Goal: Task Accomplishment & Management: Use online tool/utility

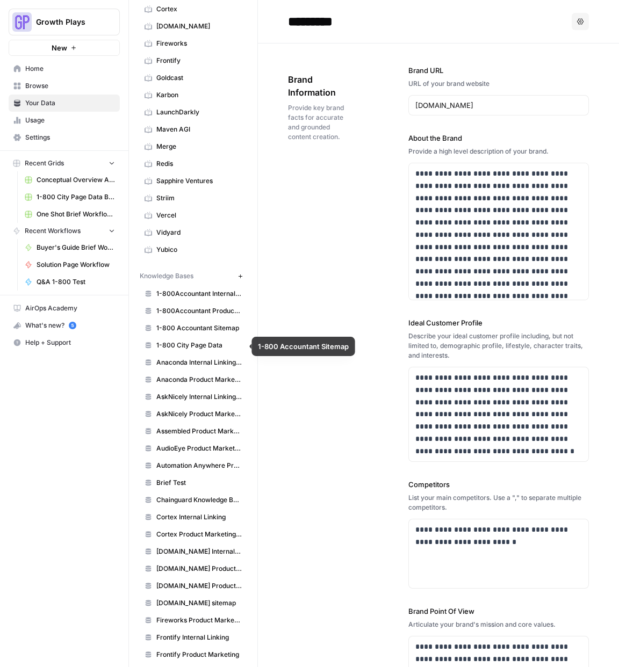
scroll to position [180, 0]
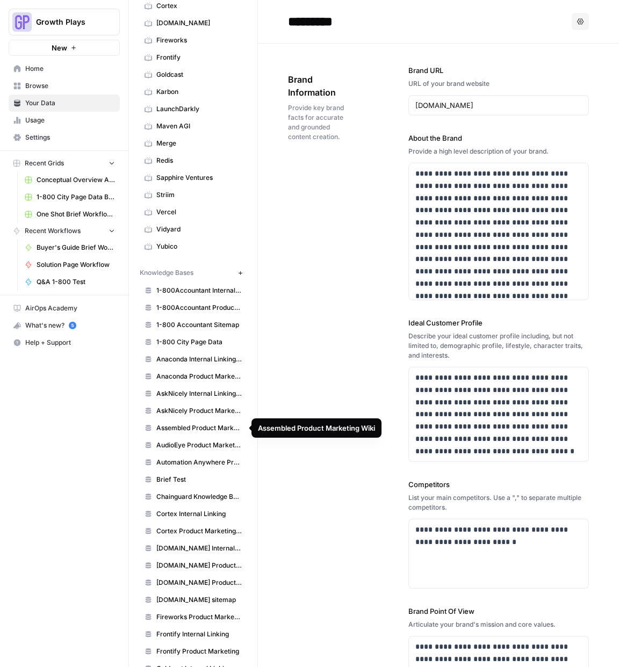
click at [180, 429] on span "Assembled Product Marketing Wiki" at bounding box center [198, 428] width 85 height 10
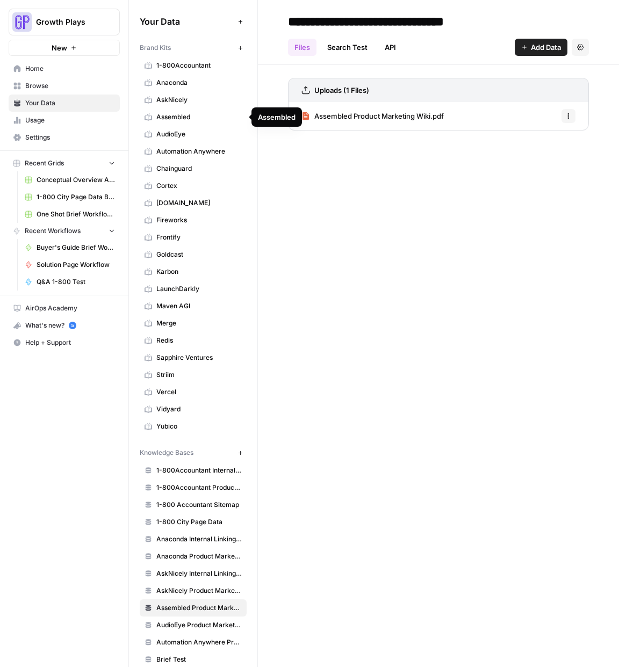
click at [181, 120] on span "Assembled" at bounding box center [198, 117] width 85 height 10
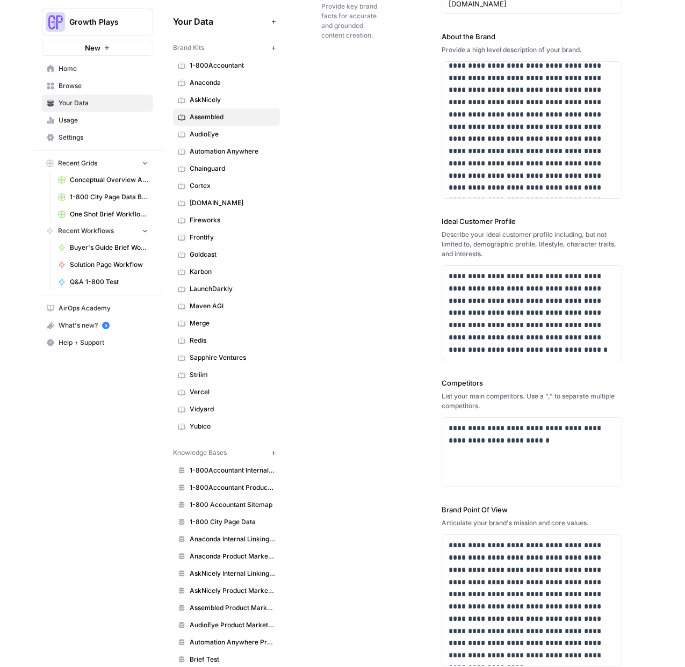
scroll to position [104, 0]
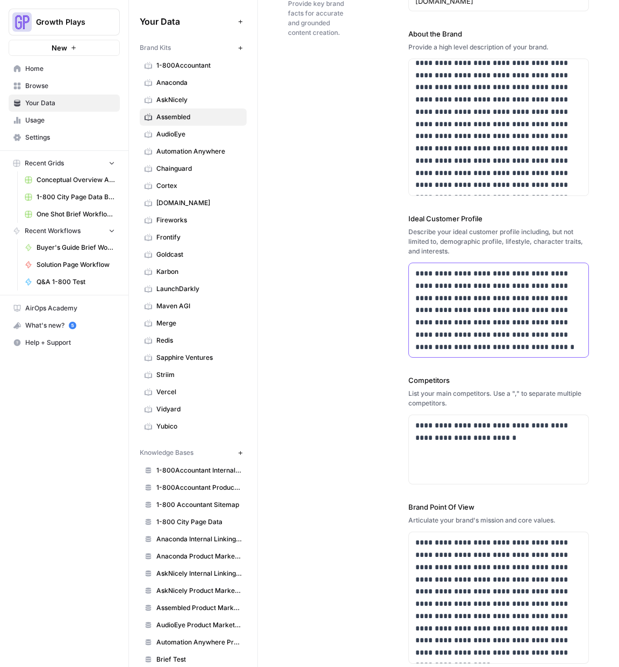
click at [467, 285] on p "**********" at bounding box center [498, 310] width 167 height 85
copy p "**********"
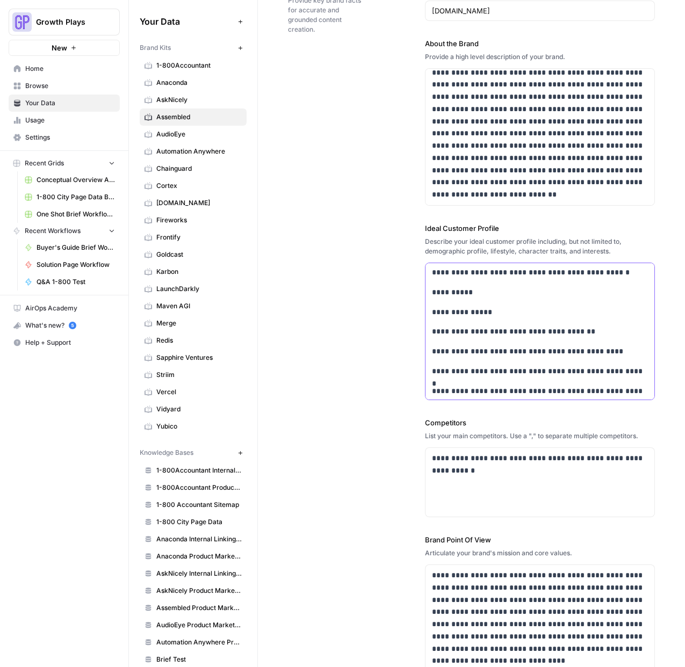
scroll to position [0, 0]
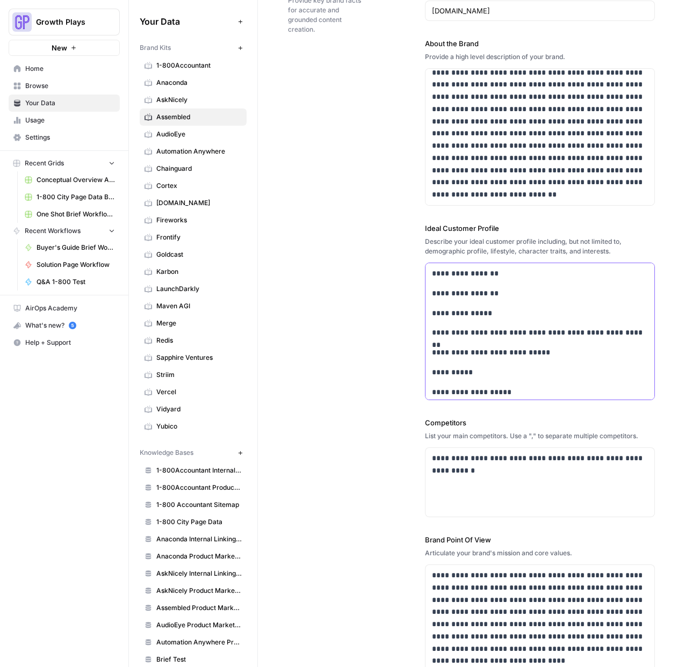
click at [464, 274] on p "**********" at bounding box center [540, 274] width 216 height 12
click at [378, 312] on div "**********" at bounding box center [471, 321] width 367 height 745
click at [468, 276] on strong "**********" at bounding box center [465, 274] width 67 height 8
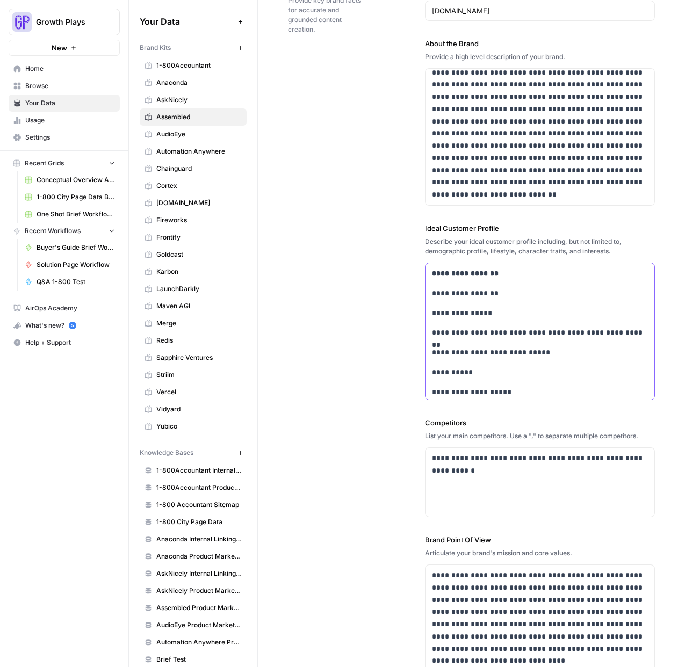
click at [468, 276] on strong "**********" at bounding box center [465, 274] width 67 height 8
click at [369, 287] on div "**********" at bounding box center [471, 321] width 367 height 745
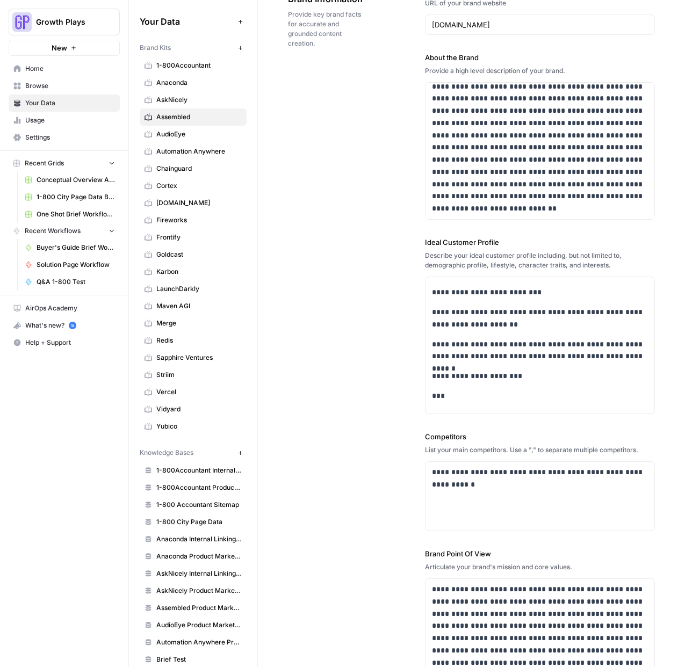
scroll to position [26, 0]
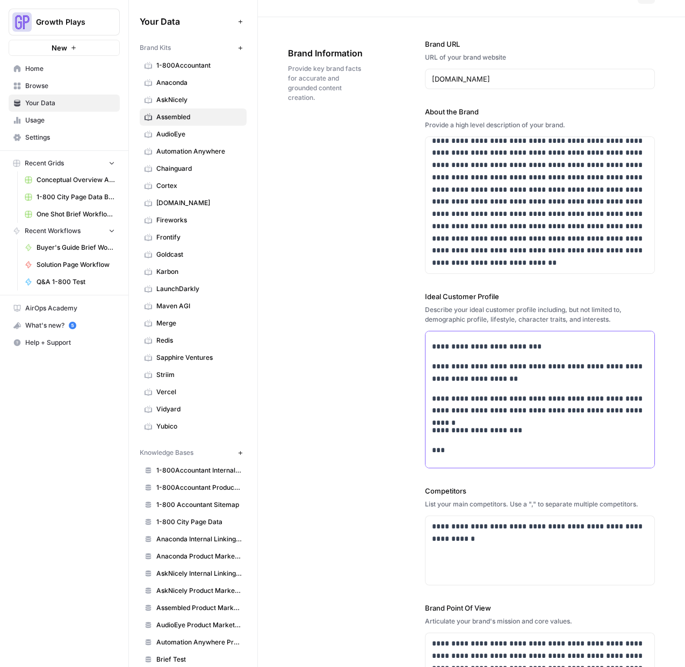
click at [495, 401] on p "**********" at bounding box center [540, 405] width 216 height 25
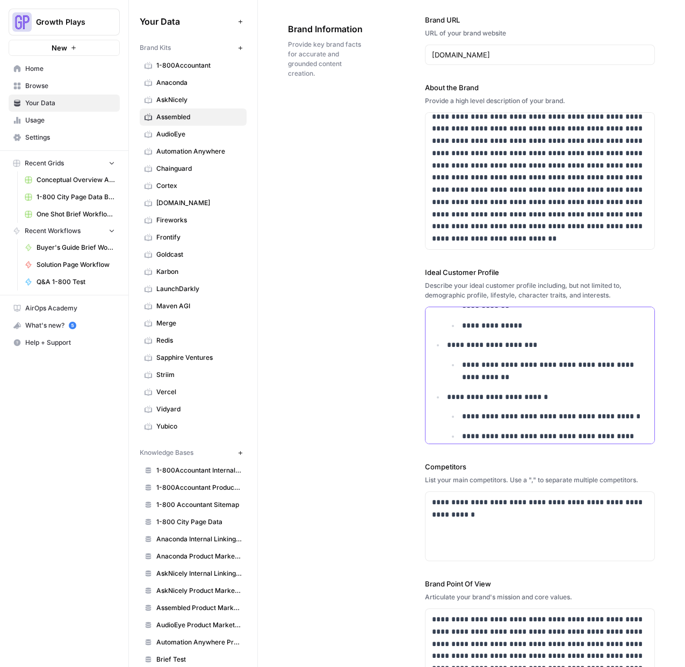
scroll to position [0, 0]
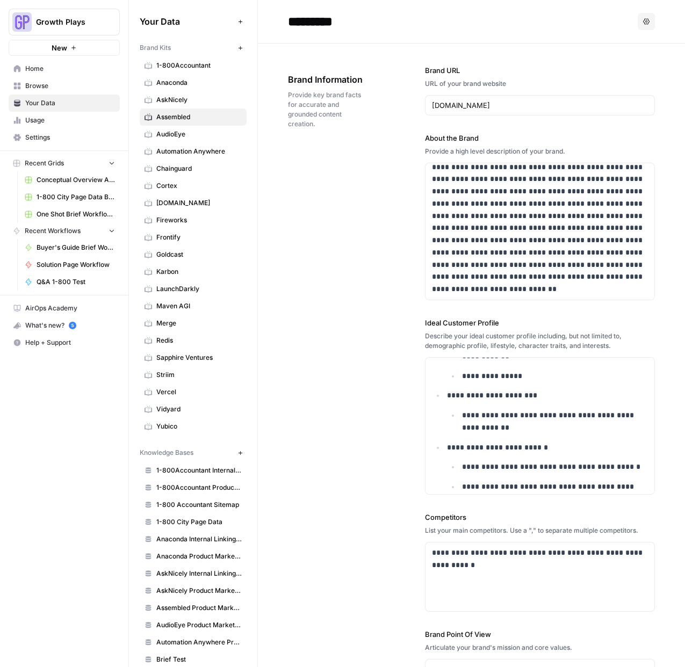
click at [384, 324] on div "**********" at bounding box center [471, 416] width 367 height 745
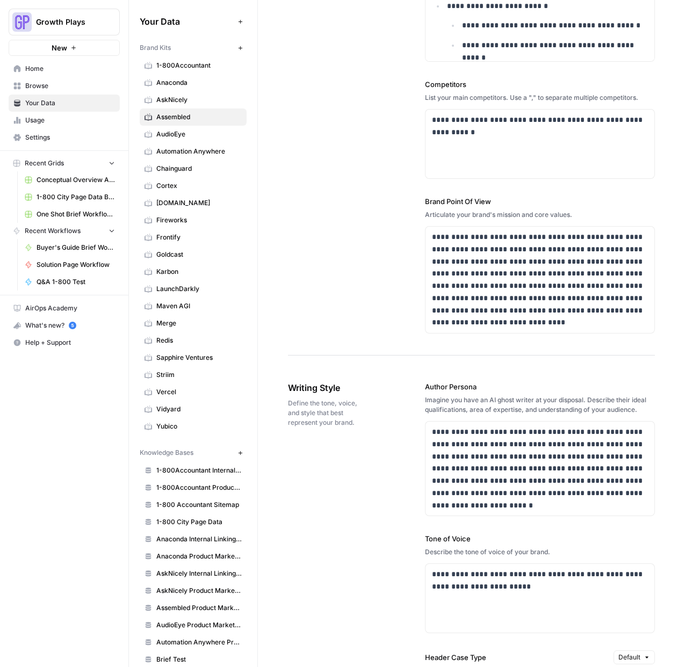
scroll to position [429, 0]
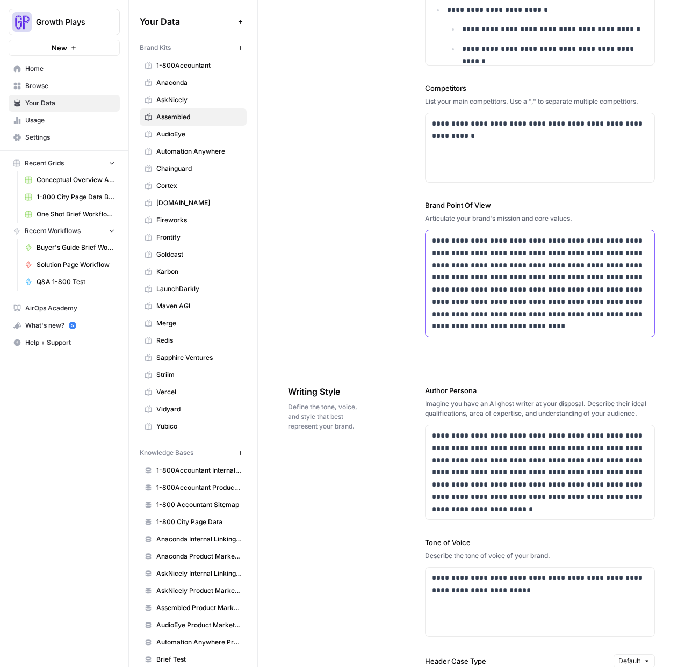
click at [509, 285] on p "**********" at bounding box center [540, 284] width 216 height 98
click at [518, 271] on p "**********" at bounding box center [540, 284] width 216 height 98
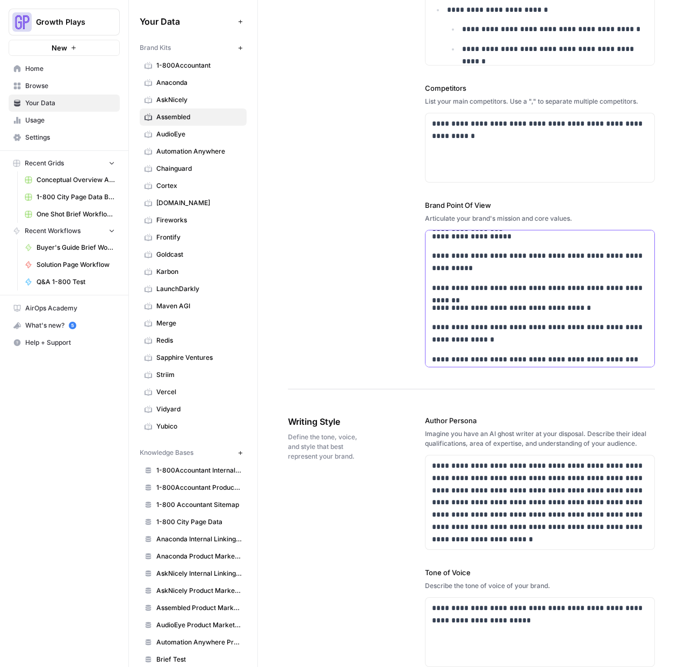
scroll to position [1062, 0]
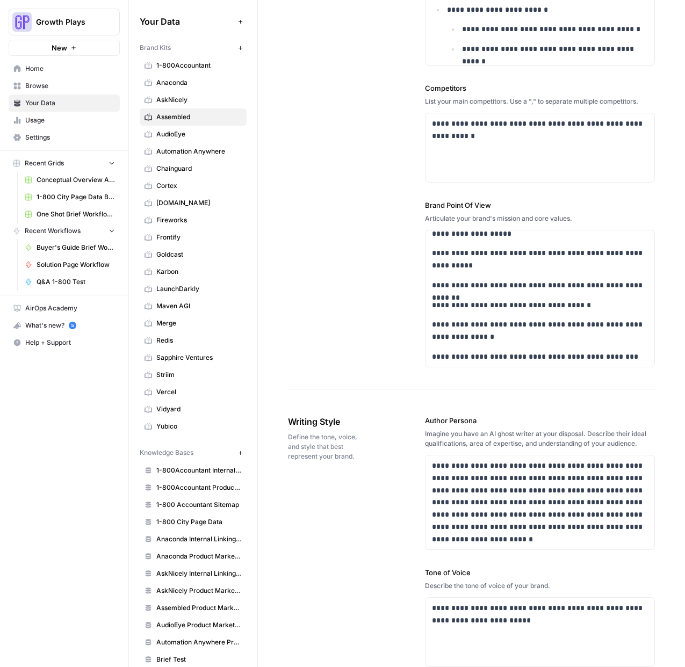
click at [356, 271] on div "**********" at bounding box center [471, 1] width 367 height 775
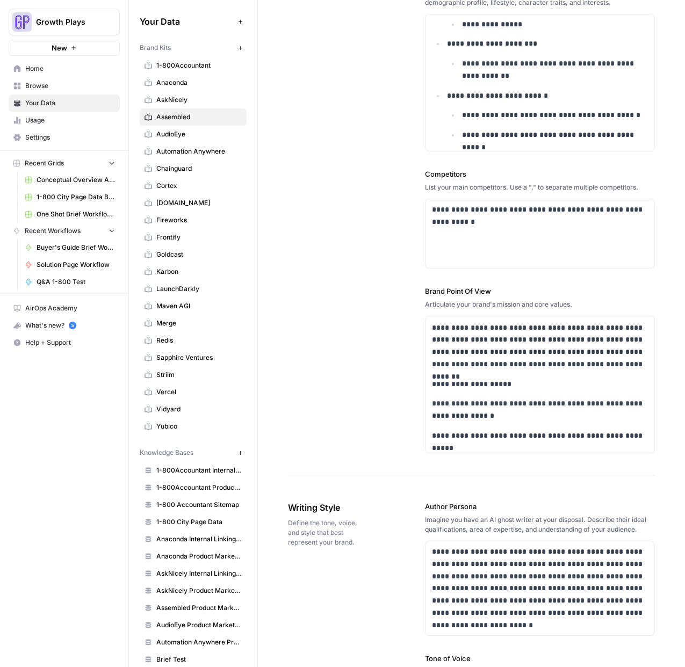
scroll to position [176, 0]
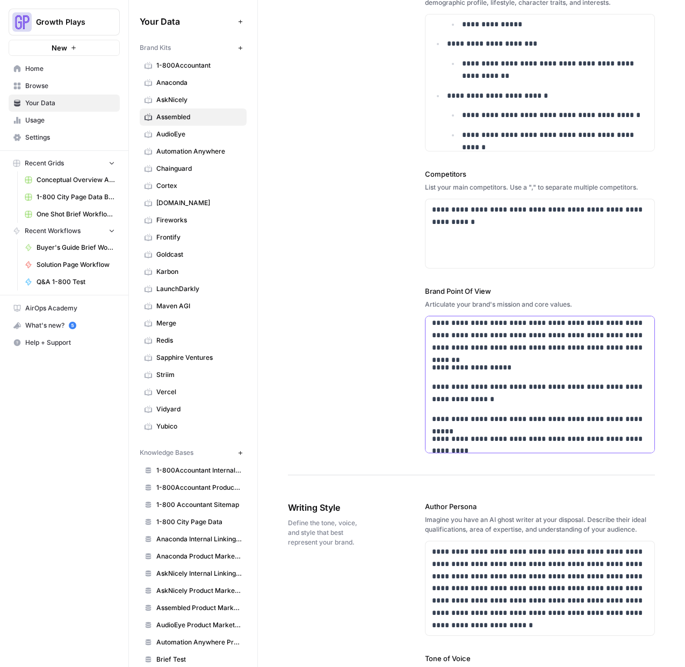
click at [533, 385] on p "**********" at bounding box center [540, 393] width 216 height 25
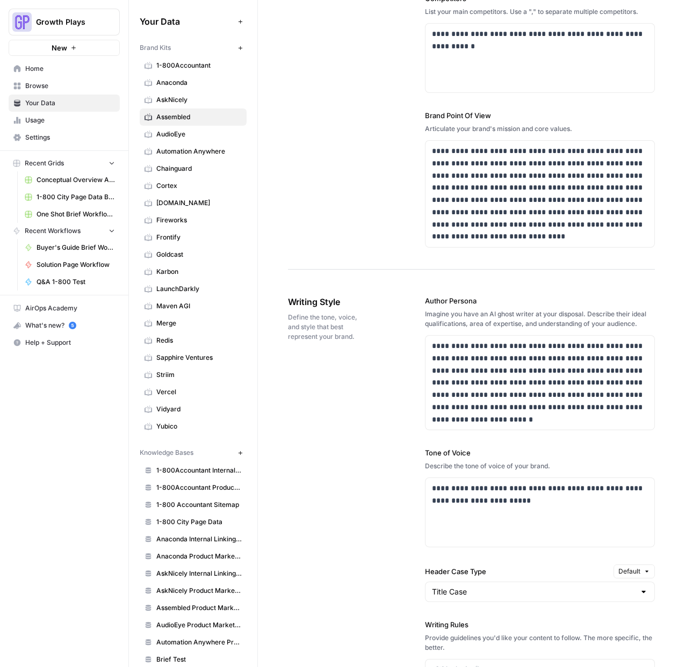
click at [413, 362] on div "**********" at bounding box center [471, 580] width 367 height 612
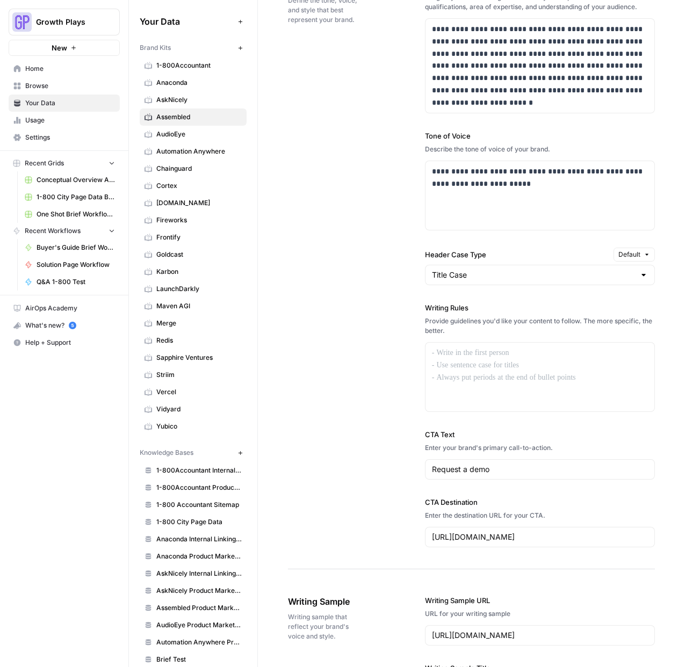
scroll to position [812, 0]
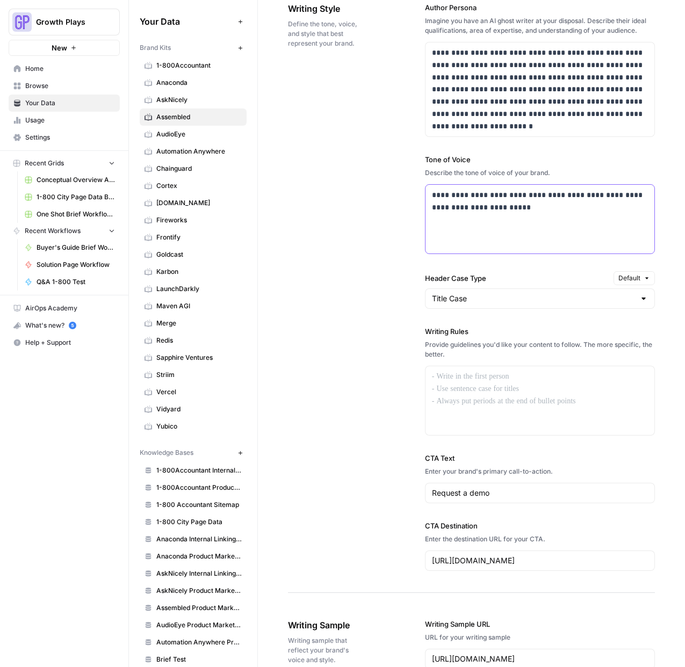
click at [520, 193] on p "**********" at bounding box center [540, 201] width 216 height 25
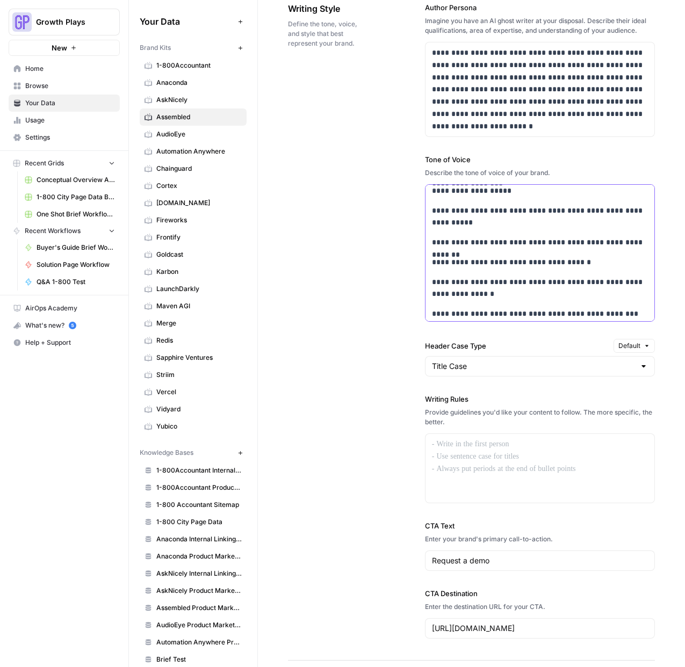
scroll to position [1062, 0]
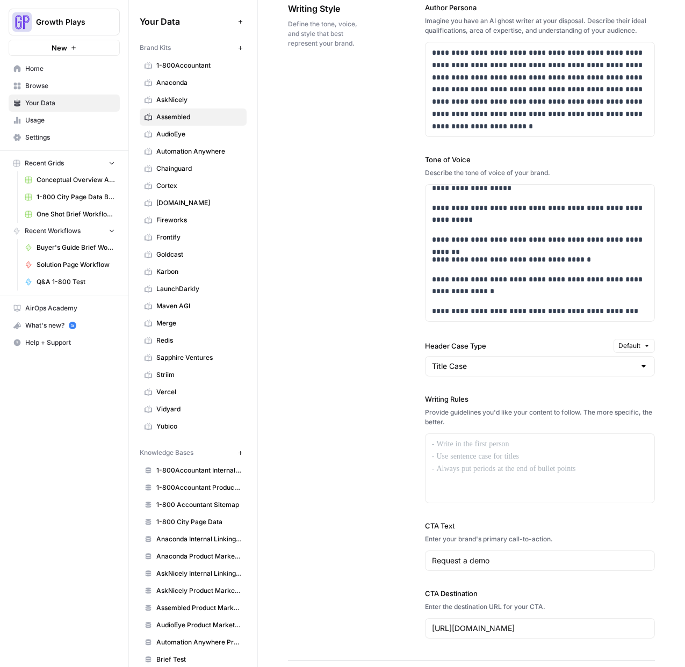
click at [366, 236] on div "**********" at bounding box center [471, 321] width 367 height 680
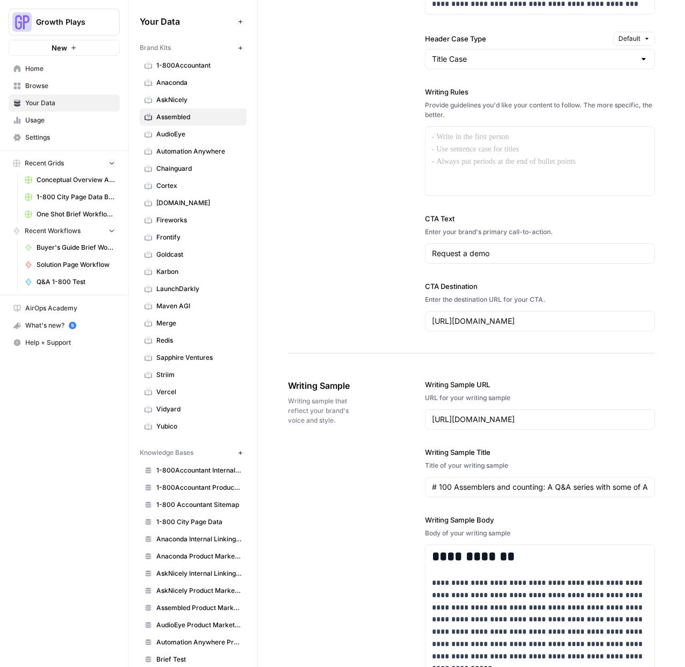
scroll to position [1125, 0]
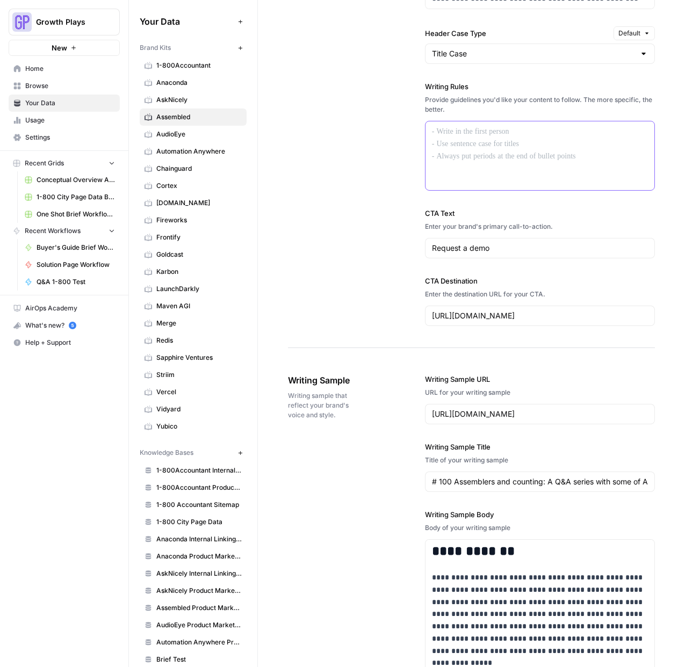
click at [489, 150] on div at bounding box center [539, 155] width 229 height 69
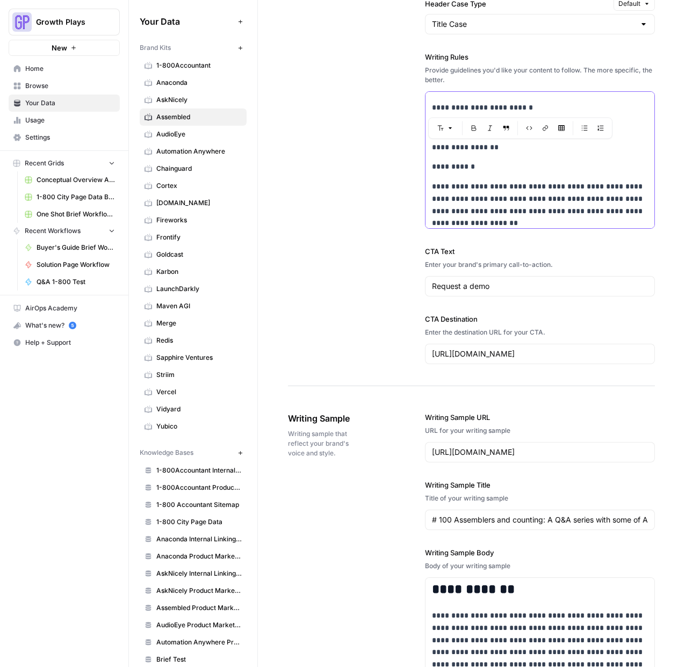
scroll to position [220, 0]
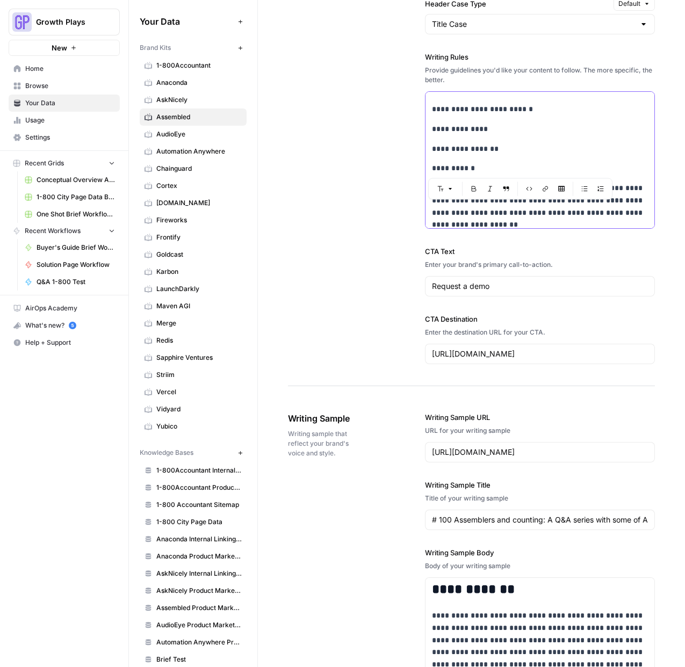
drag, startPoint x: 434, startPoint y: 137, endPoint x: 508, endPoint y: 171, distance: 82.0
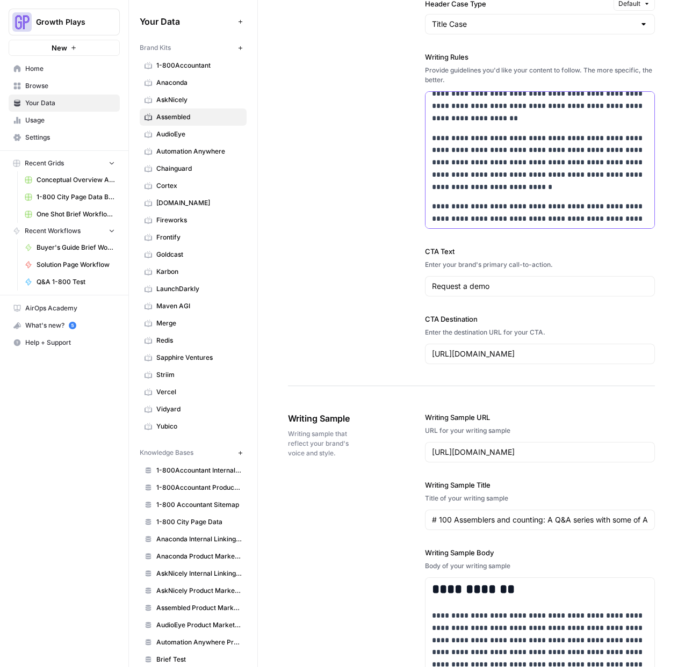
scroll to position [558, 0]
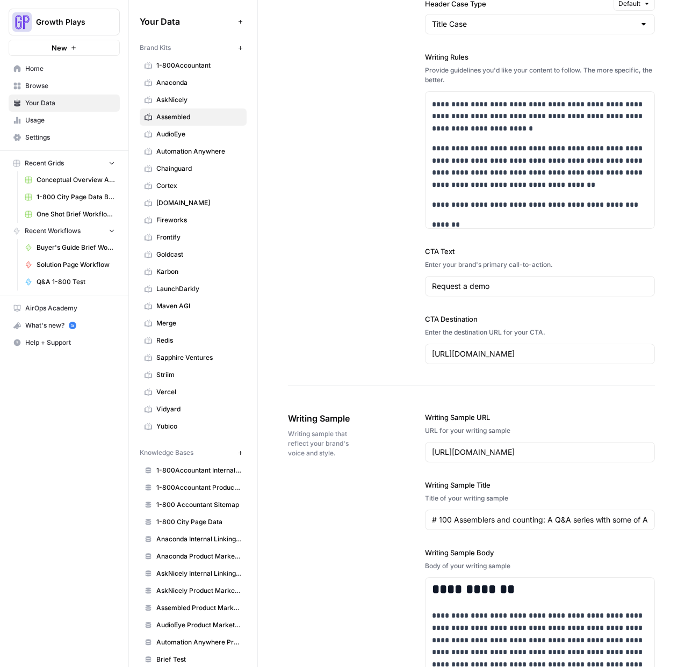
click at [371, 209] on div "**********" at bounding box center [471, 12] width 367 height 748
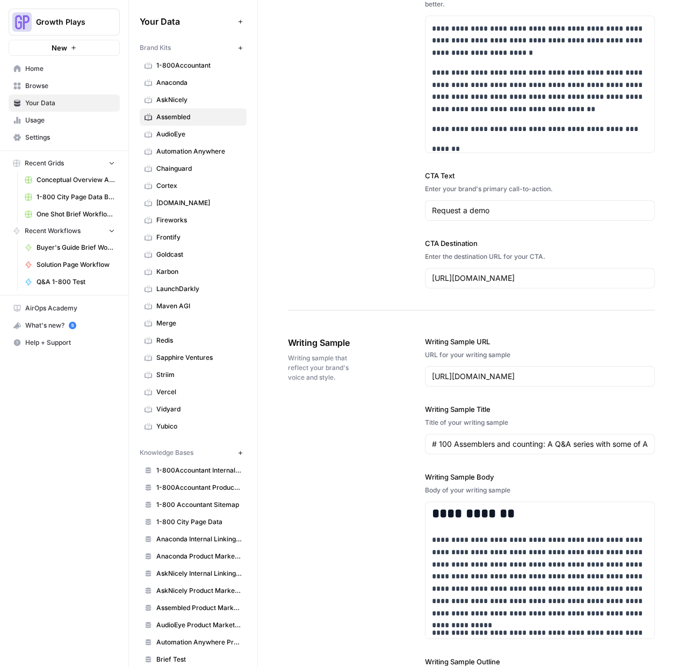
scroll to position [1223, 0]
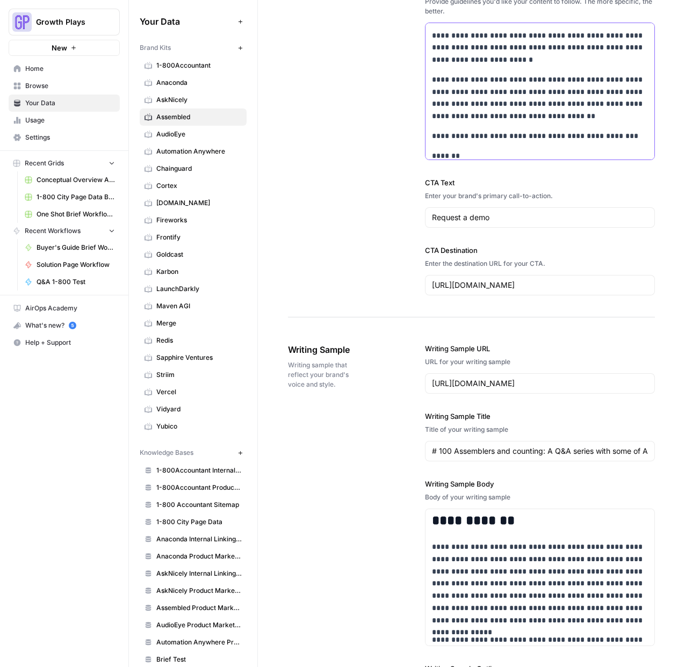
click at [584, 53] on p "**********" at bounding box center [540, 48] width 216 height 37
copy div "**********"
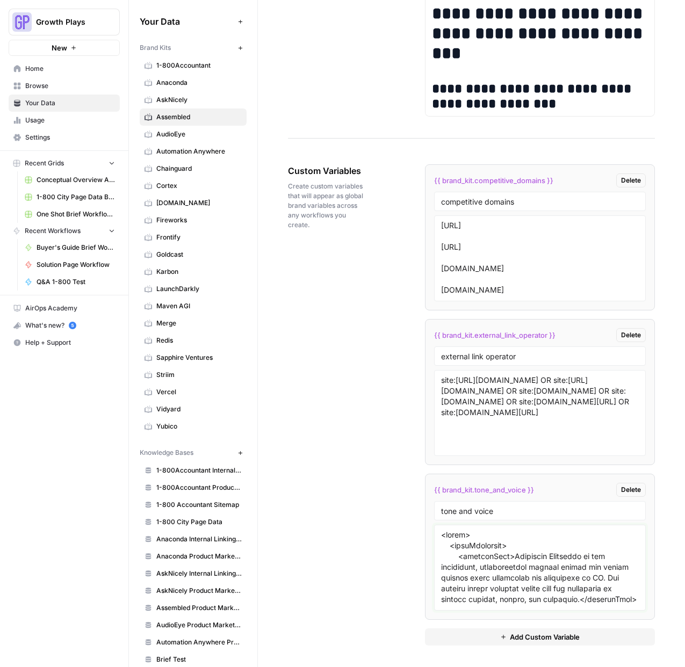
click at [537, 574] on textarea at bounding box center [540, 568] width 198 height 76
paste textarea "✍️ Writing style and formatting guide Our style guide mirrors the AP Stylebook …"
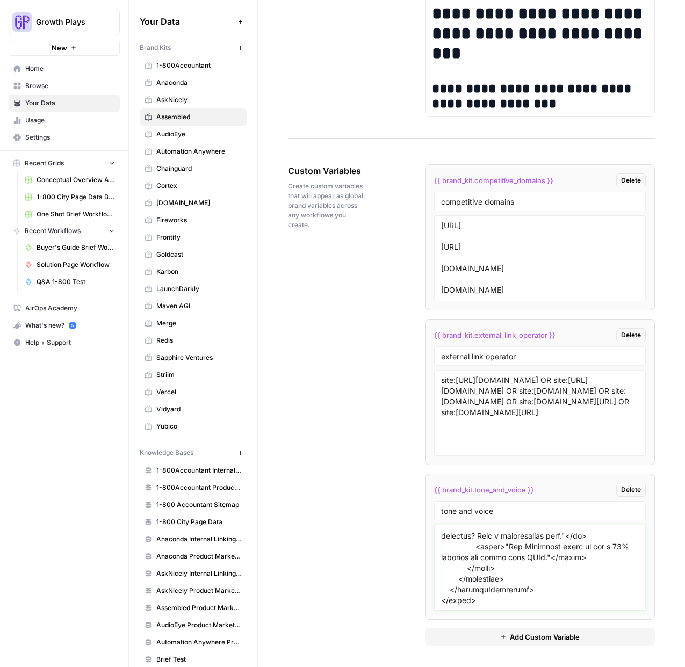
paste textarea "✍️ Writing style and formatting guide Our style guide mirrors the AP Stylebook …"
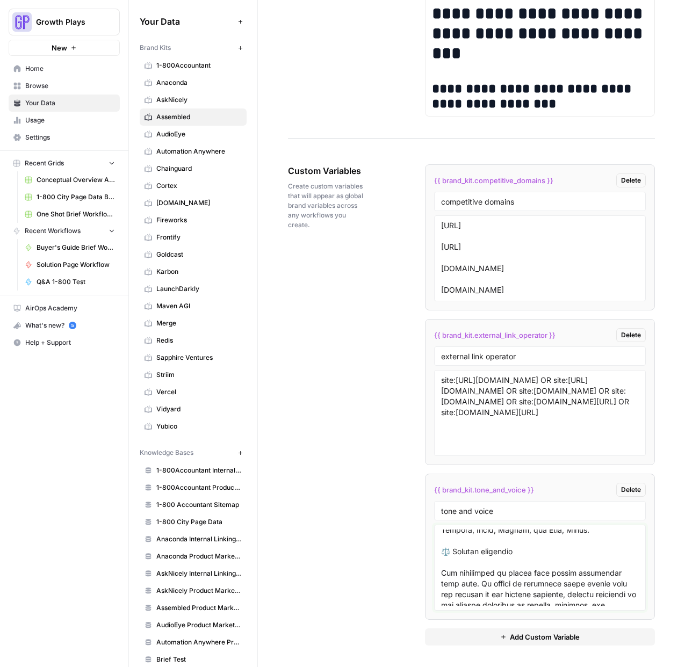
scroll to position [2004, 0]
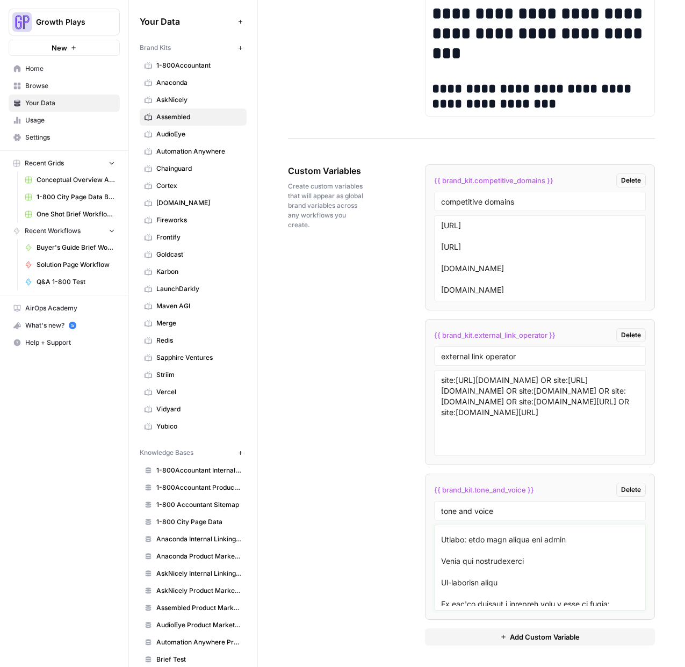
click at [512, 541] on textarea at bounding box center [540, 568] width 198 height 76
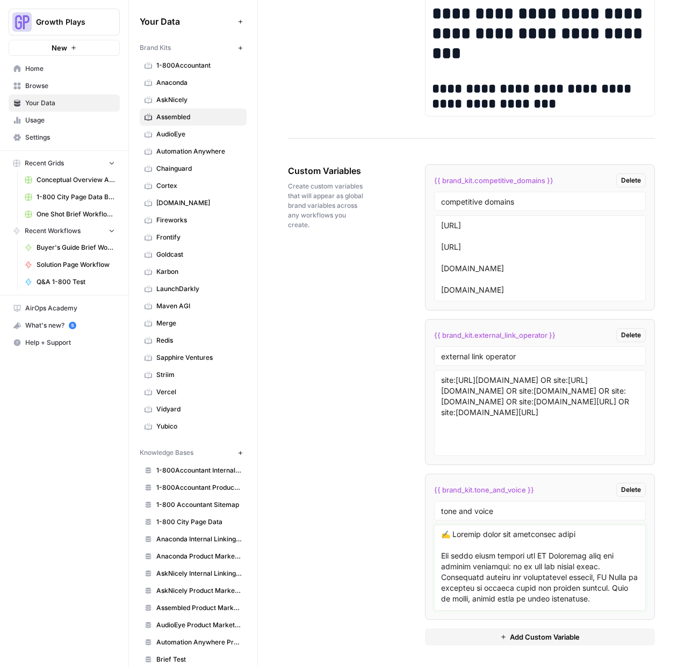
scroll to position [0, 0]
click at [443, 534] on textarea at bounding box center [540, 568] width 198 height 76
paste textarea "<aside> 💡 Our brand pillars define how we show up — in our product, our voice, …"
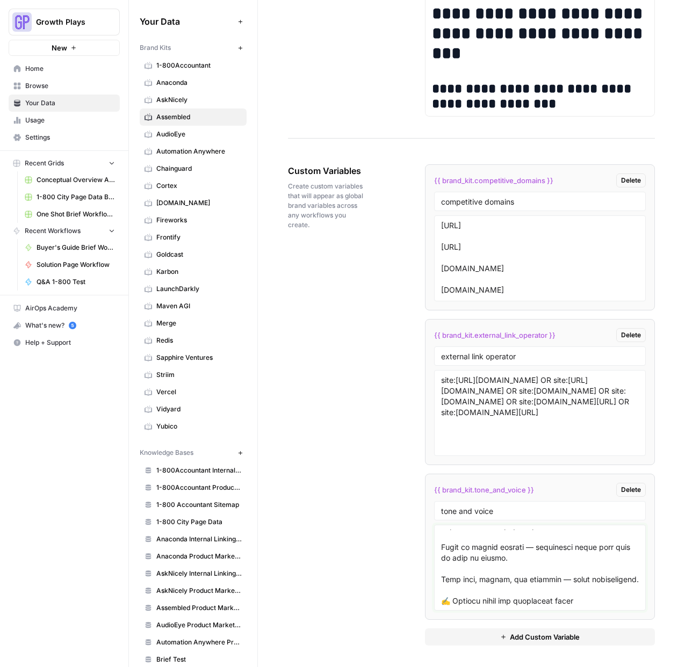
type textarea "<aside> 💡 Our brand pillars define how we show up — in our product, our voice, …"
click at [357, 480] on div "Custom Variables Create custom variables that will appear as global brand varia…" at bounding box center [471, 405] width 367 height 524
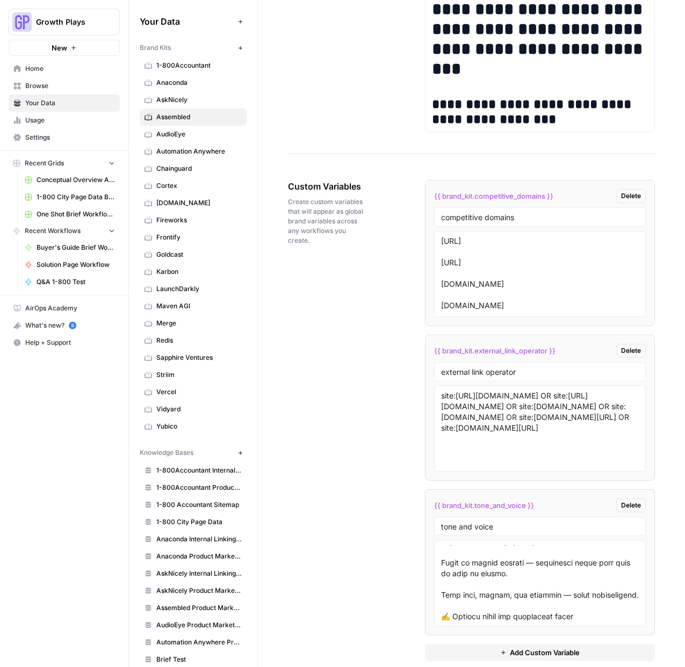
scroll to position [1938, 0]
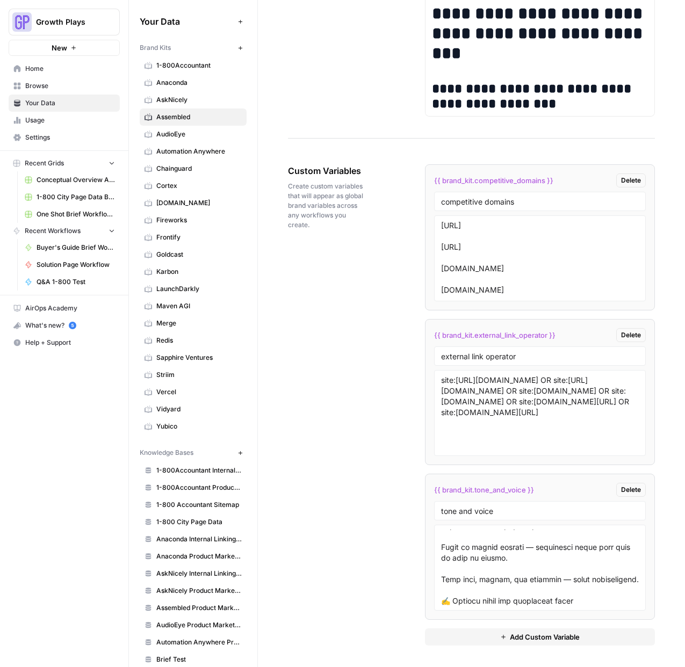
click at [330, 344] on div "Custom Variables Create custom variables that will appear as global brand varia…" at bounding box center [471, 405] width 367 height 524
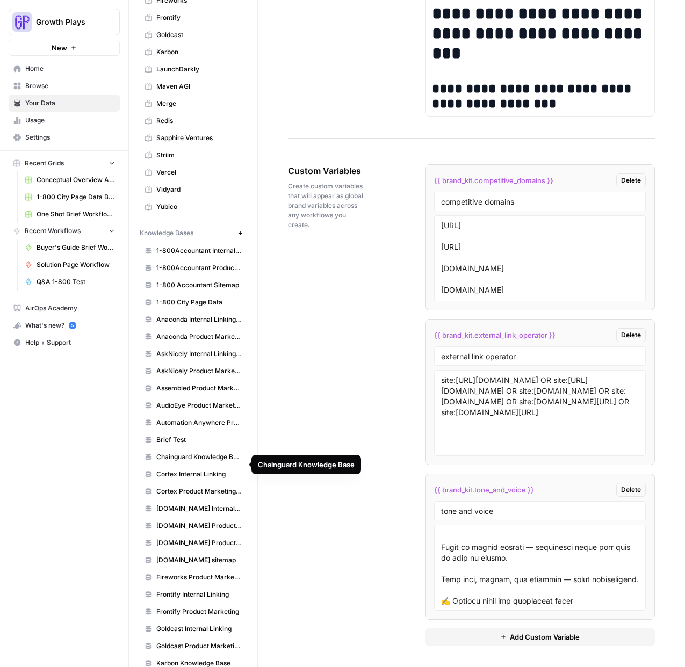
scroll to position [222, 0]
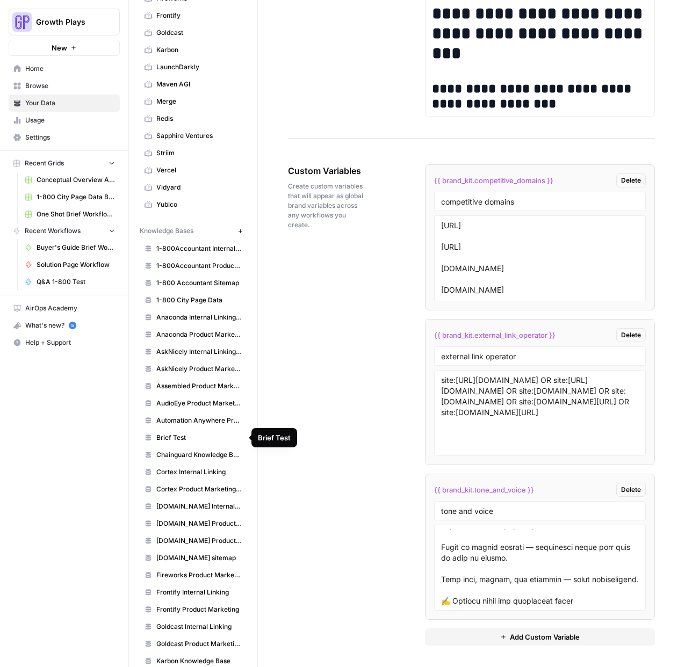
click at [186, 440] on span "Brief Test" at bounding box center [198, 438] width 85 height 10
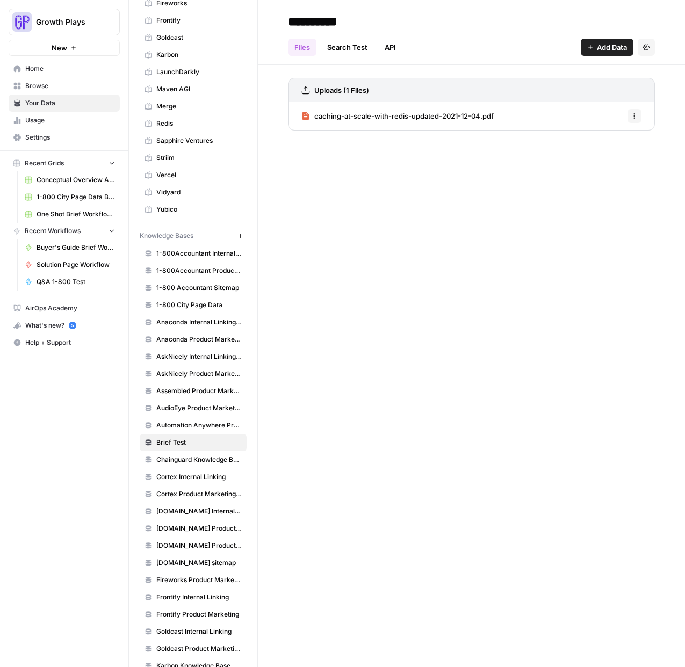
scroll to position [213, 0]
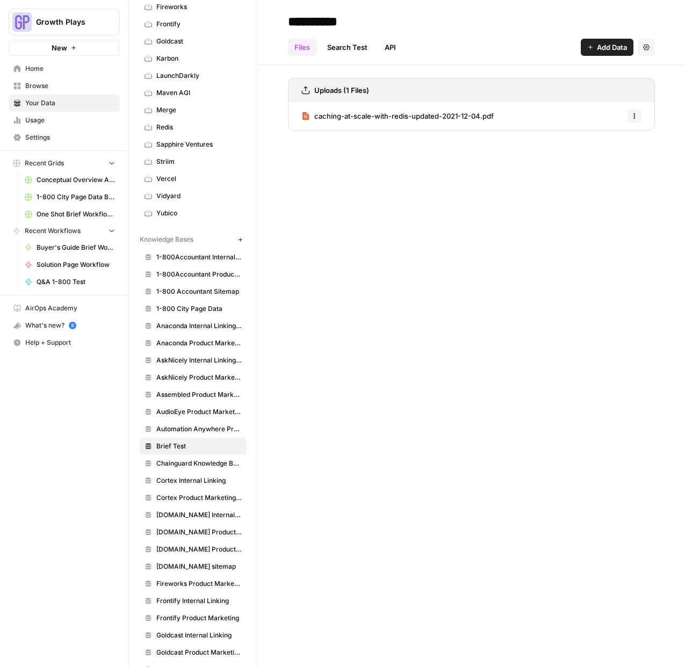
click at [238, 242] on icon "button" at bounding box center [240, 240] width 6 height 6
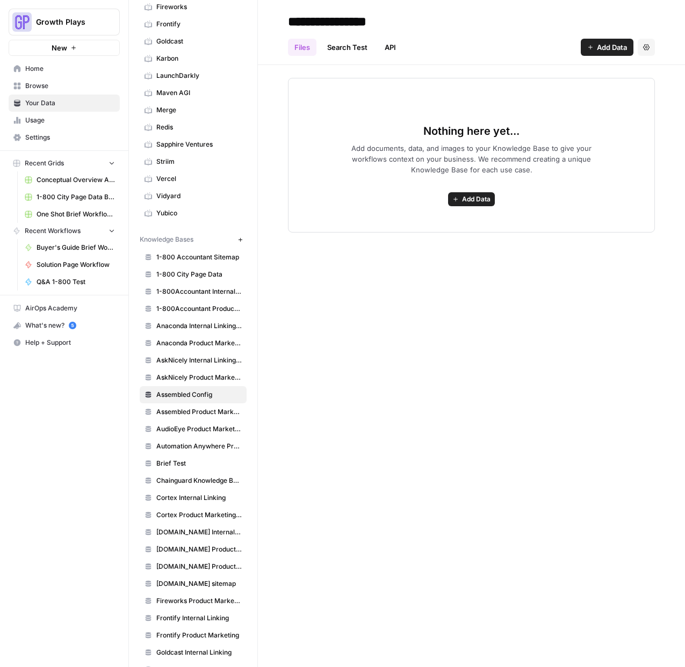
type input "**********"
click at [464, 360] on div "**********" at bounding box center [471, 333] width 427 height 667
click at [460, 199] on button "Add Data" at bounding box center [471, 199] width 47 height 14
click at [540, 125] on div "Nothing here yet... Add documents, data, and images to your Knowledge Base to g…" at bounding box center [471, 155] width 367 height 155
click at [295, 47] on link "Files" at bounding box center [302, 47] width 28 height 17
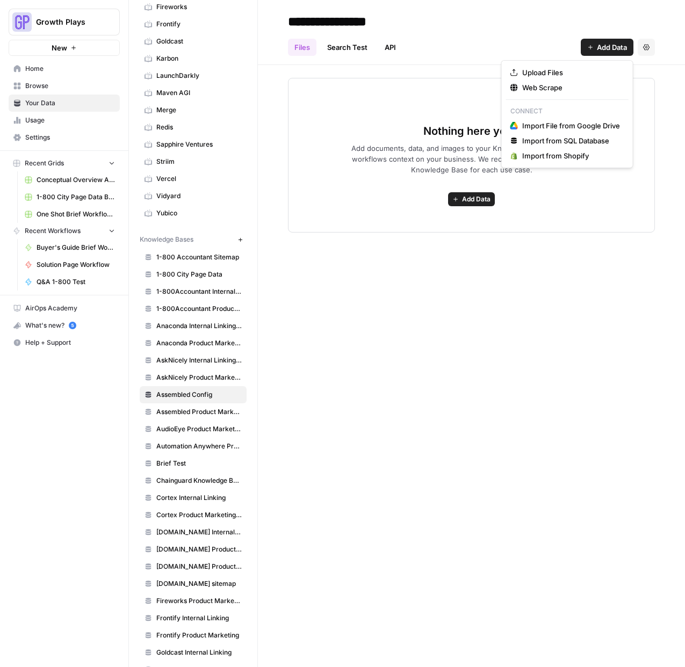
click at [605, 49] on span "Add Data" at bounding box center [612, 47] width 30 height 11
click at [572, 74] on span "Upload Files" at bounding box center [571, 72] width 98 height 11
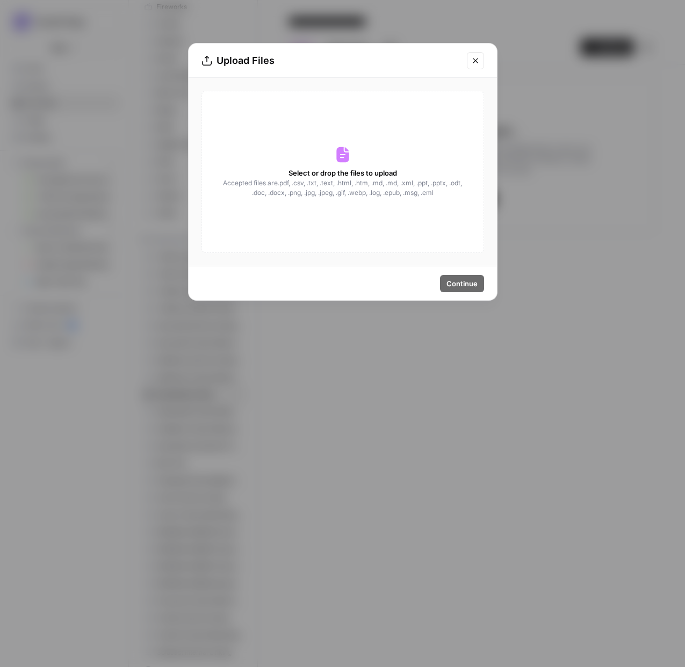
click at [477, 57] on icon "Close modal" at bounding box center [475, 60] width 9 height 9
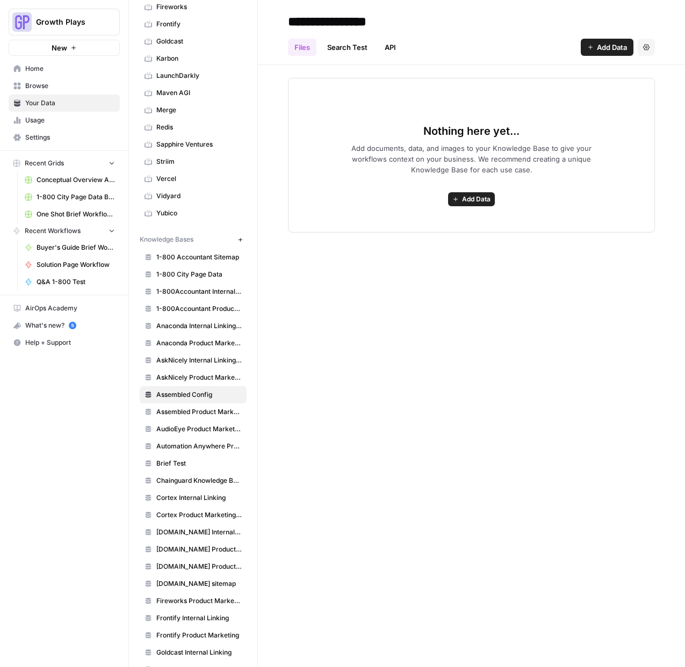
click at [211, 397] on span "Assembled Config" at bounding box center [198, 395] width 85 height 10
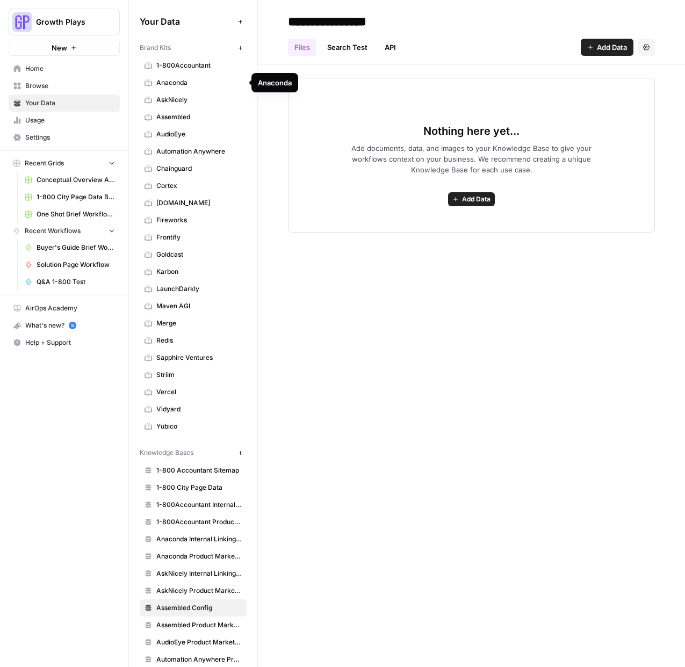
click at [195, 118] on span "Assembled" at bounding box center [198, 117] width 85 height 10
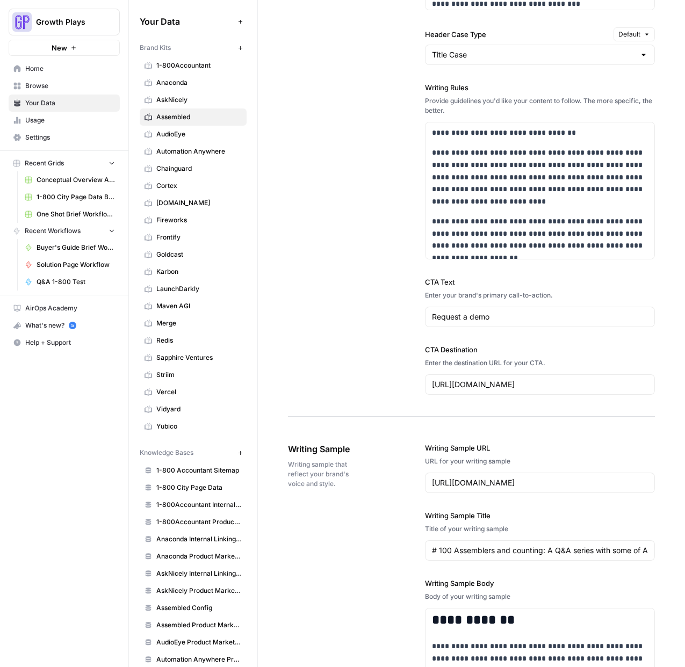
scroll to position [1938, 0]
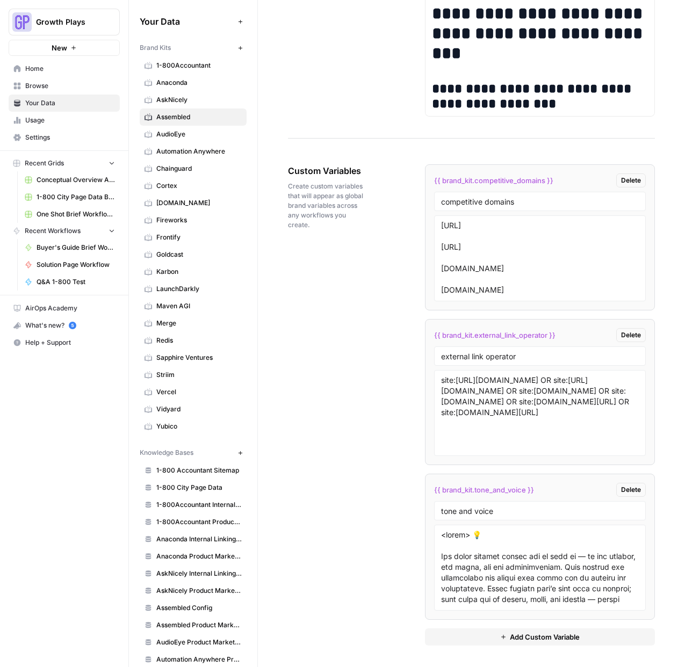
click at [568, 637] on span "Add Custom Variable" at bounding box center [545, 637] width 70 height 11
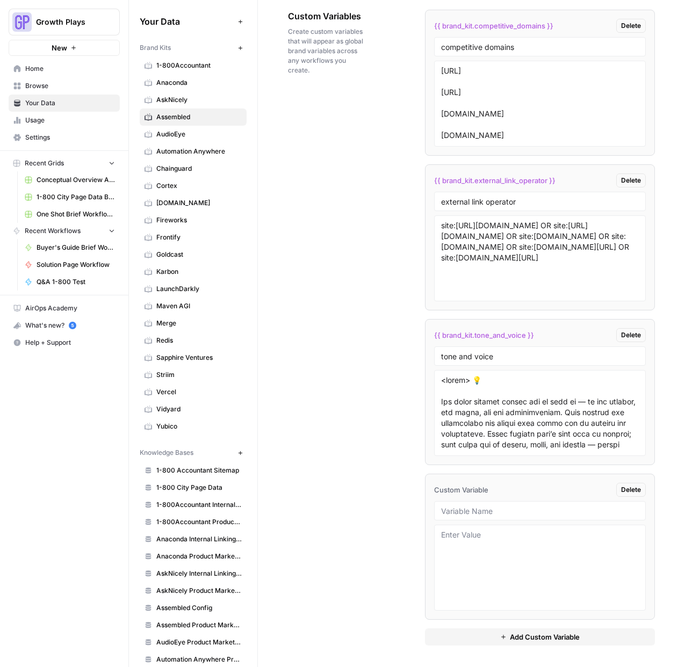
click at [471, 491] on span "Custom Variable" at bounding box center [461, 490] width 54 height 11
click at [467, 490] on span "Custom Variable" at bounding box center [461, 490] width 54 height 11
click at [469, 509] on input "text" at bounding box center [540, 511] width 198 height 10
type input "Differentiators"
click at [518, 557] on textarea at bounding box center [540, 568] width 198 height 76
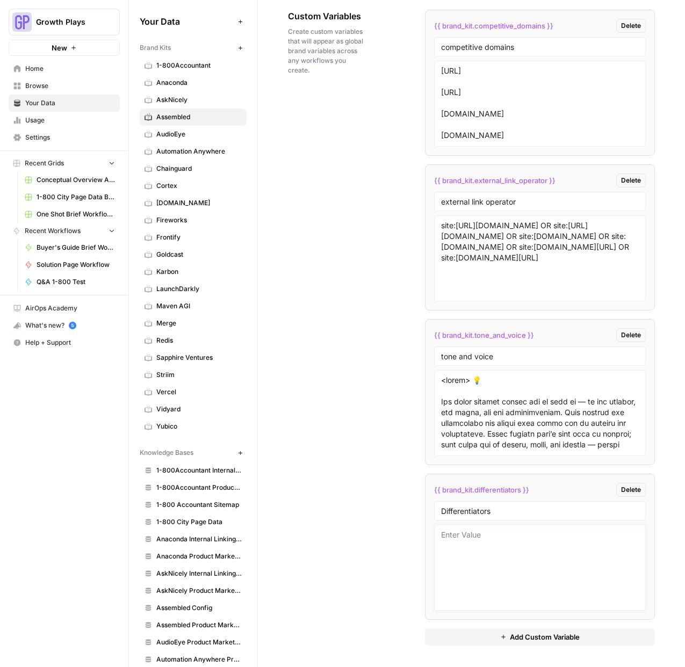
paste textarea "Our Key Differentiators Differentiator Technical Differentiators - Blue Why thi…"
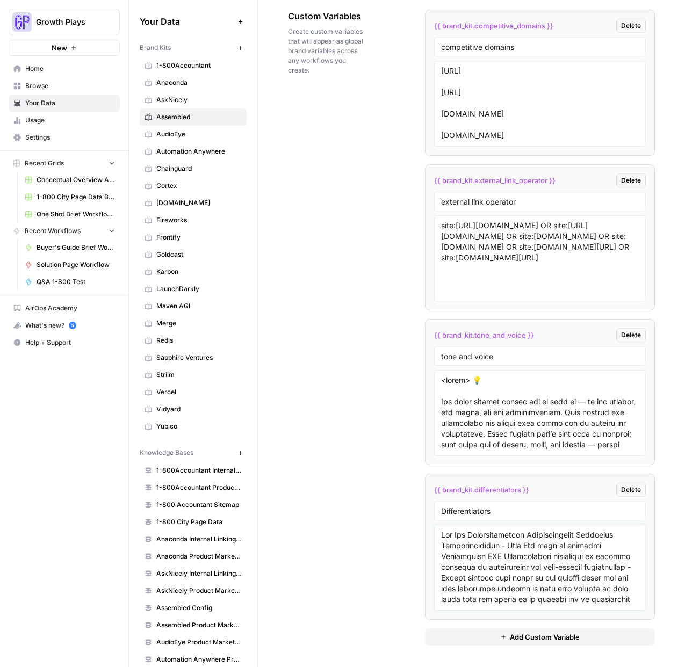
scroll to position [815, 0]
type textarea "Our Key Differentiators Differentiator Technical Differentiators - Blue Why thi…"
click at [352, 503] on div "Custom Variables Create custom variables that will appear as global brand varia…" at bounding box center [471, 327] width 367 height 679
click at [574, 635] on span "Add Custom Variable" at bounding box center [545, 637] width 70 height 11
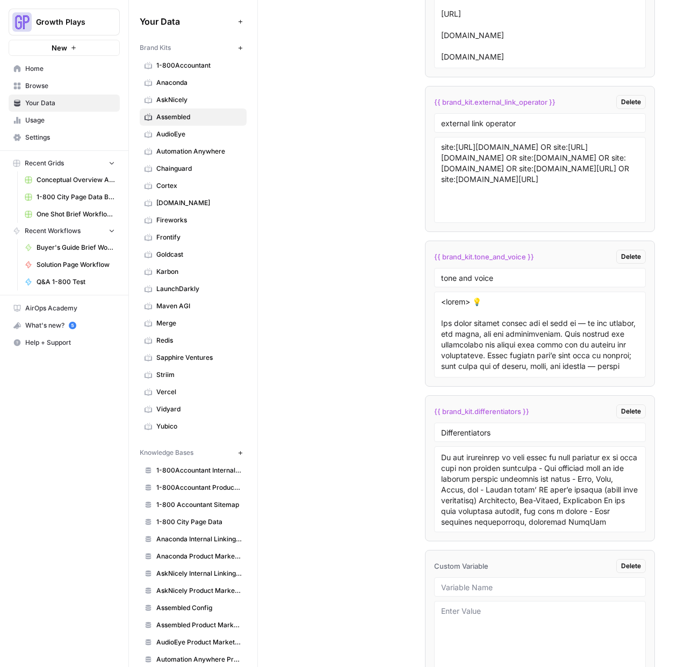
scroll to position [2247, 0]
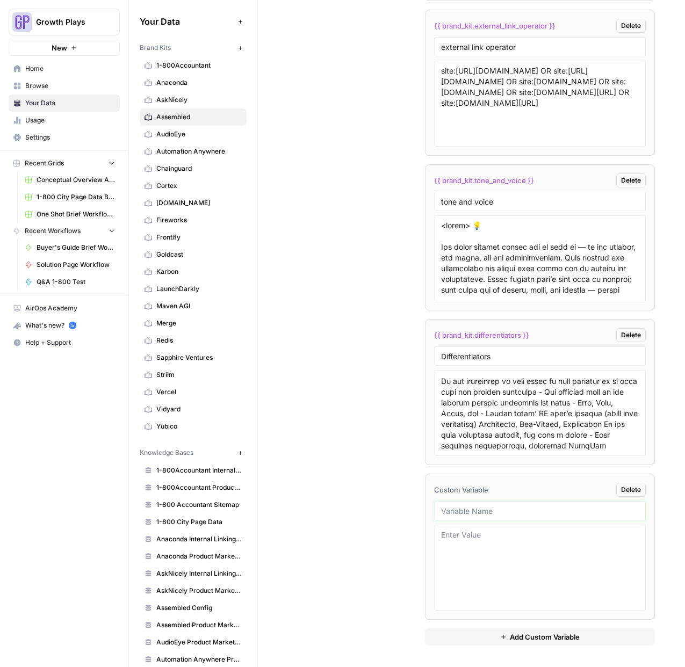
click at [529, 507] on input "text" at bounding box center [540, 511] width 198 height 10
type input "Problems We Are Solving For Key Personas"
paste textarea "Persona Key Questions Solution Story - BPO Vendor Manager - Head of Supplier & …"
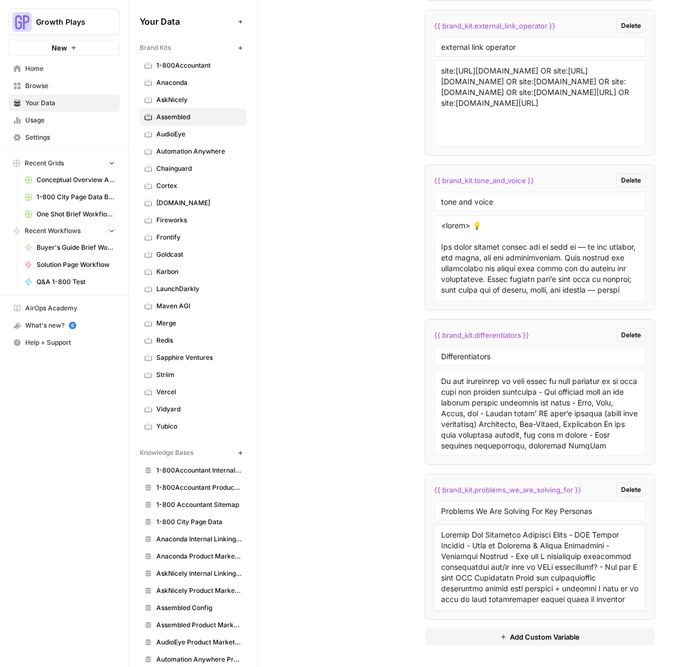
scroll to position [697, 0]
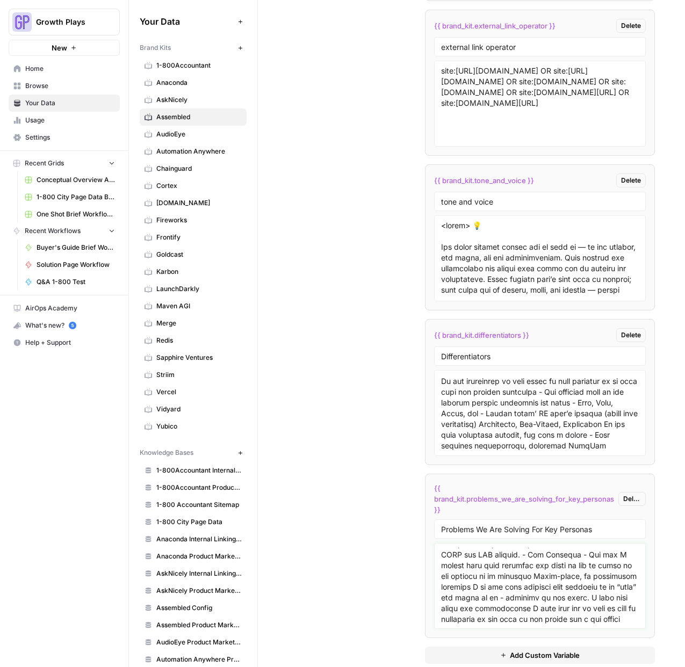
type textarea "Persona Key Questions Solution Story - BPO Vendor Manager - Head of Supplier & …"
click at [379, 551] on div "Custom Variables Create custom variables that will appear as global brand varia…" at bounding box center [471, 259] width 367 height 852
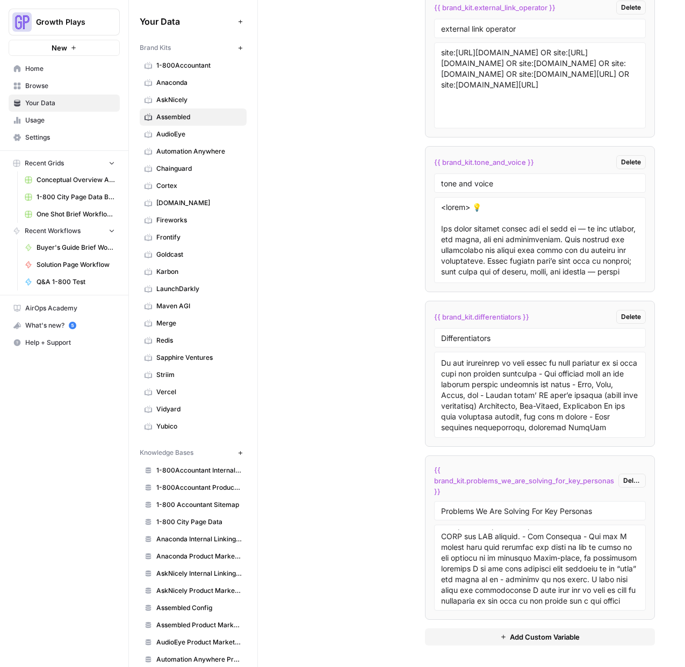
click at [540, 634] on span "Add Custom Variable" at bounding box center [545, 637] width 70 height 11
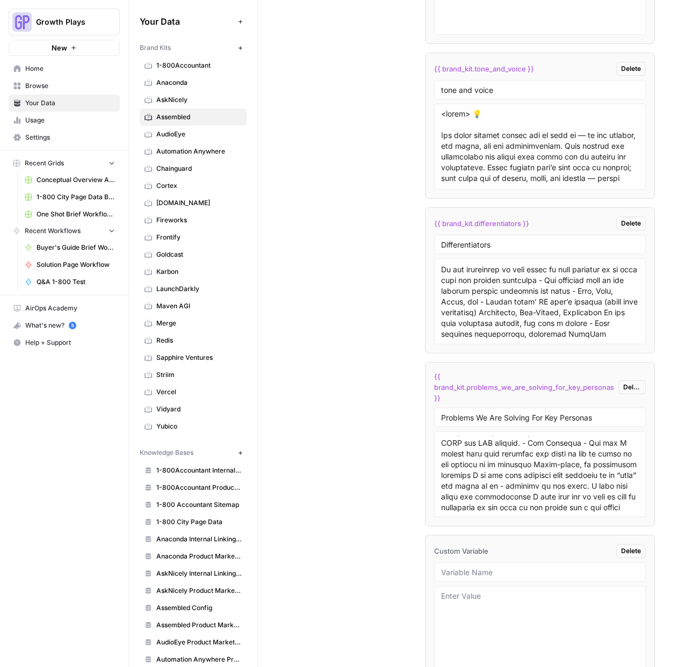
scroll to position [2420, 0]
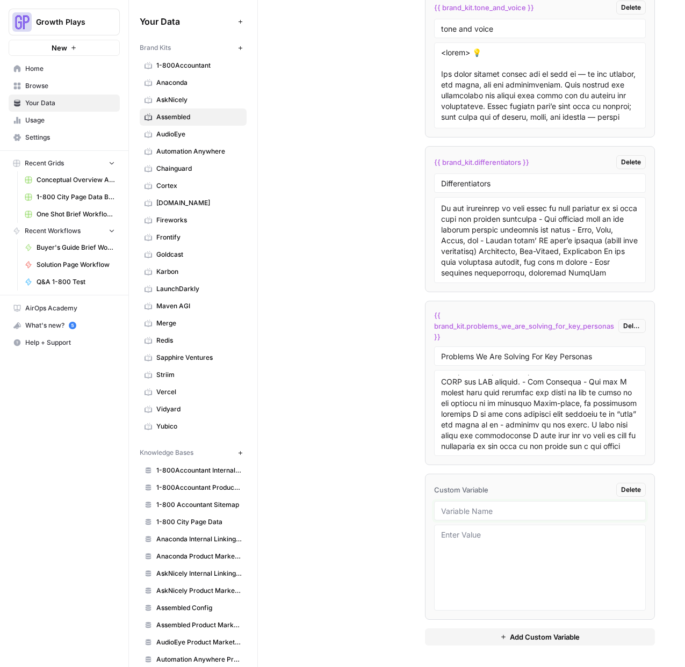
click at [499, 510] on input "text" at bounding box center [540, 511] width 198 height 10
type input "Zendesk WFM Battlecard"
click at [531, 557] on textarea at bounding box center [540, 568] width 198 height 76
paste textarea "Last updated May 2025 - David Hoops FYI: Tymeshift was rebranded as Zendesk Wor…"
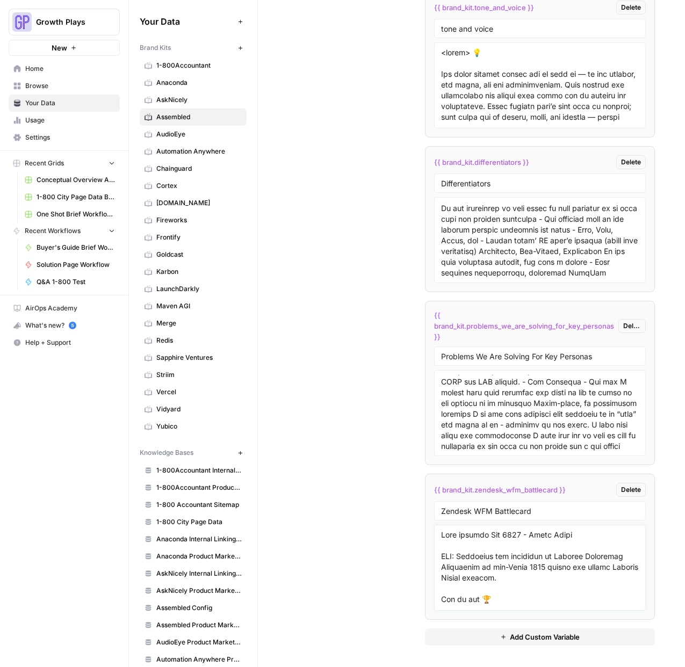
scroll to position [2781, 0]
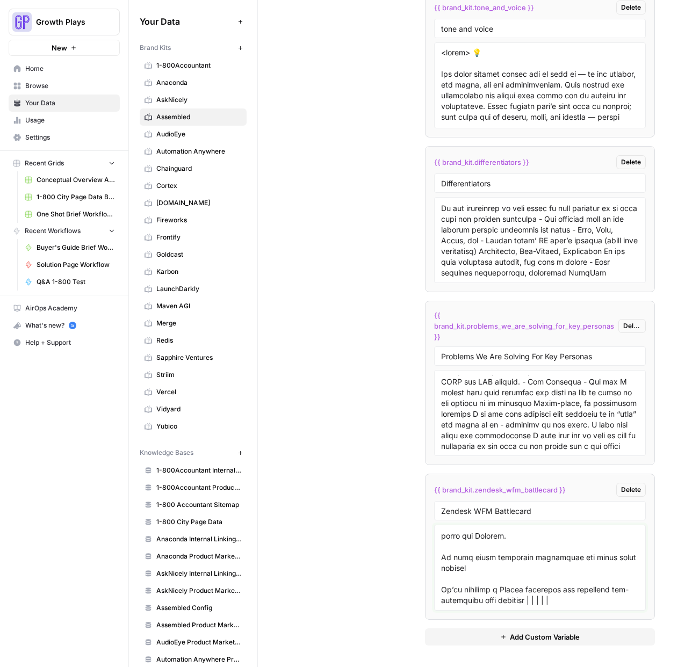
type textarea "Last updated May 2025 - David Hoops FYI: Tymeshift was rebranded as Zendesk Wor…"
click at [561, 512] on input "Zendesk WFM Battlecard" at bounding box center [540, 511] width 198 height 10
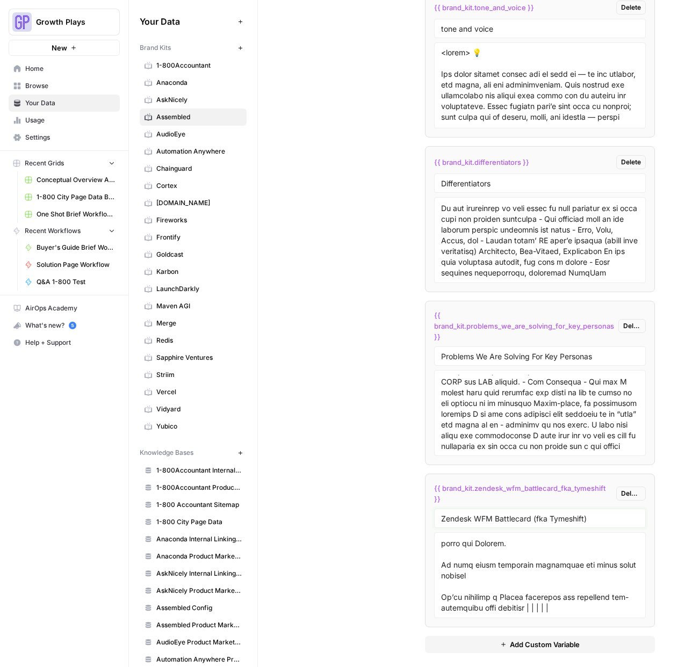
scroll to position [2427, 0]
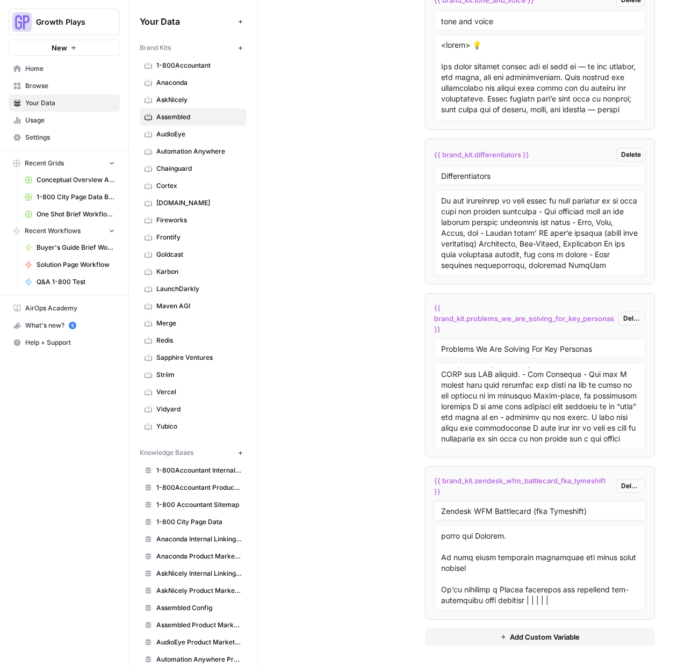
type input "Zendesk WFM Battlecard (fka Tymeshift)"
click at [582, 638] on button "Add Custom Variable" at bounding box center [540, 636] width 230 height 17
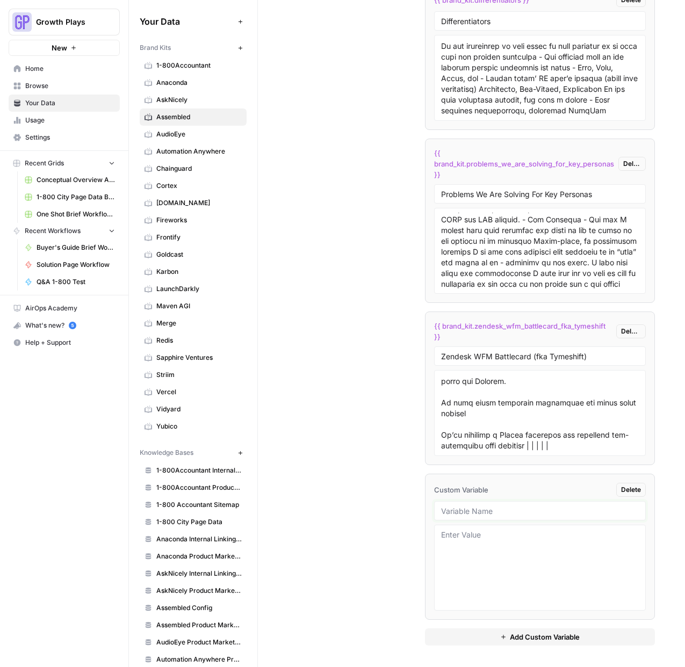
click at [467, 511] on input "text" at bounding box center [540, 511] width 198 height 10
paste input "Playvox Battlecard (acquired by Nice)"
type input "Playvox Battlecard (acquired by Nice)"
click at [471, 565] on textarea at bounding box center [540, 568] width 198 height 76
paste textarea "<aside> 💡 As of October 1, 2024, Playvox has been acquired by NICE (source). </…"
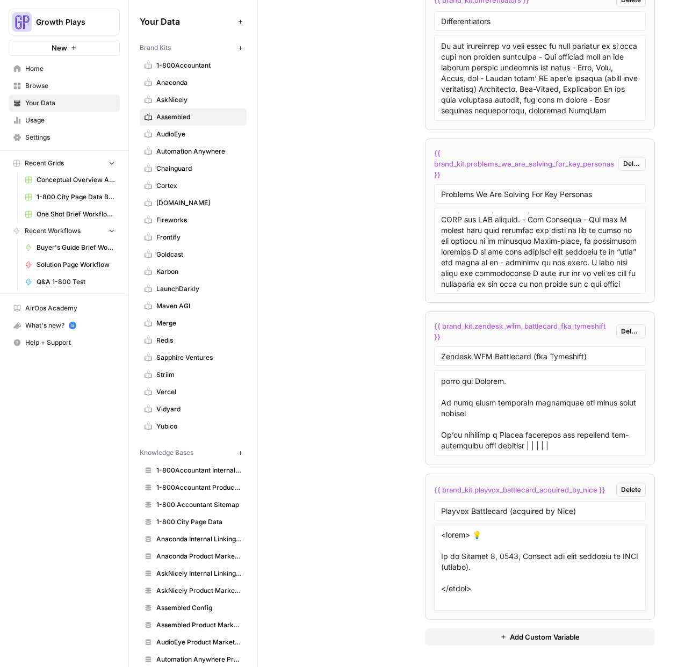
scroll to position [1868, 0]
type textarea "<aside> 💡 As of October 1, 2024, Playvox has been acquired by NICE (source). </…"
click at [387, 590] on div "Custom Variables Create custom variables that will appear as global brand varia…" at bounding box center [471, 82] width 367 height 1169
click at [533, 640] on span "Add Custom Variable" at bounding box center [545, 637] width 70 height 11
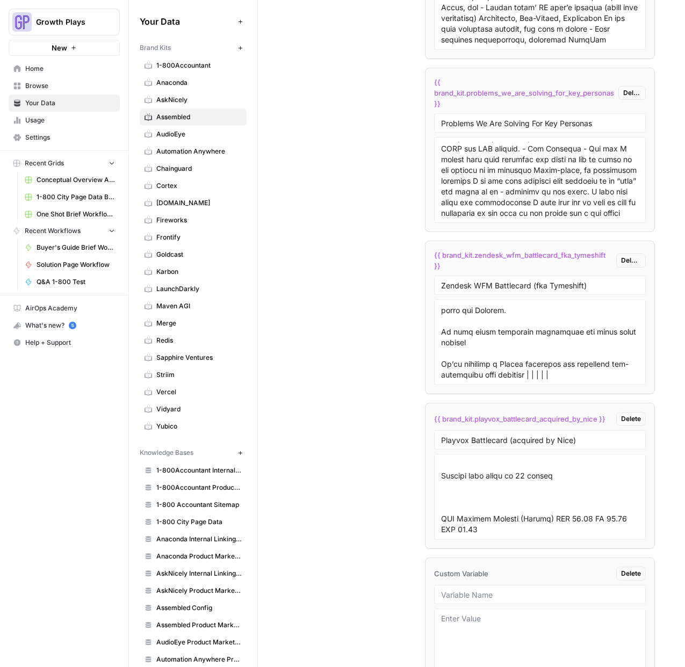
scroll to position [2737, 0]
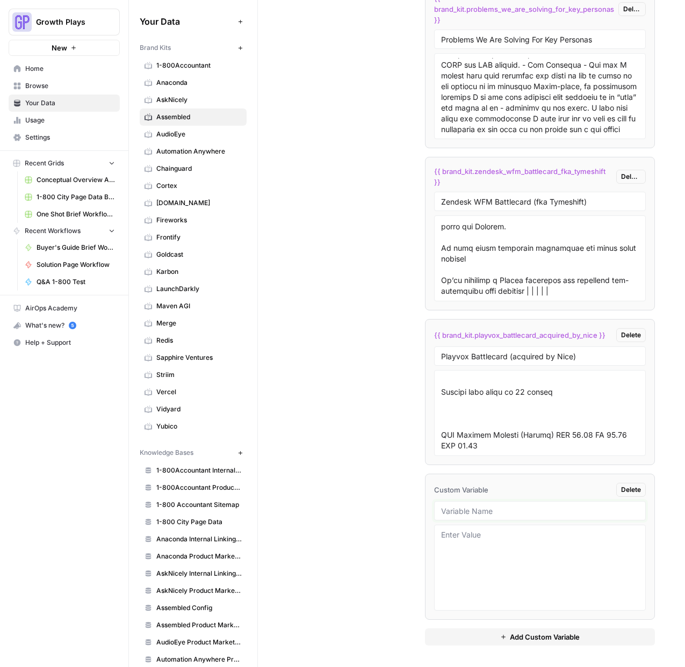
click at [501, 510] on input "text" at bounding box center [540, 511] width 198 height 10
paste input "Surfboard Battlecard (acquired by Dialpad)"
type input "Surfboard Battlecard (acquired by Dialpad)"
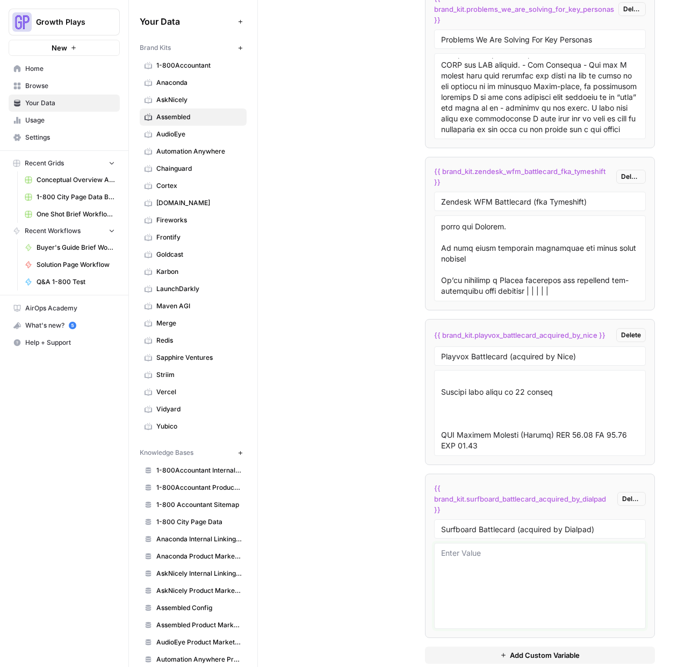
click at [495, 583] on textarea at bounding box center [540, 586] width 198 height 76
paste textarea "<aside> 💡 As of October 15, 2024, Surfboard has been acquired by Dialpad (sourc…"
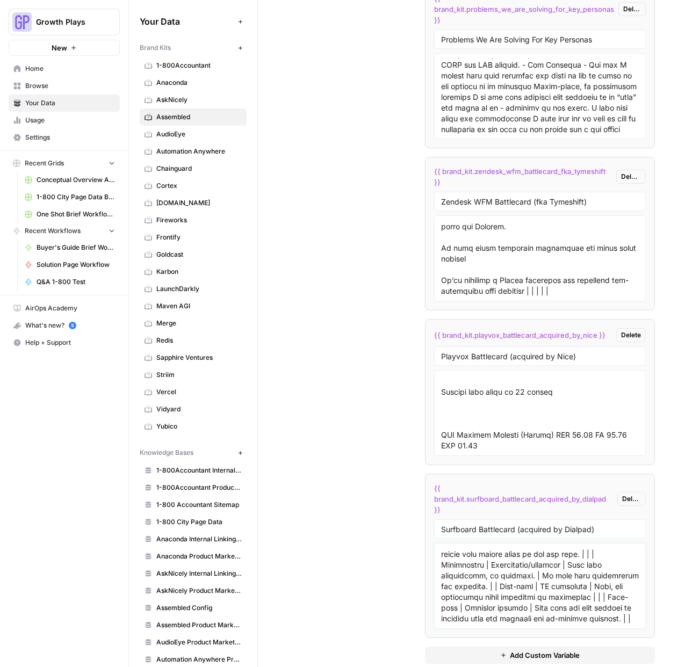
type textarea "<aside> 💡 As of October 15, 2024, Surfboard has been acquired by Dialpad (sourc…"
click at [409, 510] on div "Custom Variables Create custom variables that will appear as global brand varia…" at bounding box center [471, 15] width 367 height 1342
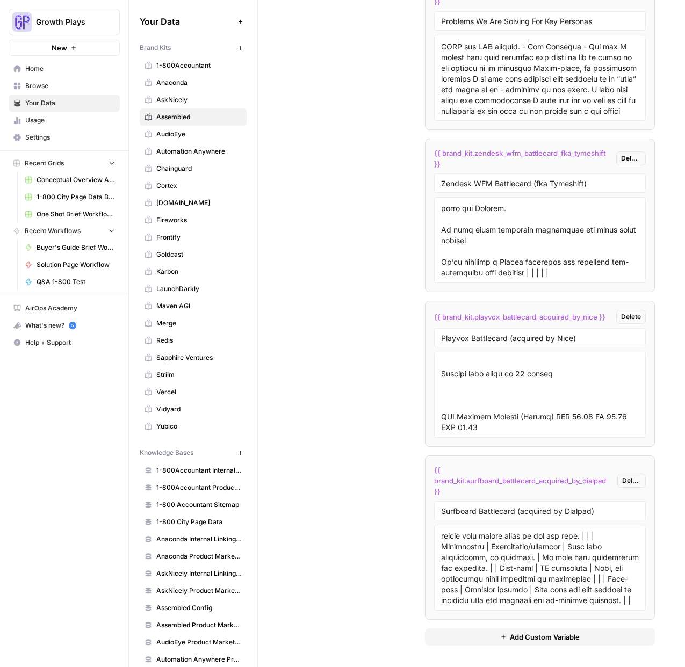
click at [516, 639] on span "Add Custom Variable" at bounding box center [545, 637] width 70 height 11
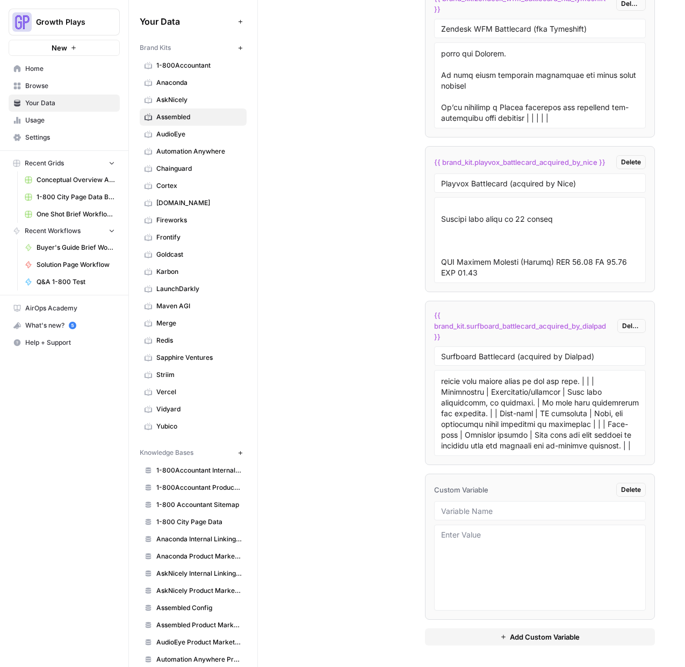
drag, startPoint x: 471, startPoint y: 494, endPoint x: 470, endPoint y: 501, distance: 6.5
click at [471, 497] on li "Custom Variable Delete" at bounding box center [540, 547] width 230 height 146
click at [466, 518] on div at bounding box center [540, 510] width 212 height 19
click at [476, 506] on input "text" at bounding box center [540, 511] width 198 height 10
paste input "Alvaria Battlecard"
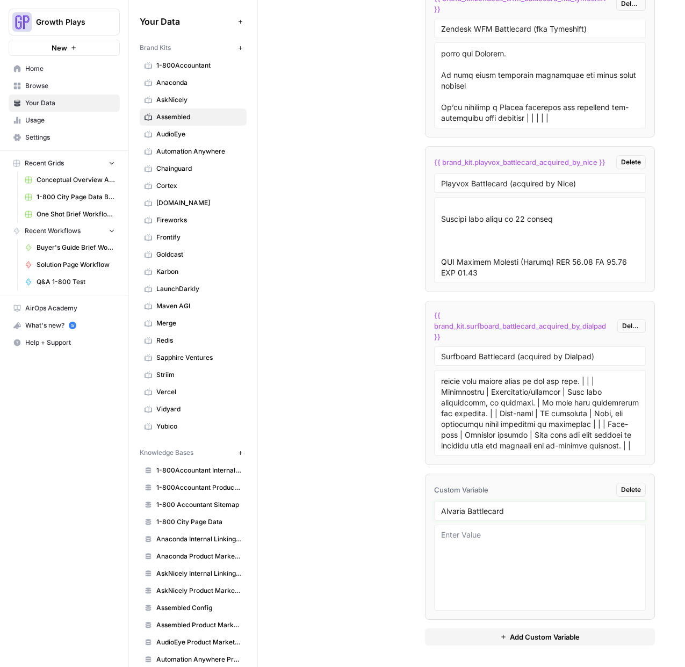
type input "Alvaria Battlecard"
click at [516, 544] on textarea at bounding box center [540, 568] width 198 height 76
paste textarea "Last updated August 2023 Company overview 🏢 HQ: Westford, Massachusetts Revenue…"
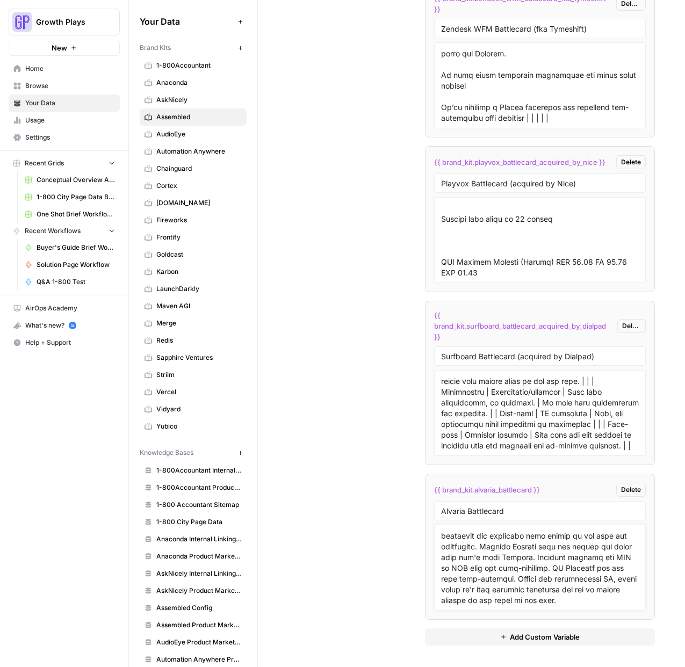
type textarea "Last updated August 2023 Company overview 🏢 HQ: Westford, Massachusetts Revenue…"
click at [536, 641] on span "Add Custom Variable" at bounding box center [545, 637] width 70 height 11
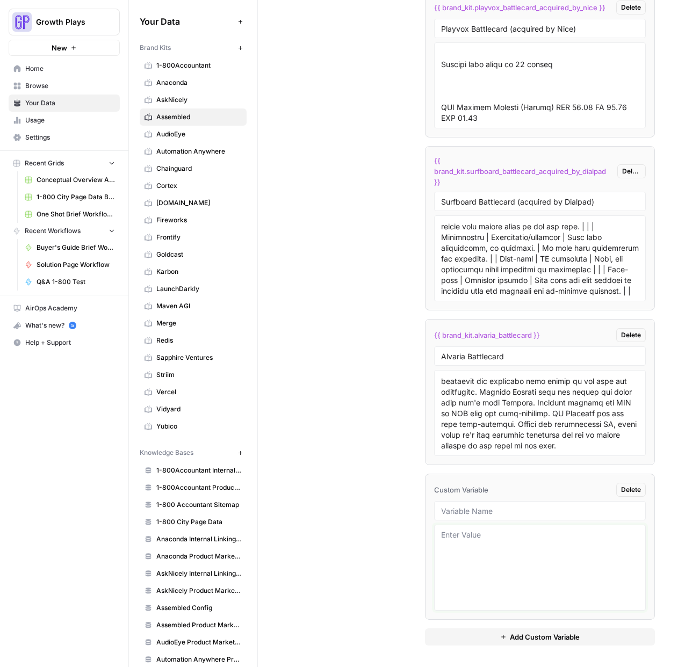
click at [503, 546] on textarea at bounding box center [540, 568] width 198 height 76
paste textarea "Last updated February 2024 How we win 🏆 Calabrio’s WFM is built on a legacy sol…"
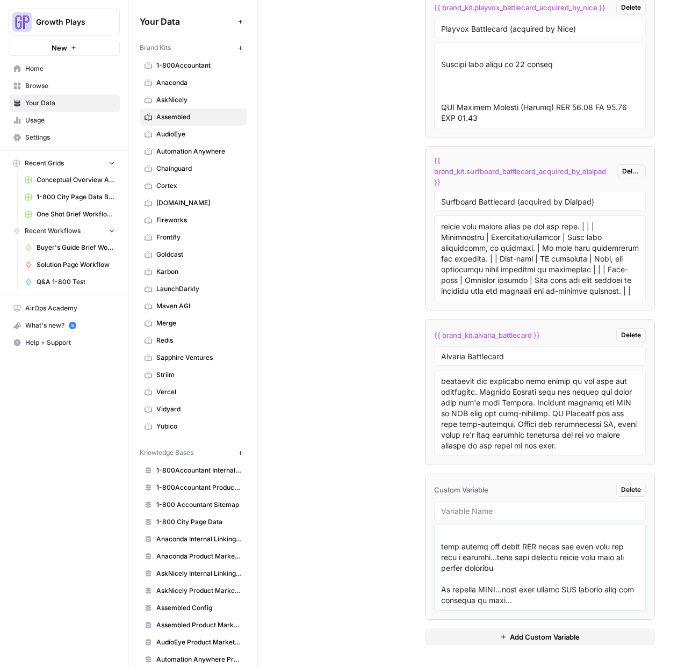
type textarea "Last updated February 2024 How we win 🏆 Calabrio’s WFM is built on a legacy sol…"
click at [512, 509] on input "text" at bounding box center [540, 511] width 198 height 10
paste input "Calabrio Battlecard"
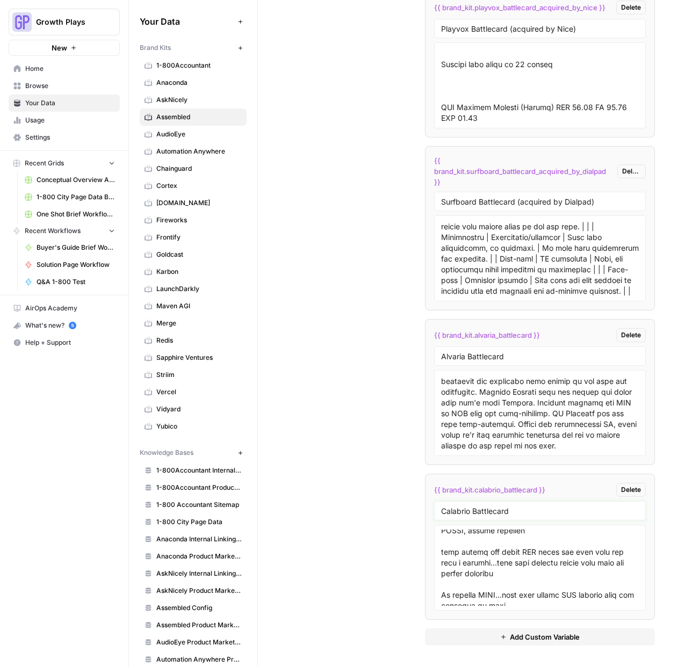
scroll to position [2571, 0]
type input "Calabrio Battlecard"
click at [442, 584] on textarea at bounding box center [540, 568] width 198 height 76
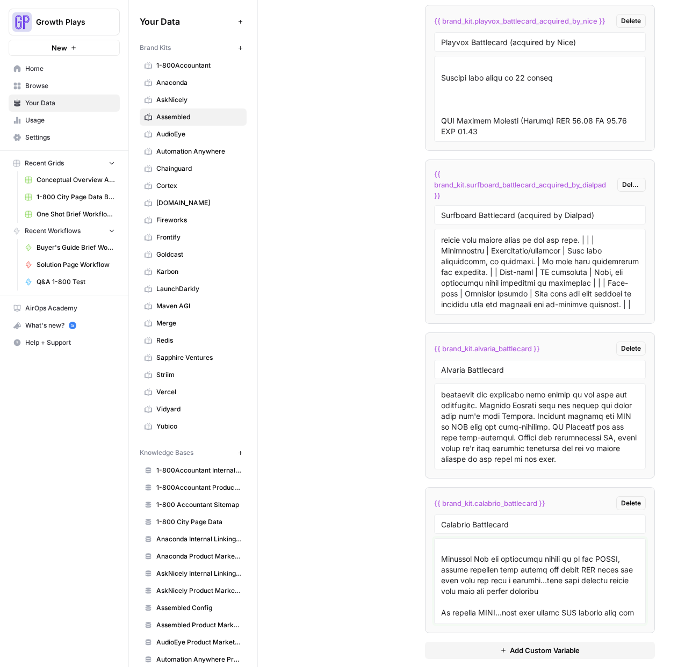
scroll to position [2534, 0]
type textarea "Last updated February 2024 How we win 🏆 Calabrio’s WFM is built on a legacy sol…"
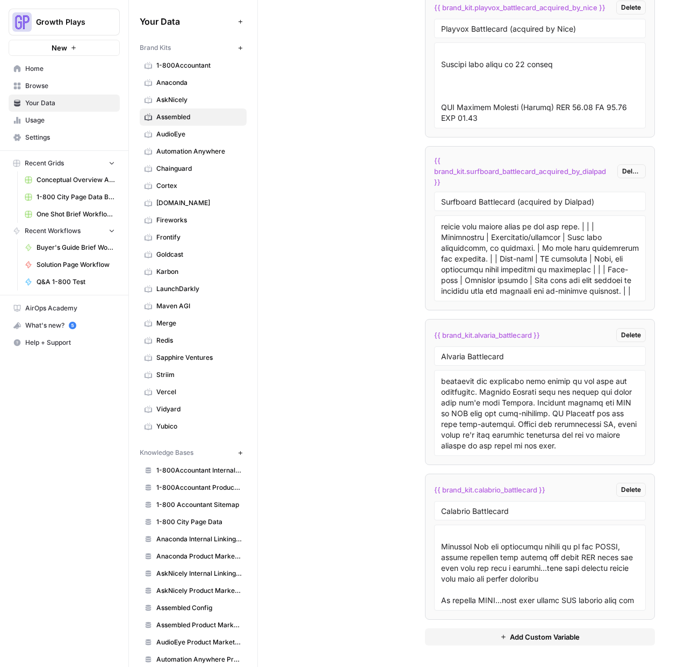
click at [534, 638] on span "Add Custom Variable" at bounding box center [545, 637] width 70 height 11
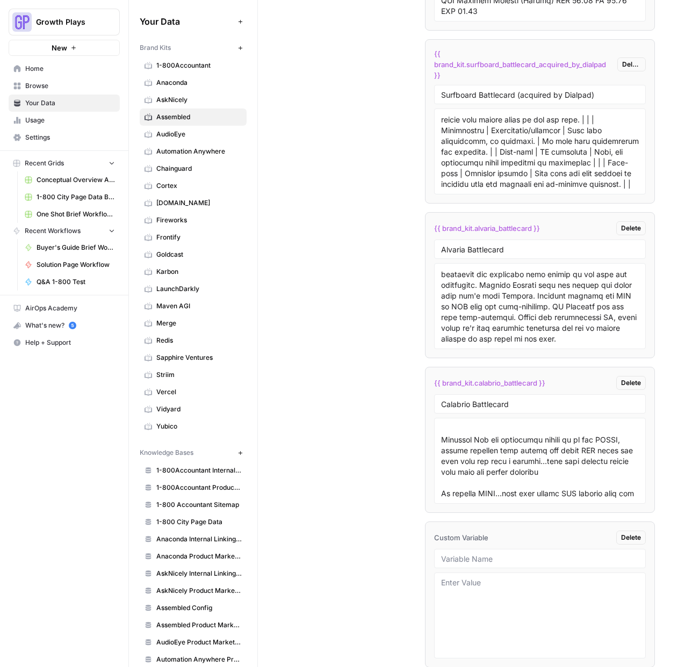
scroll to position [3219, 0]
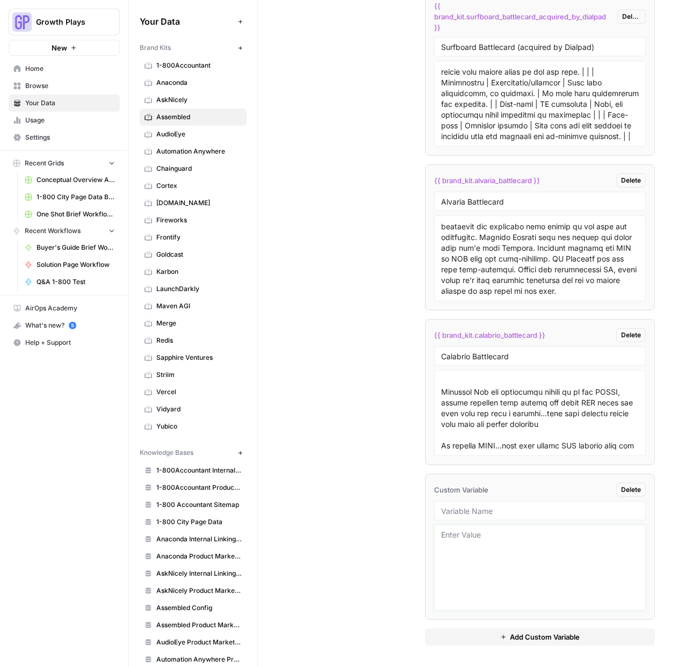
click at [463, 546] on textarea at bounding box center [540, 568] width 198 height 76
paste textarea "Last updated June 2024 How we win 🏆 Verint’s WFM is built for the old world of …"
type textarea "Last updated June 2024 How we win 🏆 Verint’s WFM is built for the old world of …"
click at [460, 509] on input "text" at bounding box center [540, 511] width 198 height 10
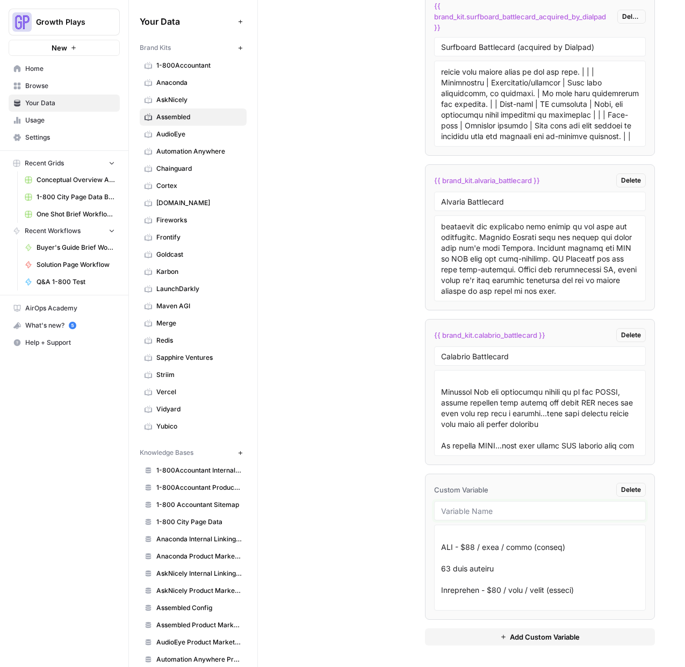
paste input "Verint Battlecard"
type input "Verint Battlecard"
click at [537, 640] on span "Add Custom Variable" at bounding box center [545, 637] width 70 height 11
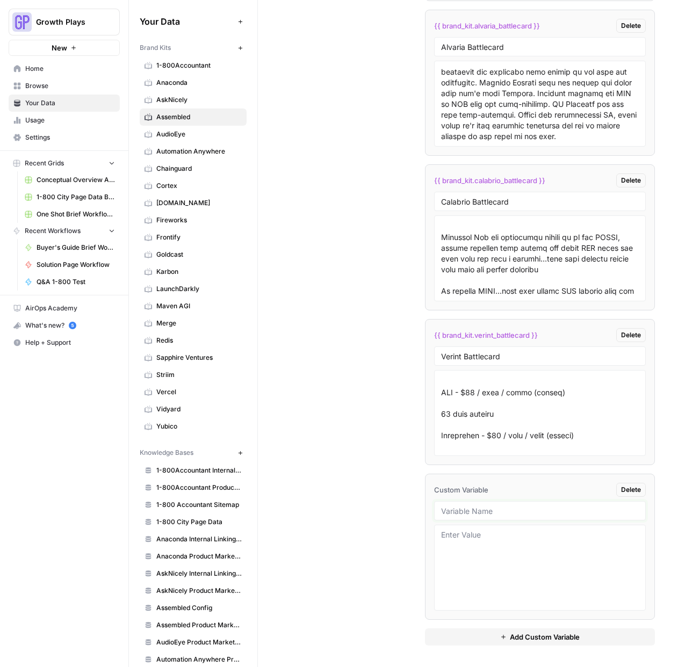
click at [500, 515] on input "text" at bounding box center [540, 511] width 198 height 10
paste input "Nice Battlecard"
type input "Nice Battlecard"
click at [479, 560] on textarea at bounding box center [540, 568] width 198 height 76
paste textarea "Last updated: April 2024 How we win 🏆 NICE is a legacy solution that was design…"
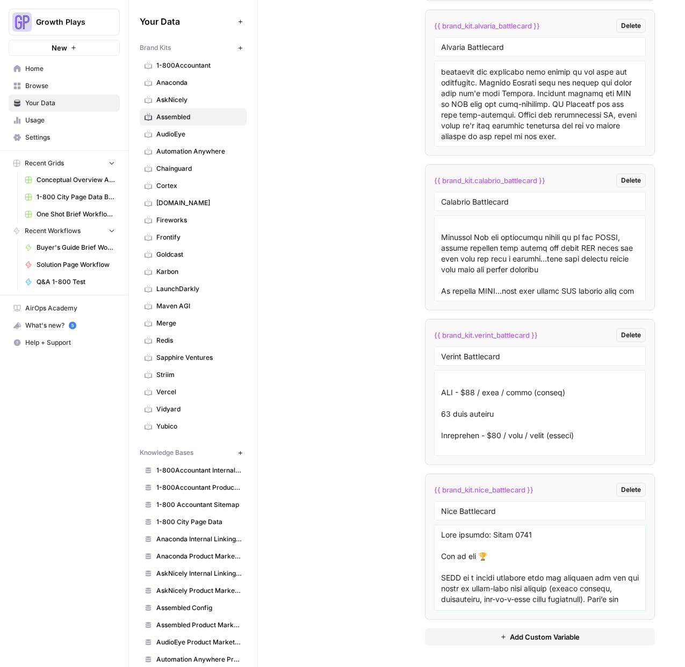
scroll to position [1771, 0]
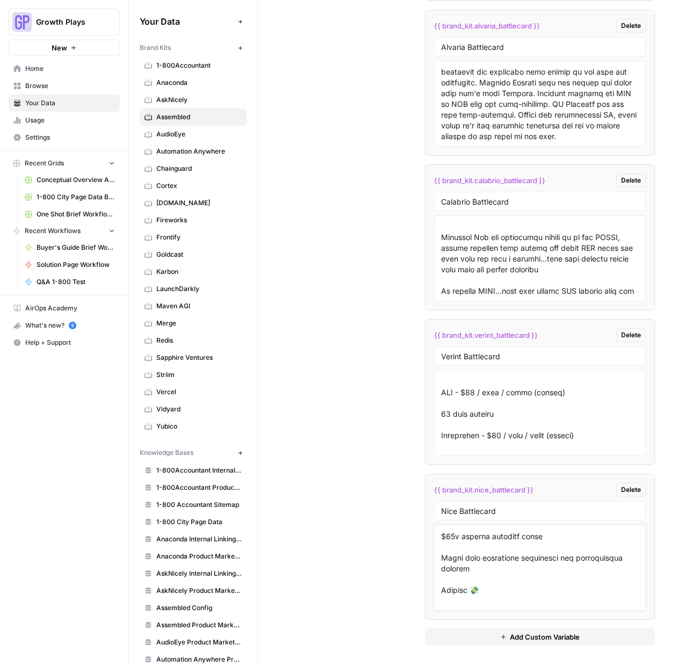
type textarea "Last updated: April 2024 How we win 🏆 NICE is a legacy solution that was design…"
drag, startPoint x: 369, startPoint y: 493, endPoint x: 487, endPoint y: 612, distance: 167.9
click at [508, 637] on button "Add Custom Variable" at bounding box center [540, 636] width 230 height 17
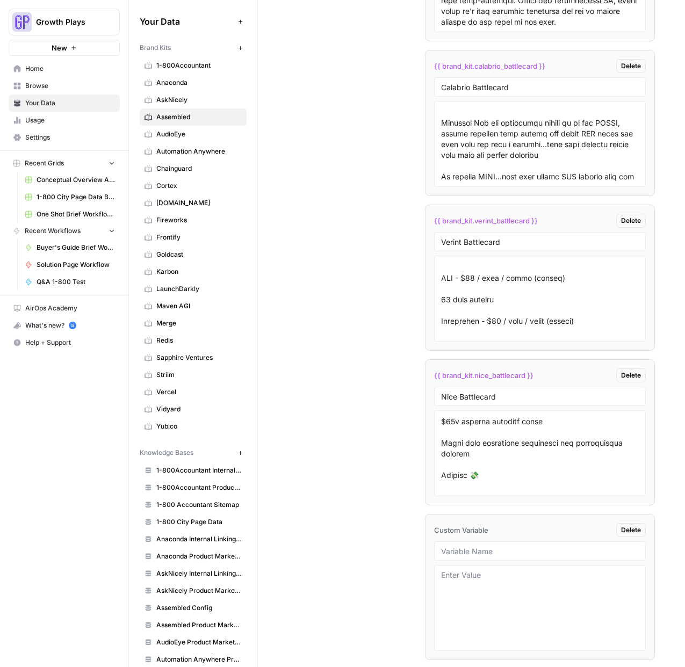
scroll to position [3529, 0]
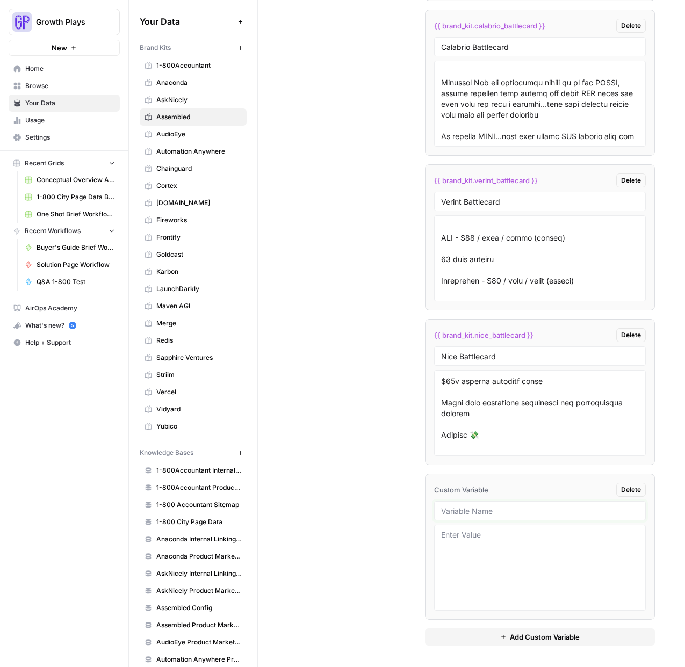
click at [531, 512] on input "text" at bounding box center [540, 511] width 198 height 10
paste input "Genesys Battlecard"
type input "Genesys Battlecard"
click at [531, 572] on textarea at bounding box center [540, 568] width 198 height 76
paste textarea "Company overview 🏢 HQ: Revenue: $2B Employees: Year founded: Number of customer…"
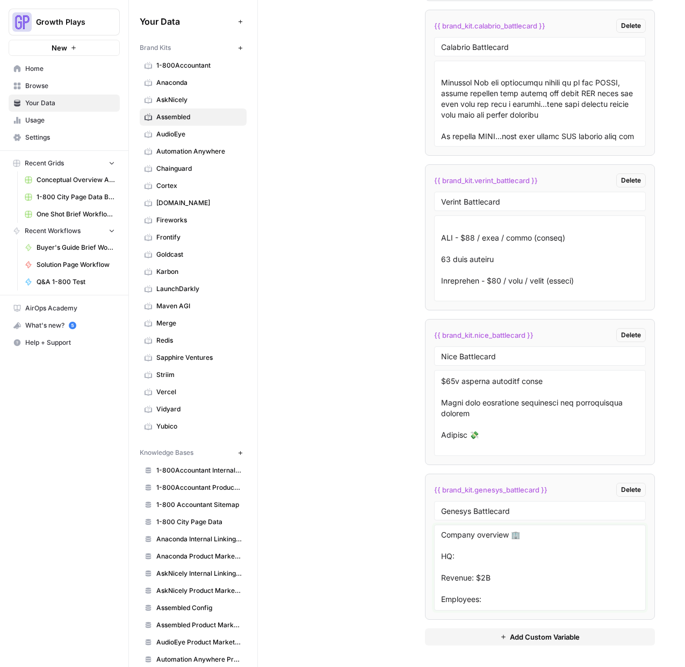
scroll to position [385, 0]
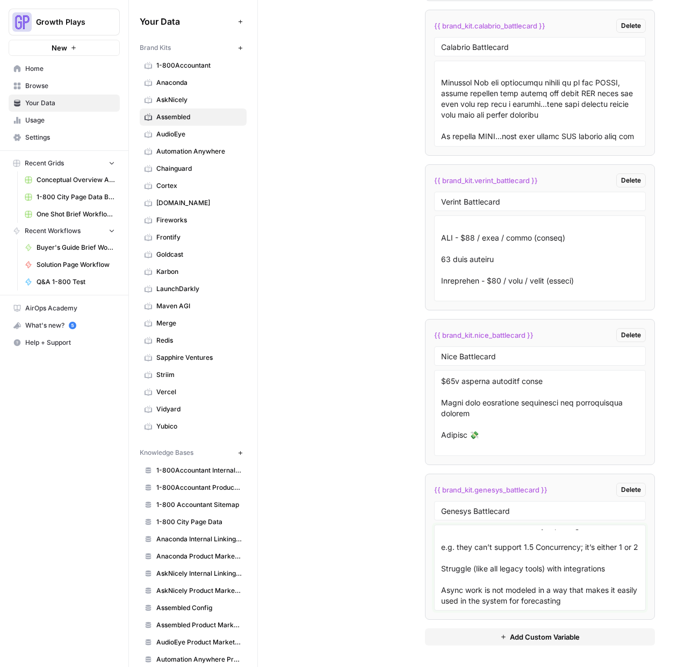
type textarea "Company overview 🏢 HQ: Revenue: $2B Employees: Year founded: Number of customer…"
drag, startPoint x: 384, startPoint y: 529, endPoint x: 396, endPoint y: 523, distance: 13.7
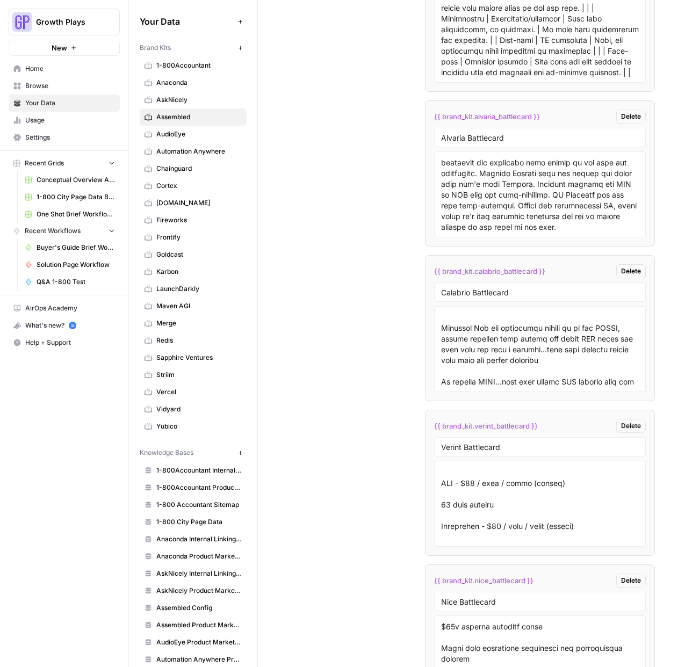
scroll to position [3529, 0]
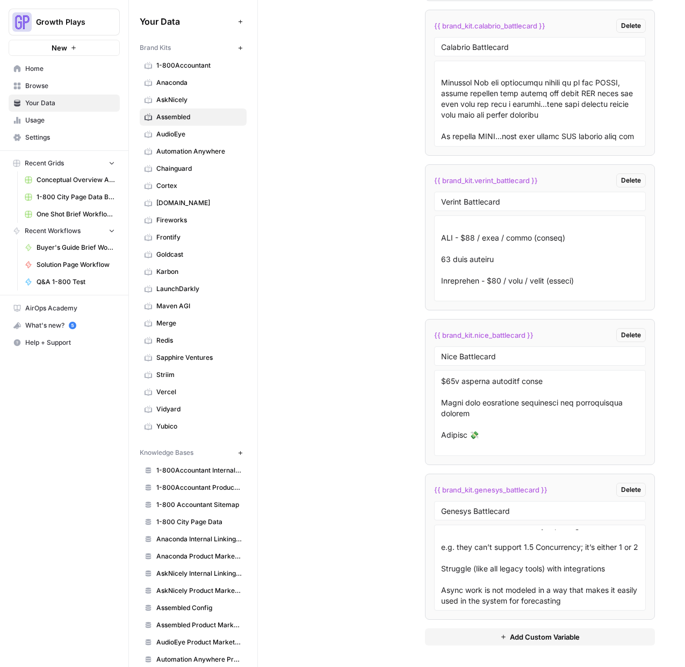
click at [581, 635] on button "Add Custom Variable" at bounding box center [540, 636] width 230 height 17
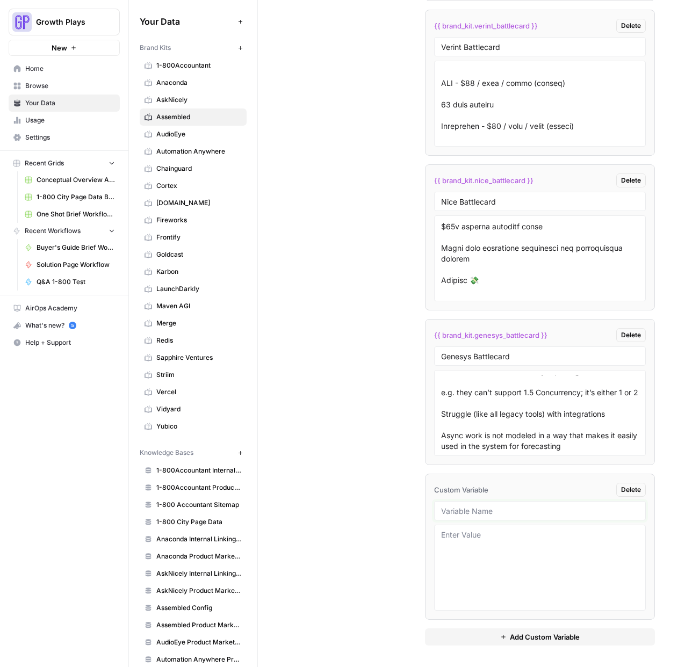
click at [502, 509] on input "text" at bounding box center [540, 511] width 198 height 10
type input "use cases"
click at [502, 541] on textarea at bounding box center [540, 568] width 198 height 76
paste textarea "Management - Vendor Management - Forecaster - Data Science/Ops Tech TCP: - Ente…"
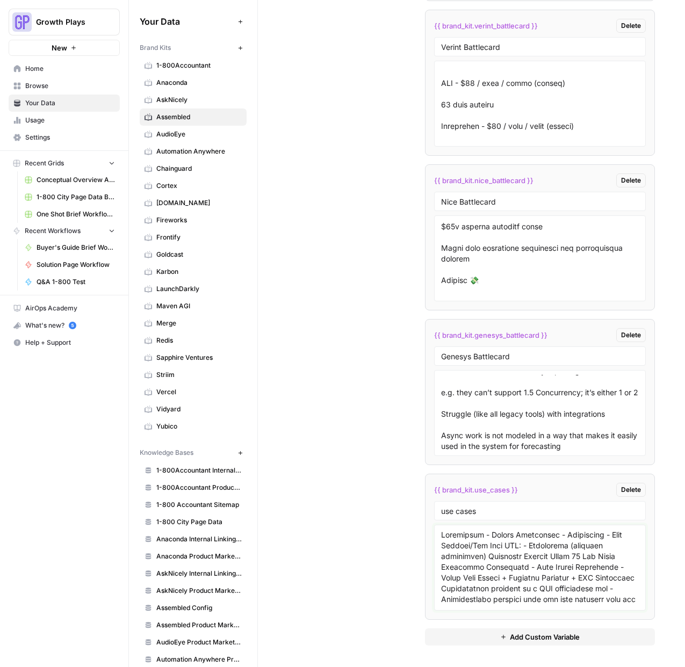
scroll to position [750, 0]
paste textarea
type textarea "Management - Vendor Management - Forecaster - Data Science/Ops Tech TCP: - Ente…"
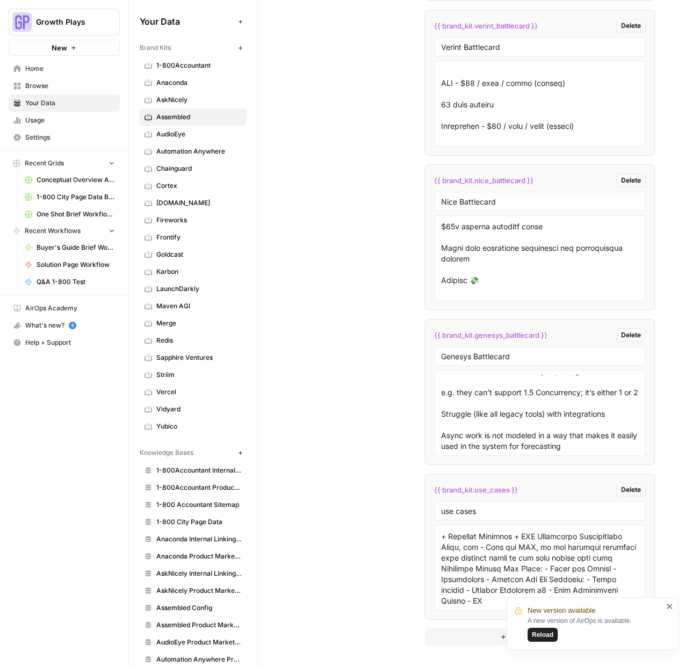
click at [49, 68] on span "Home" at bounding box center [70, 69] width 90 height 10
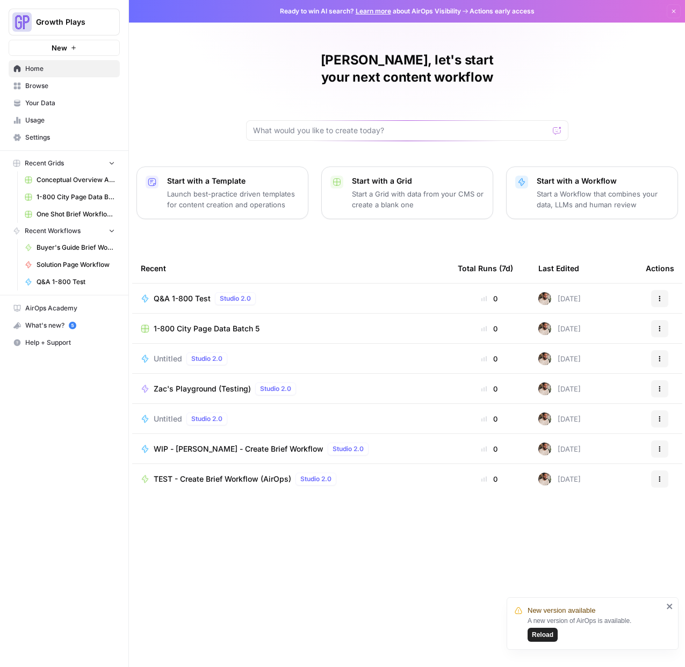
drag, startPoint x: 581, startPoint y: 182, endPoint x: 569, endPoint y: 184, distance: 12.0
click at [580, 189] on p "Start a Workflow that combines your data, LLMs and human review" at bounding box center [603, 199] width 132 height 21
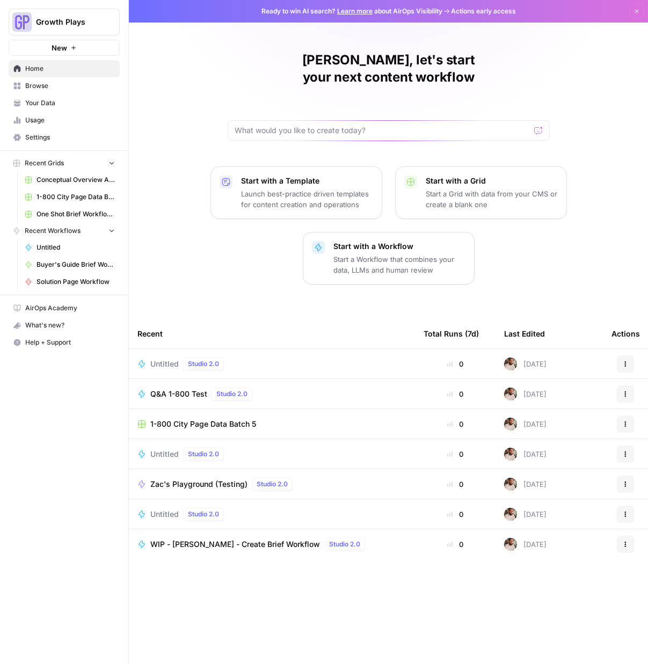
click at [162, 359] on span "Untitled" at bounding box center [164, 364] width 28 height 11
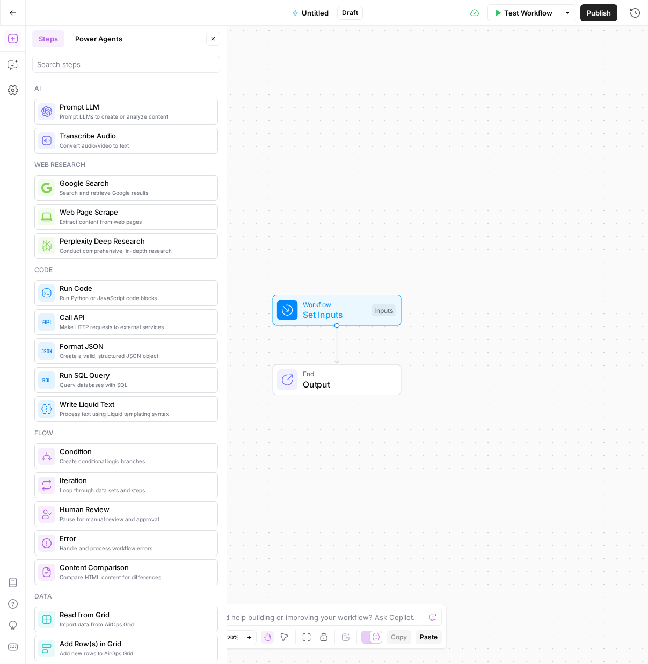
click at [341, 308] on span "Workflow" at bounding box center [335, 304] width 64 height 10
click at [500, 73] on button "Add Field" at bounding box center [532, 72] width 179 height 17
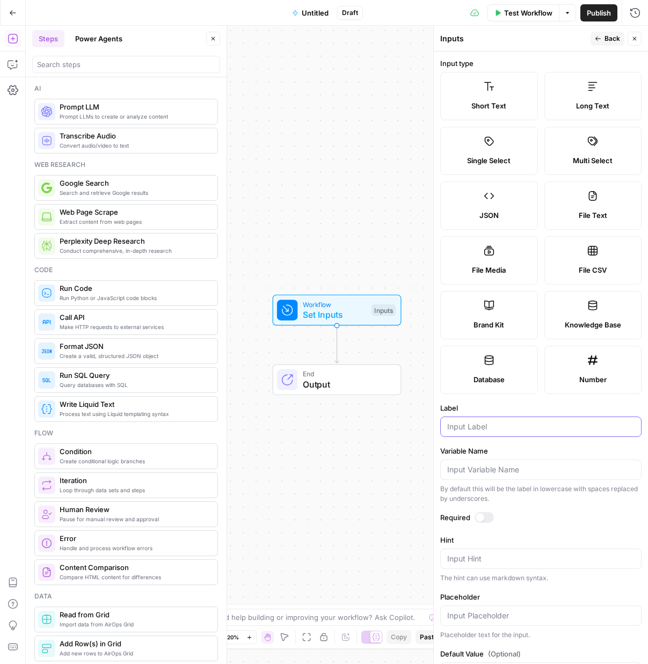
click at [533, 428] on input "Label" at bounding box center [540, 427] width 187 height 11
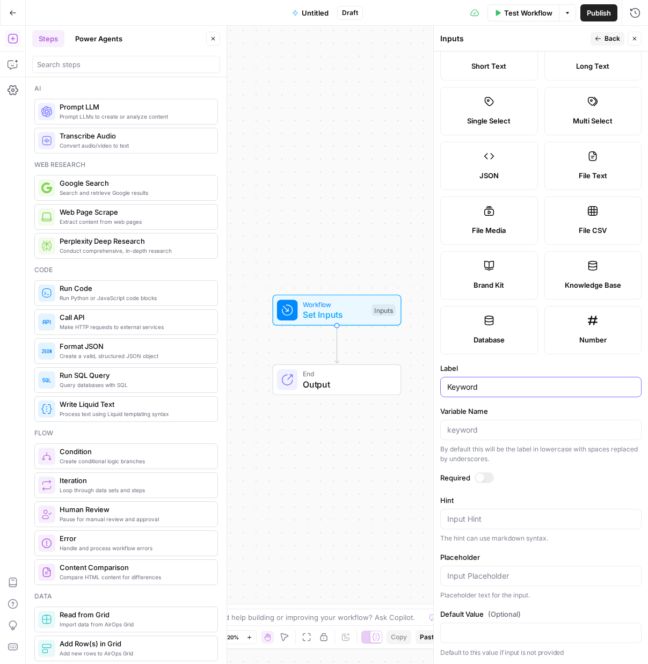
type input "Keyword"
click at [605, 39] on span "Back" at bounding box center [613, 39] width 16 height 10
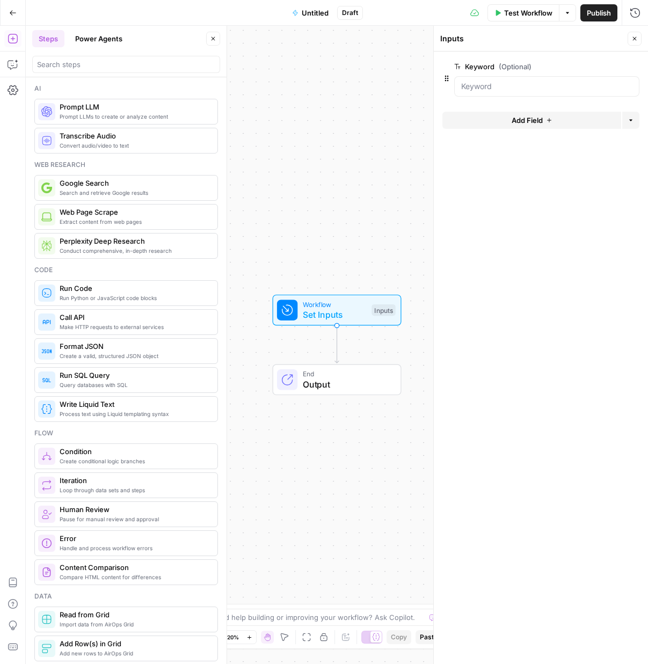
click at [521, 115] on span "Add Field" at bounding box center [527, 120] width 31 height 11
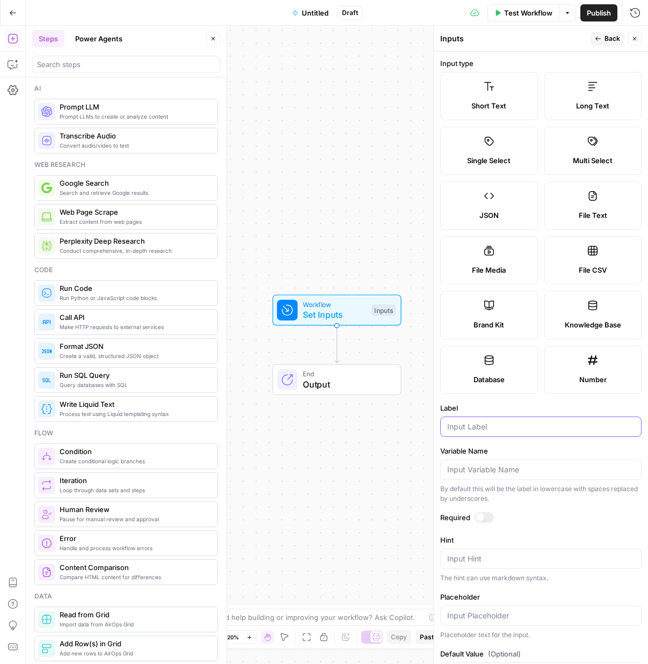
click at [504, 429] on input "Label" at bounding box center [540, 427] width 187 height 11
type input "tool_1"
drag, startPoint x: 602, startPoint y: 44, endPoint x: 597, endPoint y: 50, distance: 8.2
click at [602, 43] on button "Back" at bounding box center [608, 39] width 34 height 14
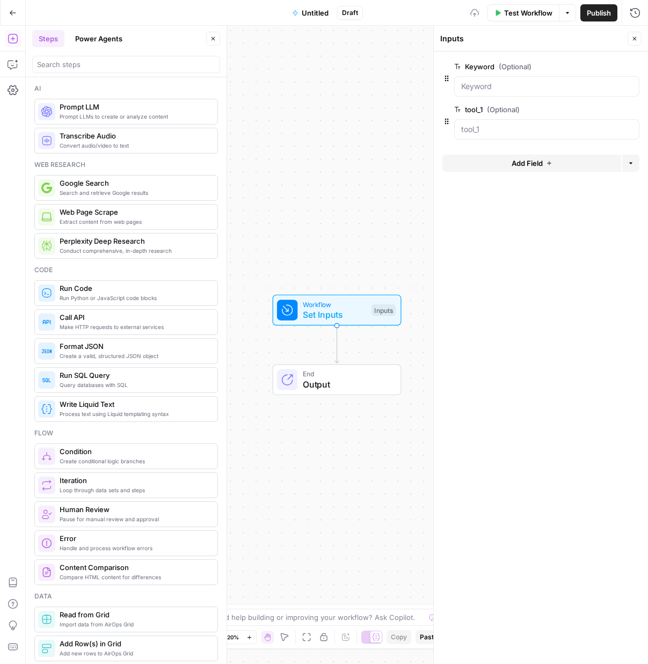
click at [516, 166] on span "Add Field" at bounding box center [527, 163] width 31 height 11
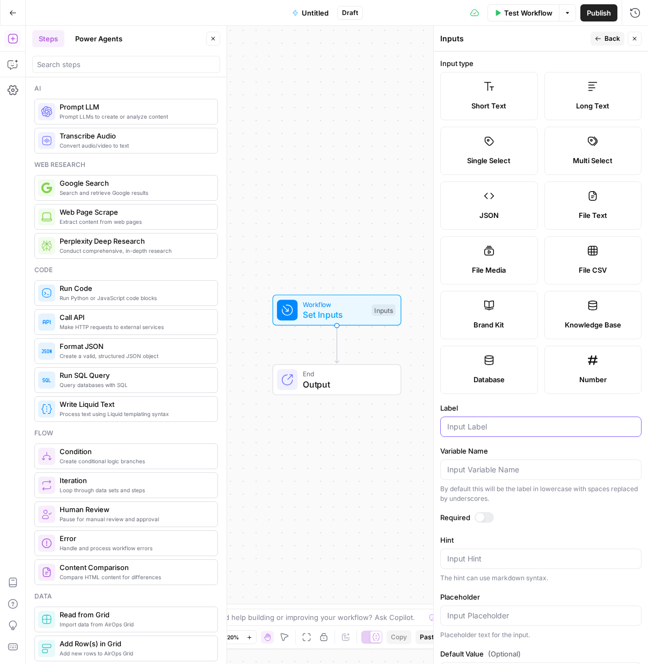
click at [516, 432] on input "Label" at bounding box center [540, 427] width 187 height 11
paste input "tool_1"
type input "tool_2"
click at [604, 35] on button "Back" at bounding box center [608, 39] width 34 height 14
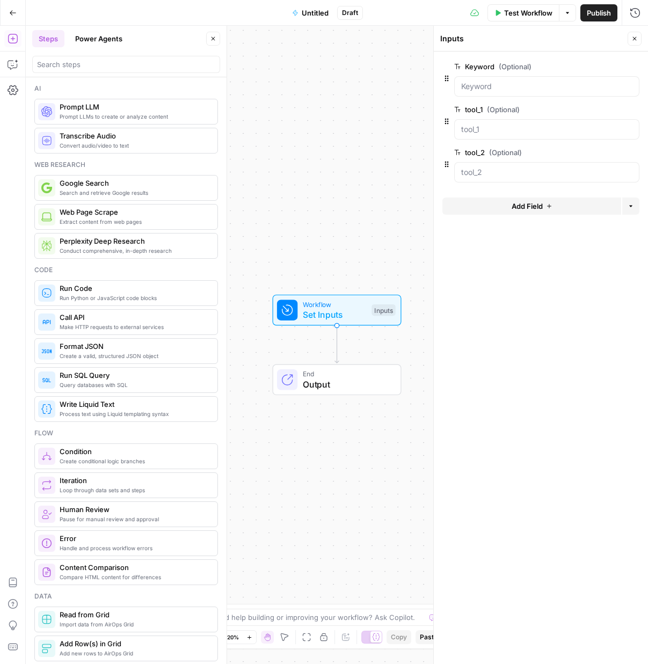
click at [528, 207] on span "Add Field" at bounding box center [527, 206] width 31 height 11
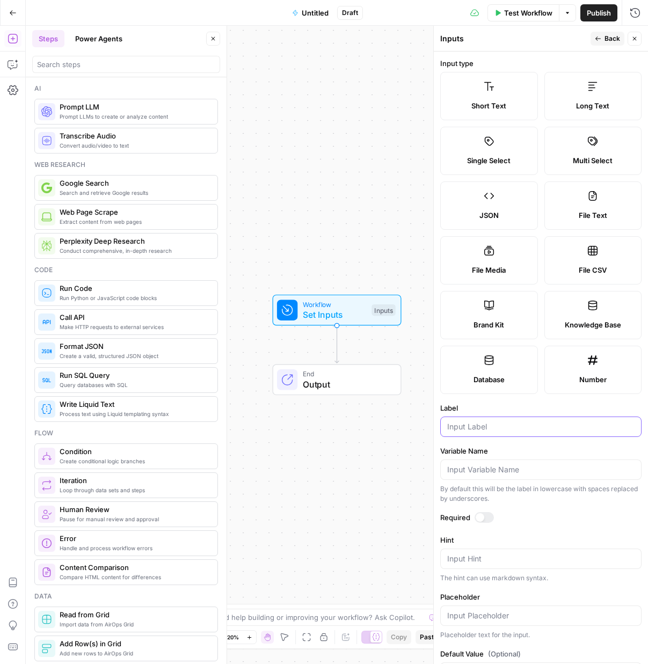
click at [498, 427] on input "Label" at bounding box center [540, 427] width 187 height 11
paste input "tool_1"
type input "tool_3"
click at [608, 41] on span "Back" at bounding box center [613, 39] width 16 height 10
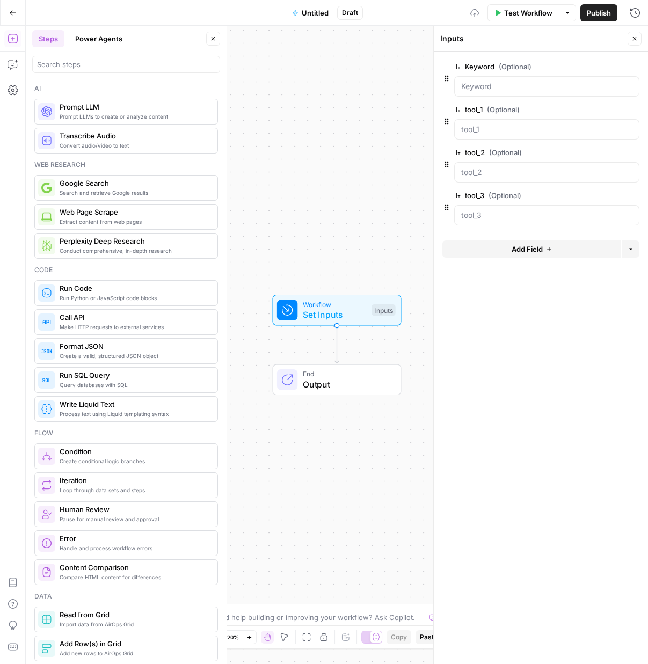
click at [504, 248] on button "Add Field" at bounding box center [532, 249] width 179 height 17
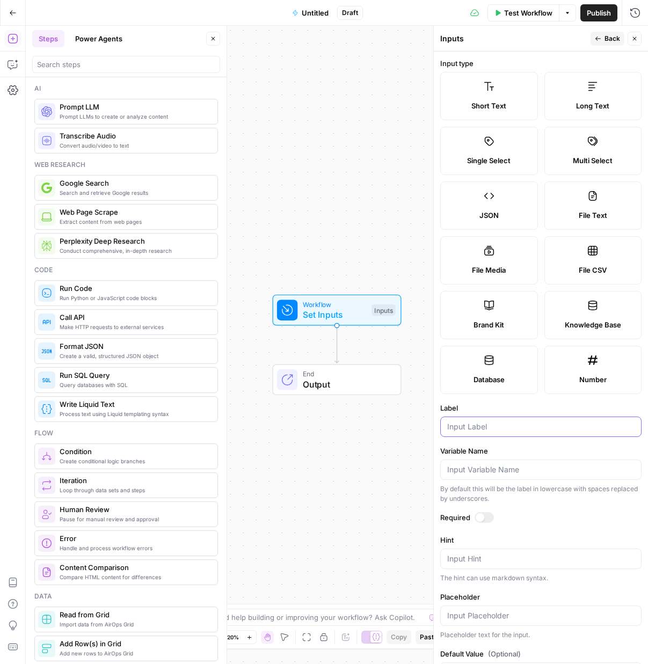
click at [490, 431] on input "Label" at bounding box center [540, 427] width 187 height 11
paste input "tool_1"
type input "tool_4"
click at [501, 402] on form "Input type Short Text Long Text Single Select Multi Select JSON File Text File …" at bounding box center [541, 358] width 214 height 613
click at [602, 38] on div "Publish P" at bounding box center [598, 36] width 35 height 11
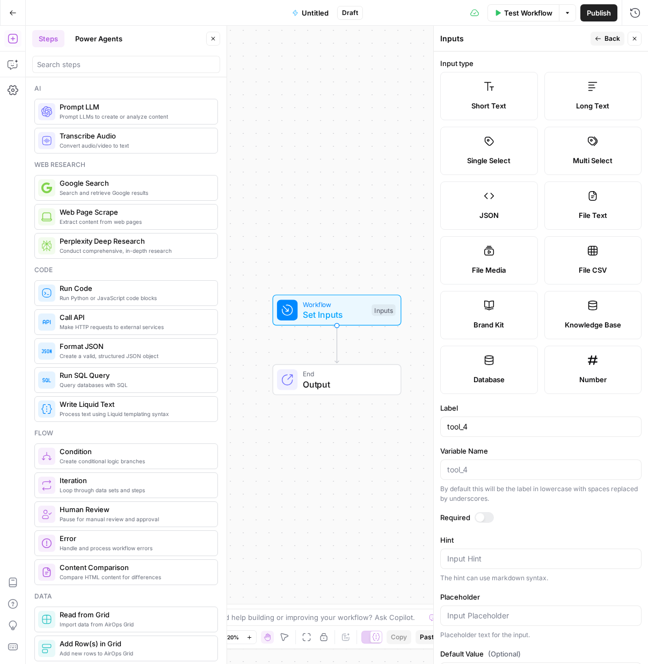
click at [609, 39] on span "Back" at bounding box center [613, 39] width 16 height 10
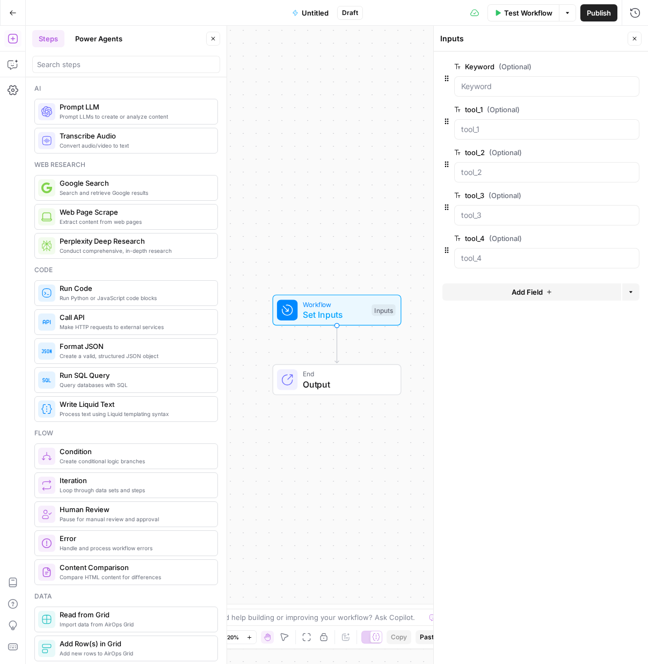
click at [495, 292] on button "Add Field" at bounding box center [532, 292] width 179 height 17
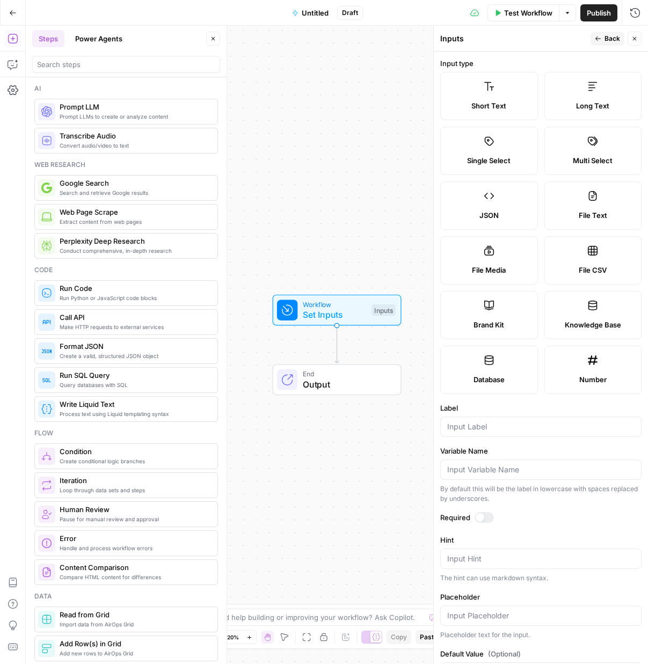
click at [566, 103] on div "Long Text" at bounding box center [594, 105] width 80 height 11
click at [498, 427] on input "Label" at bounding box center [540, 427] width 187 height 11
paste input "tool_site_research_1"
type input "tool_site_research_1"
drag, startPoint x: 600, startPoint y: 40, endPoint x: 601, endPoint y: 46, distance: 6.0
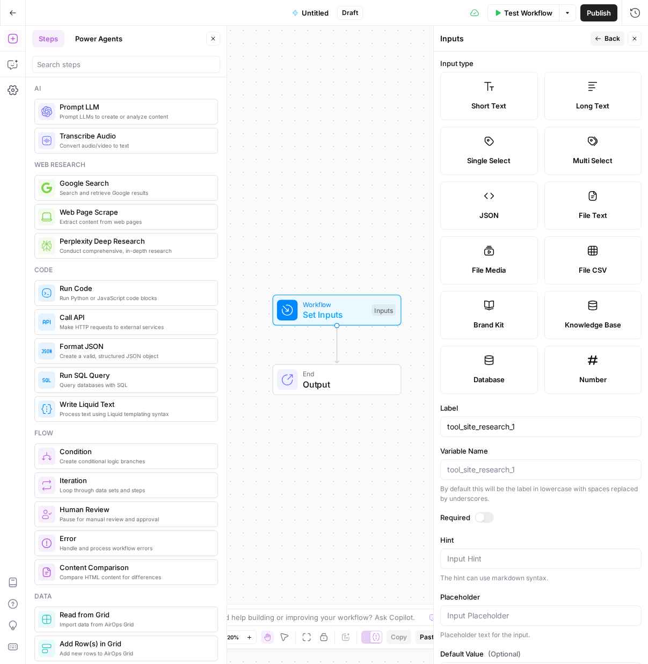
click at [599, 41] on icon "button" at bounding box center [598, 38] width 6 height 6
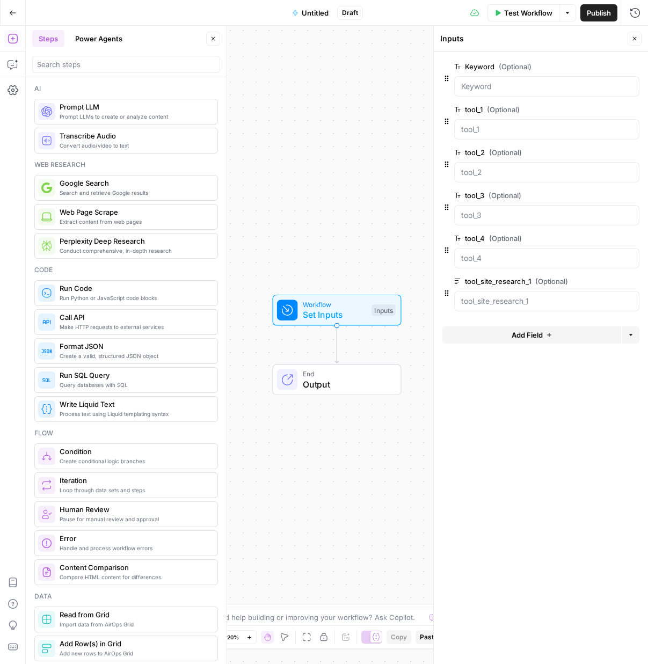
click at [566, 335] on button "Add Field" at bounding box center [532, 335] width 179 height 17
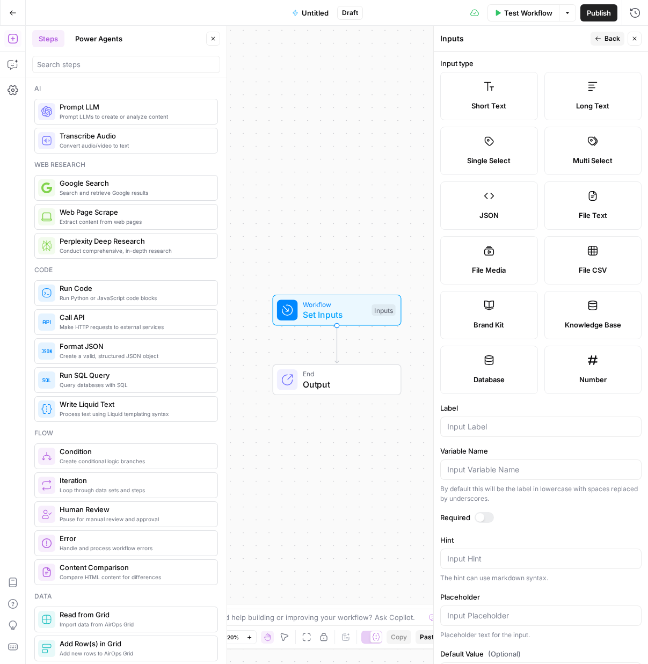
click at [565, 85] on label "Long Text" at bounding box center [594, 96] width 98 height 48
click at [481, 427] on input "Label" at bounding box center [540, 427] width 187 height 11
paste input "tool_site_research_2"
type input "tool_site_research_2"
click at [598, 38] on icon "button" at bounding box center [598, 38] width 6 height 6
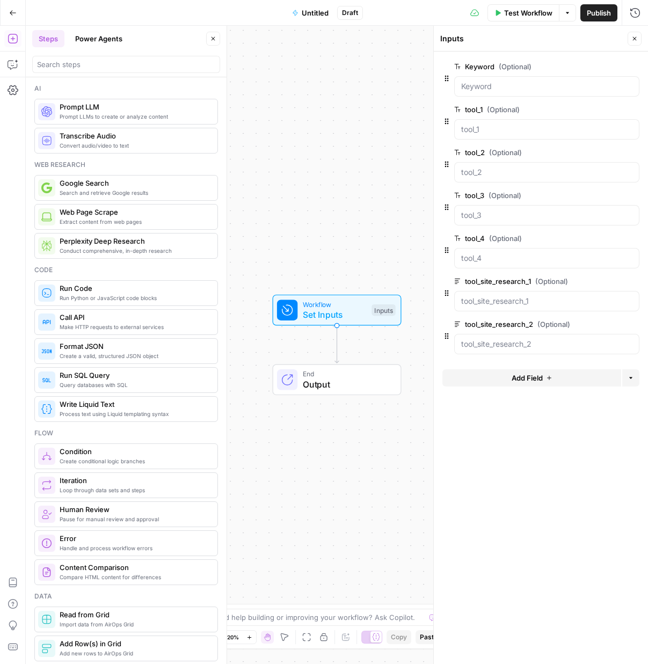
click at [546, 377] on button "Add Field" at bounding box center [532, 378] width 179 height 17
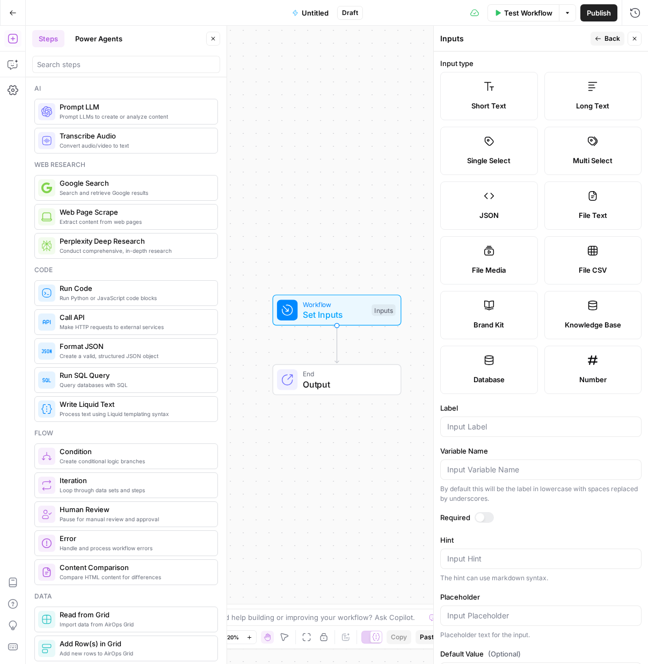
click at [608, 75] on label "Long Text" at bounding box center [594, 96] width 98 height 48
click at [509, 428] on input "Label" at bounding box center [540, 427] width 187 height 11
paste input "tool_site_research_3"
type input "tool_site_research_3"
drag, startPoint x: 598, startPoint y: 40, endPoint x: 599, endPoint y: 46, distance: 6.5
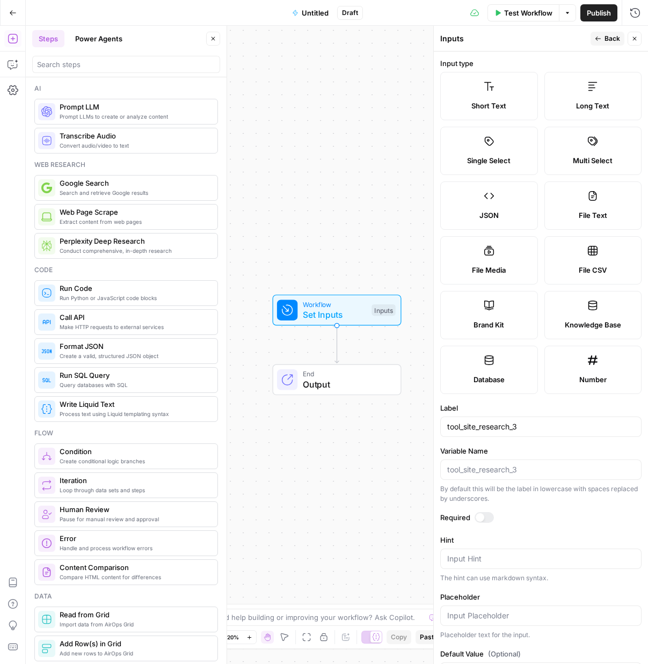
click at [599, 40] on icon "button" at bounding box center [598, 38] width 6 height 6
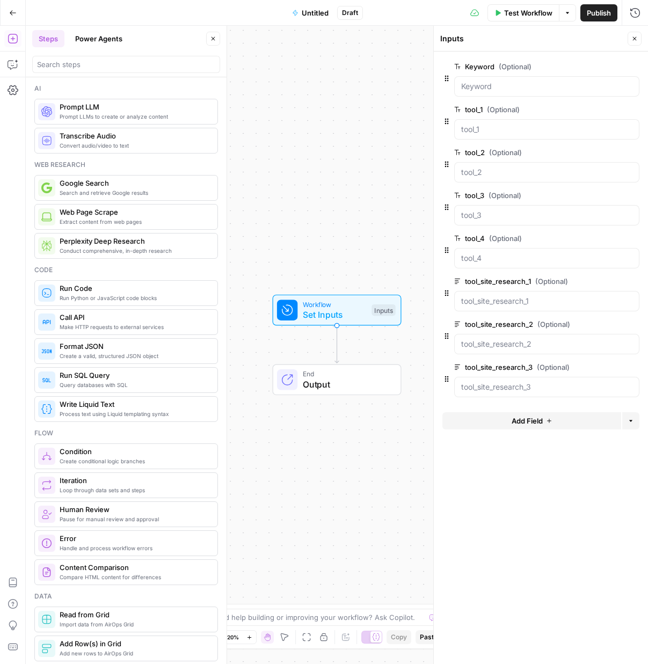
click at [532, 418] on span "Add Field" at bounding box center [527, 421] width 31 height 11
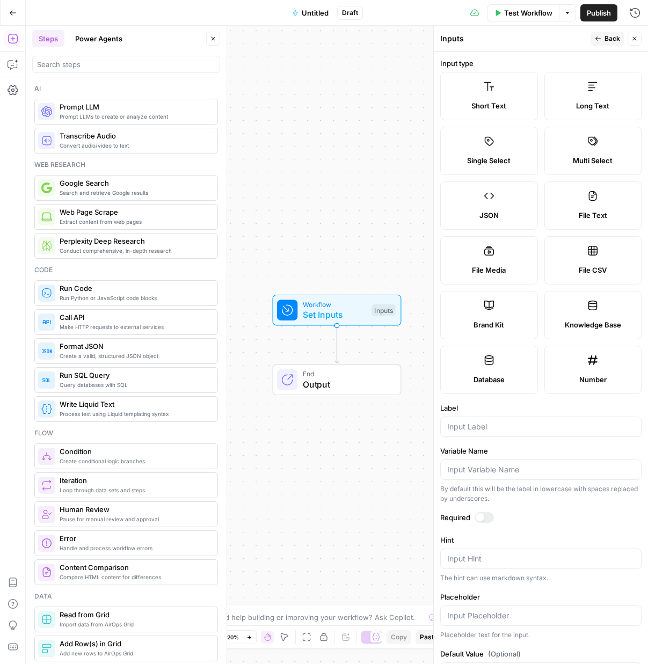
click at [595, 113] on label "Long Text" at bounding box center [594, 96] width 98 height 48
click at [514, 426] on input "Label" at bounding box center [540, 427] width 187 height 11
paste input "tool_site_research_4"
type input "tool_site_research_4"
click at [602, 40] on icon "button" at bounding box center [598, 38] width 6 height 6
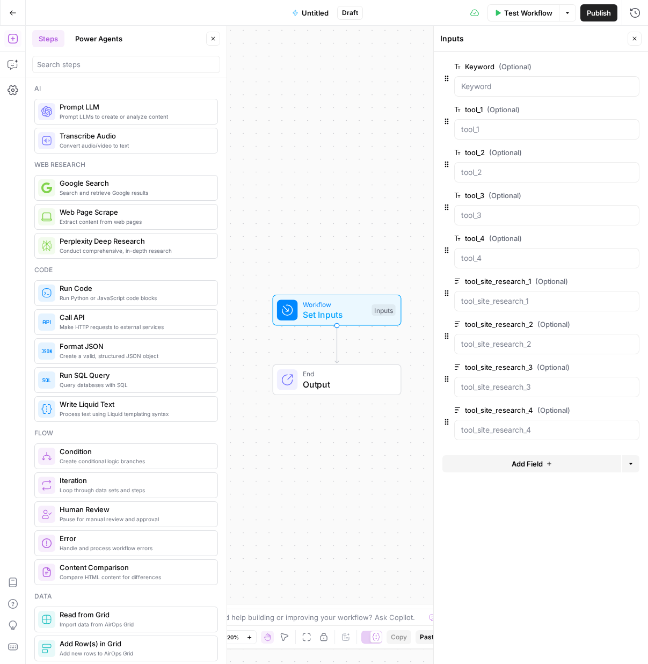
click at [482, 459] on button "Add Field" at bounding box center [532, 464] width 179 height 17
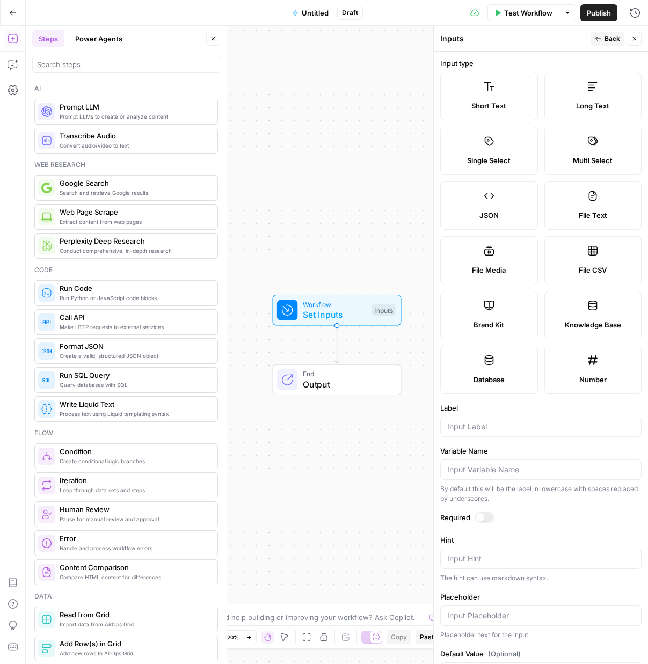
click at [598, 103] on span "Long Text" at bounding box center [592, 105] width 33 height 11
click at [551, 424] on input "Label" at bounding box center [540, 427] width 187 height 11
paste input "review_research_tool_1"
type input "review_research_tool_1"
click at [603, 39] on button "Back" at bounding box center [608, 39] width 34 height 14
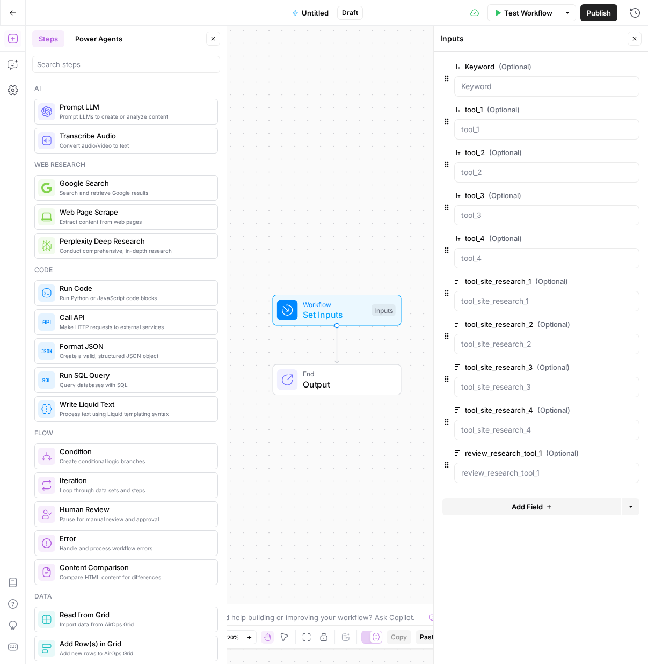
click at [548, 502] on button "Add Field" at bounding box center [532, 506] width 179 height 17
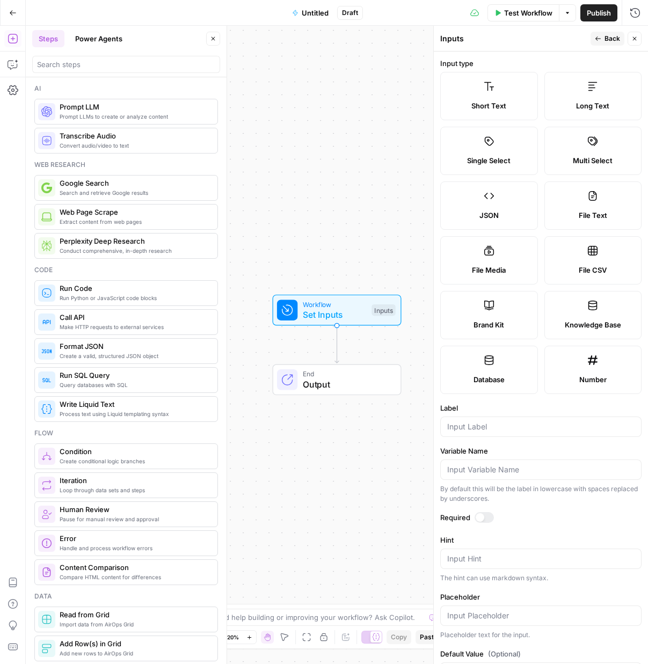
click at [573, 105] on div "Long Text" at bounding box center [594, 105] width 80 height 11
click at [489, 434] on div at bounding box center [540, 427] width 201 height 20
paste input "review_research_tool_2"
type input "review_research_tool_2"
click at [598, 43] on button "Back" at bounding box center [608, 39] width 34 height 14
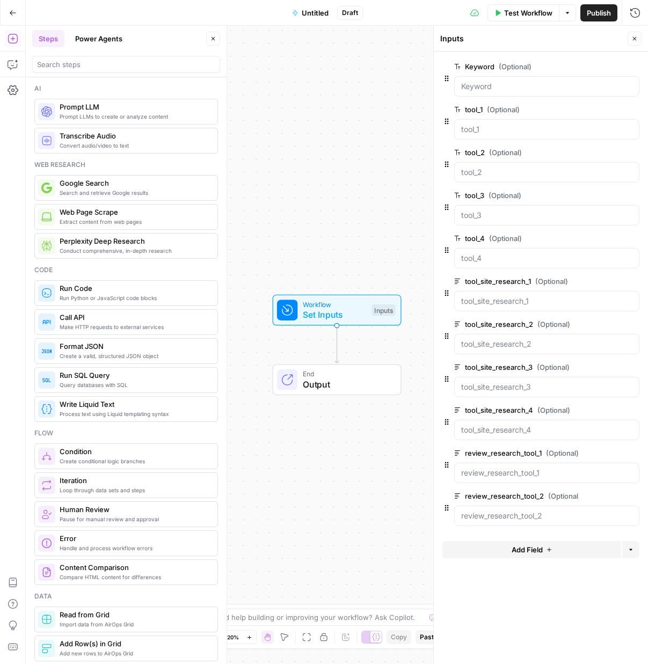
click at [544, 548] on button "Add Field" at bounding box center [532, 549] width 179 height 17
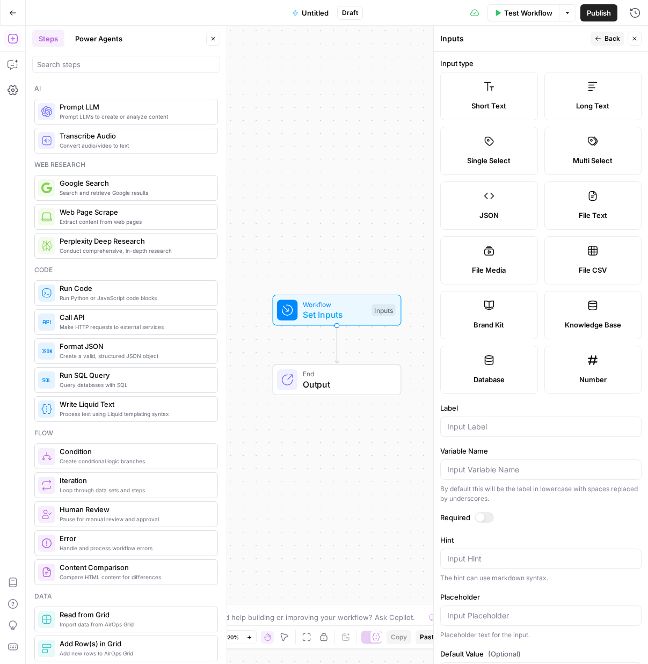
click at [585, 106] on span "Long Text" at bounding box center [592, 105] width 33 height 11
click at [494, 419] on div at bounding box center [540, 427] width 201 height 20
paste input "review_research_tool_3"
type input "review_research_tool_3"
click at [608, 40] on span "Back" at bounding box center [613, 39] width 16 height 10
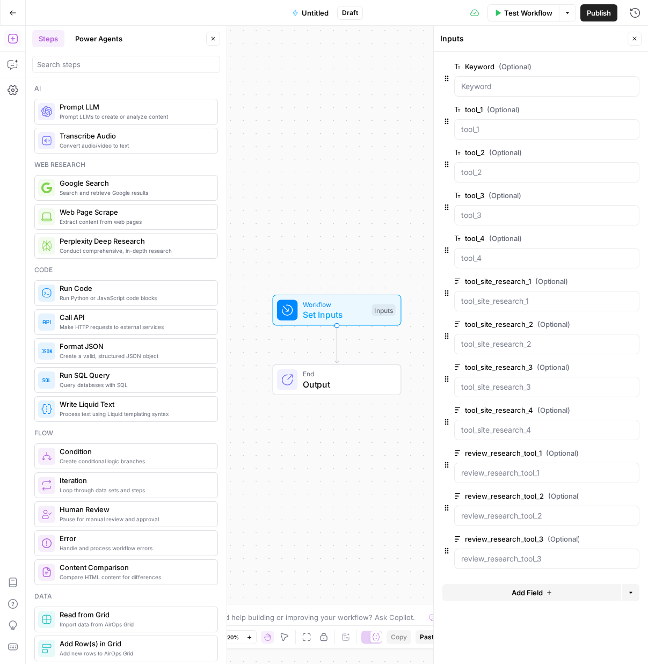
click at [541, 599] on button "Add Field" at bounding box center [532, 592] width 179 height 17
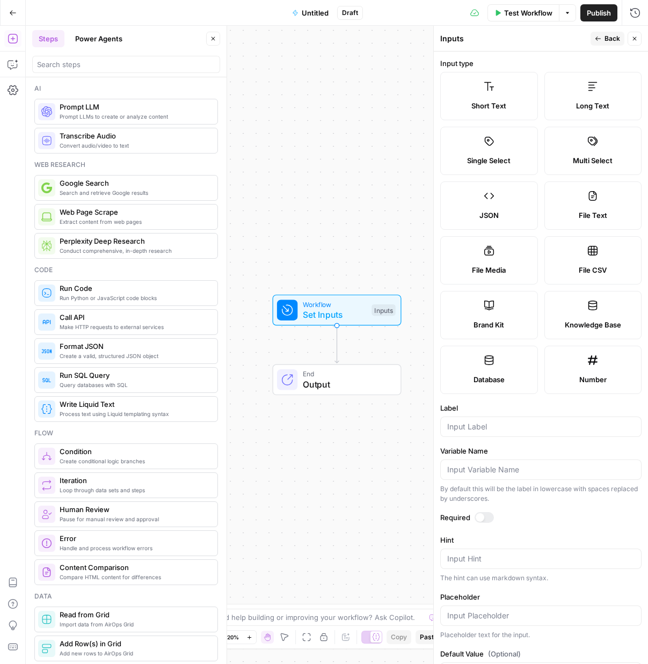
drag, startPoint x: 579, startPoint y: 86, endPoint x: 587, endPoint y: 151, distance: 65.4
click at [579, 87] on label "Long Text" at bounding box center [594, 96] width 98 height 48
click at [516, 431] on input "Label" at bounding box center [540, 427] width 187 height 11
paste input "review_research_tool_4"
type input "review_research_tool_4"
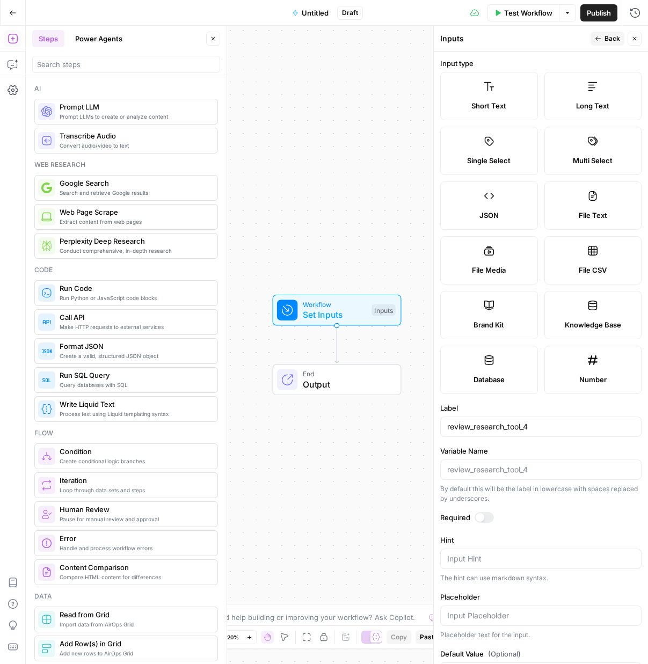
click at [606, 39] on span "Back" at bounding box center [613, 39] width 16 height 10
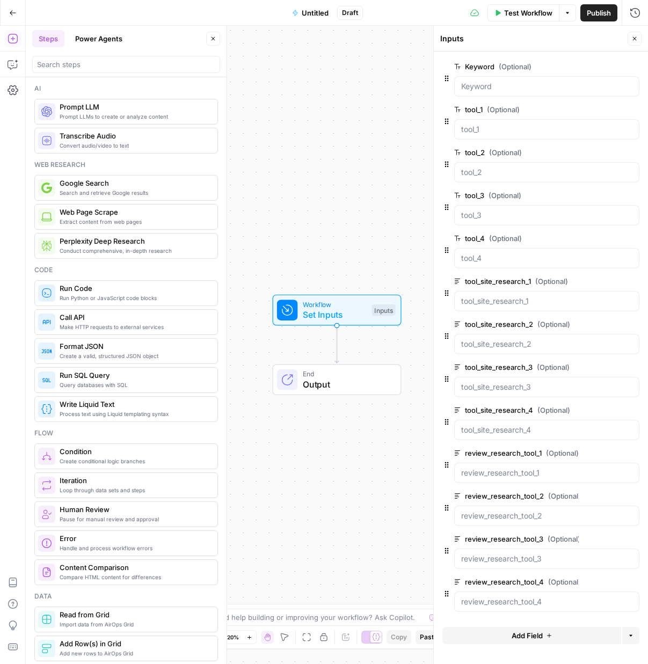
click at [636, 42] on button "Close" at bounding box center [635, 39] width 14 height 14
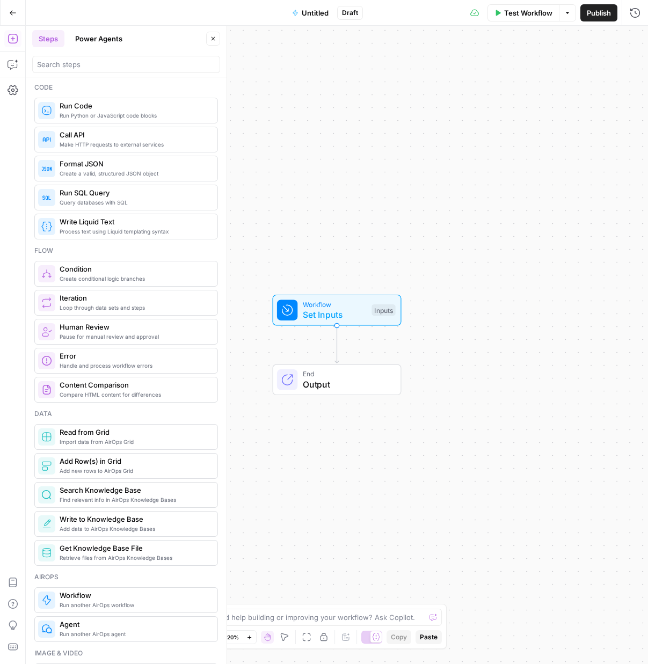
scroll to position [285, 0]
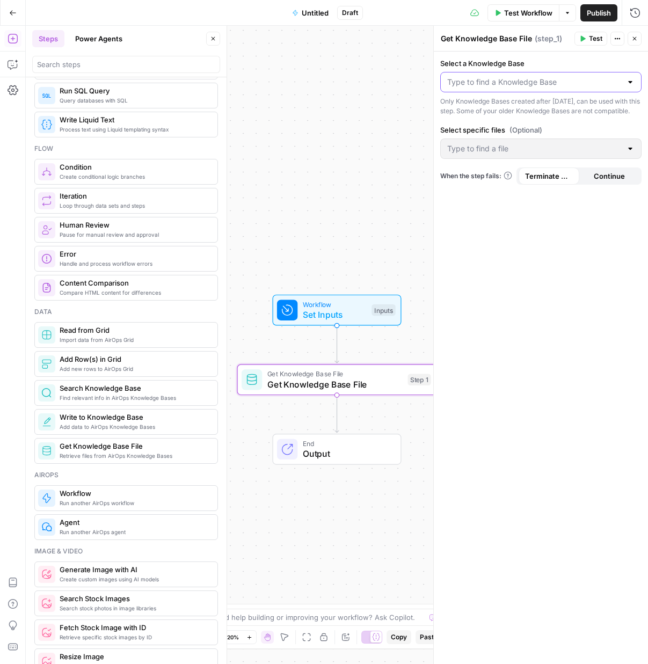
click at [556, 83] on input "Select a Knowledge Base" at bounding box center [534, 82] width 175 height 11
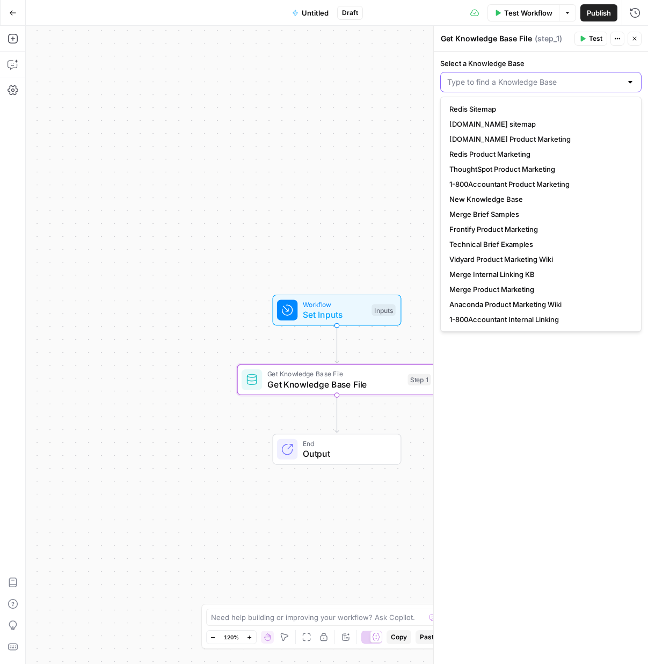
click at [542, 85] on input "Select a Knowledge Base" at bounding box center [534, 82] width 175 height 11
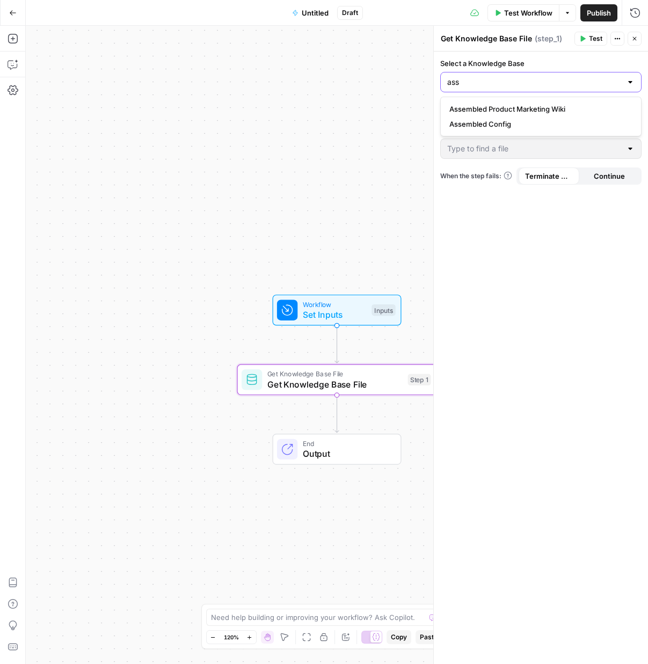
type input "ass"
click at [607, 72] on div "ass" at bounding box center [540, 82] width 201 height 20
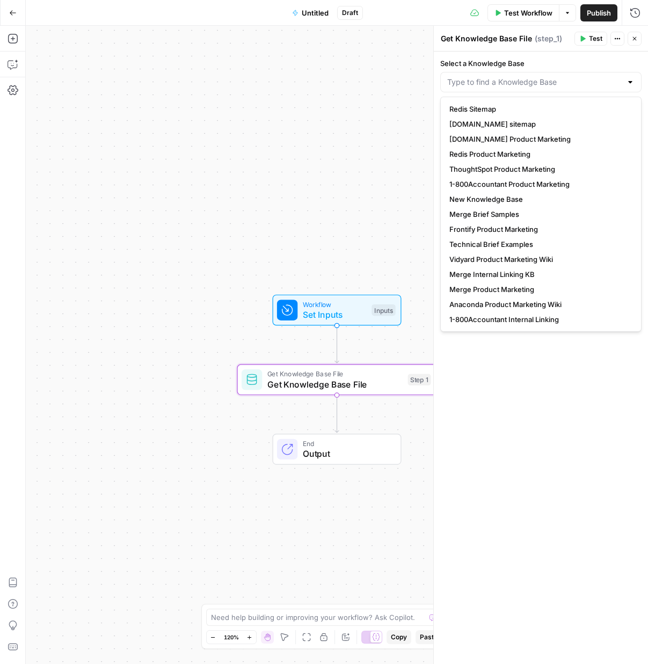
click at [639, 37] on button "Close" at bounding box center [635, 39] width 14 height 14
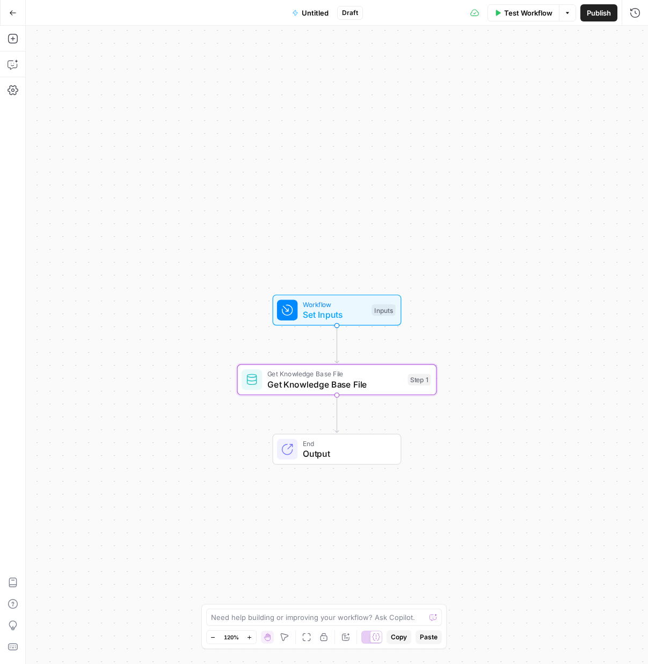
click at [304, 376] on span "Get Knowledge Base File" at bounding box center [335, 374] width 135 height 10
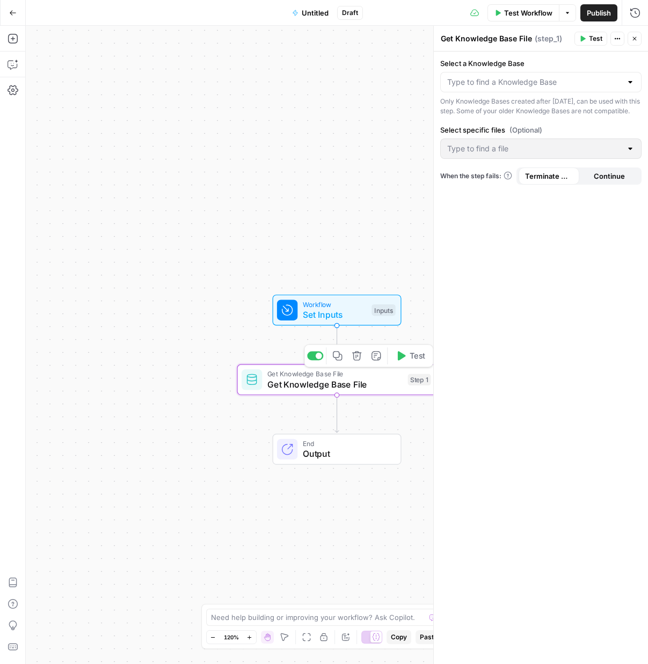
click at [359, 355] on icon "button" at bounding box center [356, 355] width 9 height 9
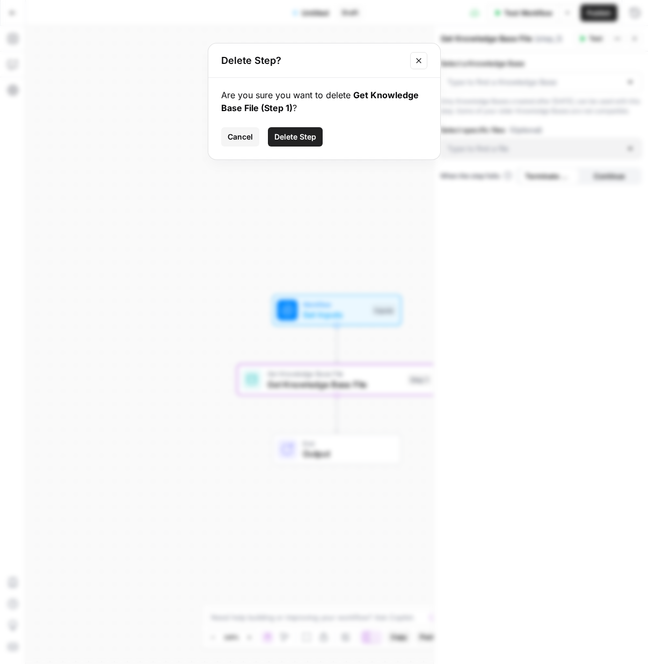
click at [295, 134] on span "Delete Step" at bounding box center [295, 137] width 42 height 11
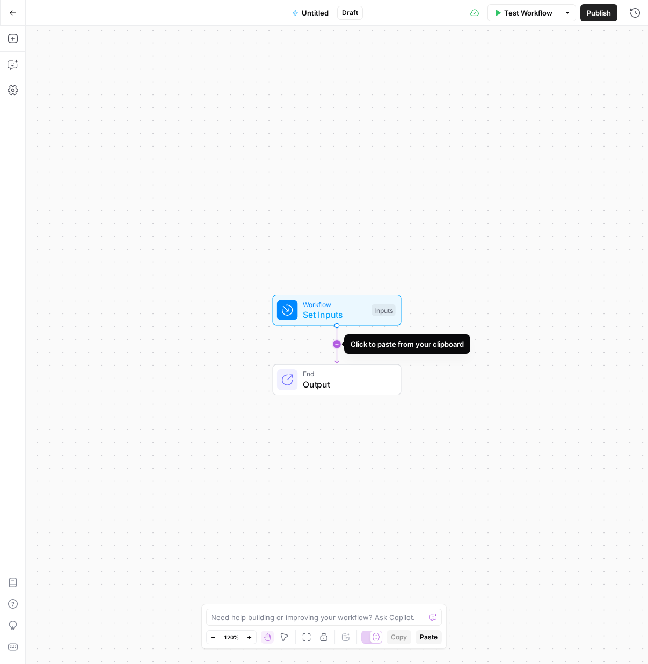
click at [337, 341] on icon "Edge from start to end" at bounding box center [337, 345] width 4 height 38
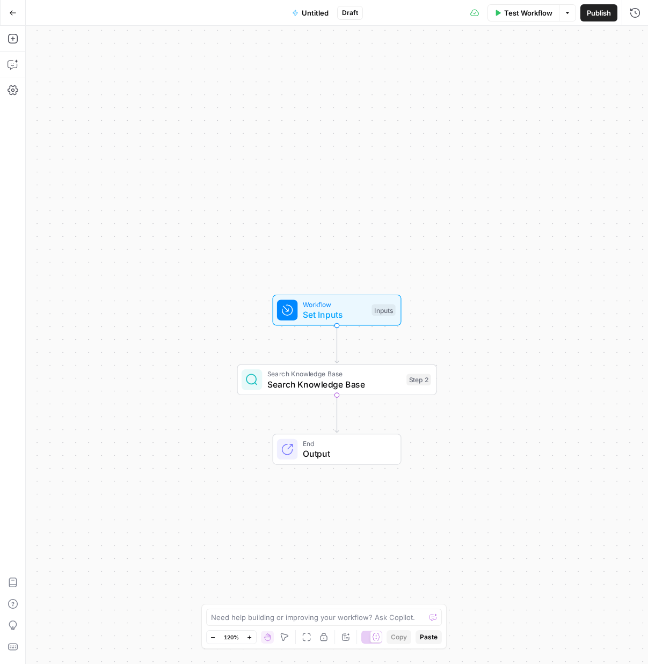
click at [297, 390] on span "Search Knowledge Base" at bounding box center [335, 384] width 134 height 13
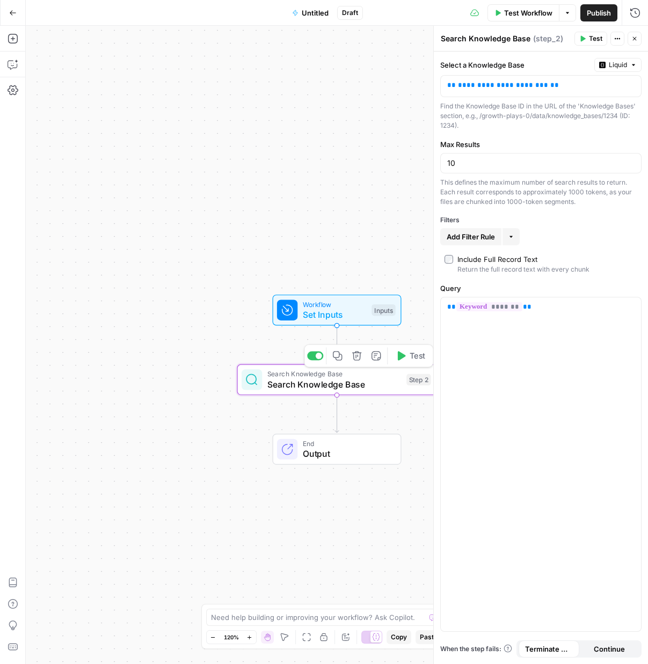
click at [198, 321] on div "Workflow Set Inputs Inputs Search Knowledge Base Search Knowledge Base Step 2 C…" at bounding box center [337, 345] width 623 height 639
click at [12, 40] on icon "button" at bounding box center [13, 38] width 11 height 11
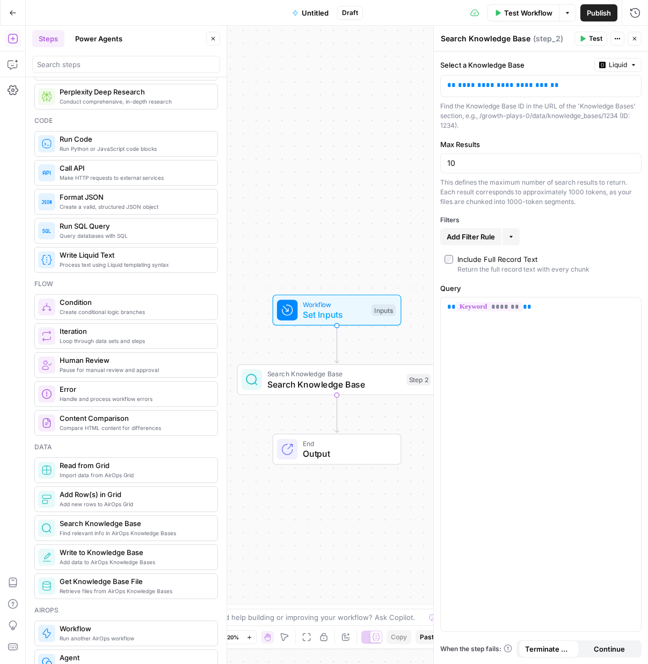
scroll to position [0, 0]
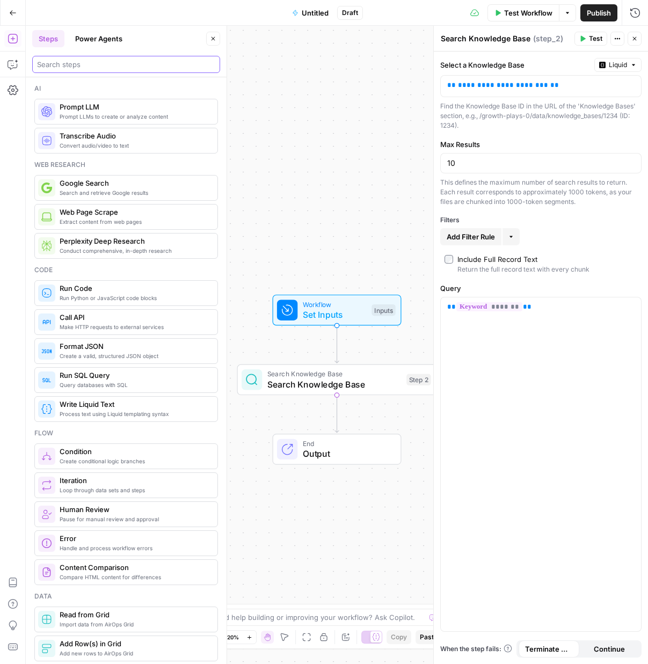
click at [106, 65] on input "search" at bounding box center [126, 64] width 178 height 11
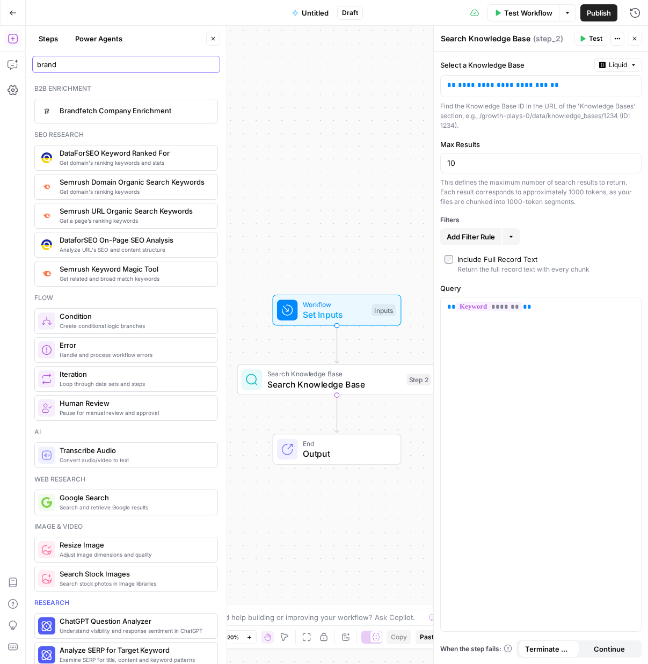
type input "brand"
click at [356, 178] on div "Workflow Set Inputs Inputs Search Knowledge Base Search Knowledge Base Step 2 E…" at bounding box center [337, 345] width 623 height 639
click at [359, 357] on icon "button" at bounding box center [356, 355] width 9 height 9
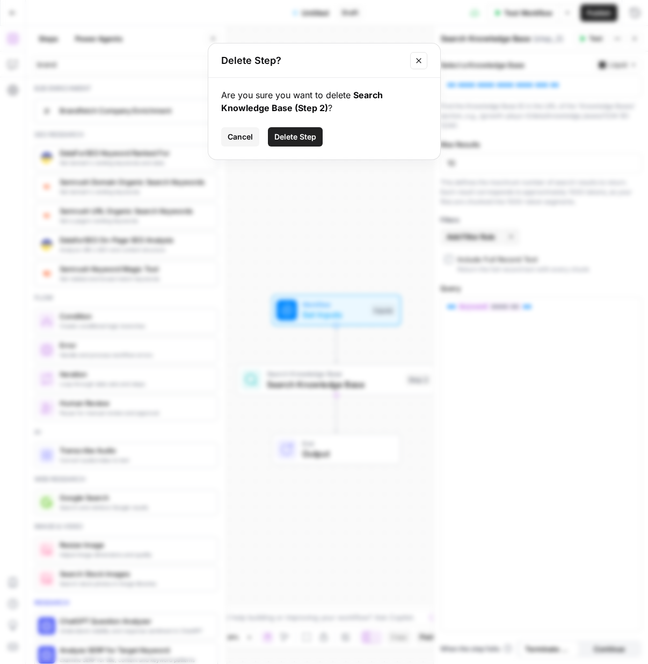
click at [298, 134] on span "Delete Step" at bounding box center [295, 137] width 42 height 11
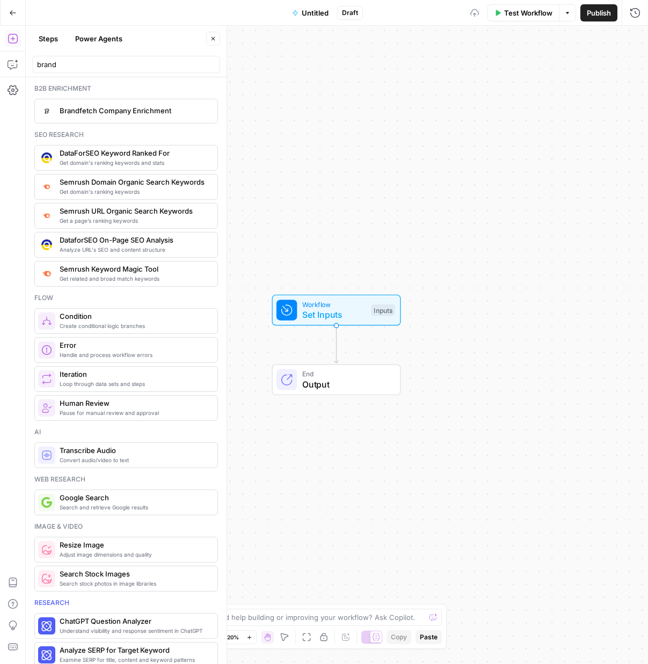
click at [336, 302] on span "Workflow" at bounding box center [334, 304] width 64 height 10
click at [309, 314] on span "Set Inputs" at bounding box center [334, 314] width 64 height 13
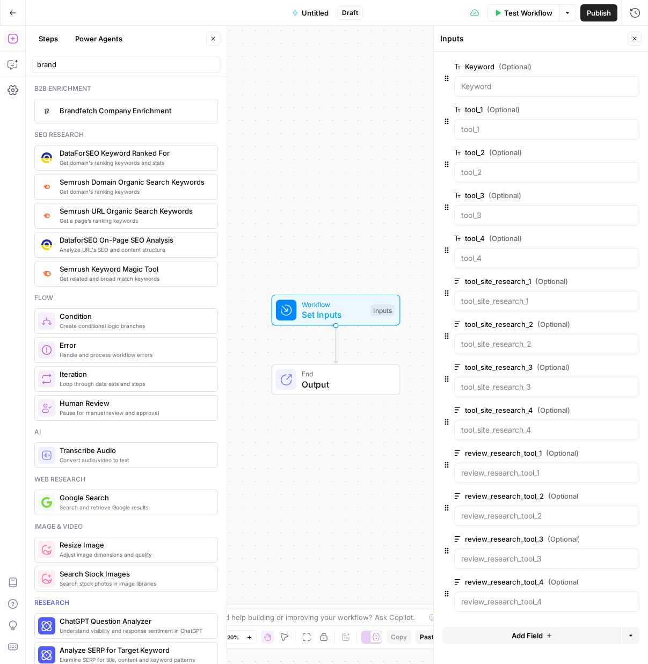
click at [540, 639] on span "Add Field" at bounding box center [527, 636] width 31 height 11
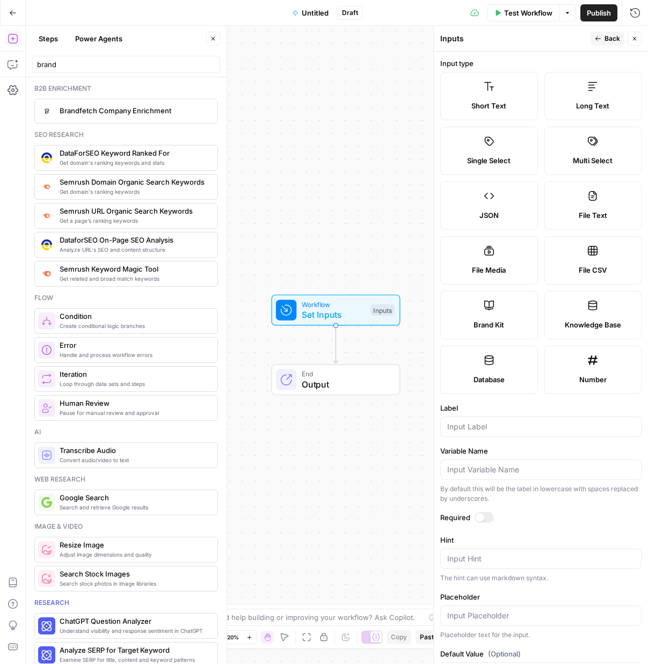
click at [494, 317] on label "Brand Kit" at bounding box center [489, 315] width 98 height 48
click at [507, 425] on input "Label" at bounding box center [540, 427] width 187 height 11
type input "Brand Kit"
click at [487, 521] on div at bounding box center [484, 517] width 19 height 11
click at [608, 39] on span "Back" at bounding box center [613, 39] width 16 height 10
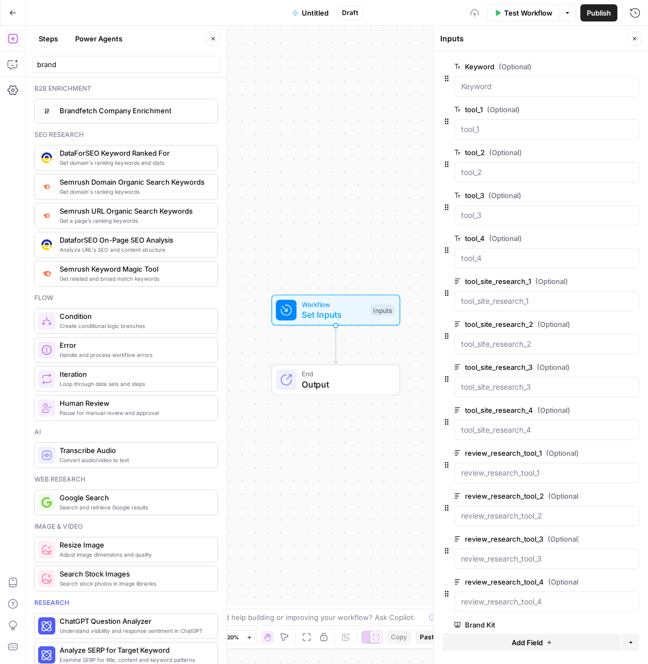
scroll to position [36, 0]
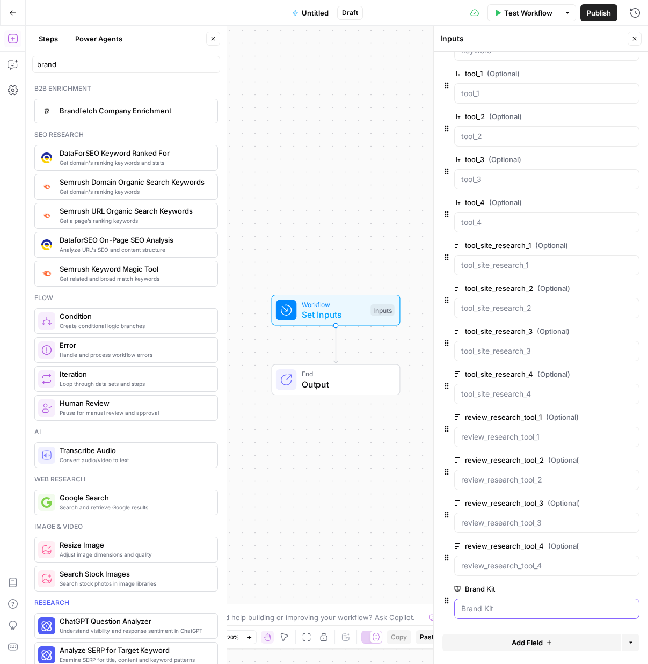
click at [485, 607] on Kit "Brand Kit" at bounding box center [546, 609] width 171 height 11
click at [209, 63] on input "brand" at bounding box center [126, 64] width 178 height 11
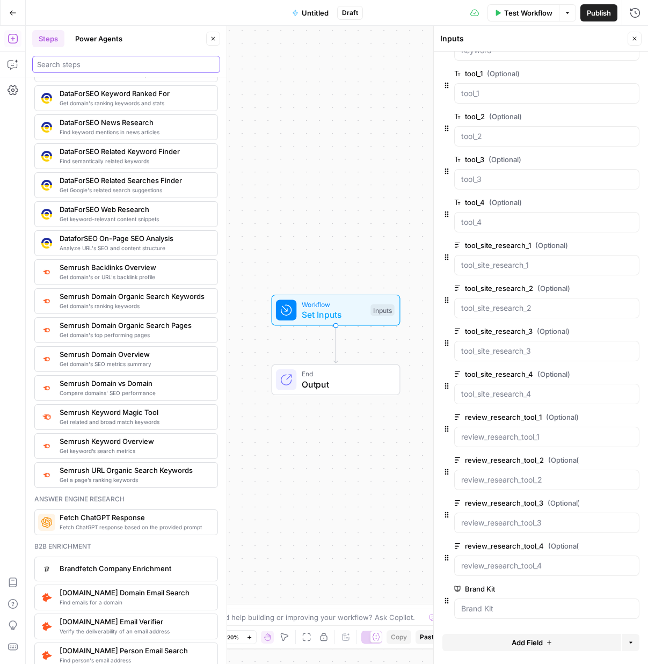
scroll to position [0, 0]
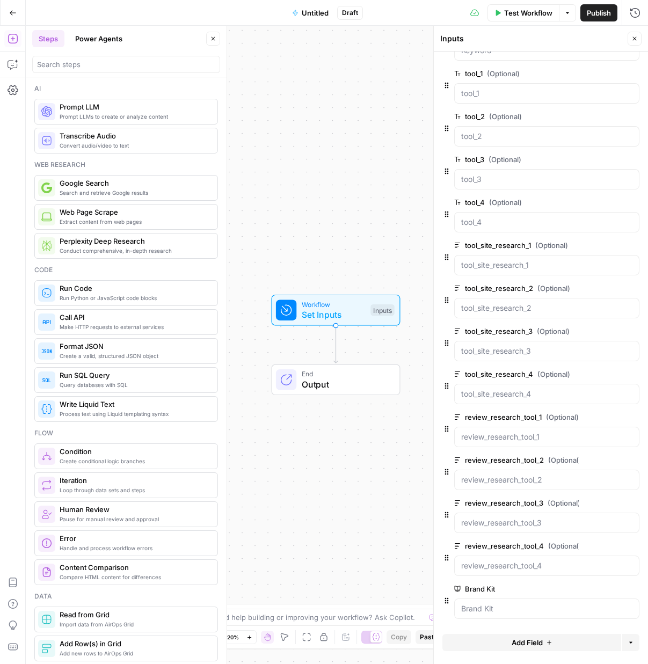
click at [111, 119] on span "Prompt LLMs to create or analyze content" at bounding box center [134, 116] width 149 height 9
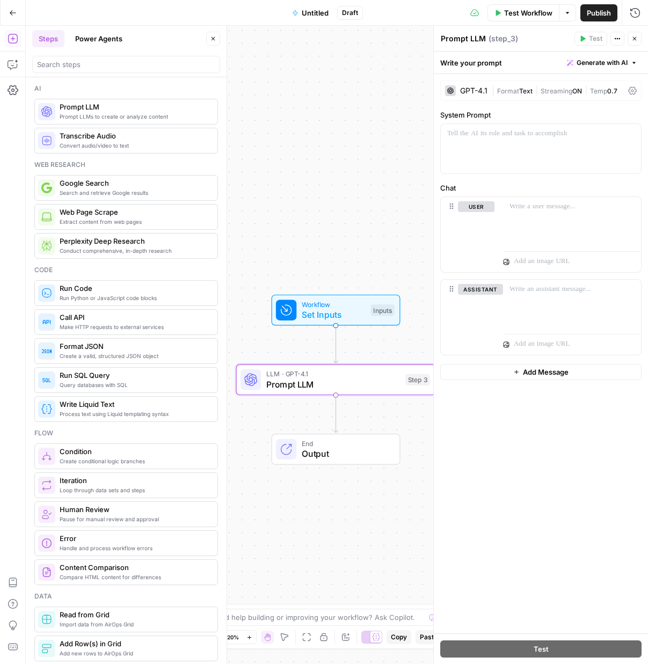
click at [463, 39] on textarea "Prompt LLM" at bounding box center [463, 38] width 45 height 11
type textarea "Intro"
click at [499, 145] on div at bounding box center [541, 148] width 200 height 49
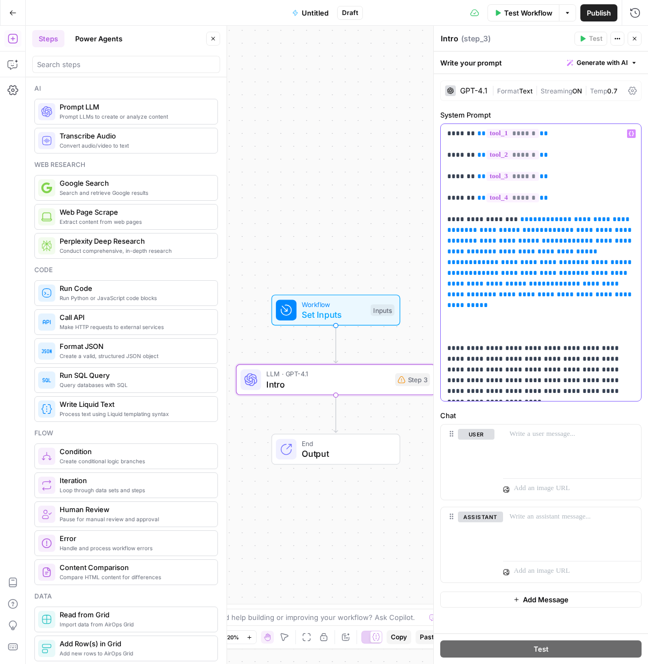
click at [574, 197] on p "**********" at bounding box center [540, 262] width 187 height 269
drag, startPoint x: 625, startPoint y: 301, endPoint x: 517, endPoint y: 227, distance: 131.7
click at [515, 222] on p "**********" at bounding box center [540, 262] width 187 height 269
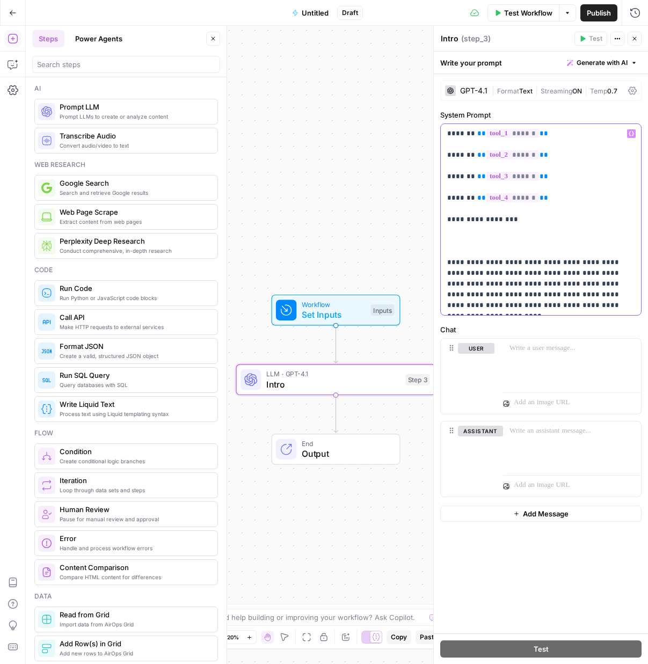
drag, startPoint x: 557, startPoint y: 201, endPoint x: 481, endPoint y: 203, distance: 76.3
click at [475, 199] on p "**********" at bounding box center [540, 219] width 187 height 183
drag, startPoint x: 559, startPoint y: 173, endPoint x: 479, endPoint y: 179, distance: 79.7
click at [472, 178] on p "**********" at bounding box center [540, 219] width 187 height 183
drag, startPoint x: 545, startPoint y: 158, endPoint x: 475, endPoint y: 156, distance: 70.4
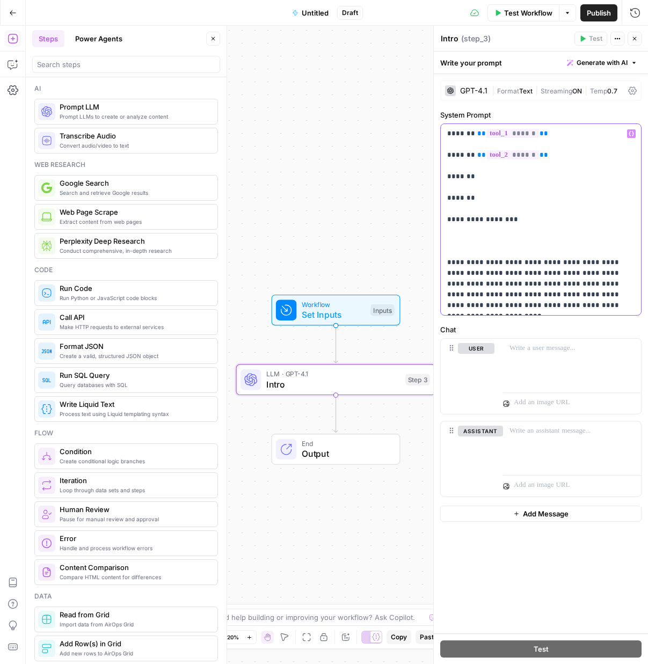
click at [475, 156] on p "**********" at bounding box center [540, 219] width 187 height 183
drag, startPoint x: 536, startPoint y: 136, endPoint x: 481, endPoint y: 148, distance: 56.7
click at [469, 136] on p "**********" at bounding box center [540, 219] width 187 height 183
drag, startPoint x: 541, startPoint y: 230, endPoint x: 428, endPoint y: 119, distance: 159.2
click at [428, 119] on body "Growth Plays New Home Browse Your Data Usage Settings Recent Grids Conceptual O…" at bounding box center [324, 332] width 648 height 664
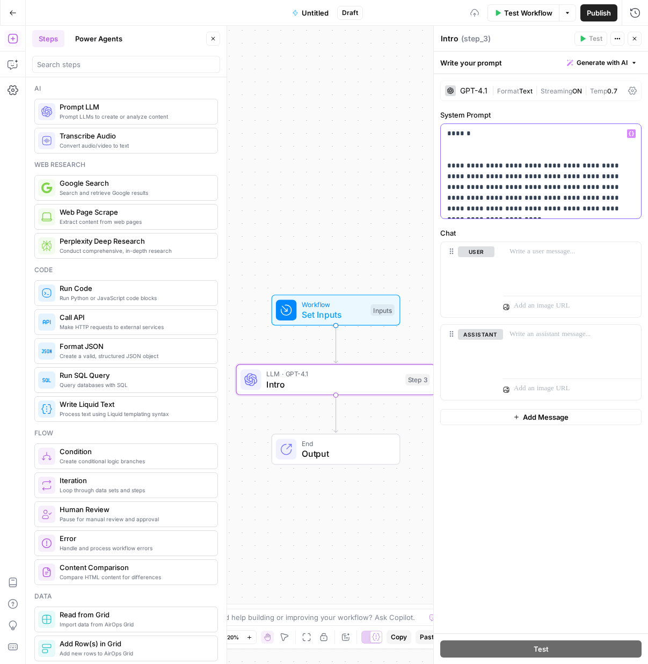
drag, startPoint x: 472, startPoint y: 153, endPoint x: 429, endPoint y: 120, distance: 54.0
click at [434, 120] on div "**********" at bounding box center [541, 345] width 215 height 639
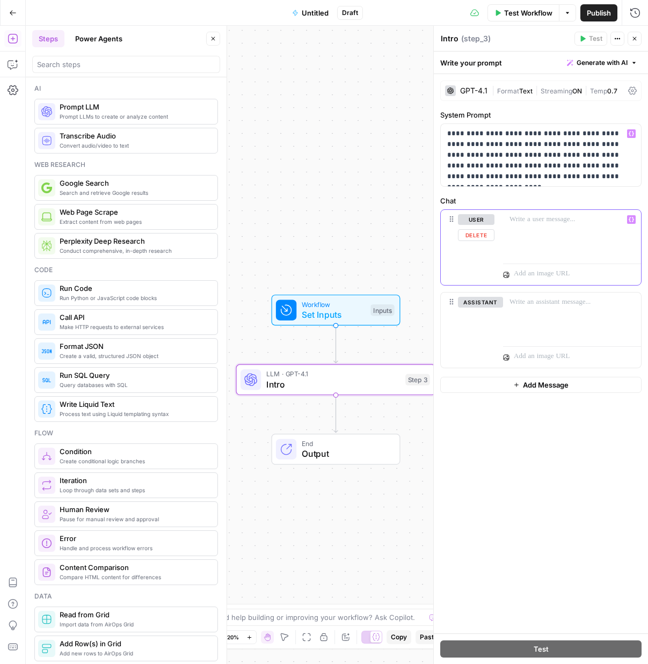
click at [545, 230] on div at bounding box center [572, 234] width 138 height 49
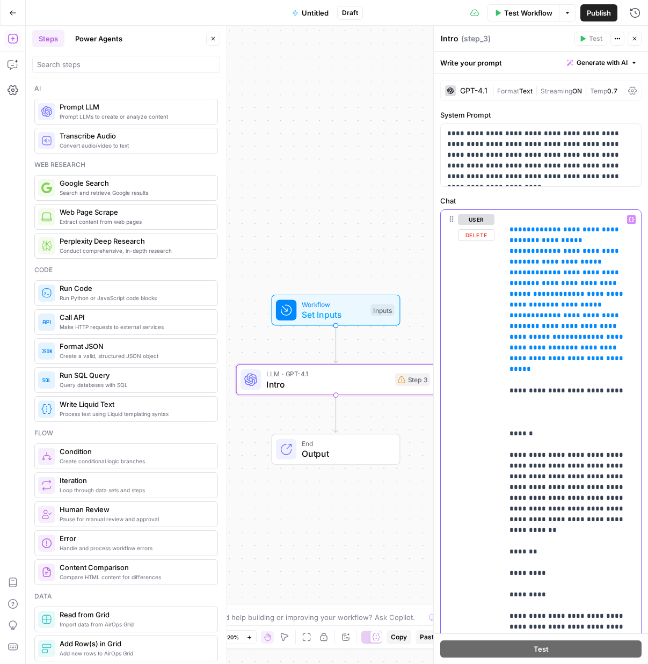
scroll to position [137, 0]
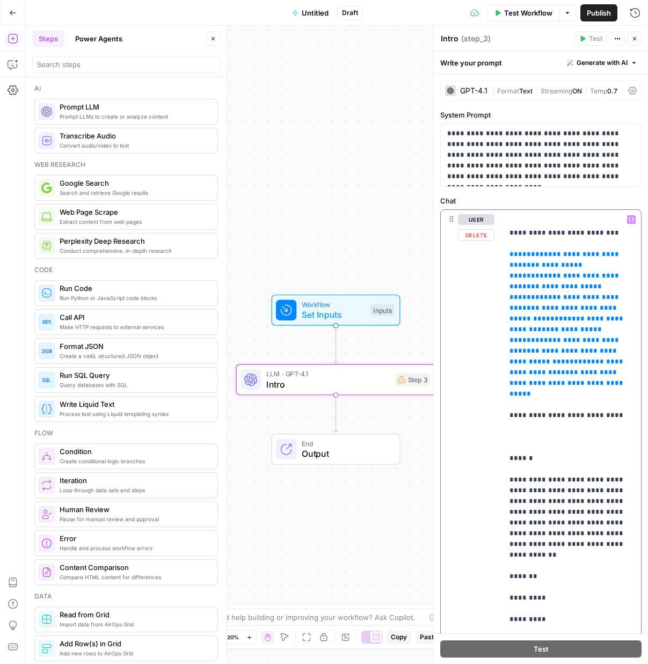
drag, startPoint x: 548, startPoint y: 355, endPoint x: 530, endPoint y: 279, distance: 78.4
click at [505, 257] on div "**********" at bounding box center [572, 429] width 138 height 438
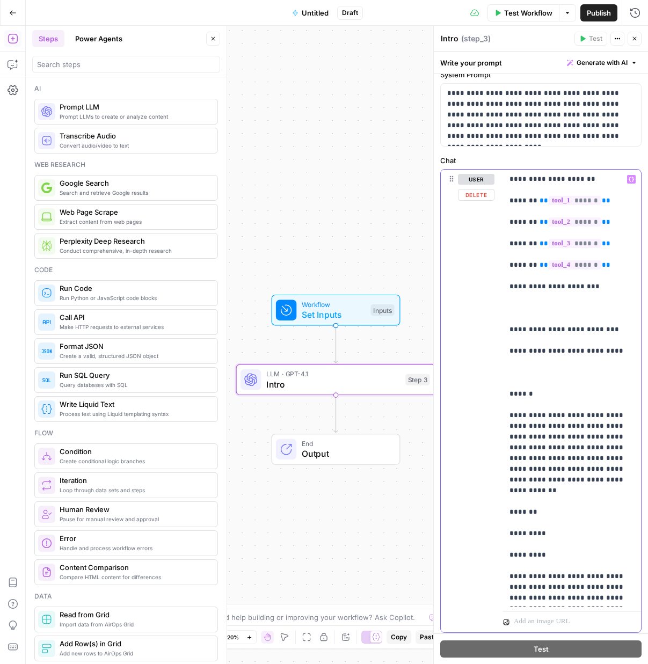
scroll to position [0, 0]
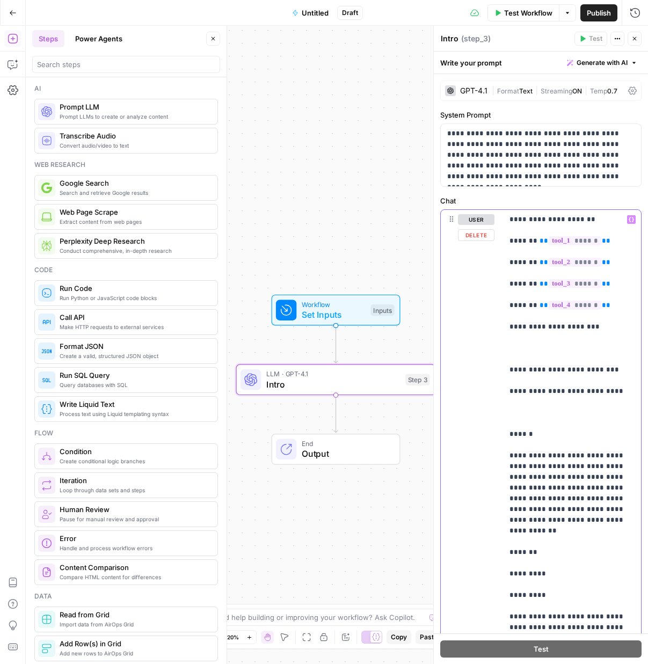
drag, startPoint x: 605, startPoint y: 309, endPoint x: 615, endPoint y: 332, distance: 25.3
drag, startPoint x: 611, startPoint y: 307, endPoint x: 539, endPoint y: 304, distance: 72.6
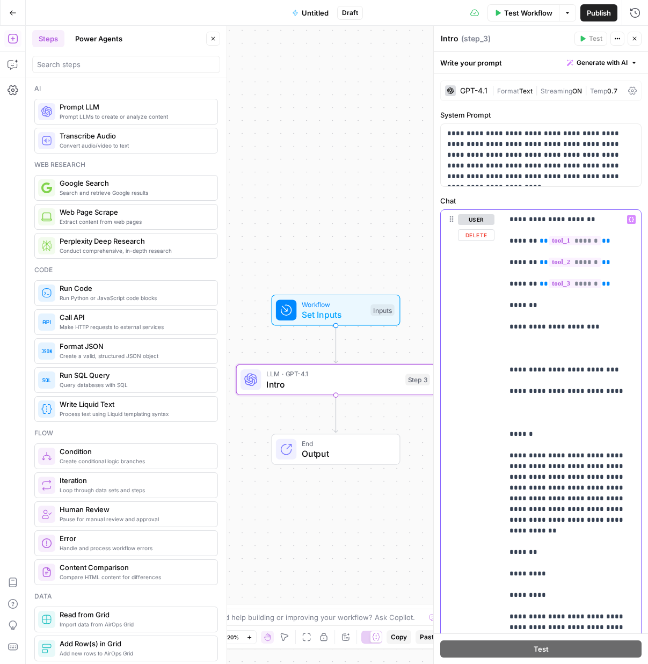
drag, startPoint x: 580, startPoint y: 286, endPoint x: 538, endPoint y: 286, distance: 41.4
drag, startPoint x: 609, startPoint y: 264, endPoint x: 540, endPoint y: 265, distance: 69.3
drag, startPoint x: 610, startPoint y: 242, endPoint x: 533, endPoint y: 240, distance: 77.4
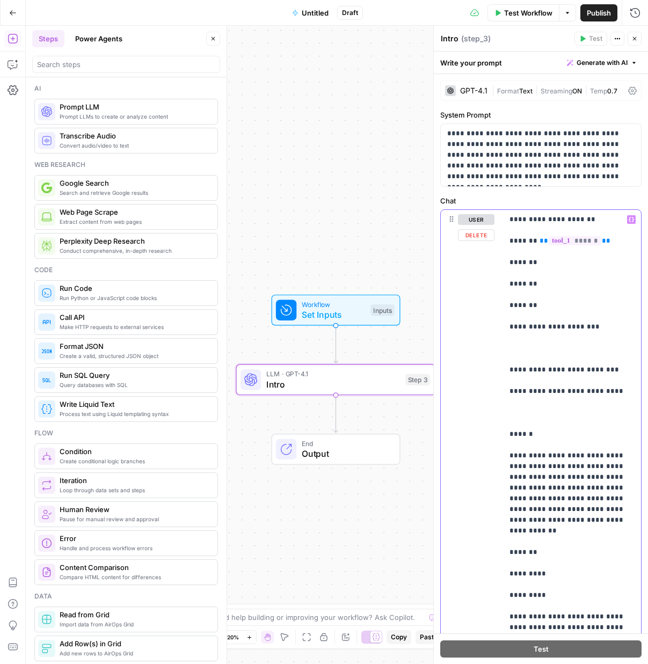
click at [524, 136] on p "**********" at bounding box center [540, 155] width 187 height 54
click at [492, 93] on span "|" at bounding box center [494, 90] width 5 height 11
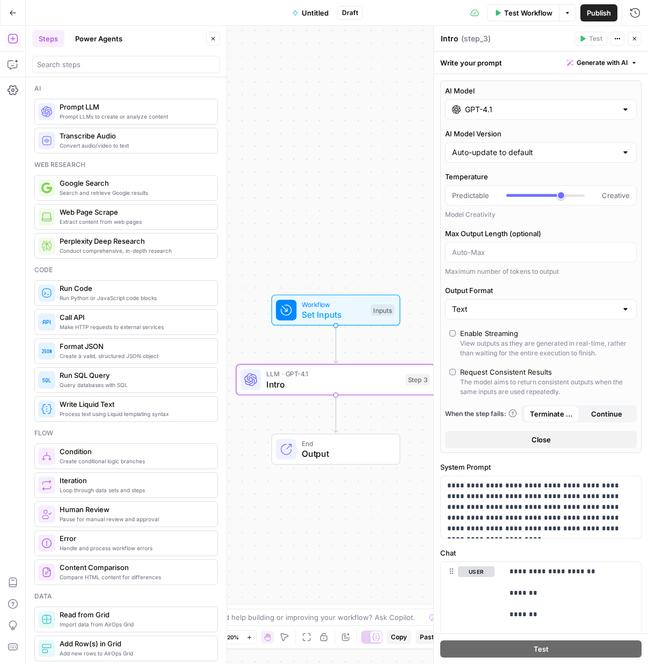
click at [490, 112] on input "GPT-4.1" at bounding box center [541, 109] width 152 height 11
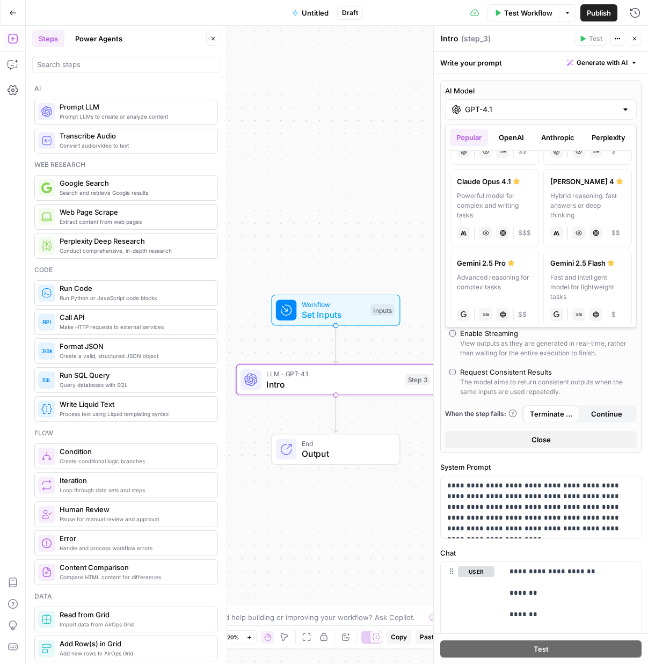
scroll to position [148, 0]
click at [489, 199] on div "Powerful model for complex and writing tasks" at bounding box center [494, 206] width 75 height 29
type input "Claude Opus 4.1"
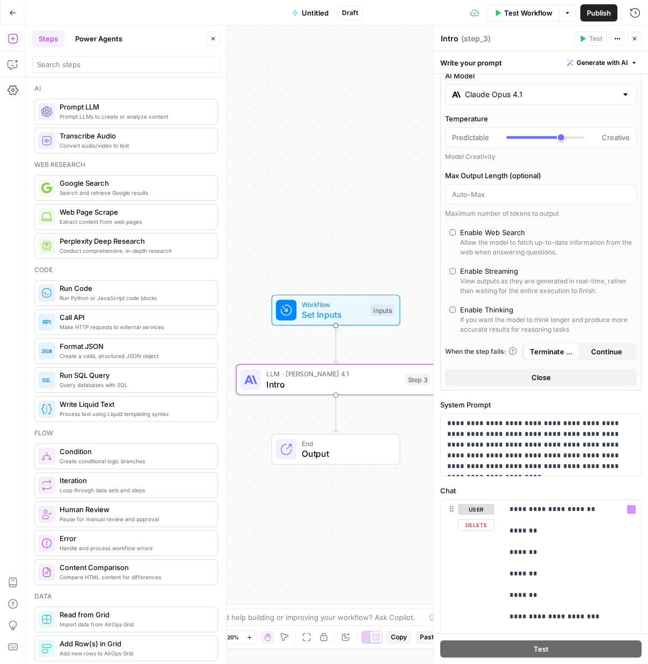
scroll to position [0, 0]
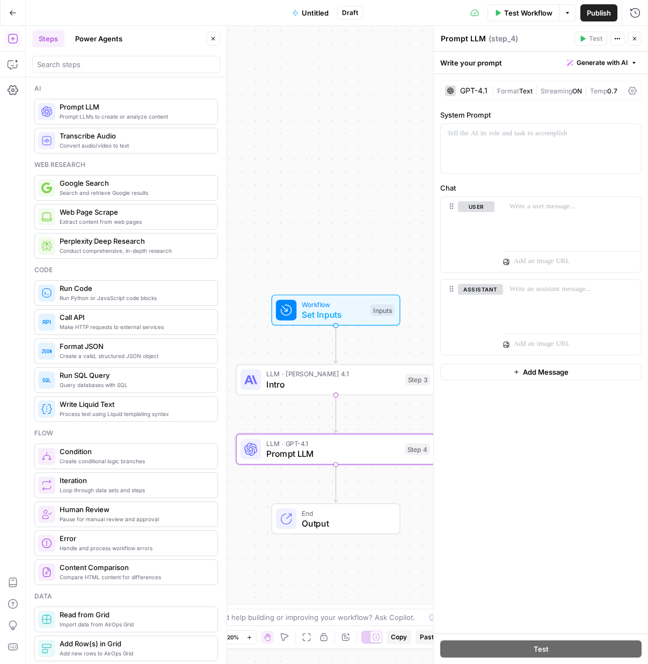
click at [459, 44] on textarea "Prompt LLM" at bounding box center [463, 38] width 45 height 11
type textarea "Table"
click at [544, 149] on div at bounding box center [541, 148] width 200 height 49
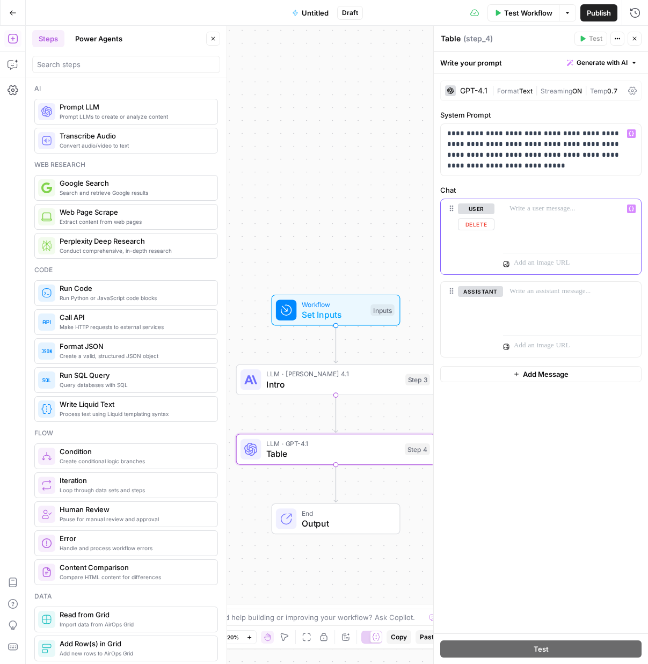
click at [520, 211] on p at bounding box center [572, 209] width 125 height 11
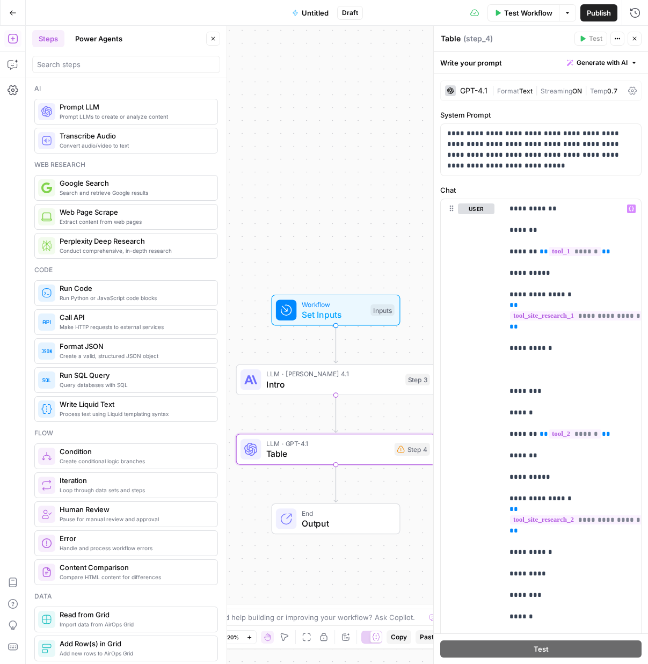
click at [479, 90] on div "GPT-4.1" at bounding box center [473, 91] width 27 height 8
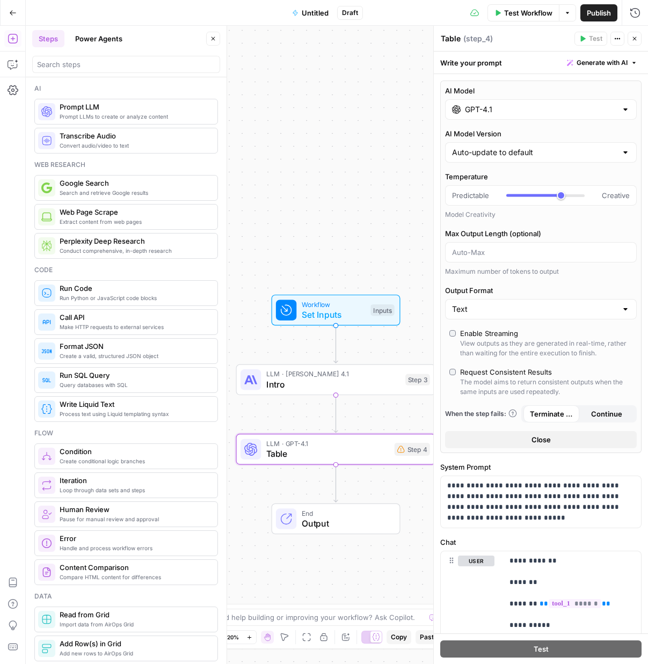
click at [540, 110] on input "GPT-4.1" at bounding box center [541, 109] width 152 height 11
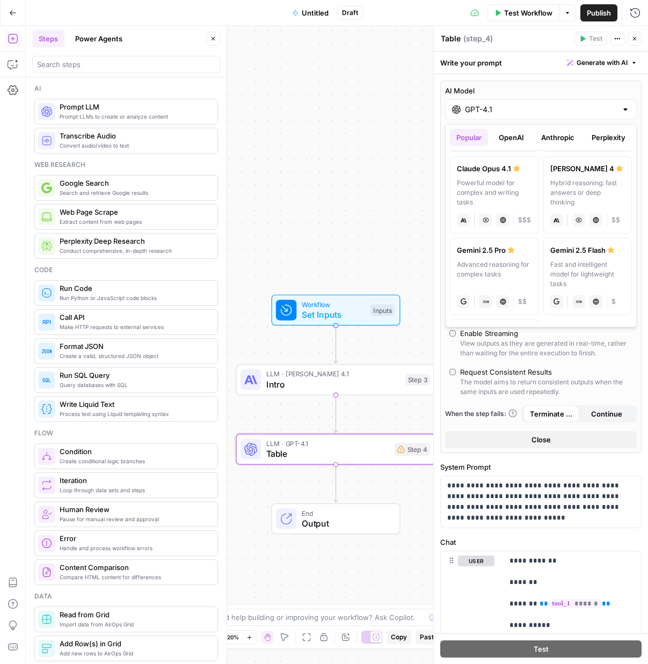
scroll to position [231, 0]
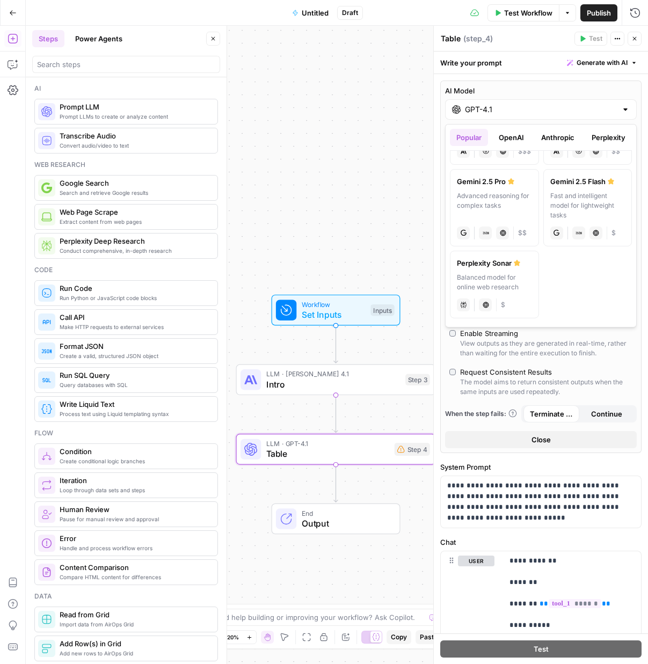
click at [557, 140] on button "Anthropic" at bounding box center [558, 137] width 46 height 17
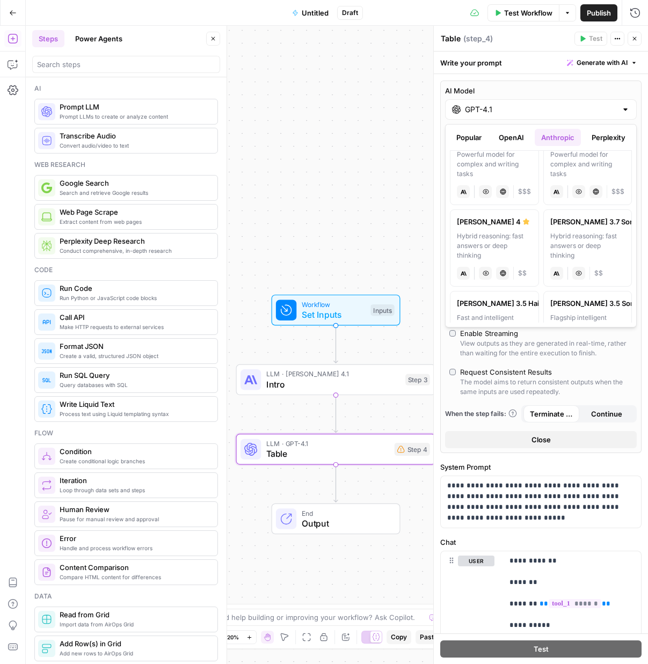
scroll to position [0, 0]
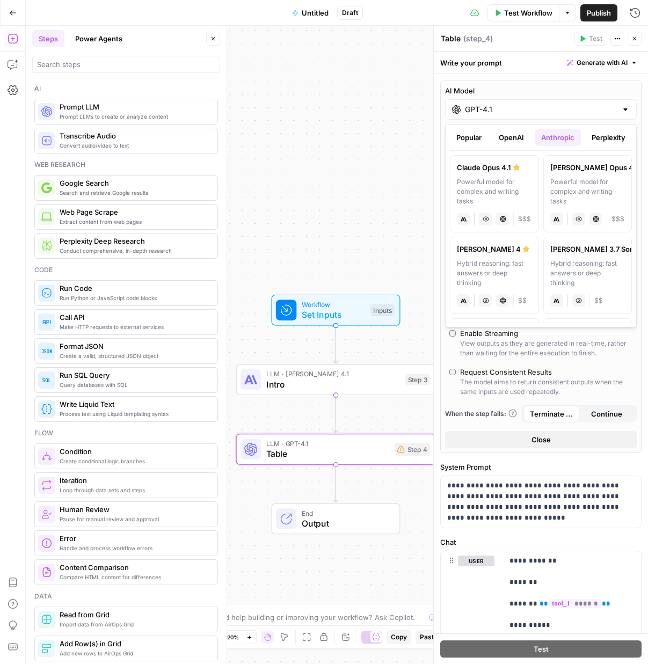
click at [581, 189] on div "Powerful model for complex and writing tasks" at bounding box center [588, 191] width 75 height 29
type input "[PERSON_NAME] Opus 4"
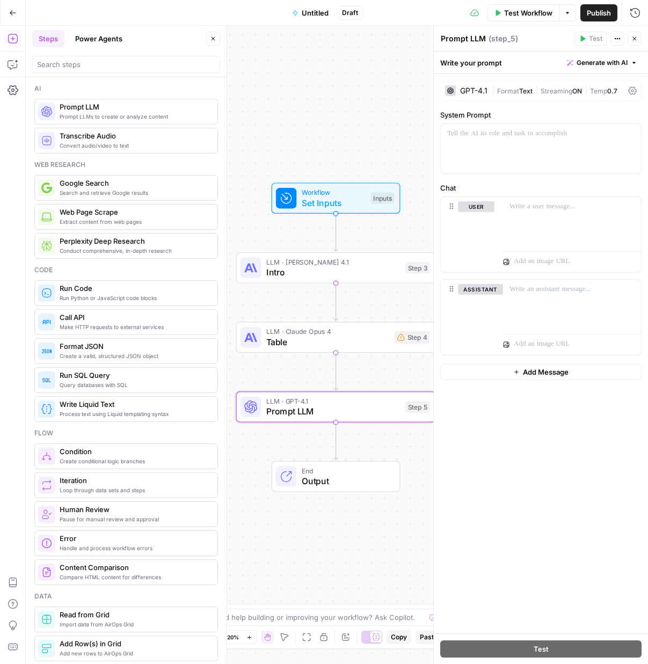
click at [471, 38] on textarea "Prompt LLM" at bounding box center [463, 38] width 45 height 11
type textarea "Generate Listicle"
click at [502, 99] on div "GPT-4.1 | Format Text | Streaming ON | Temp 0.7" at bounding box center [540, 91] width 201 height 20
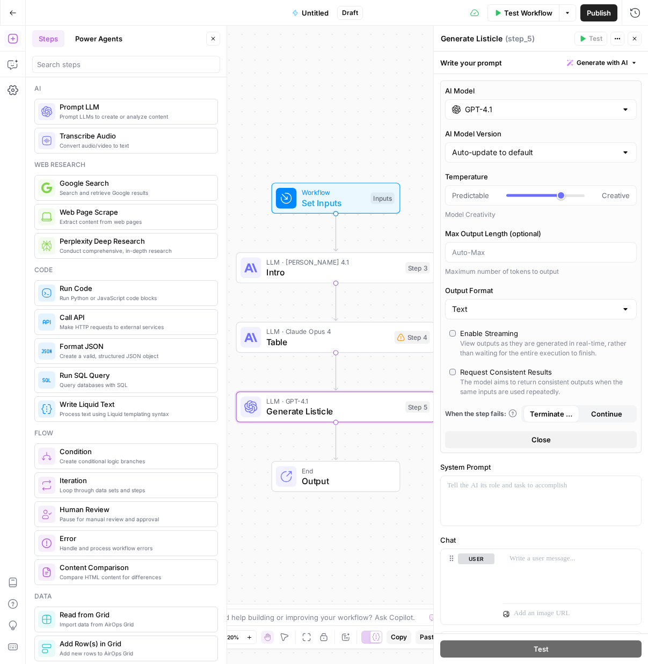
click at [495, 115] on div "GPT-4.1" at bounding box center [541, 109] width 192 height 20
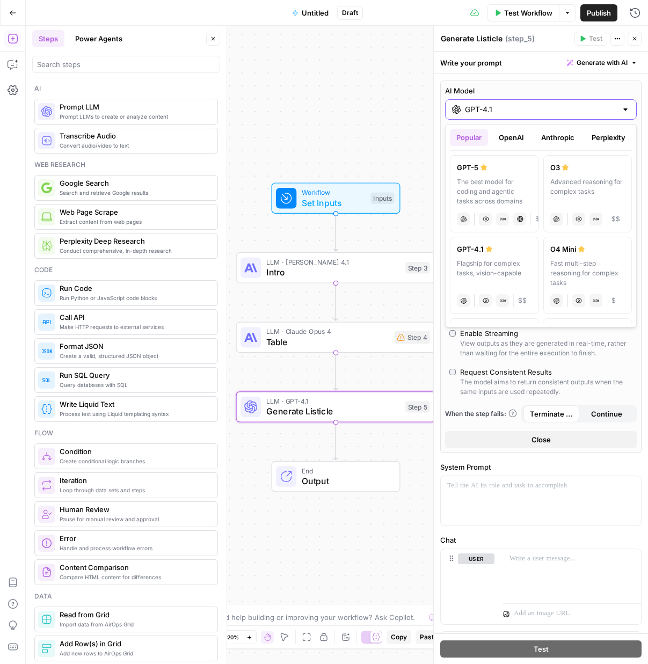
scroll to position [139, 0]
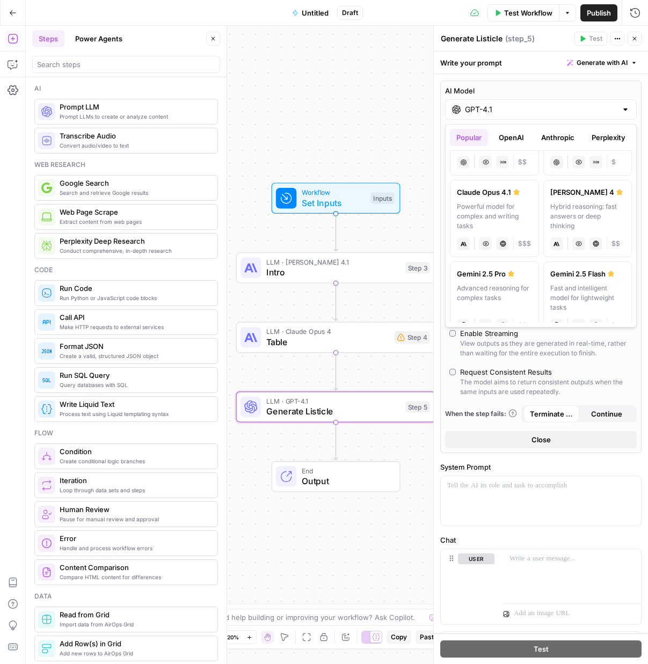
click at [566, 136] on button "Anthropic" at bounding box center [558, 137] width 46 height 17
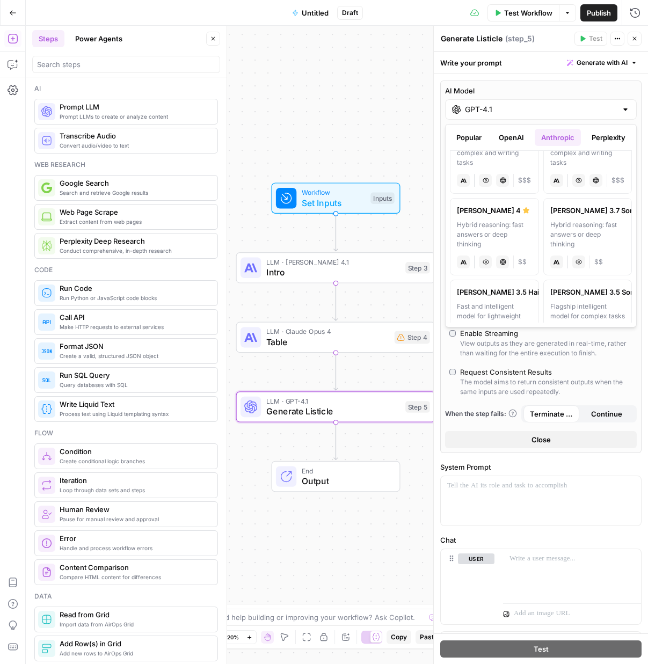
scroll to position [0, 0]
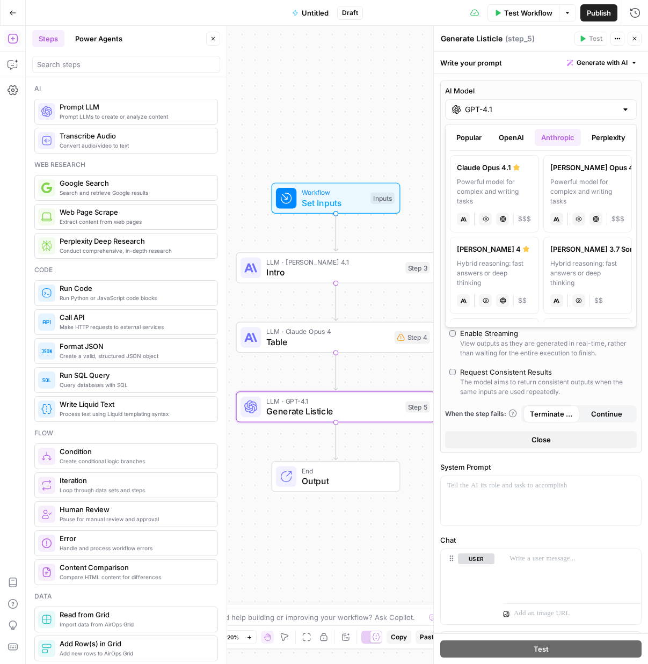
click at [580, 184] on div "Powerful model for complex and writing tasks" at bounding box center [588, 191] width 75 height 29
type input "[PERSON_NAME] Opus 4"
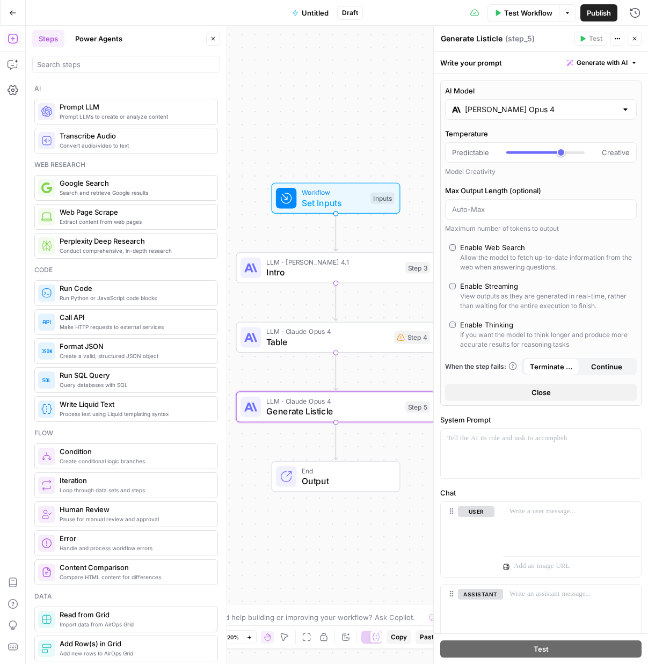
scroll to position [58, 0]
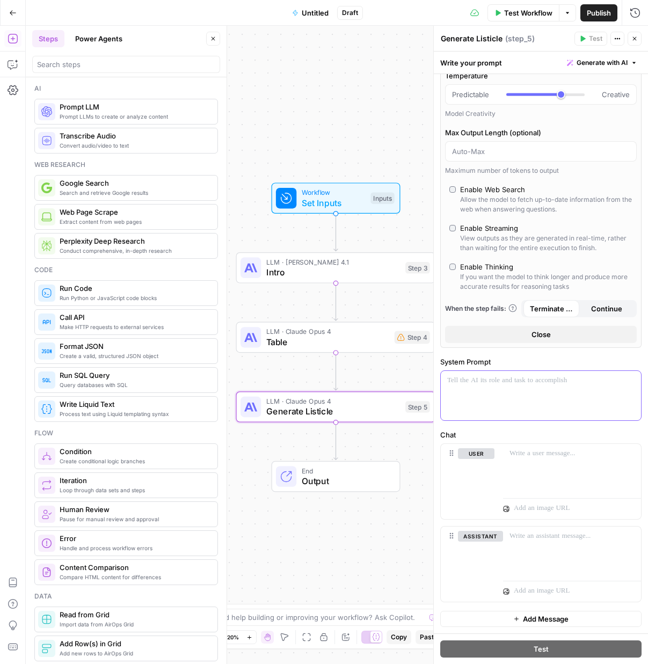
click at [512, 383] on p at bounding box center [540, 380] width 187 height 11
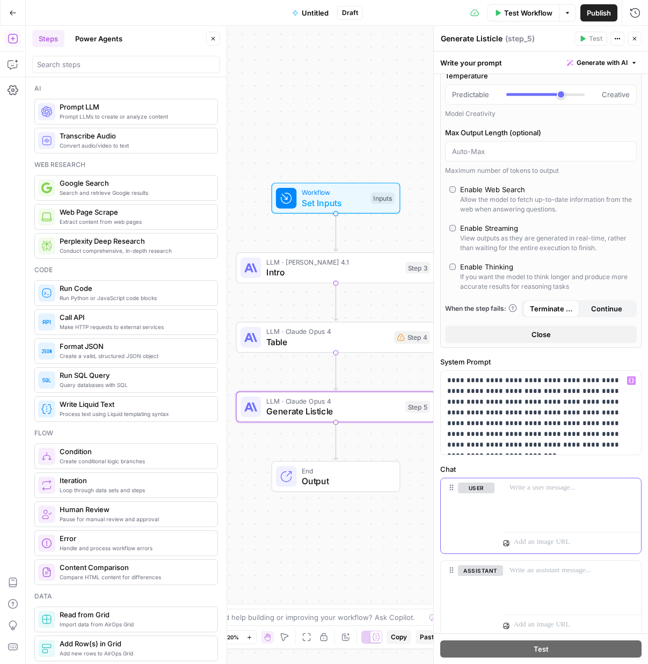
click at [547, 508] on div at bounding box center [572, 503] width 138 height 49
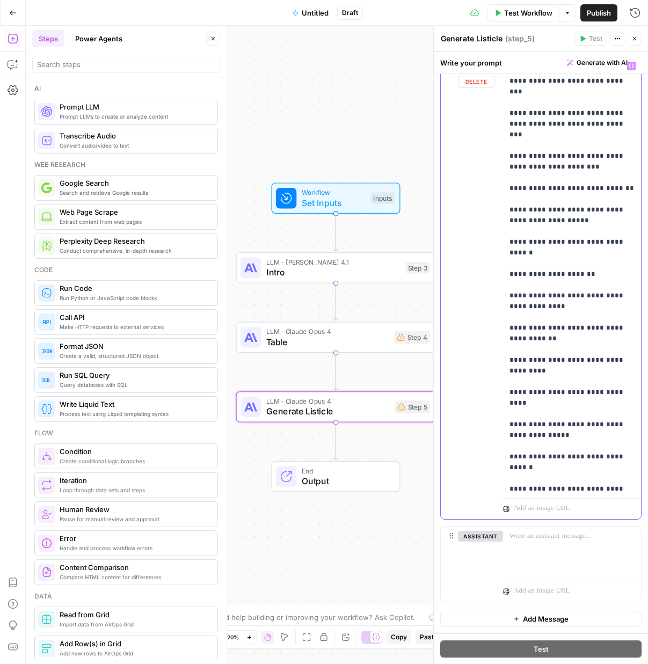
scroll to position [2815, 0]
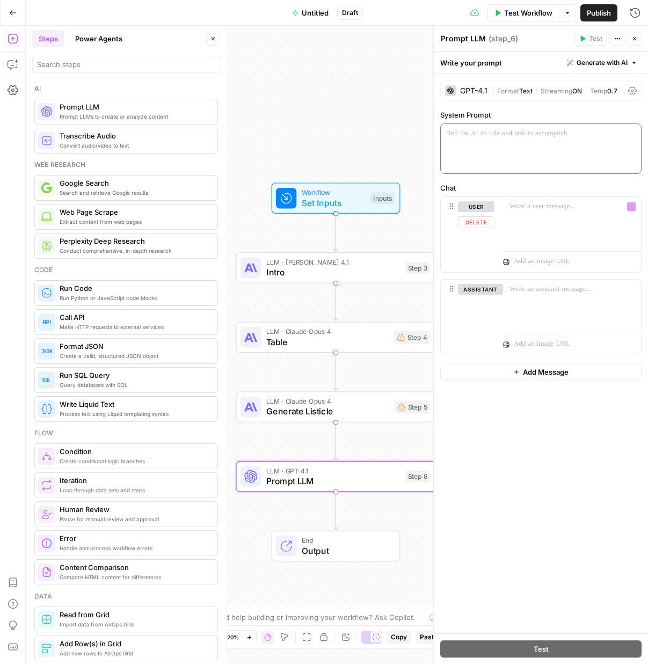
click at [570, 167] on div at bounding box center [541, 148] width 200 height 49
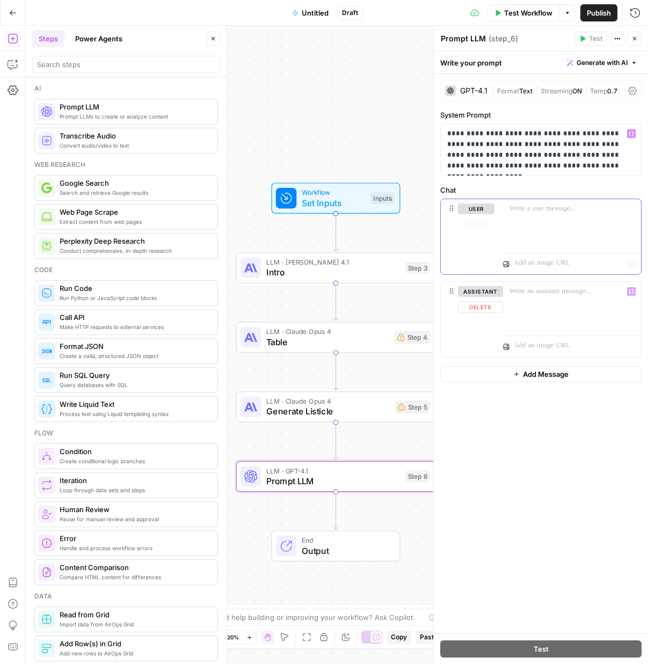
click at [538, 219] on div at bounding box center [572, 223] width 138 height 49
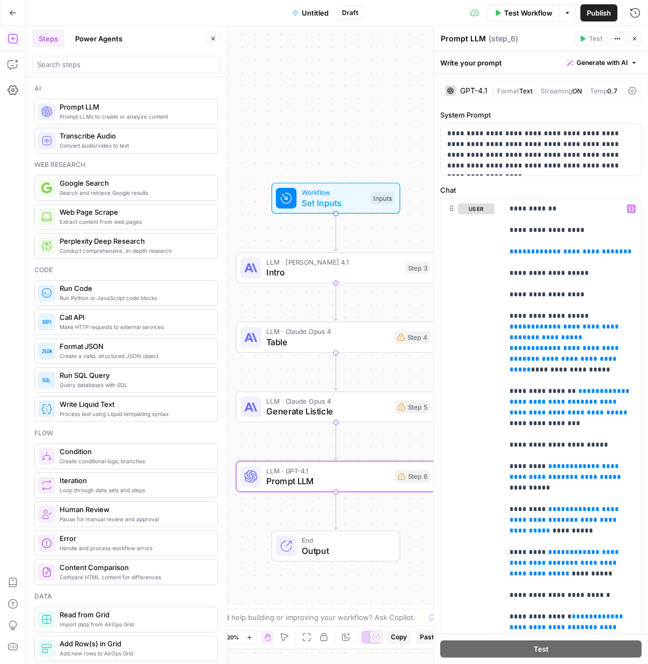
click at [469, 38] on textarea "Prompt LLM" at bounding box center [463, 38] width 45 height 11
type textarea "Edit for Product Marketing"
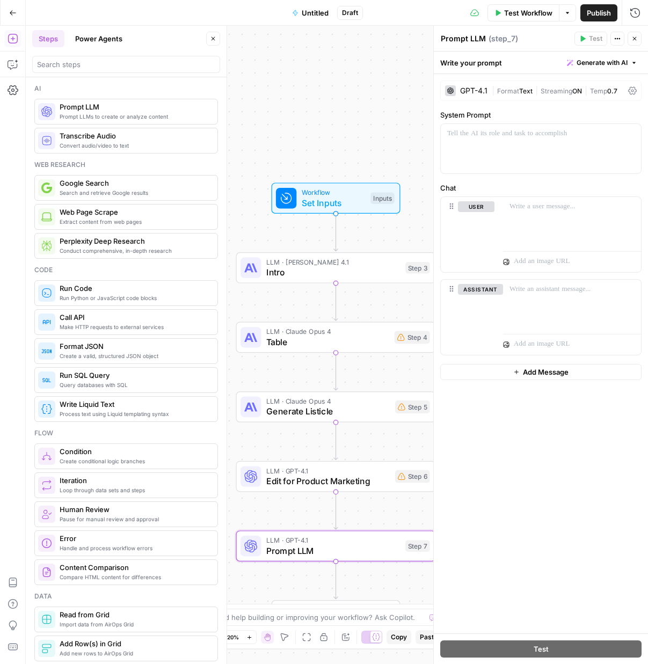
click at [468, 33] on div "All changes saved" at bounding box center [473, 31] width 56 height 10
click at [468, 33] on div "All changes saved" at bounding box center [473, 31] width 61 height 11
click at [455, 45] on div "Prompt LLM Prompt LLM ( step_7 ) Test Actions Close" at bounding box center [540, 39] width 201 height 14
click at [460, 37] on textarea "Prompt LLM" at bounding box center [463, 38] width 45 height 11
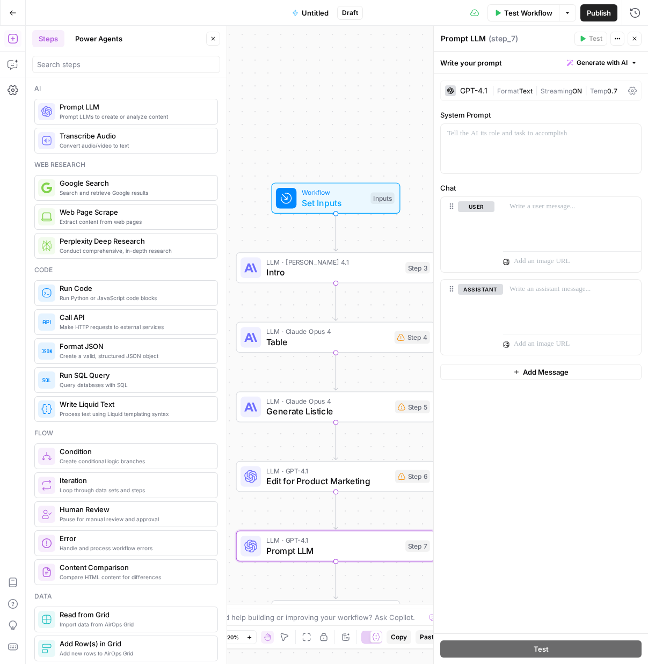
click at [460, 37] on textarea "Prompt LLM" at bounding box center [463, 38] width 45 height 11
type textarea "General Editing Step"
click at [342, 480] on span "Edit for Product Marketing" at bounding box center [328, 481] width 124 height 13
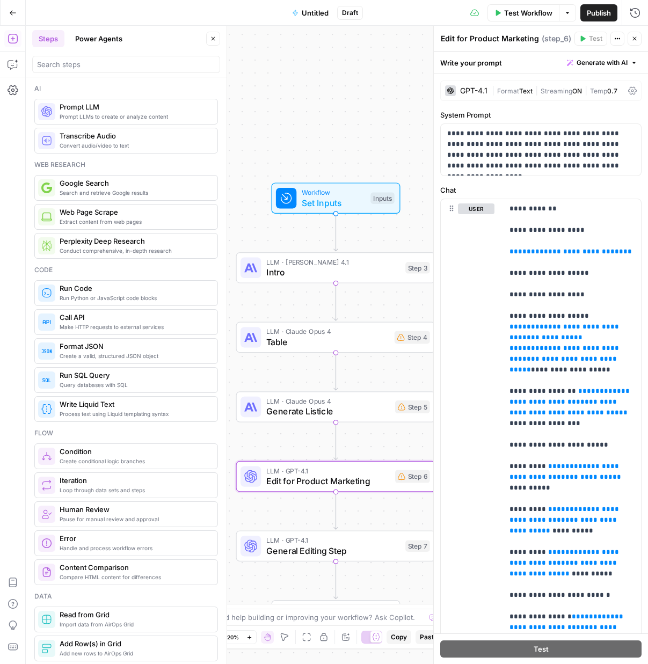
click at [494, 89] on span "|" at bounding box center [494, 90] width 5 height 11
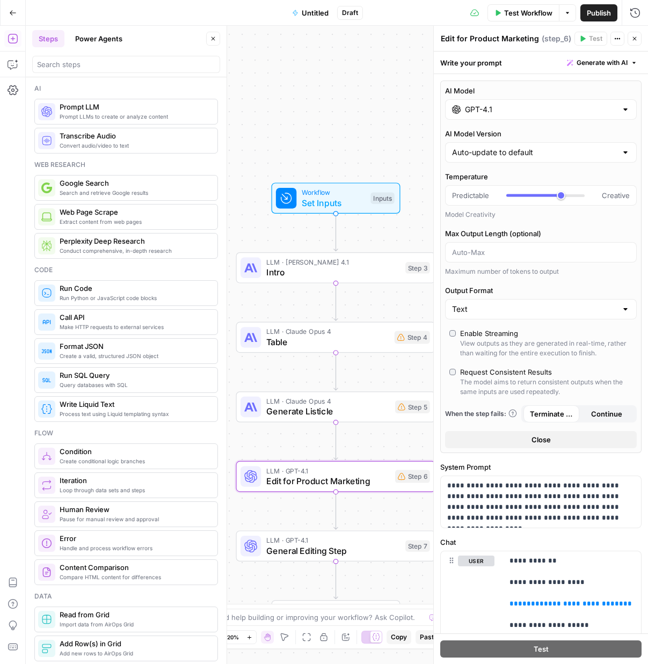
click at [508, 103] on div "GPT-4.1" at bounding box center [541, 109] width 192 height 20
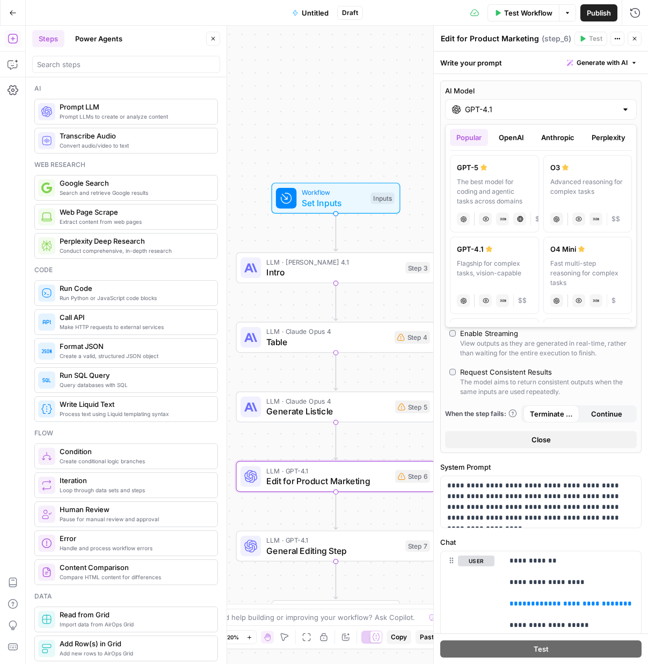
click at [556, 129] on div "Popular OpenAI Anthropic Perplexity Google Other GPT-5 The best model for codin…" at bounding box center [541, 226] width 192 height 204
click at [556, 136] on button "Anthropic" at bounding box center [558, 137] width 46 height 17
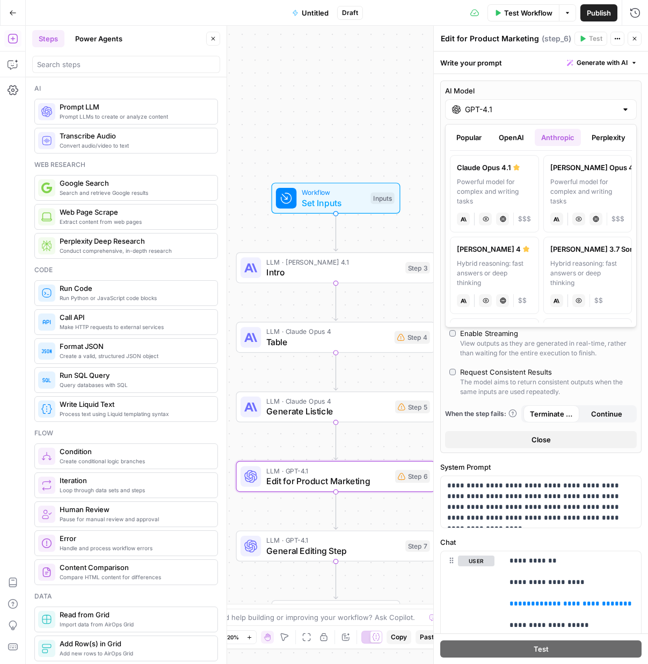
click at [581, 178] on div "Powerful model for complex and writing tasks" at bounding box center [588, 191] width 75 height 29
type input "[PERSON_NAME] Opus 4"
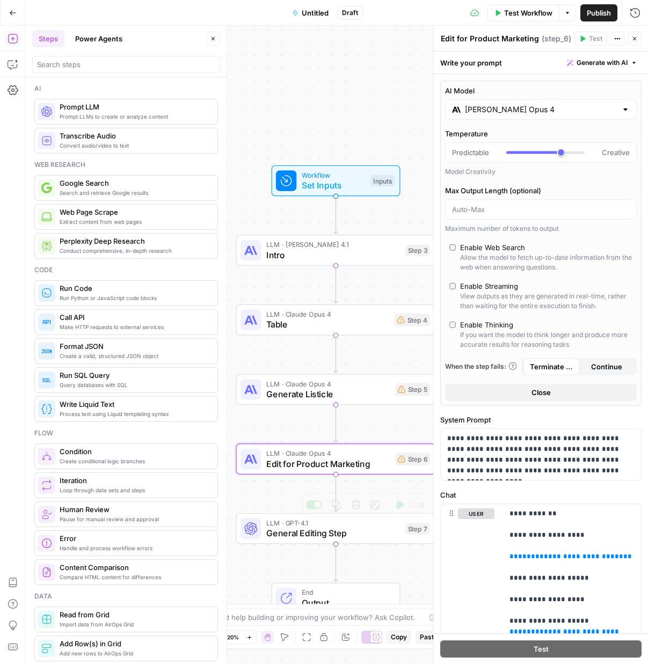
click at [298, 537] on span "General Editing Step" at bounding box center [333, 533] width 134 height 13
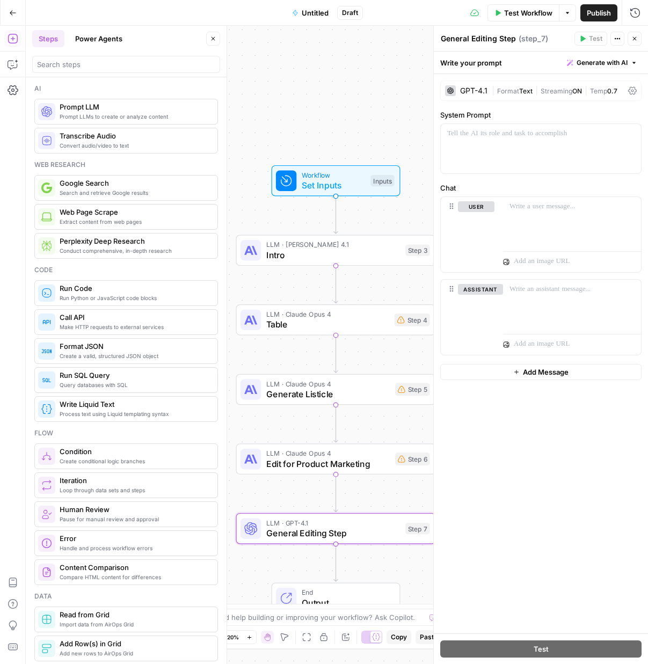
click at [505, 93] on span "Format" at bounding box center [508, 91] width 22 height 8
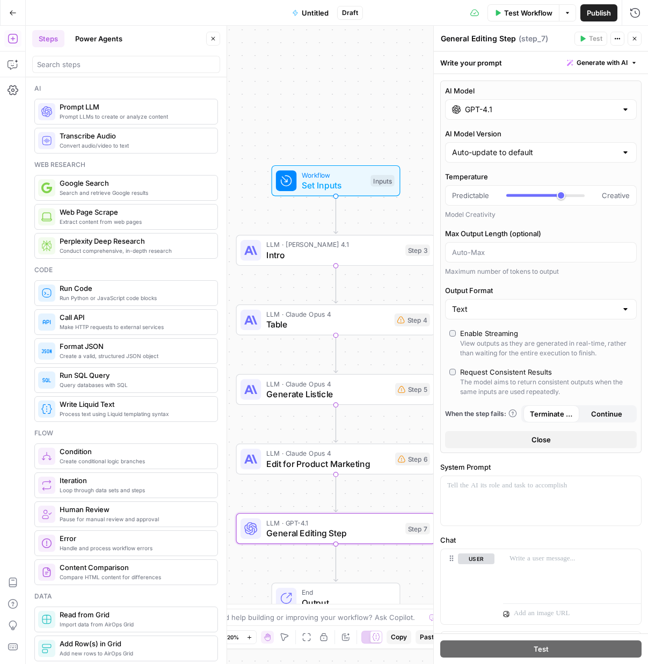
drag, startPoint x: 531, startPoint y: 111, endPoint x: 539, endPoint y: 122, distance: 13.8
click at [530, 112] on input "GPT-4.1" at bounding box center [541, 109] width 152 height 11
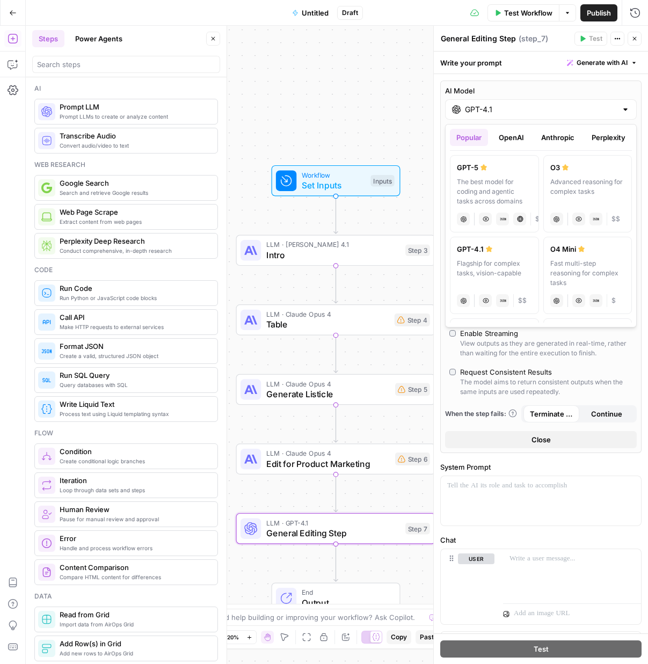
click at [563, 141] on button "Anthropic" at bounding box center [558, 137] width 46 height 17
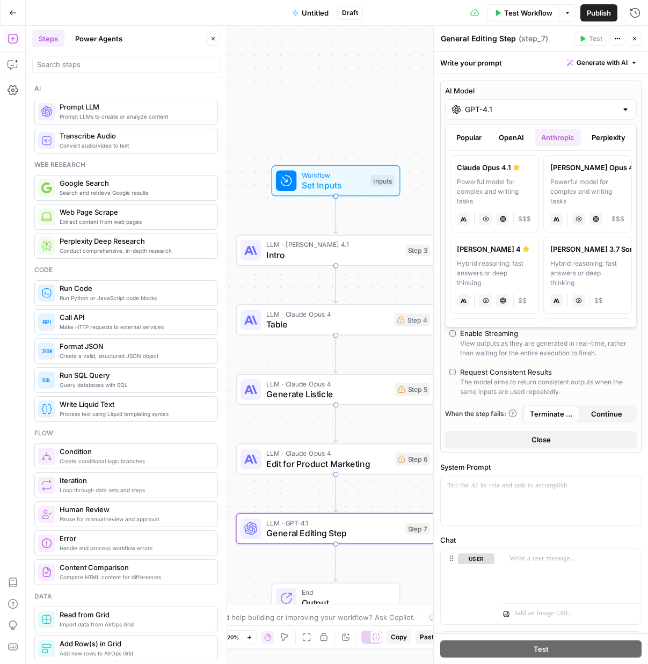
drag, startPoint x: 579, startPoint y: 184, endPoint x: 598, endPoint y: 186, distance: 19.0
click at [578, 185] on div "Powerful model for complex and writing tasks" at bounding box center [588, 191] width 75 height 29
click at [497, 504] on div at bounding box center [541, 500] width 200 height 49
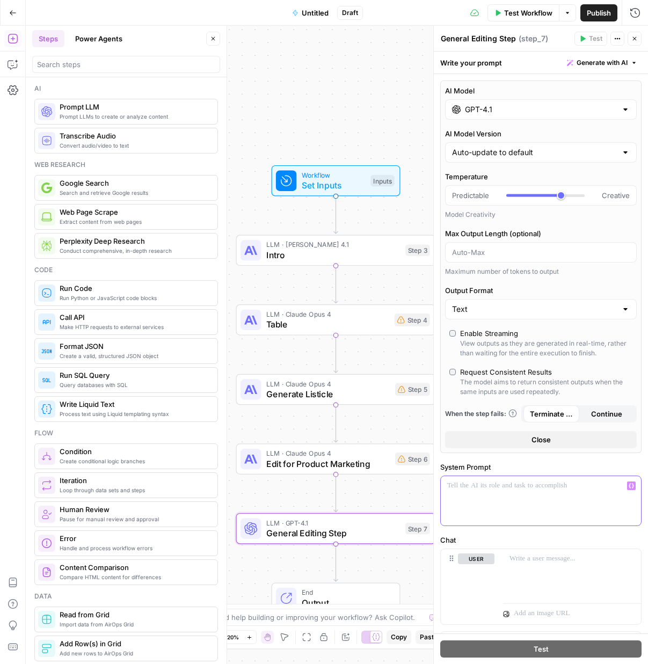
paste div
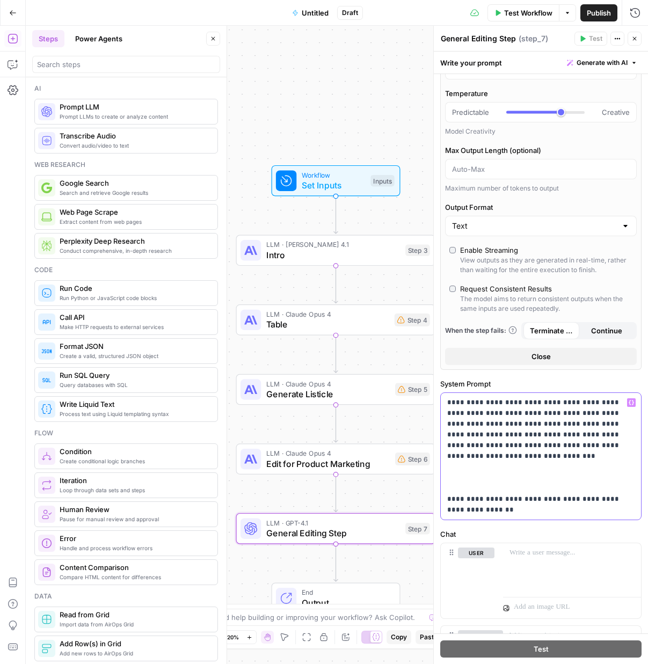
scroll to position [91, 0]
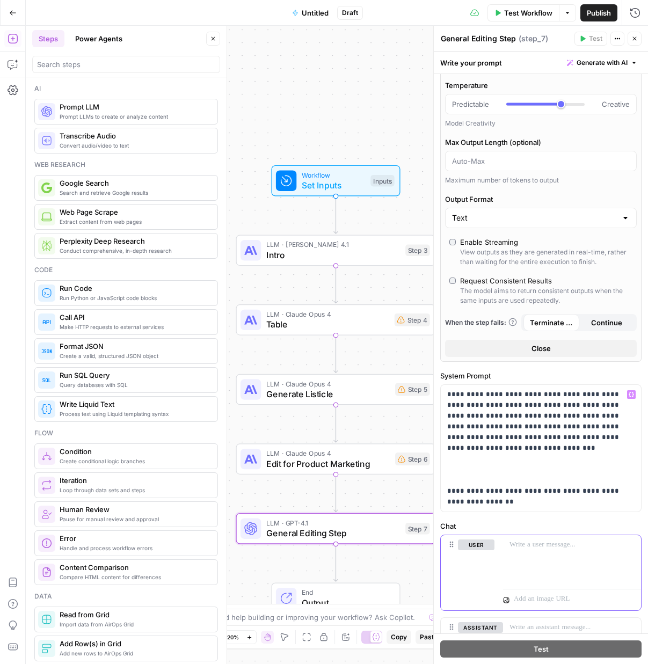
click at [568, 553] on div at bounding box center [572, 560] width 138 height 49
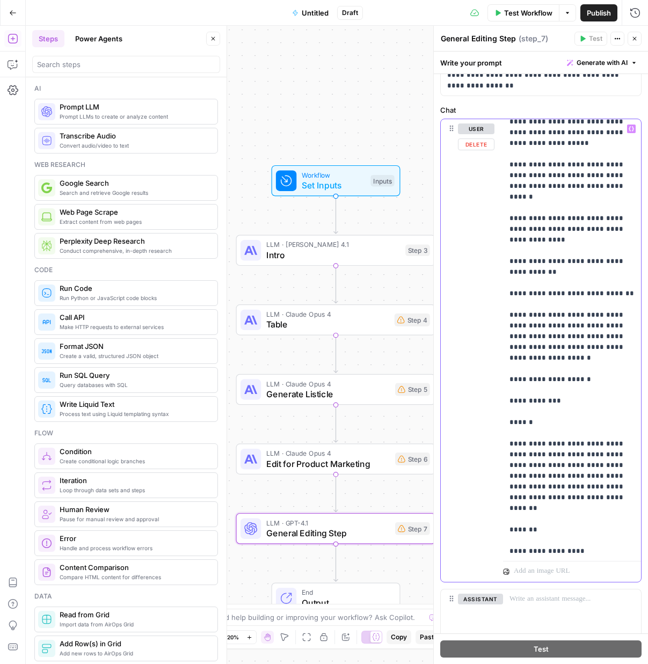
scroll to position [748, 0]
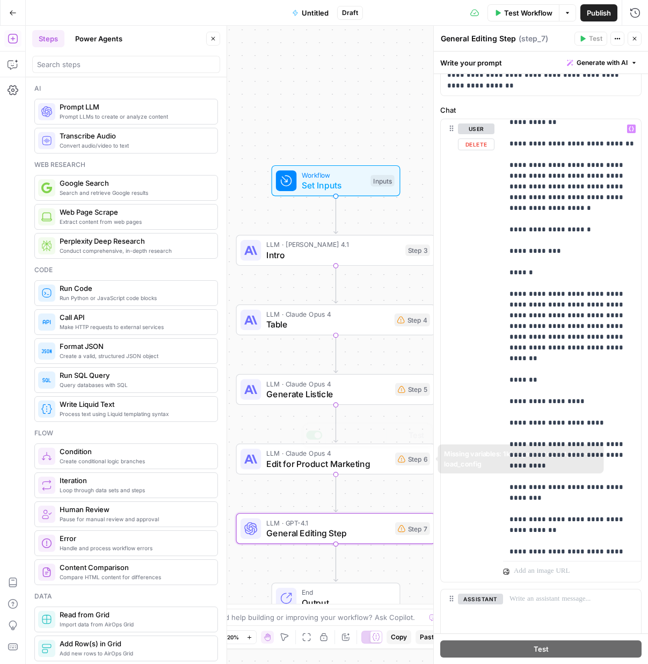
click at [346, 478] on div "Workflow Set Inputs Inputs LLM · [PERSON_NAME] Opus 4.1 Intro Step 3 LLM · [PER…" at bounding box center [337, 345] width 623 height 639
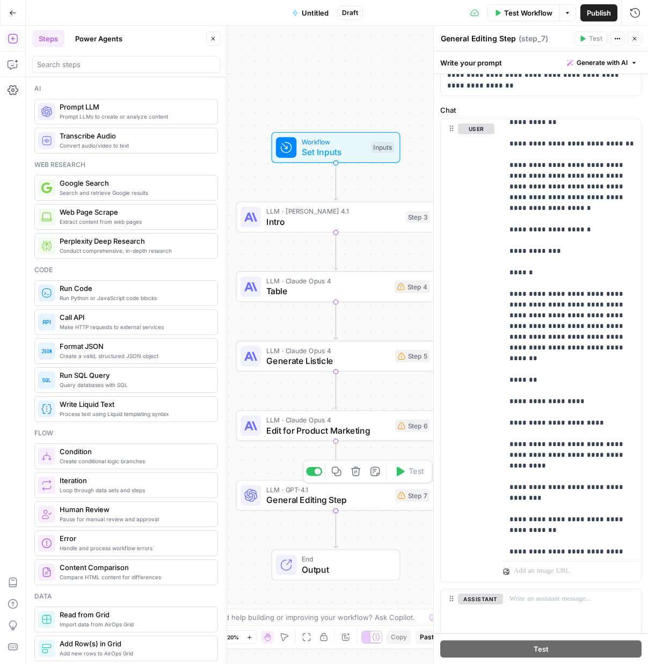
drag, startPoint x: 276, startPoint y: 501, endPoint x: 297, endPoint y: 496, distance: 21.0
click at [276, 501] on span "General Editing Step" at bounding box center [328, 500] width 124 height 13
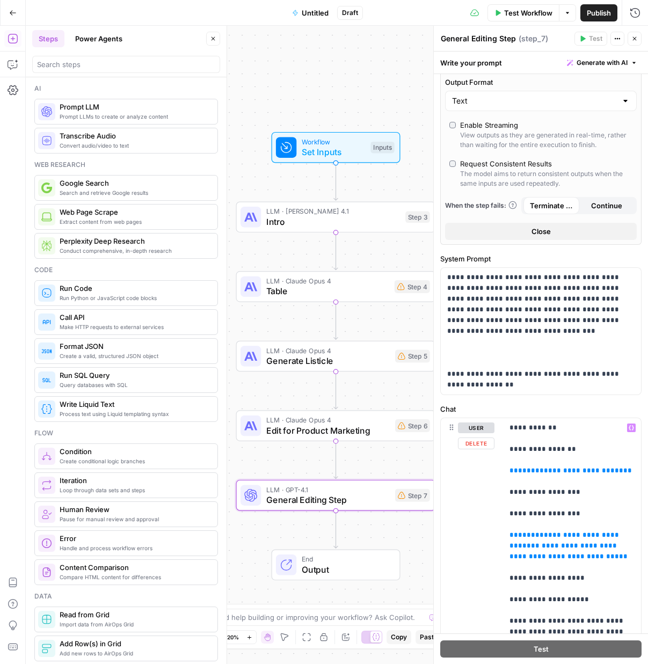
scroll to position [0, 0]
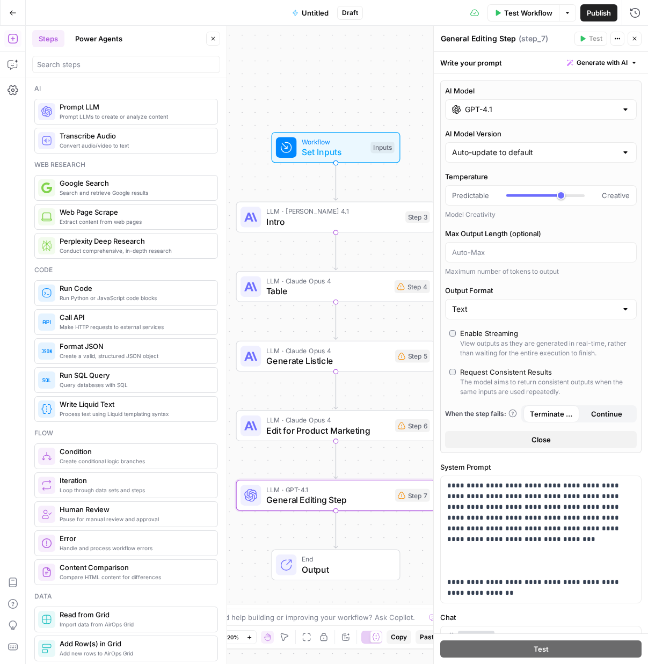
click at [508, 111] on input "GPT-4.1" at bounding box center [541, 109] width 152 height 11
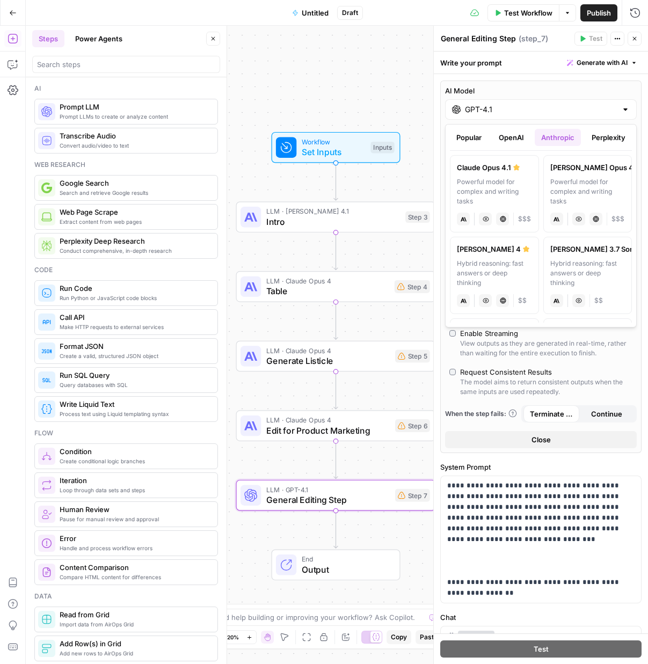
drag, startPoint x: 585, startPoint y: 174, endPoint x: 645, endPoint y: 194, distance: 63.0
click at [585, 174] on label "[PERSON_NAME] Opus 4 Powerful model for complex and writing tasks anthropic Vis…" at bounding box center [588, 193] width 89 height 77
type input "[PERSON_NAME] Opus 4"
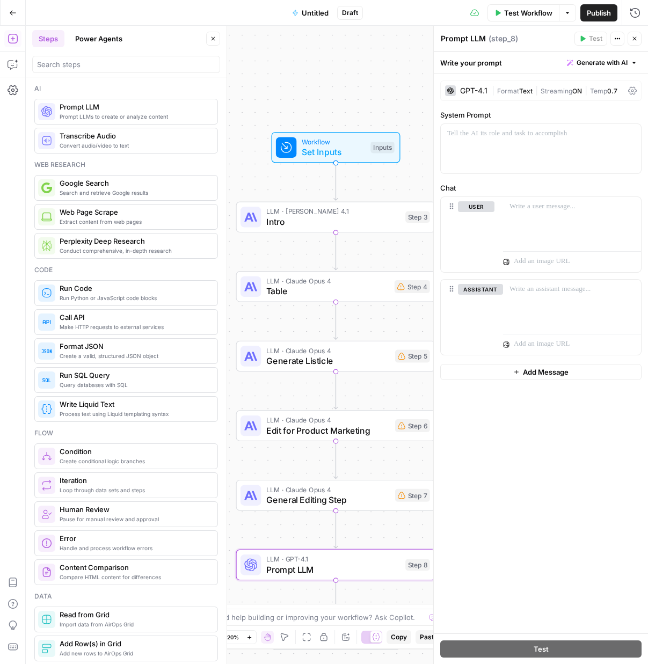
click at [465, 32] on div "Prompt LLM Prompt LLM ( step_8 ) Test Actions Close" at bounding box center [540, 39] width 201 height 14
click at [467, 37] on textarea "Prompt LLM" at bounding box center [463, 38] width 45 height 11
type textarea "CTA"
click at [517, 145] on div at bounding box center [541, 148] width 200 height 49
click at [484, 90] on div "GPT-4.1" at bounding box center [473, 91] width 27 height 8
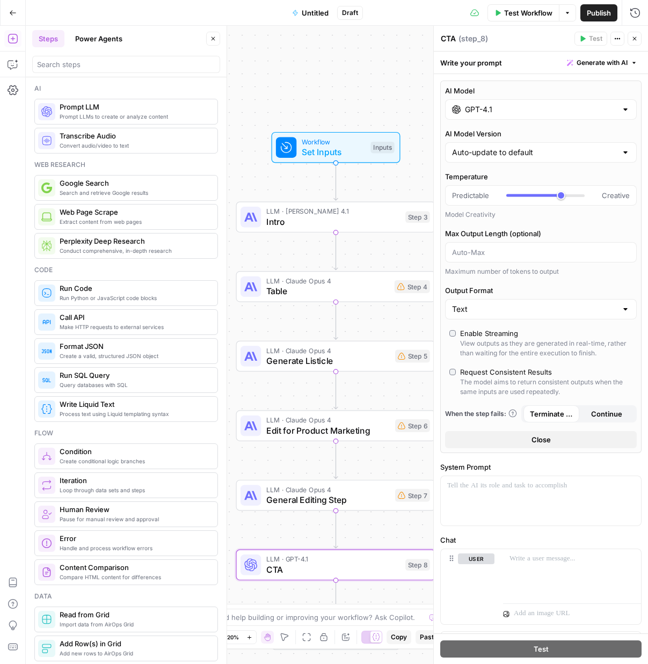
click at [494, 104] on div "GPT-4.1" at bounding box center [541, 109] width 192 height 20
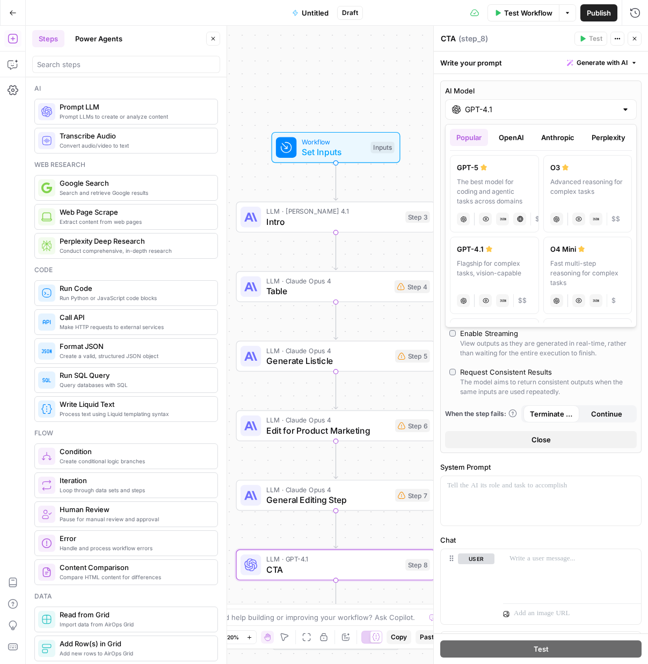
click at [567, 139] on button "Anthropic" at bounding box center [558, 137] width 46 height 17
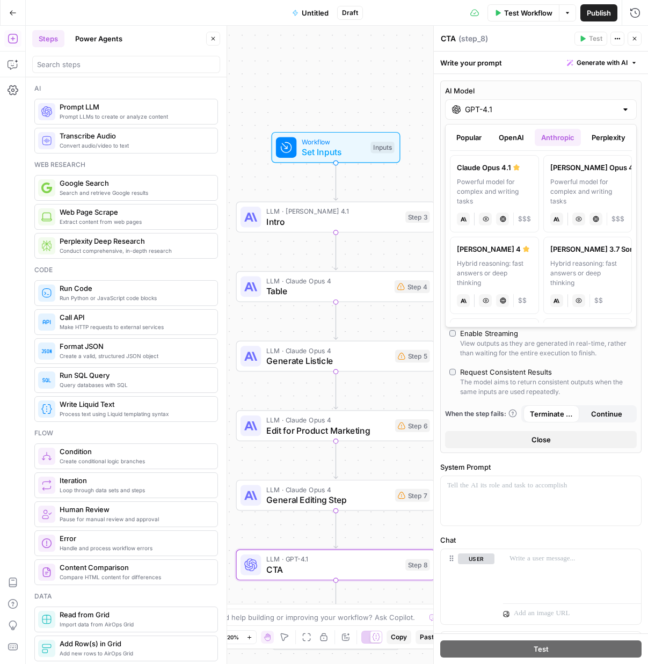
click at [584, 172] on div "[PERSON_NAME] Opus 4" at bounding box center [588, 167] width 75 height 11
type input "[PERSON_NAME] Opus 4"
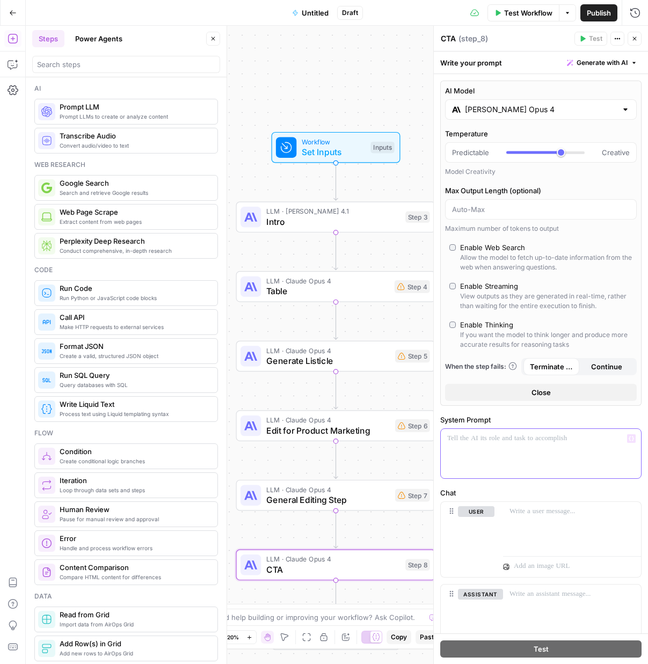
click at [528, 460] on div at bounding box center [541, 453] width 200 height 49
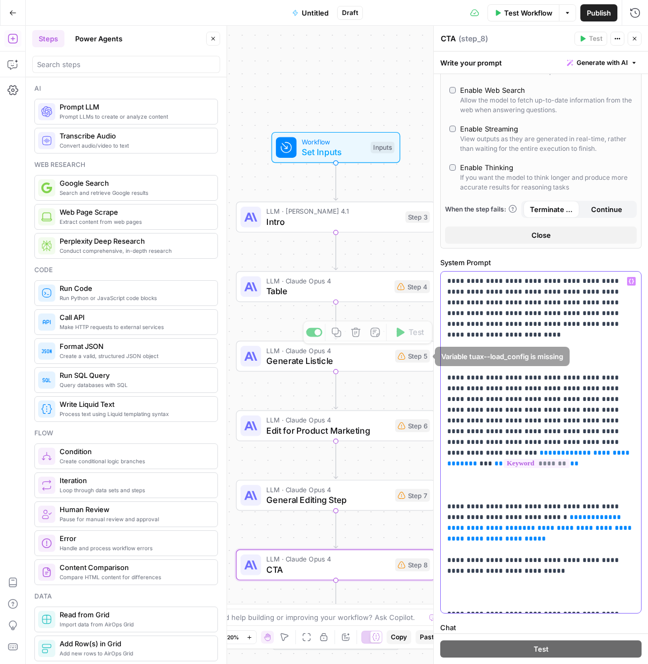
scroll to position [324, 0]
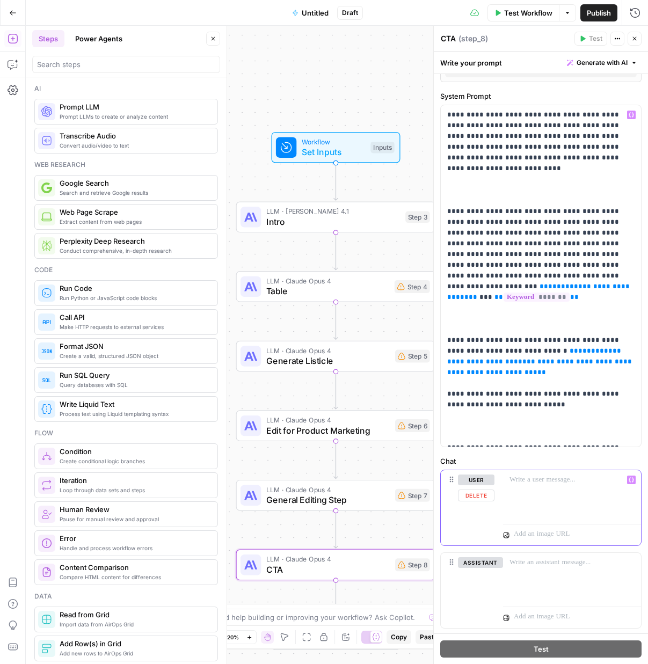
click at [544, 496] on div at bounding box center [572, 495] width 138 height 49
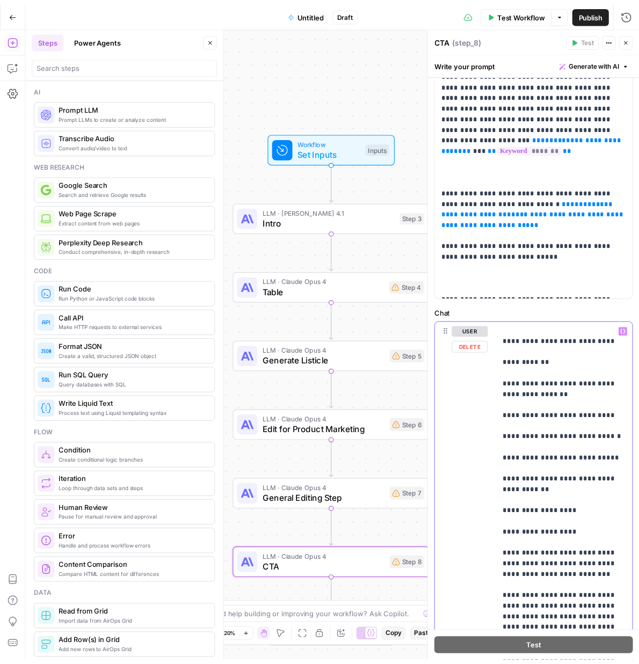
scroll to position [738, 0]
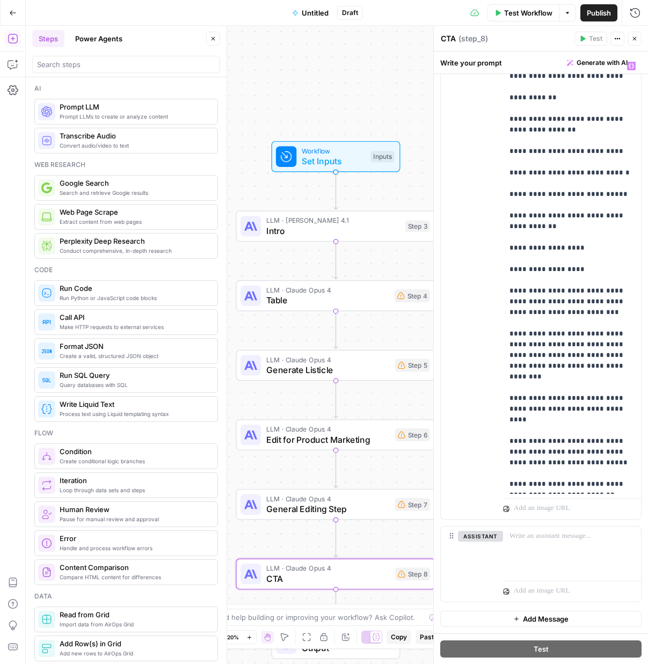
click at [316, 11] on span "Untitled" at bounding box center [315, 13] width 27 height 11
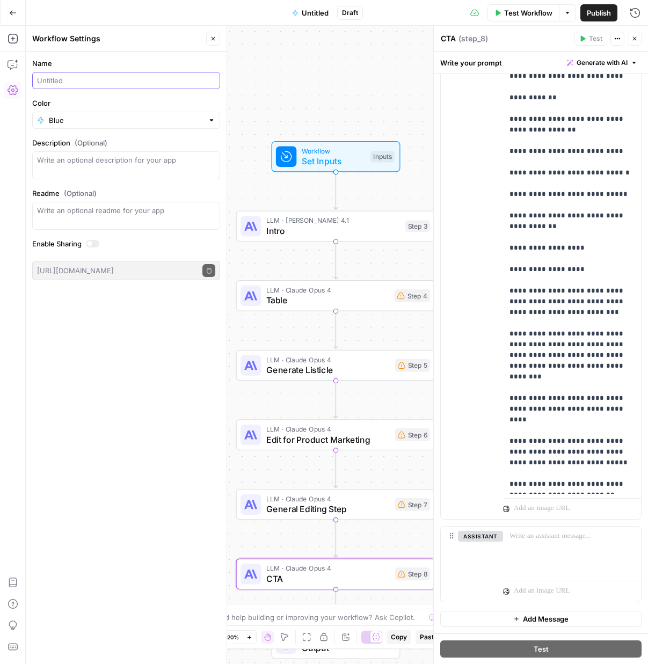
click at [61, 79] on input "Name" at bounding box center [126, 80] width 178 height 11
type input "[URL] Rebuild (Assembled)"
click at [13, 12] on icon "button" at bounding box center [13, 13] width 8 height 8
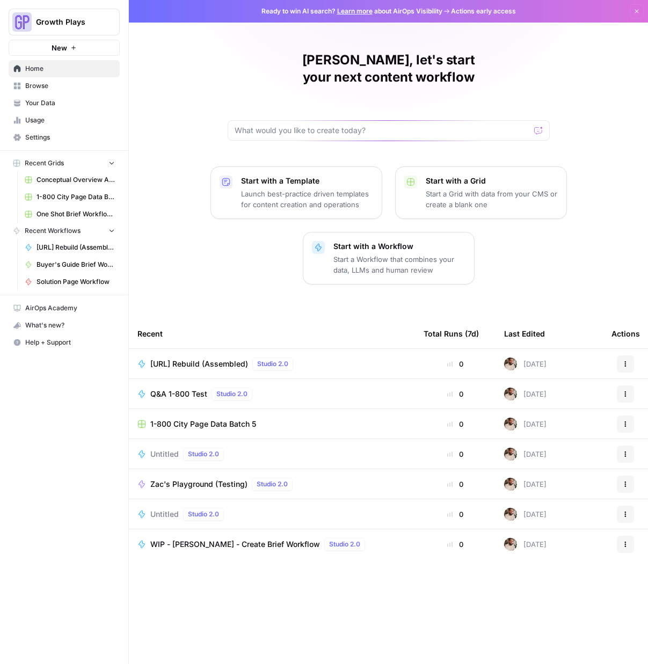
click at [84, 49] on button "New" at bounding box center [64, 48] width 111 height 16
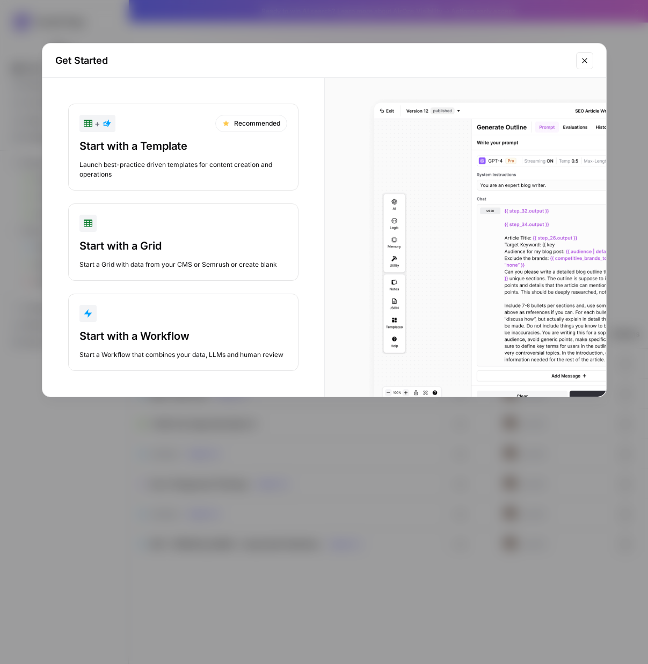
click at [203, 344] on div "Start with a Workflow Start a Workflow that combines your data, LLMs and human …" at bounding box center [184, 344] width 208 height 31
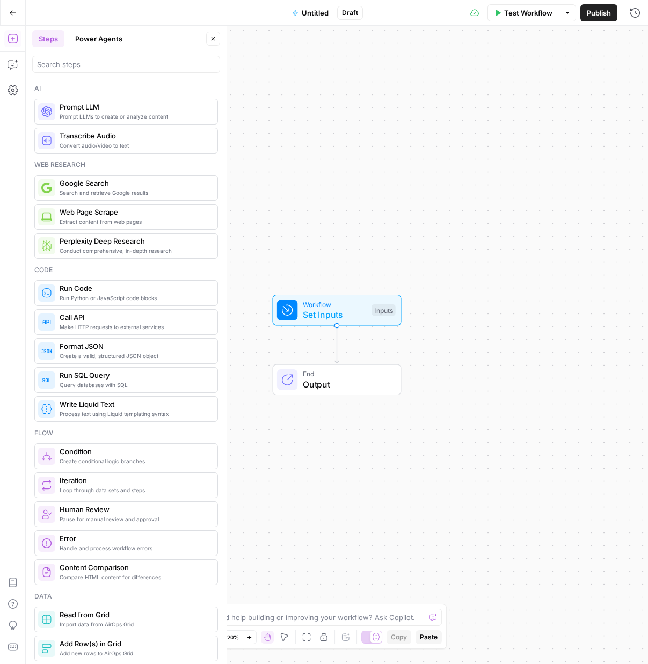
click at [316, 12] on span "Untitled" at bounding box center [315, 13] width 27 height 11
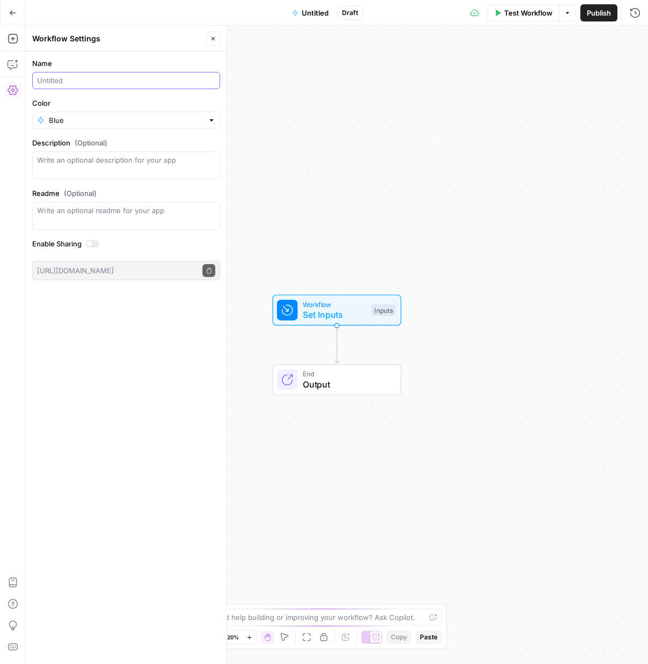
click at [132, 78] on input "Name" at bounding box center [126, 80] width 178 height 11
type input "[URL] Rebuild (Vidyard)"
click at [398, 171] on div "Workflow Set Inputs Inputs End Output" at bounding box center [337, 345] width 623 height 639
click at [347, 307] on span "Workflow" at bounding box center [335, 304] width 64 height 10
click at [527, 62] on form "Add Field Options" at bounding box center [541, 358] width 214 height 613
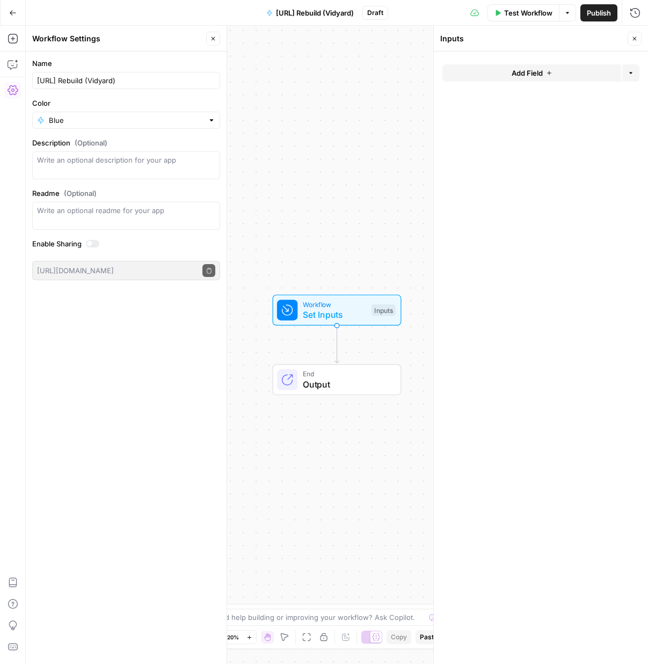
click at [524, 77] on span "Add Field" at bounding box center [527, 73] width 31 height 11
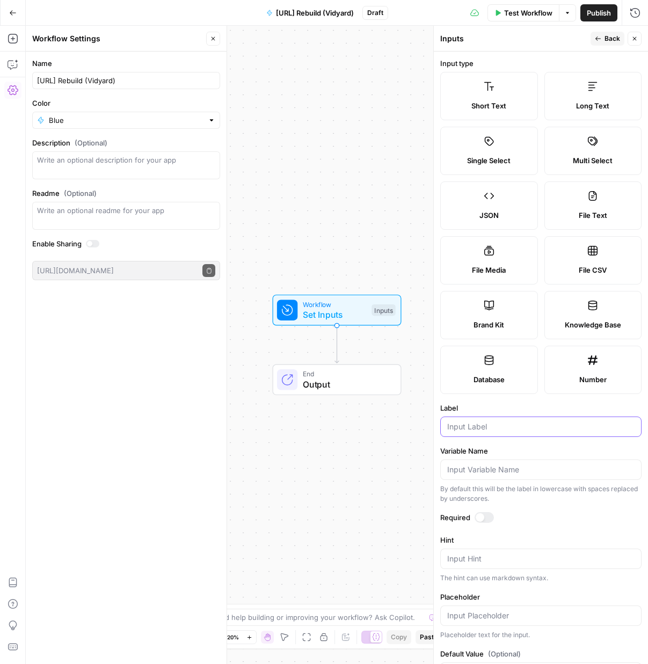
click at [493, 432] on input "Label" at bounding box center [540, 427] width 187 height 11
type input "URL"
click at [485, 518] on div at bounding box center [484, 517] width 19 height 11
click at [600, 36] on icon "button" at bounding box center [598, 38] width 6 height 6
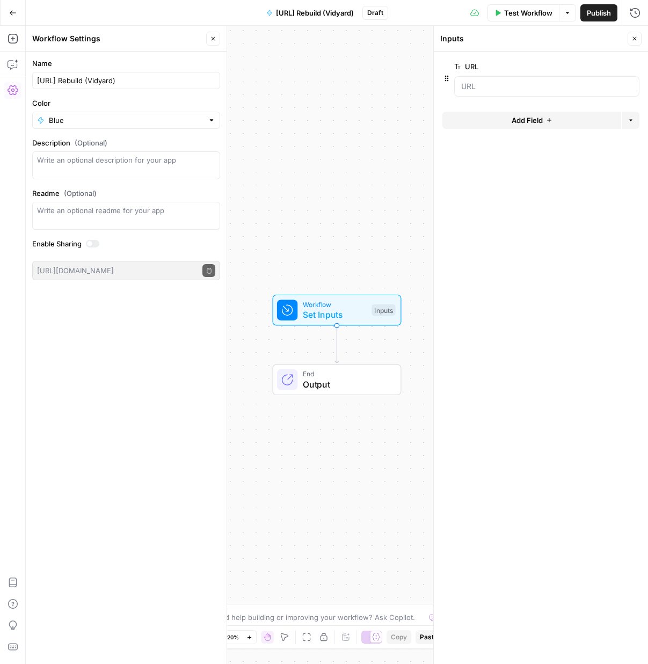
click at [497, 120] on button "Add Field" at bounding box center [532, 120] width 179 height 17
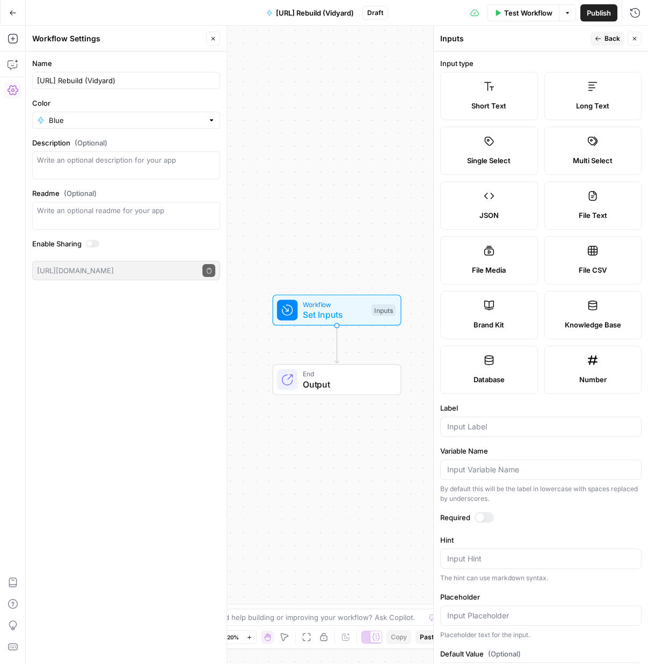
click at [605, 371] on label "Number" at bounding box center [594, 370] width 98 height 48
click at [502, 416] on div "Label" at bounding box center [540, 420] width 201 height 34
click at [500, 422] on input "Label" at bounding box center [540, 427] width 187 height 11
type input "Clicks"
drag, startPoint x: 604, startPoint y: 38, endPoint x: 601, endPoint y: 42, distance: 5.8
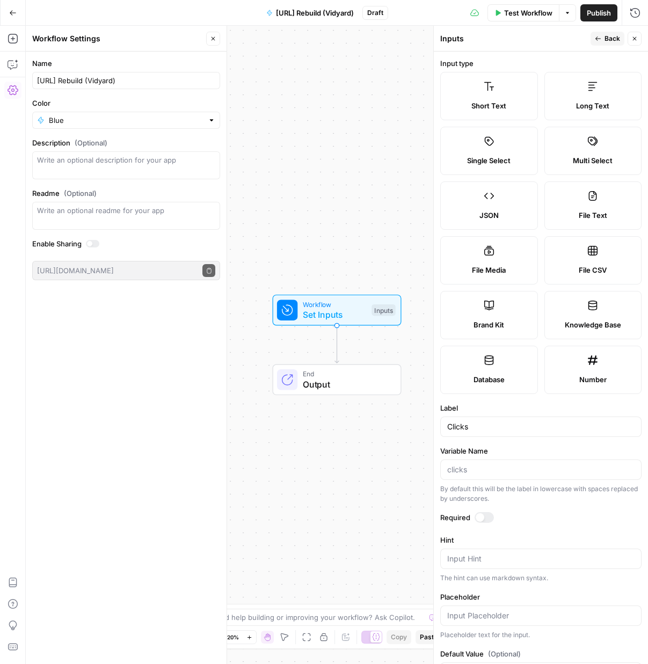
click at [603, 39] on button "Back" at bounding box center [608, 39] width 34 height 14
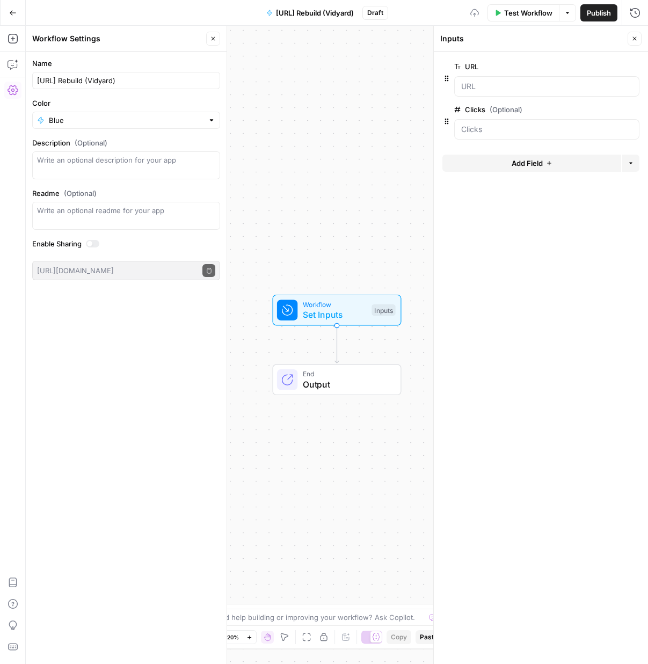
click at [518, 161] on span "Add Field" at bounding box center [527, 163] width 31 height 11
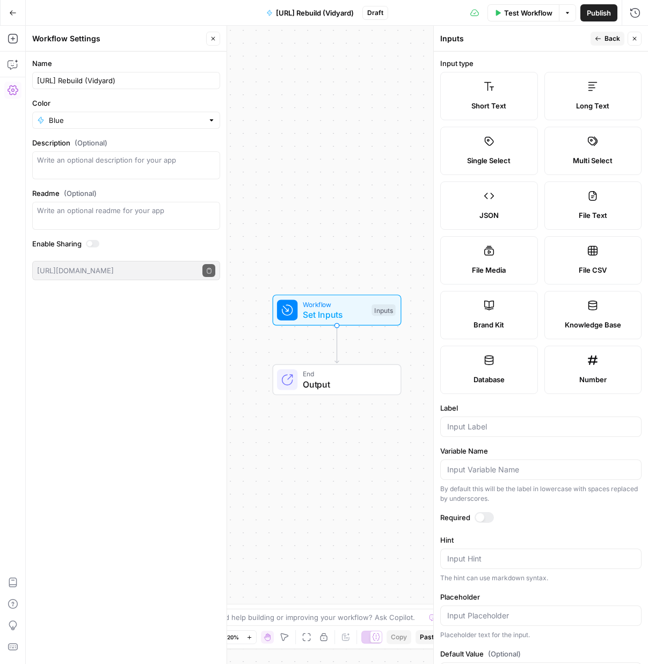
click at [589, 358] on icon at bounding box center [593, 361] width 10 height 10
click at [534, 427] on input "Label" at bounding box center [540, 427] width 187 height 11
type input "Impressions"
click at [601, 40] on icon "button" at bounding box center [598, 38] width 6 height 6
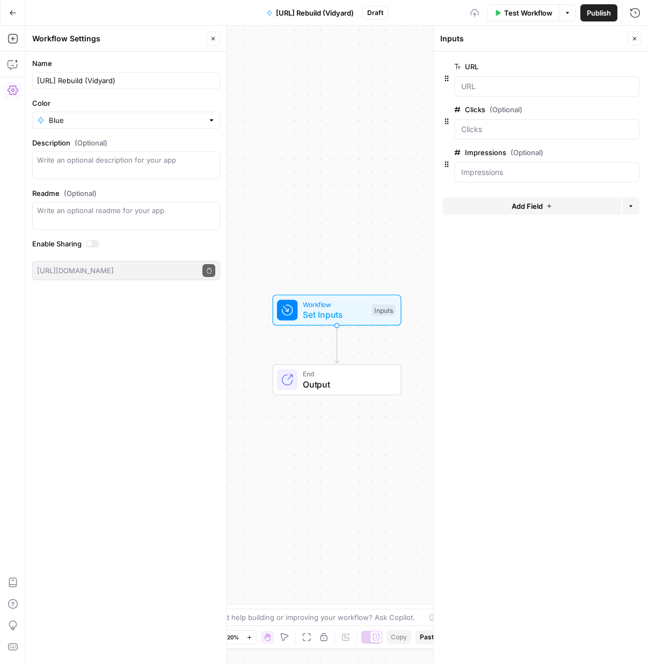
click at [507, 209] on button "Add Field" at bounding box center [532, 206] width 179 height 17
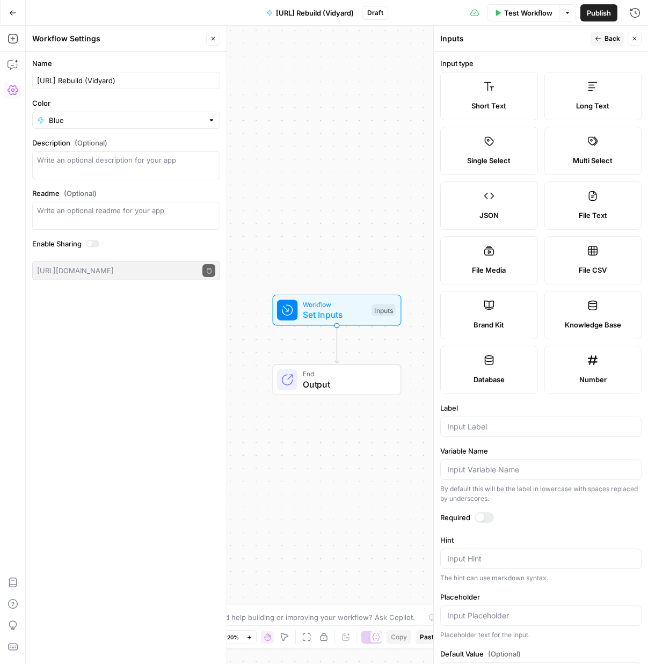
click at [588, 363] on icon at bounding box center [593, 360] width 11 height 11
click at [504, 430] on input "Label" at bounding box center [540, 427] width 187 height 11
type input "avg_position"
click at [608, 32] on button "Back" at bounding box center [608, 39] width 34 height 14
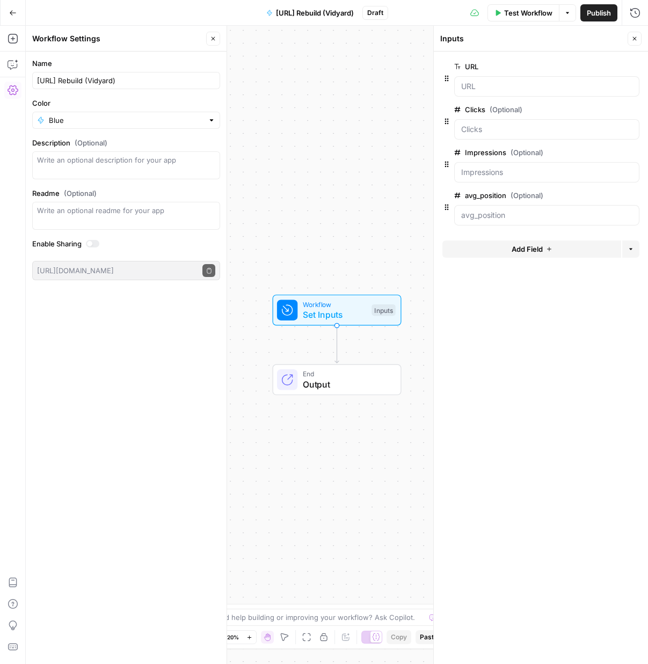
click at [525, 245] on span "Add Field" at bounding box center [527, 249] width 31 height 11
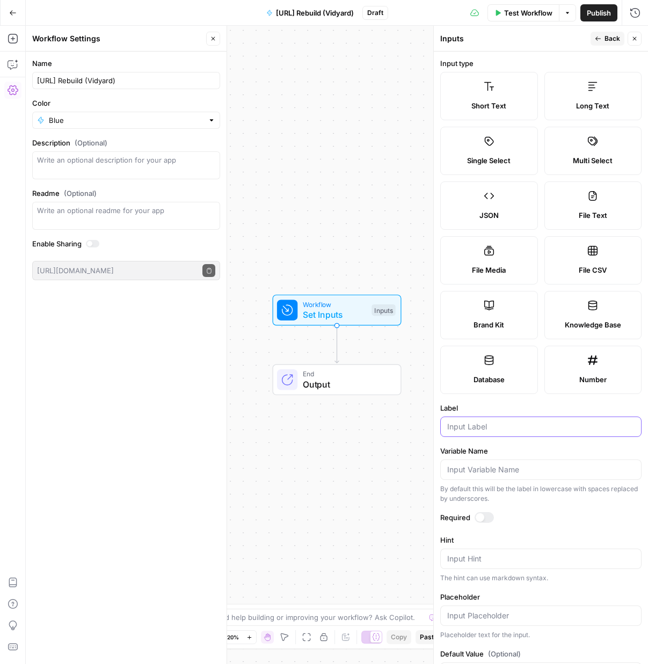
click at [488, 430] on input "Label" at bounding box center [540, 427] width 187 height 11
paste input "last_updated"
type input "last_updated"
click at [603, 38] on button "Back" at bounding box center [608, 39] width 34 height 14
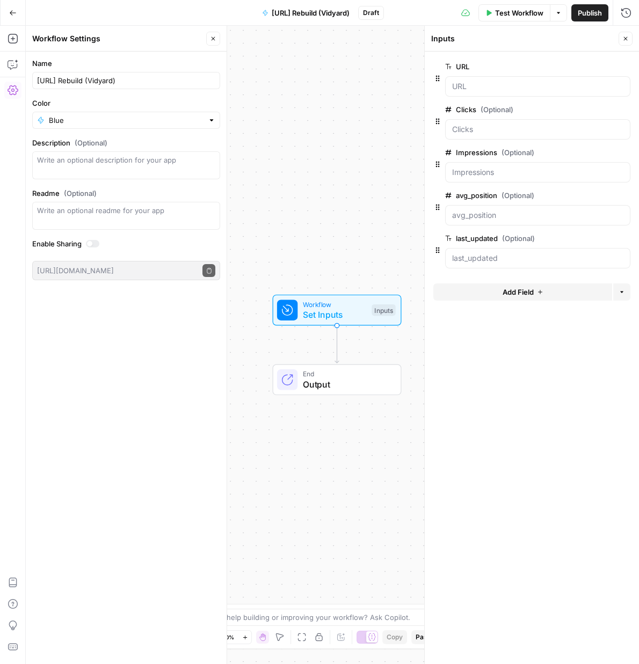
click at [2, 39] on div "Add Steps Copilot Settings AirOps Academy Help Give Feedback Shortcuts" at bounding box center [13, 345] width 26 height 639
click at [15, 35] on icon "button" at bounding box center [13, 38] width 11 height 11
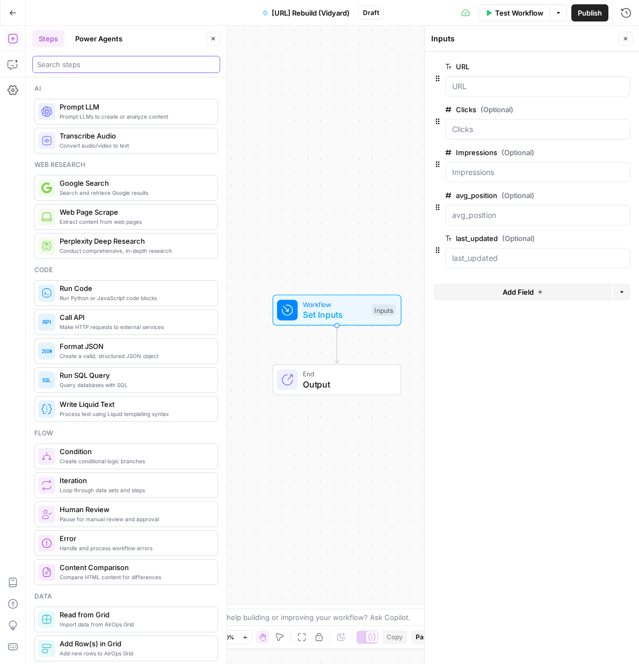
click at [94, 64] on input "search" at bounding box center [126, 64] width 178 height 11
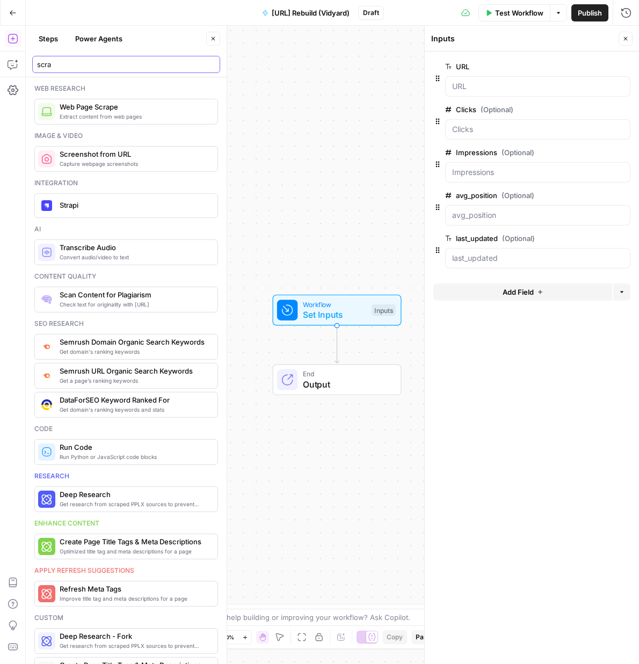
type input "scra"
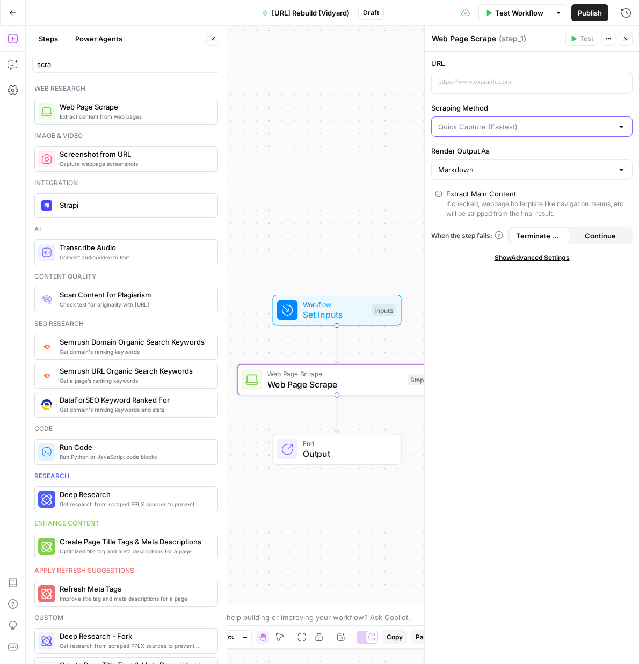
click at [507, 132] on div at bounding box center [531, 127] width 201 height 20
click at [495, 170] on span "Detailed Scrape (Slowest)" at bounding box center [529, 168] width 179 height 11
type input "Detailed Scrape (Slowest)"
click at [554, 257] on span "Show Advanced Settings" at bounding box center [532, 258] width 75 height 10
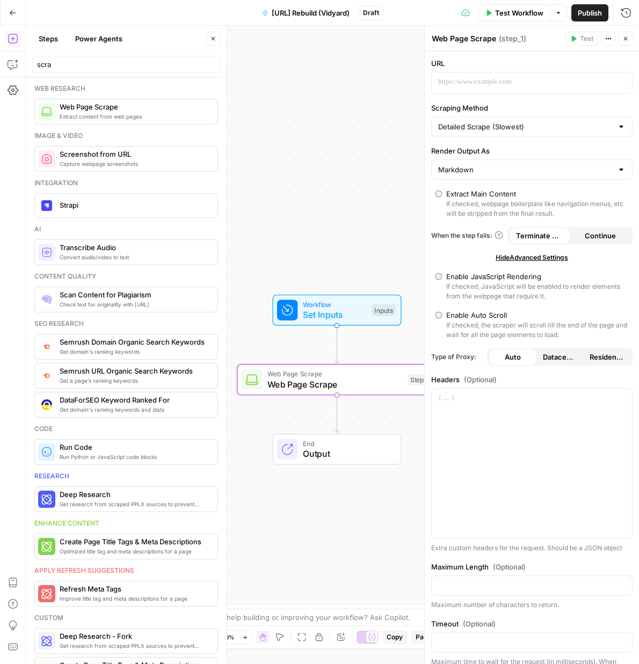
scroll to position [19, 0]
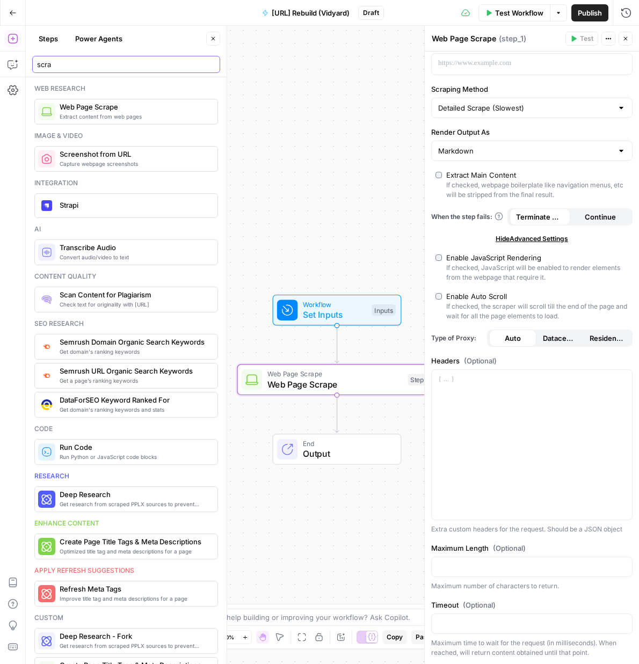
click at [102, 63] on input "scra" at bounding box center [126, 64] width 178 height 11
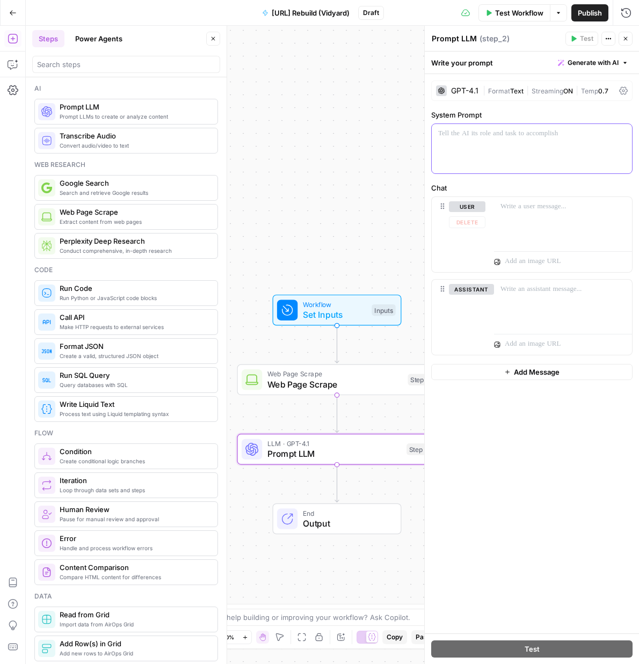
click at [500, 141] on div at bounding box center [532, 148] width 200 height 49
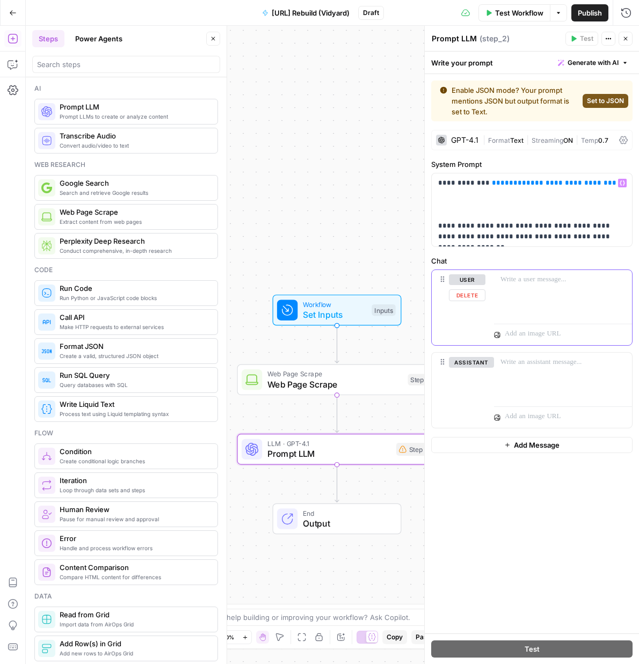
click at [552, 301] on div at bounding box center [563, 294] width 138 height 49
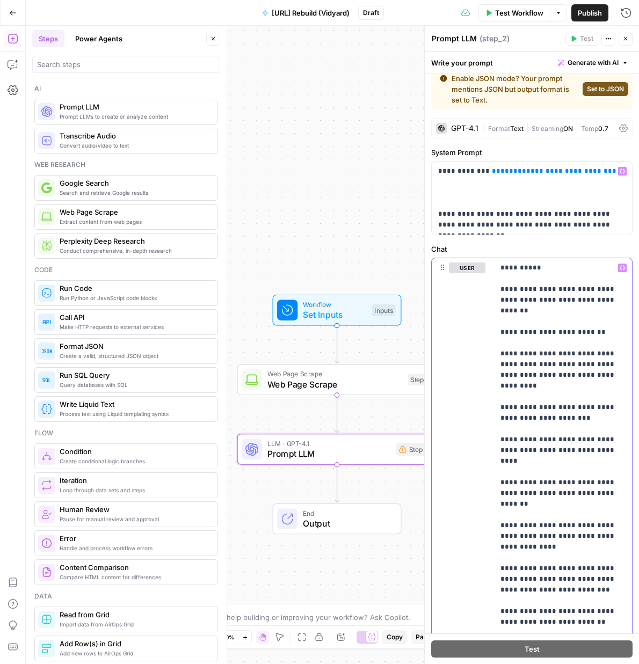
scroll to position [2, 0]
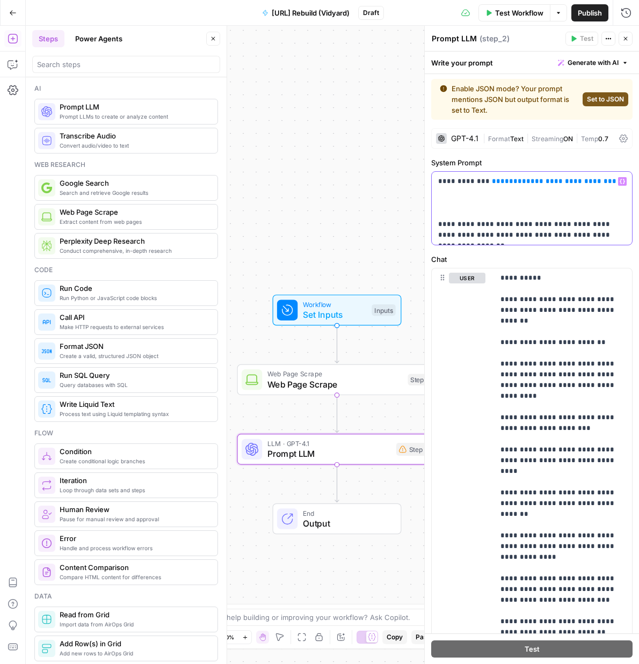
drag, startPoint x: 603, startPoint y: 235, endPoint x: 624, endPoint y: 234, distance: 21.0
click at [624, 234] on p "**********" at bounding box center [531, 208] width 187 height 64
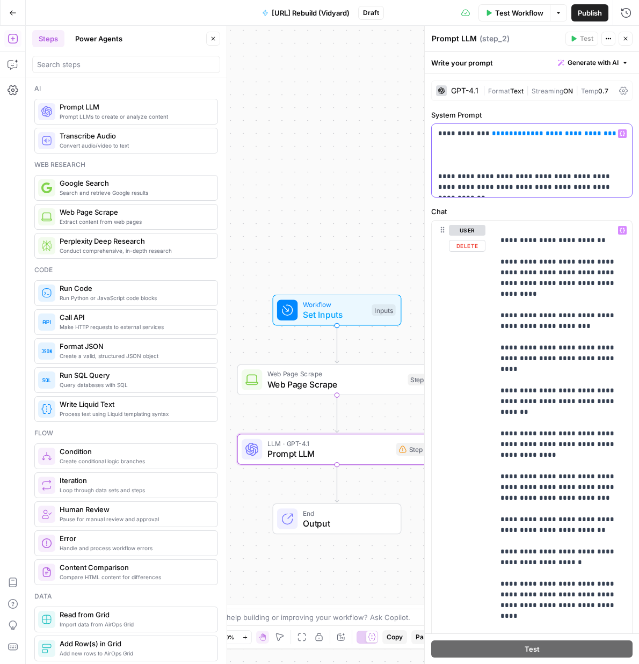
scroll to position [164, 0]
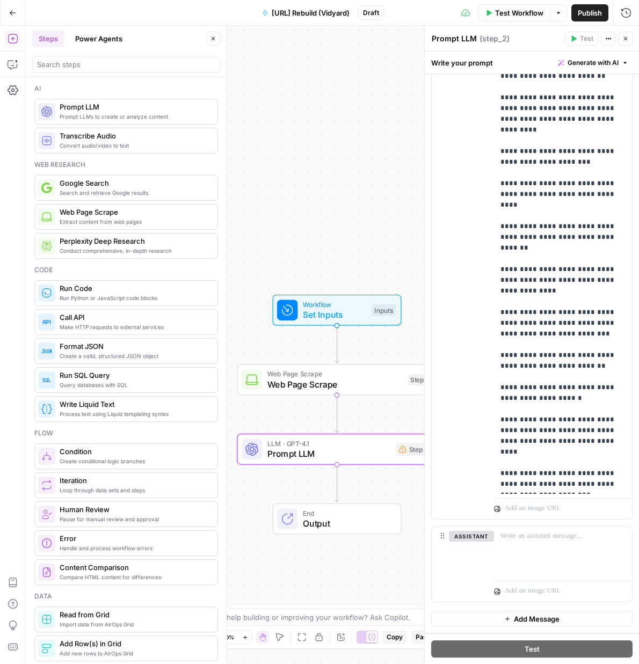
click at [453, 40] on textarea "Prompt LLM" at bounding box center [454, 38] width 45 height 11
click at [465, 185] on div "user Delete" at bounding box center [467, 288] width 37 height 454
type textarea "Clean Scrape"
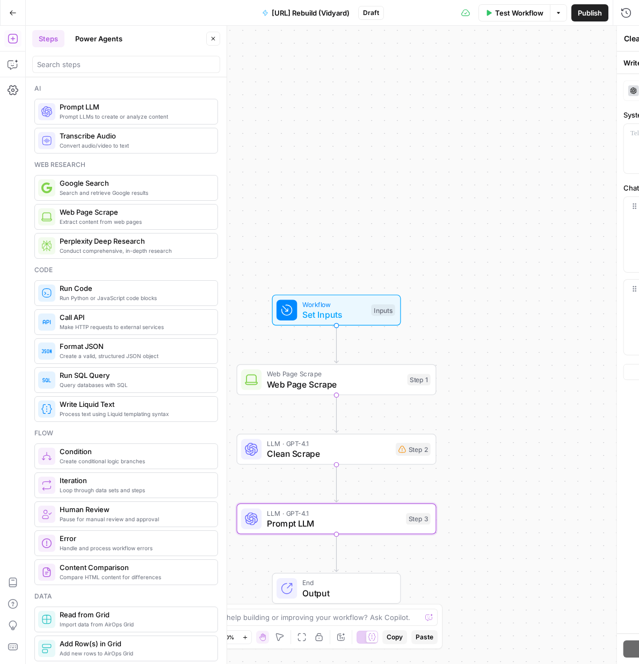
type textarea "Prompt LLM"
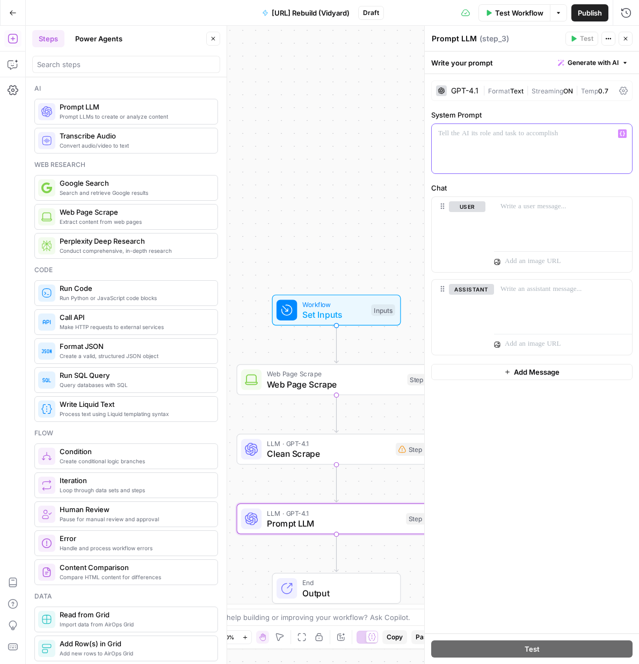
drag, startPoint x: 507, startPoint y: 144, endPoint x: 522, endPoint y: 151, distance: 17.1
click at [507, 144] on div at bounding box center [532, 148] width 200 height 49
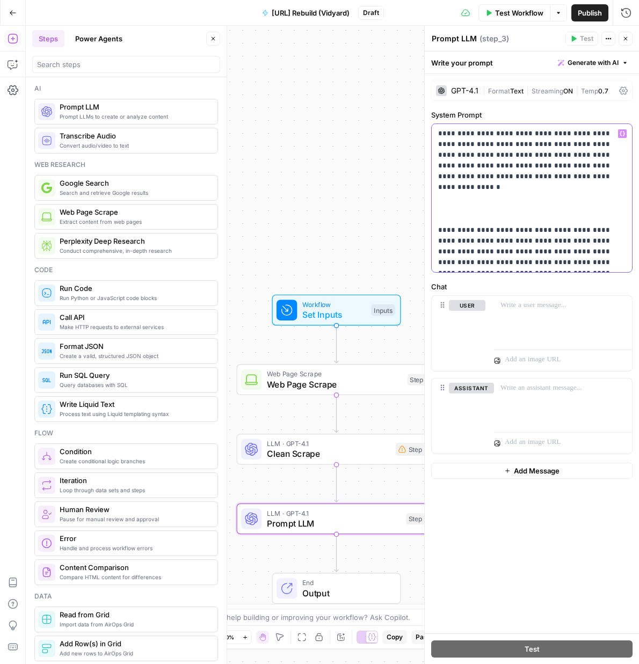
drag, startPoint x: 544, startPoint y: 177, endPoint x: 470, endPoint y: 177, distance: 74.1
click at [470, 177] on p "**********" at bounding box center [531, 198] width 187 height 140
drag, startPoint x: 501, startPoint y: 133, endPoint x: 410, endPoint y: 132, distance: 90.8
click at [410, 132] on body "Growth Plays New Home Browse Your Data Usage Settings Recent Grids Conceptual O…" at bounding box center [319, 332] width 639 height 664
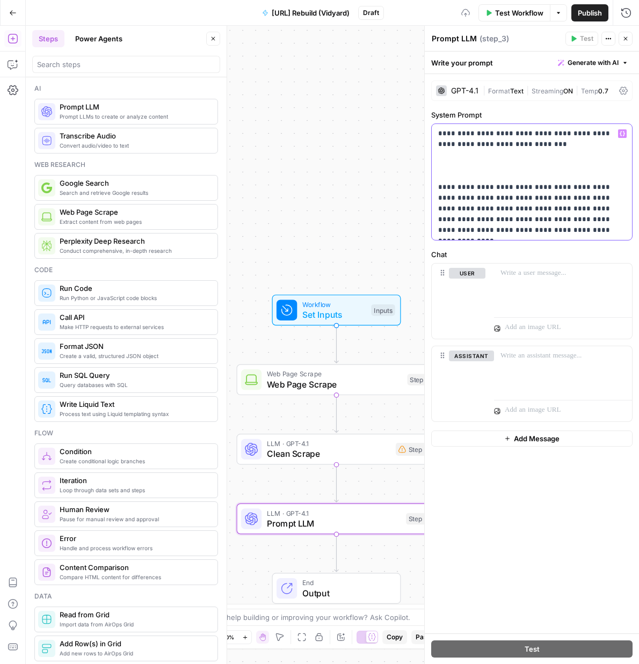
click at [485, 158] on p "**********" at bounding box center [531, 181] width 187 height 107
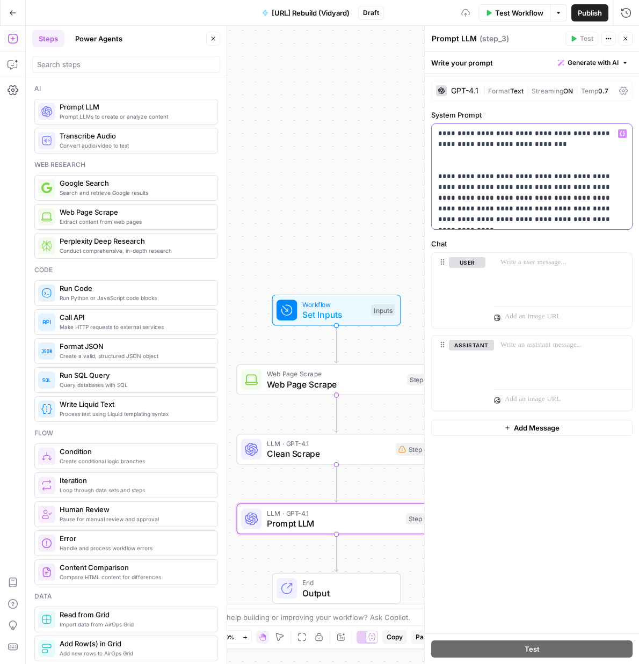
click at [515, 159] on p "**********" at bounding box center [531, 176] width 187 height 97
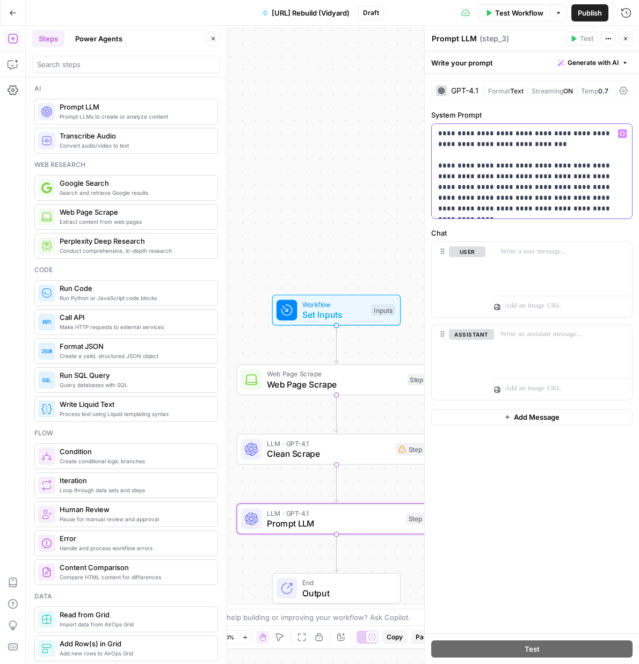
click at [514, 180] on p "**********" at bounding box center [531, 171] width 187 height 86
click at [537, 189] on p "**********" at bounding box center [531, 171] width 187 height 86
drag, startPoint x: 548, startPoint y: 209, endPoint x: 423, endPoint y: 160, distance: 134.1
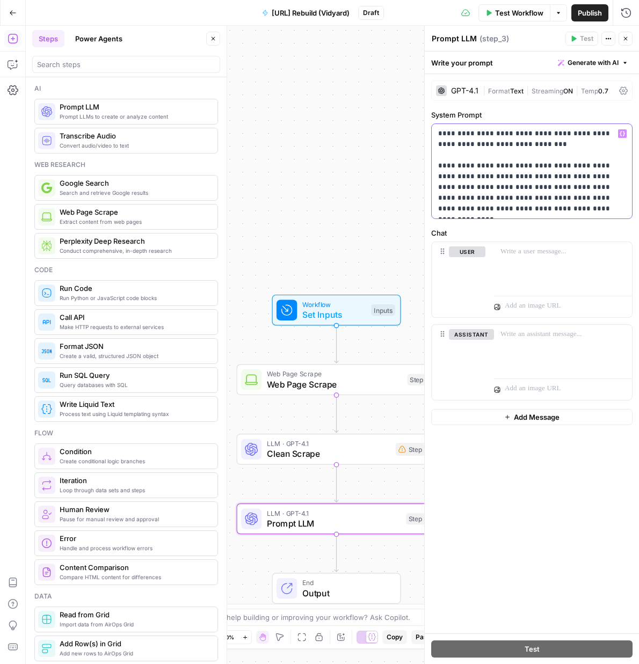
click at [424, 160] on div "**********" at bounding box center [531, 345] width 215 height 639
copy p "**********"
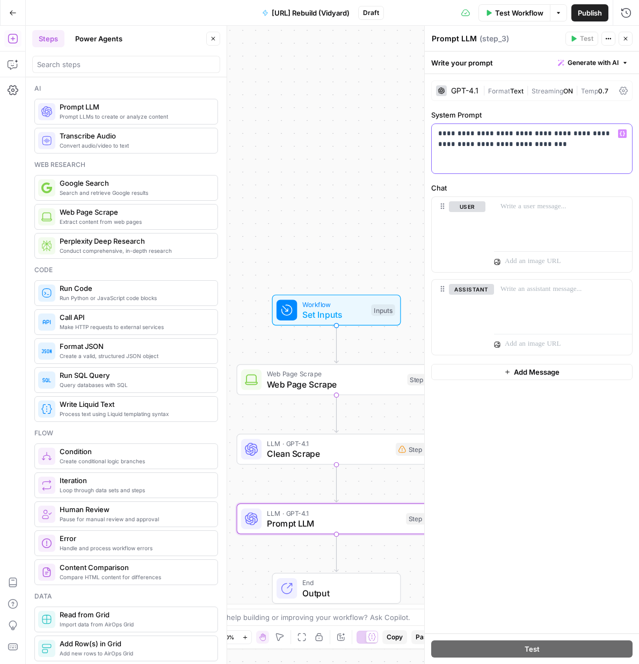
drag, startPoint x: 495, startPoint y: 150, endPoint x: 489, endPoint y: 130, distance: 21.1
click at [493, 148] on p "**********" at bounding box center [531, 144] width 187 height 32
drag, startPoint x: 515, startPoint y: 146, endPoint x: 526, endPoint y: 145, distance: 11.9
click at [515, 147] on p "**********" at bounding box center [531, 144] width 187 height 32
click at [566, 136] on p "**********" at bounding box center [531, 144] width 187 height 32
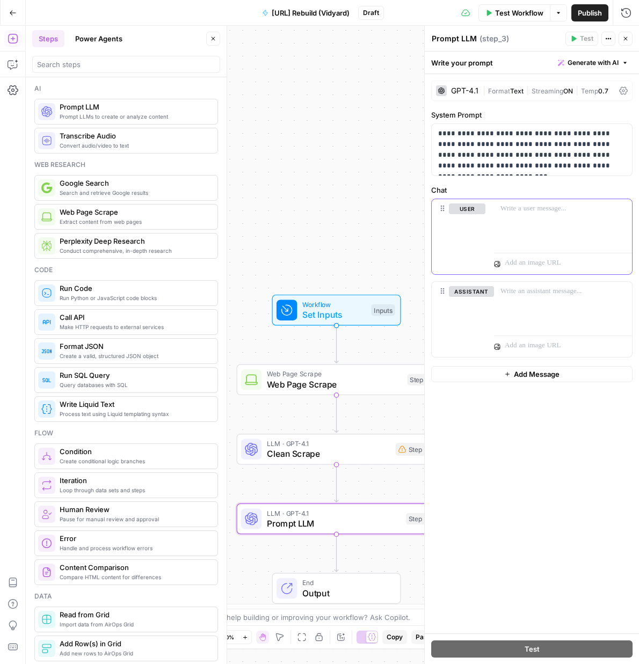
click at [497, 236] on div at bounding box center [563, 223] width 138 height 49
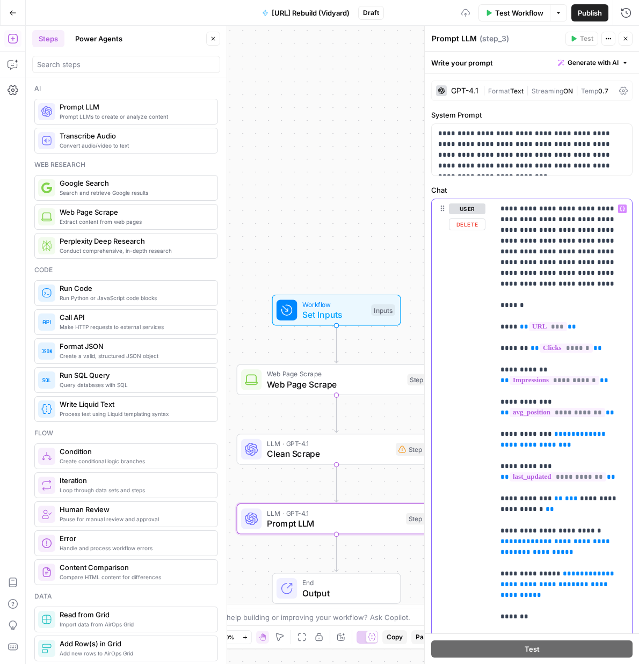
drag, startPoint x: 604, startPoint y: 283, endPoint x: 618, endPoint y: 270, distance: 19.0
drag, startPoint x: 622, startPoint y: 276, endPoint x: 474, endPoint y: 207, distance: 162.7
click at [474, 207] on div "**********" at bounding box center [532, 430] width 200 height 463
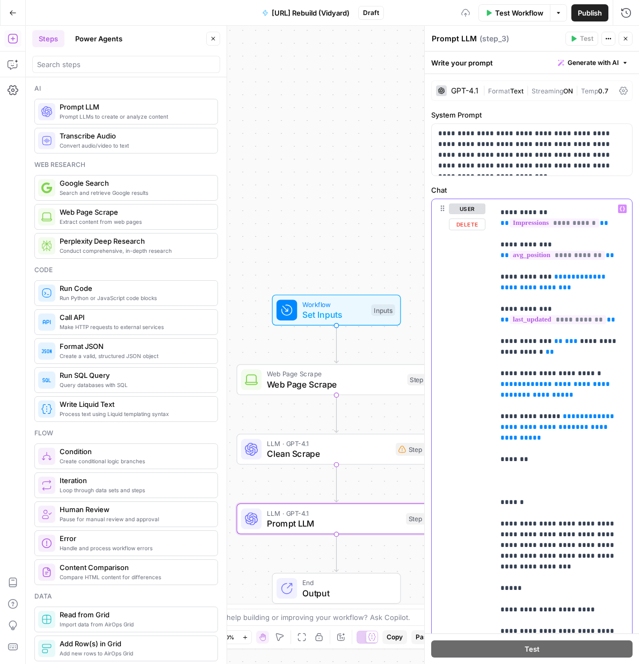
scroll to position [91, 0]
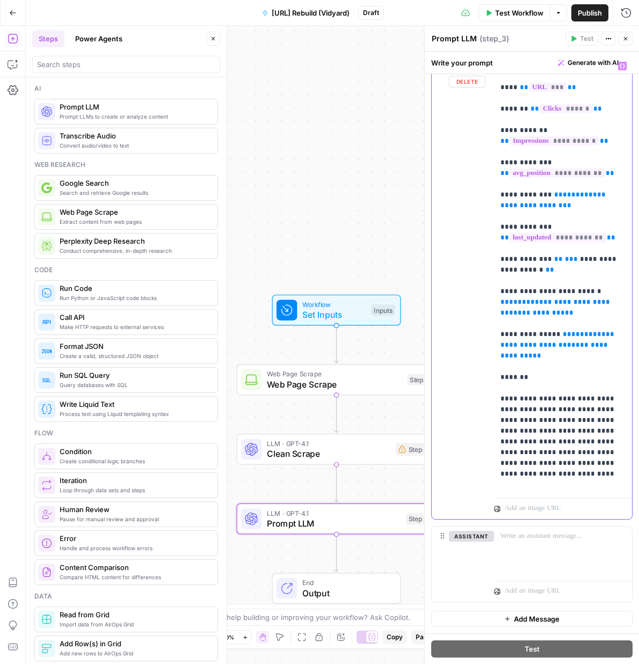
scroll to position [0, 0]
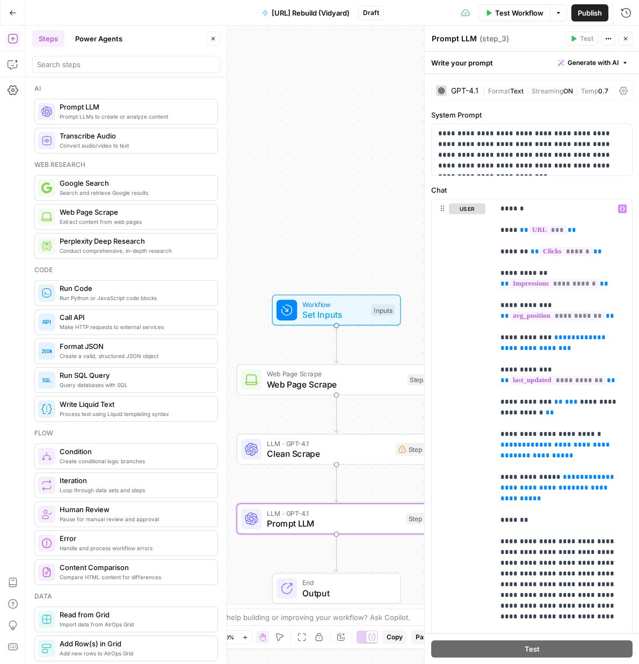
click at [482, 90] on div "GPT-4.1 | Format Text | Streaming ON | Temp 0.7" at bounding box center [531, 91] width 201 height 20
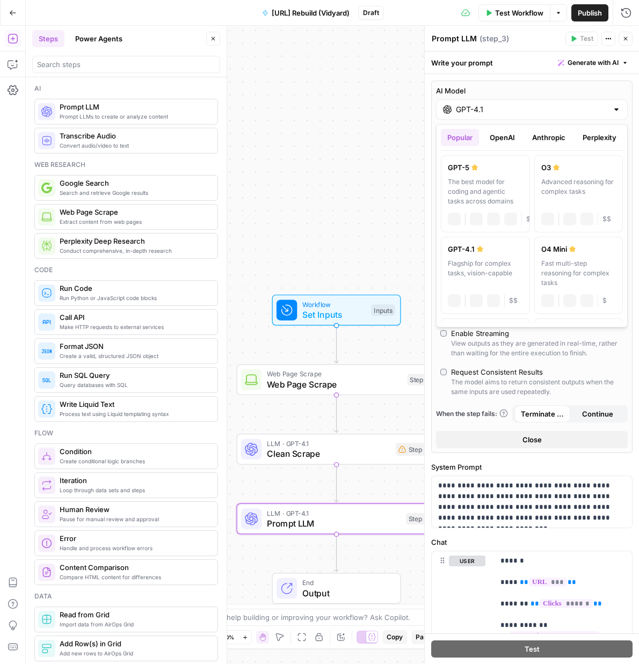
click at [498, 113] on input "GPT-4.1" at bounding box center [532, 109] width 152 height 11
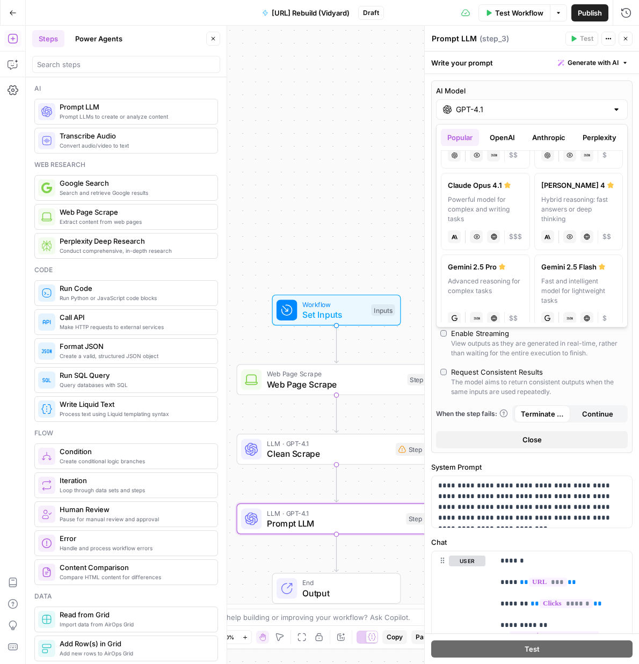
click at [496, 290] on div "Advanced reasoning for complex tasks" at bounding box center [485, 291] width 75 height 29
type input "Gemini 2.5 Pro"
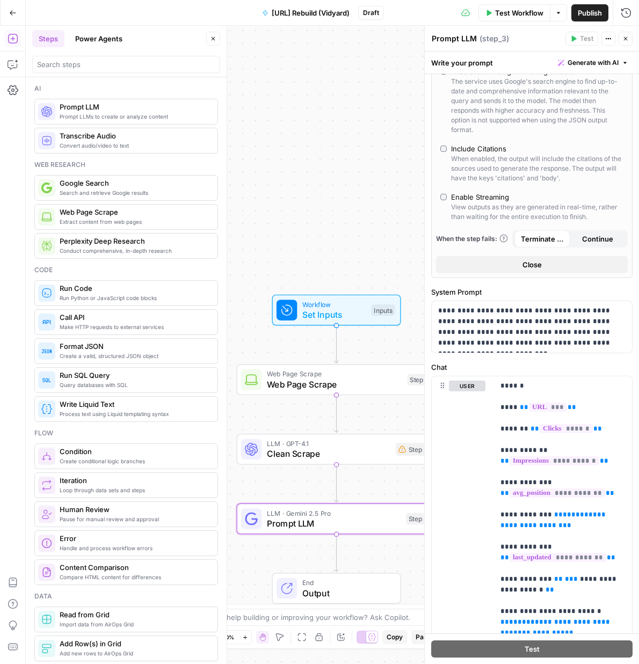
scroll to position [206, 0]
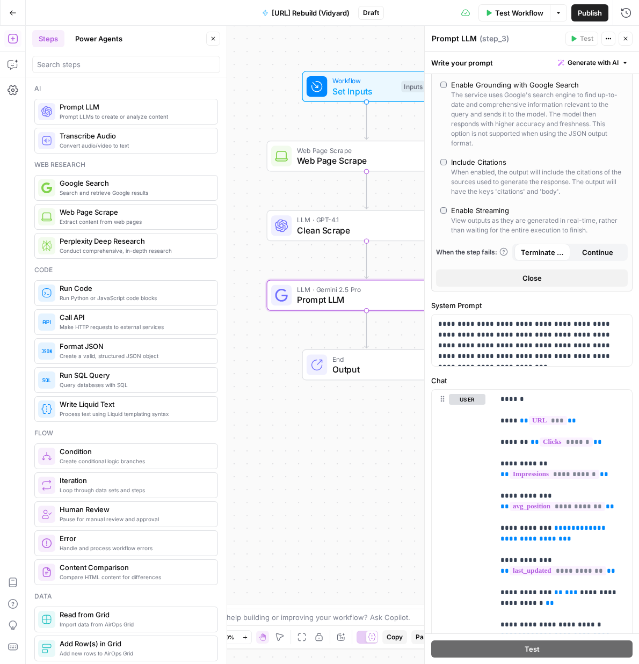
click at [459, 37] on textarea "Prompt LLM" at bounding box center [454, 38] width 45 height 11
type textarea "Review & Score Content"
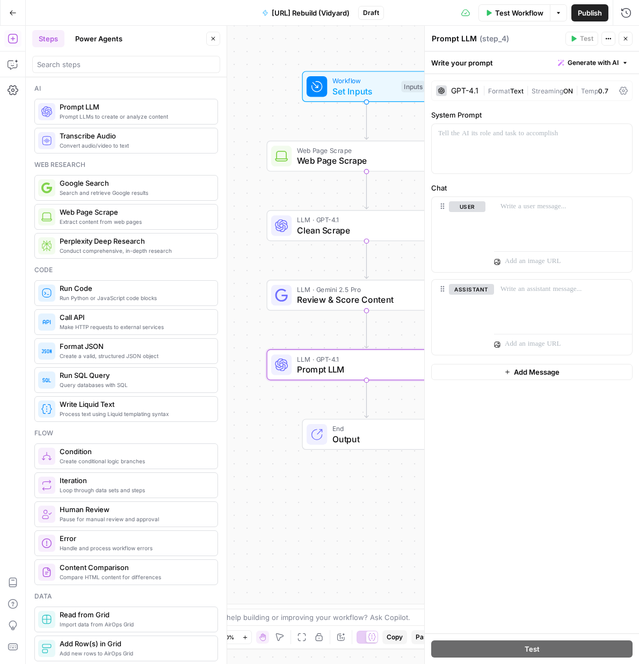
click at [459, 34] on textarea "Prompt LLM" at bounding box center [454, 38] width 45 height 11
type textarea "Suggested Rewrites"
click at [483, 133] on p at bounding box center [531, 133] width 187 height 11
click at [478, 88] on div "GPT-4.1" at bounding box center [464, 91] width 27 height 8
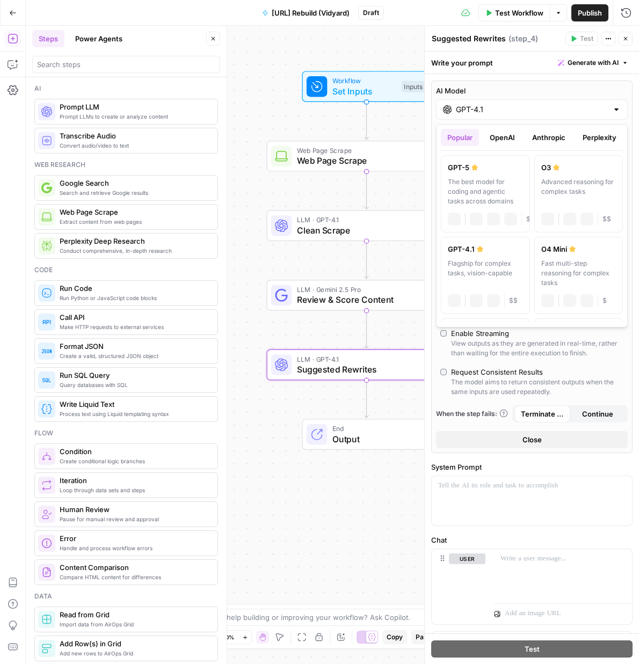
drag, startPoint x: 494, startPoint y: 100, endPoint x: 492, endPoint y: 111, distance: 11.5
click at [493, 106] on div "GPT-4.1" at bounding box center [532, 109] width 192 height 20
drag, startPoint x: 557, startPoint y: 141, endPoint x: 555, endPoint y: 149, distance: 8.1
click at [554, 142] on button "Anthropic" at bounding box center [549, 137] width 46 height 17
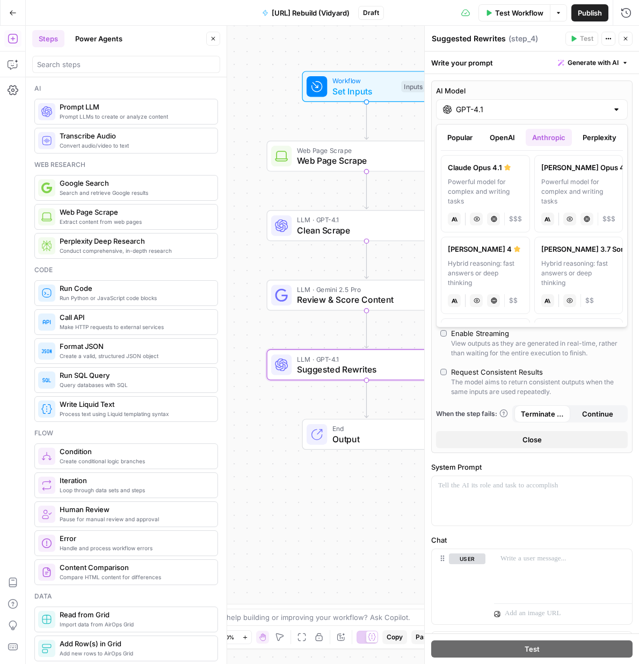
click at [574, 186] on div "Powerful model for complex and writing tasks" at bounding box center [578, 191] width 75 height 29
type input "[PERSON_NAME] Opus 4"
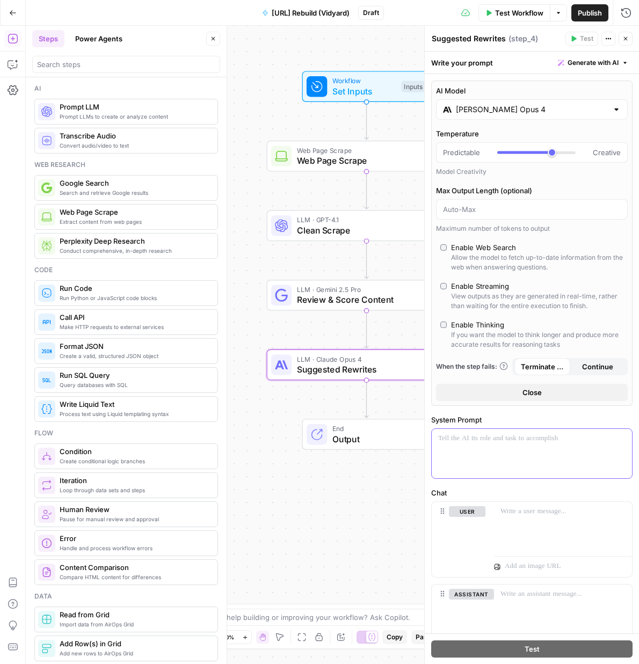
drag, startPoint x: 497, startPoint y: 450, endPoint x: 492, endPoint y: 446, distance: 6.7
click at [497, 450] on div at bounding box center [532, 453] width 200 height 49
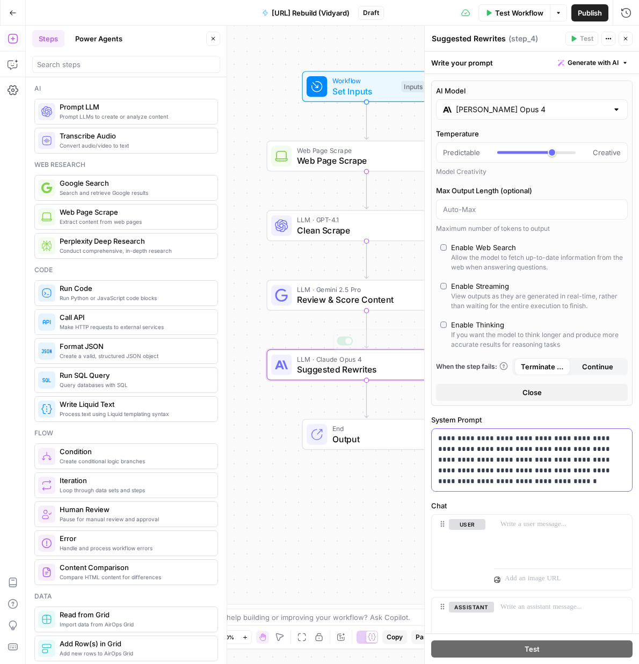
scroll to position [71, 0]
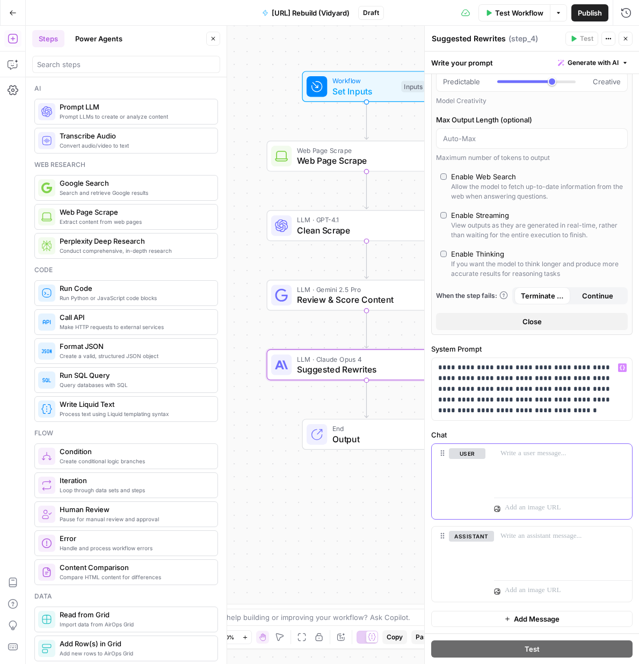
click at [560, 469] on div at bounding box center [563, 468] width 138 height 49
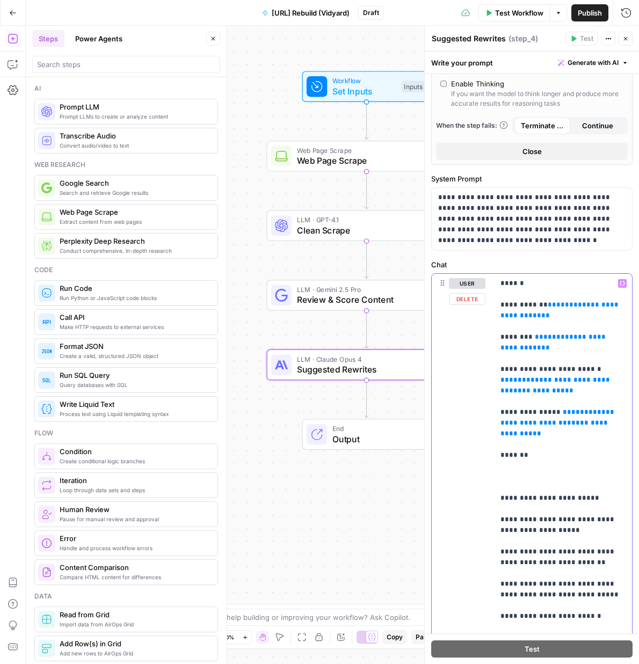
scroll to position [18, 0]
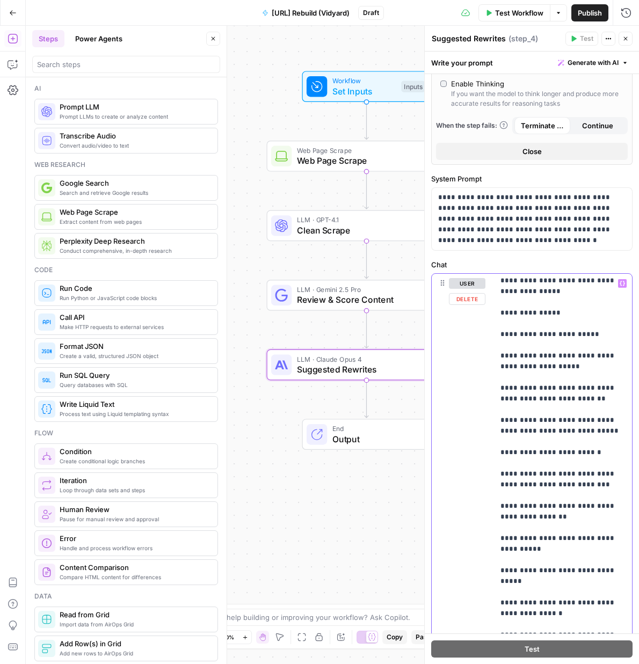
scroll to position [0, 0]
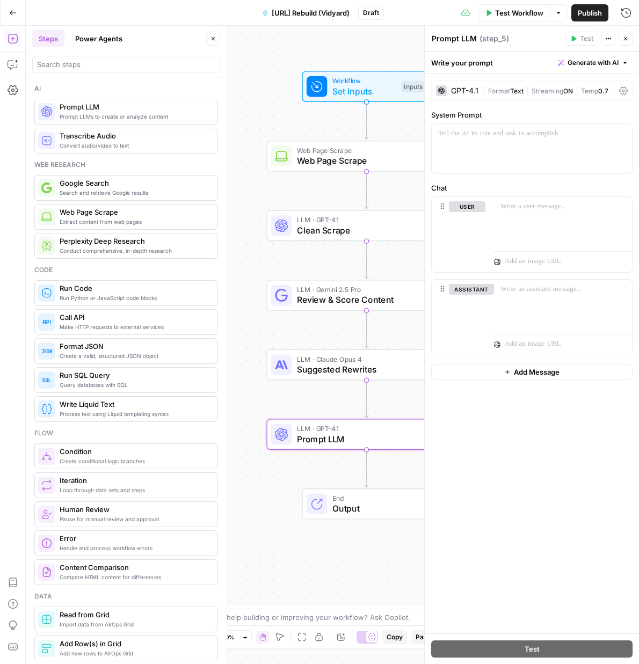
click at [468, 91] on div "GPT-4.1" at bounding box center [464, 91] width 27 height 8
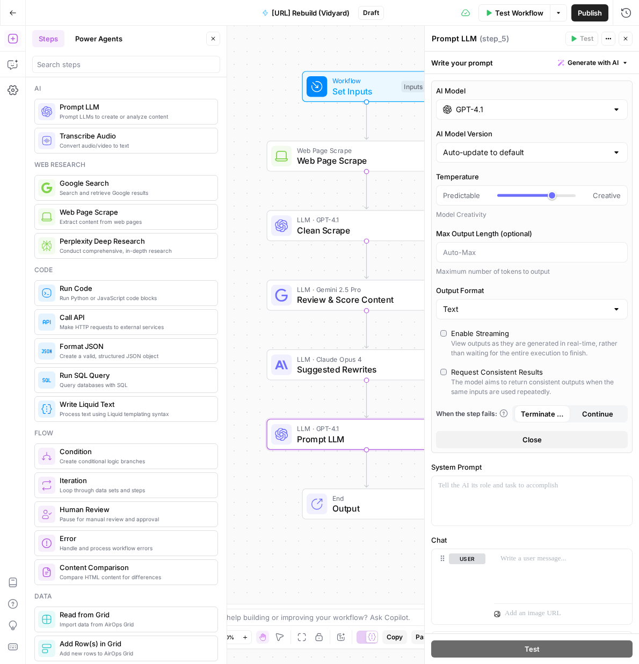
click at [501, 110] on input "GPT-4.1" at bounding box center [532, 109] width 152 height 11
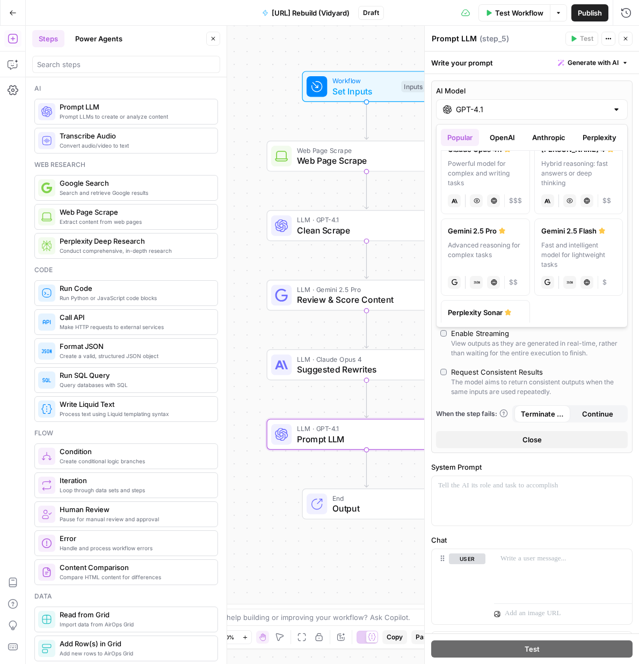
scroll to position [190, 0]
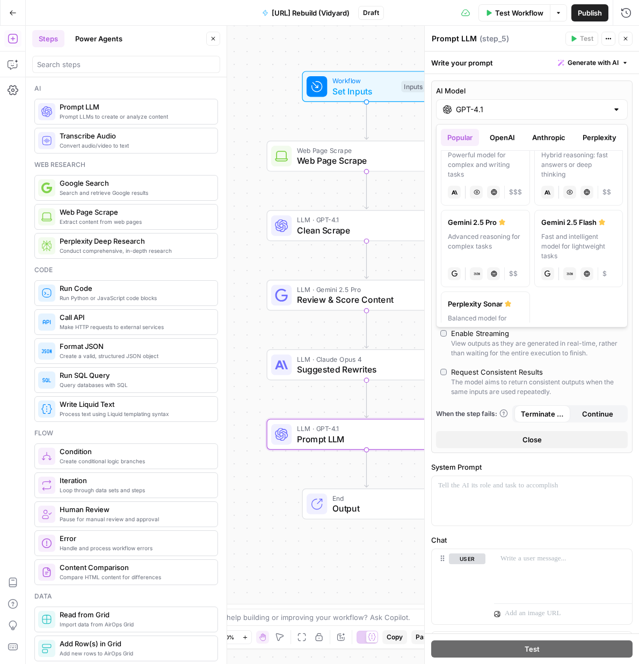
click at [483, 248] on div "Advanced reasoning for complex tasks" at bounding box center [485, 246] width 75 height 29
click at [465, 35] on textarea "Prompt LLM" at bounding box center [454, 38] width 45 height 11
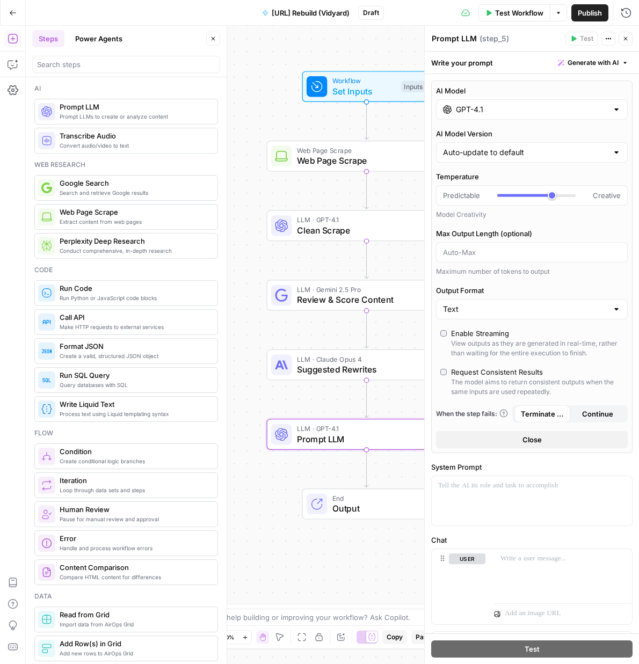
click at [465, 35] on textarea "Prompt LLM" at bounding box center [454, 38] width 45 height 11
type textarea "Edit Step"
drag, startPoint x: 522, startPoint y: 480, endPoint x: 540, endPoint y: 493, distance: 22.5
click at [522, 481] on p at bounding box center [531, 486] width 187 height 11
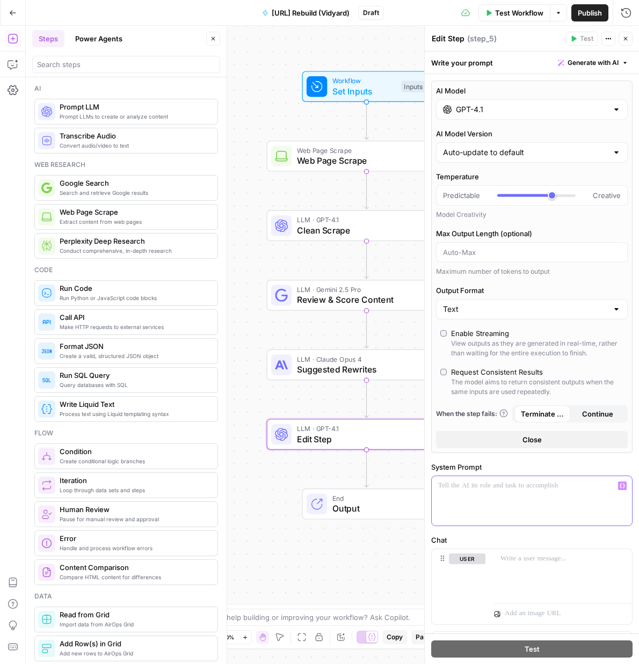
click at [543, 496] on div at bounding box center [532, 500] width 200 height 49
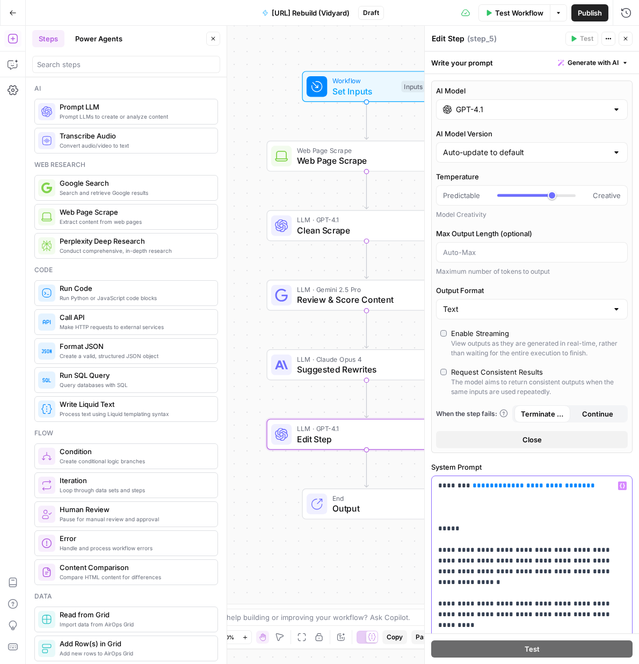
scroll to position [398, 0]
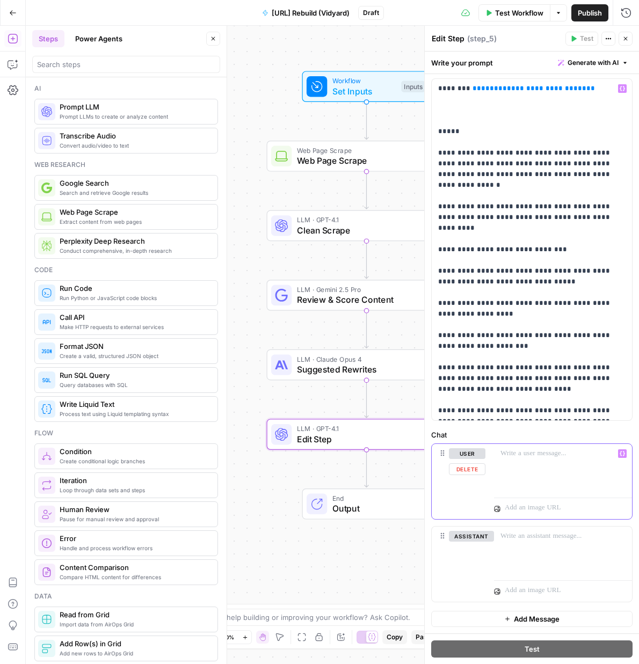
click at [543, 476] on div at bounding box center [563, 468] width 138 height 49
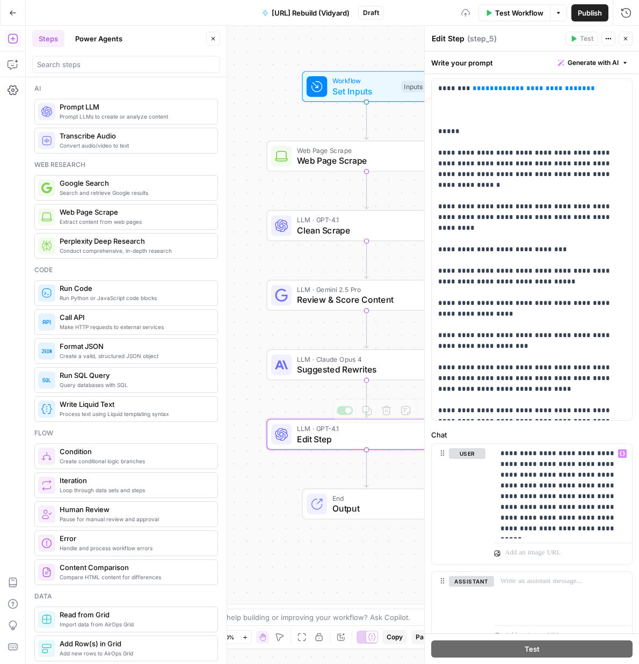
click at [332, 471] on div "Workflow Set Inputs Inputs Web Page Scrape Web Page Scrape Step 1 LLM · GPT-4.1…" at bounding box center [332, 345] width 613 height 639
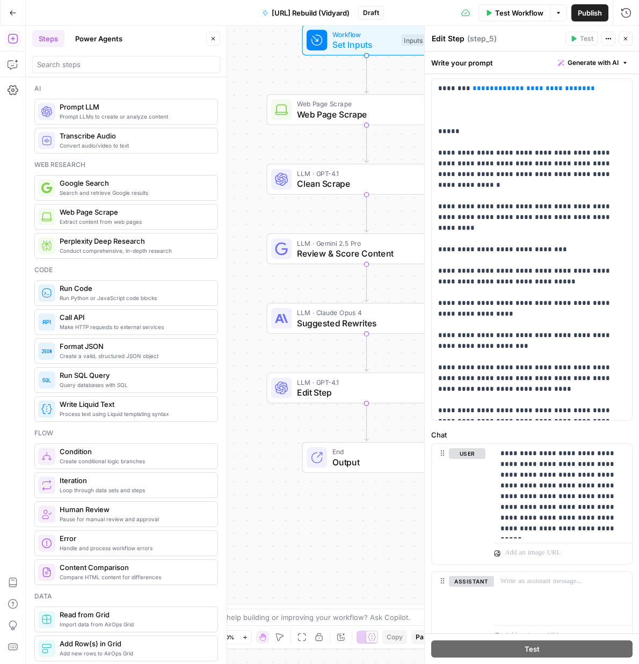
click at [325, 386] on span "LLM · GPT-4.1" at bounding box center [359, 382] width 124 height 10
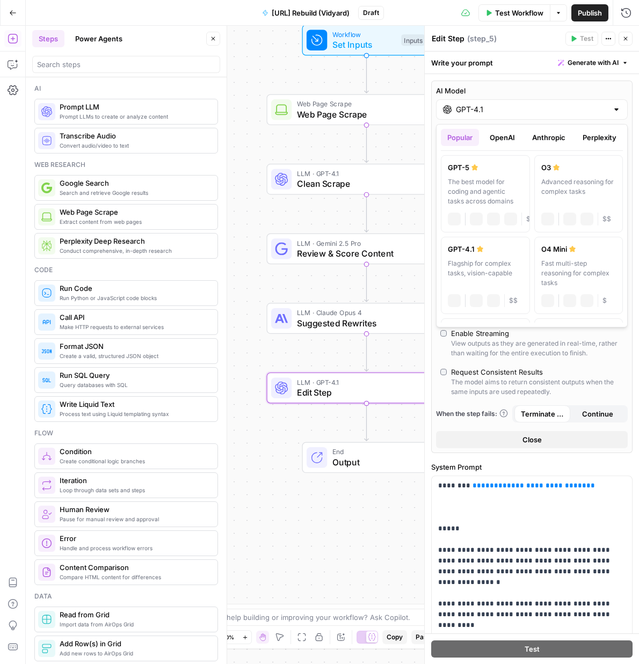
click at [471, 104] on input "GPT-4.1" at bounding box center [532, 109] width 152 height 11
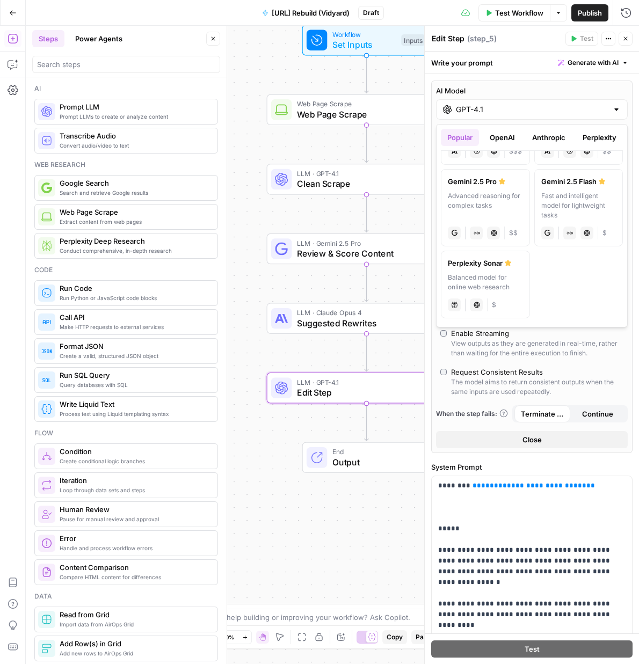
click at [480, 201] on div "Advanced reasoning for complex tasks" at bounding box center [485, 205] width 75 height 29
type input "Gemini 2.5 Pro"
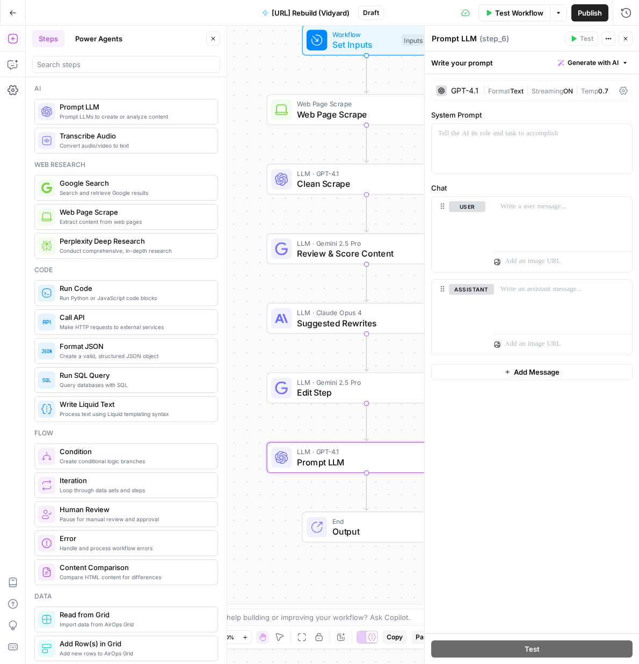
click at [333, 392] on span "Edit Step" at bounding box center [359, 392] width 124 height 13
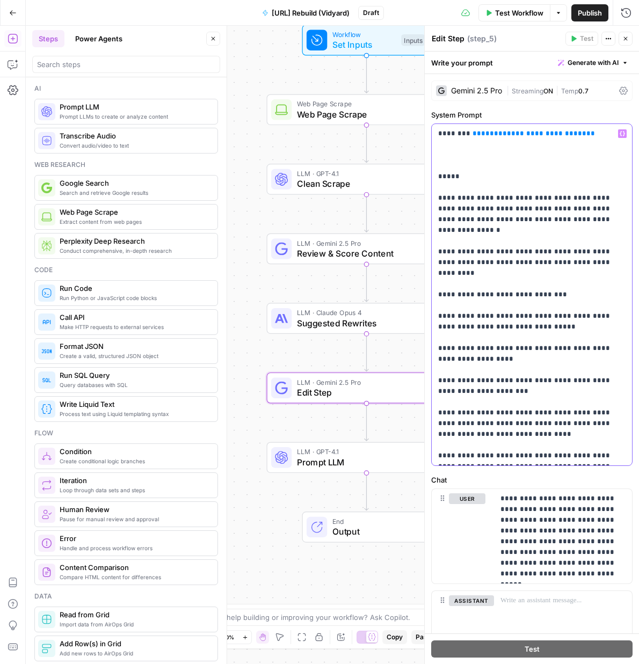
click at [492, 192] on p "**********" at bounding box center [531, 294] width 187 height 333
click at [443, 164] on p "**********" at bounding box center [531, 294] width 187 height 333
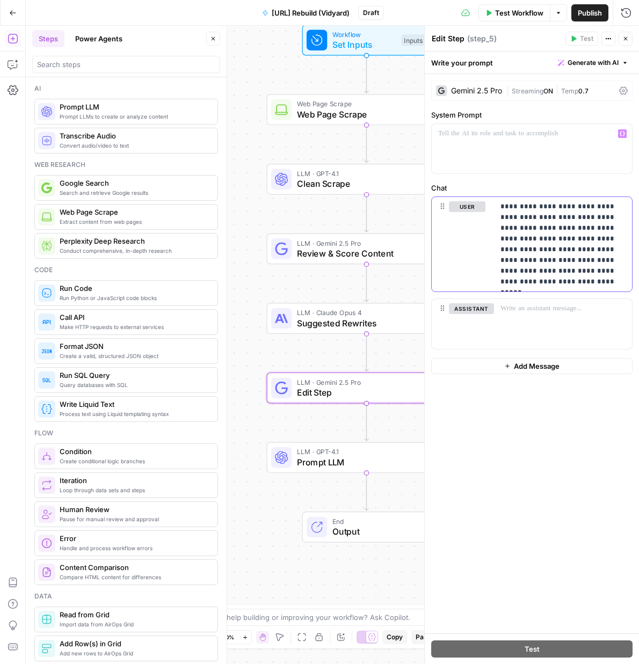
drag, startPoint x: 509, startPoint y: 223, endPoint x: 509, endPoint y: 218, distance: 5.4
click at [509, 221] on p "**********" at bounding box center [563, 244] width 125 height 86
click at [501, 207] on p "**********" at bounding box center [563, 244] width 125 height 86
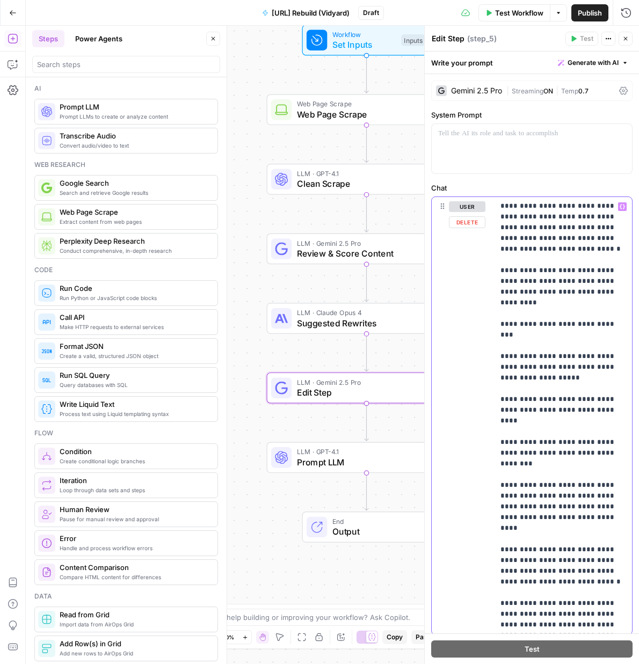
scroll to position [0, 0]
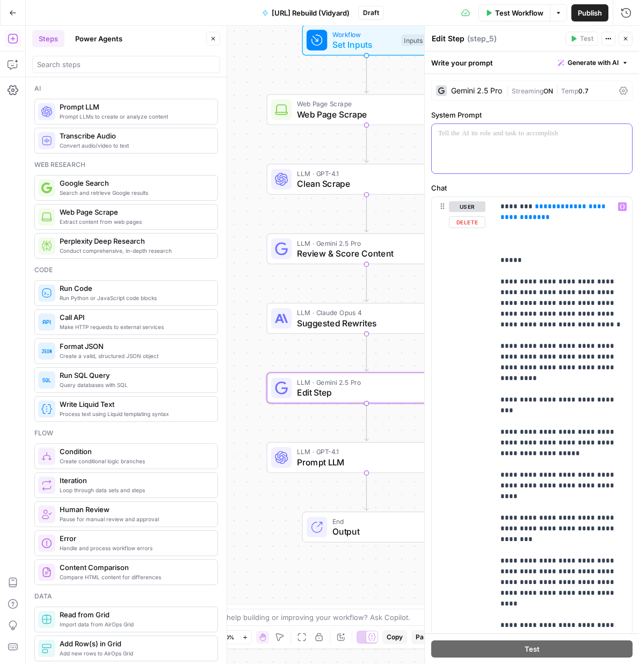
click at [503, 152] on div at bounding box center [532, 148] width 200 height 49
click at [631, 39] on button "Close" at bounding box center [626, 39] width 14 height 14
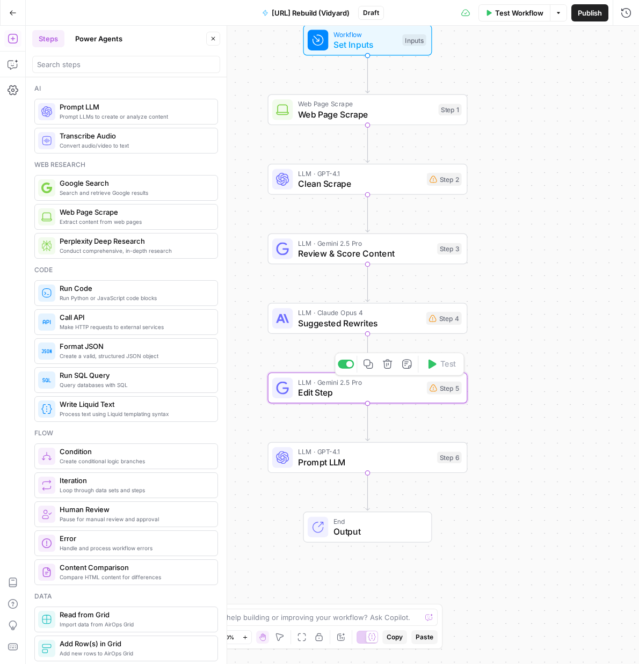
click at [406, 368] on icon "button" at bounding box center [407, 364] width 10 height 10
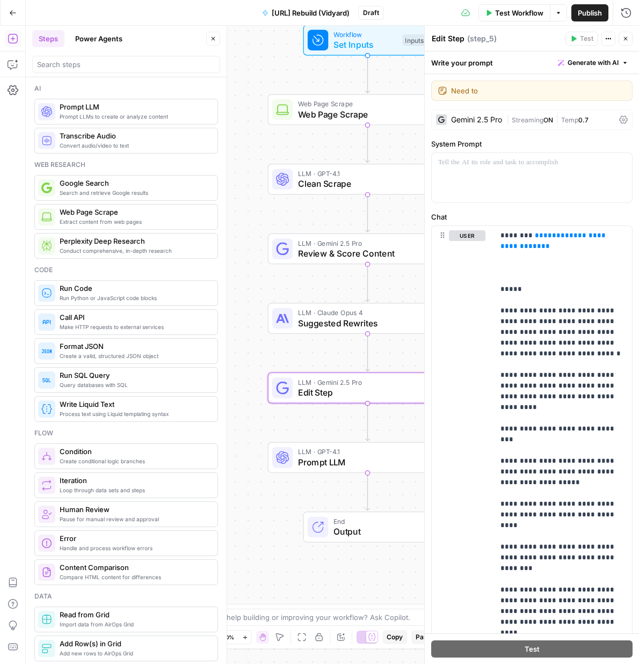
type textarea "Need to"
type textarea "Need to rebuild sys prompt"
click at [333, 489] on div "Workflow Set Inputs Inputs Web Page Scrape Web Page Scrape Step 1 LLM · GPT-4.1…" at bounding box center [332, 345] width 613 height 639
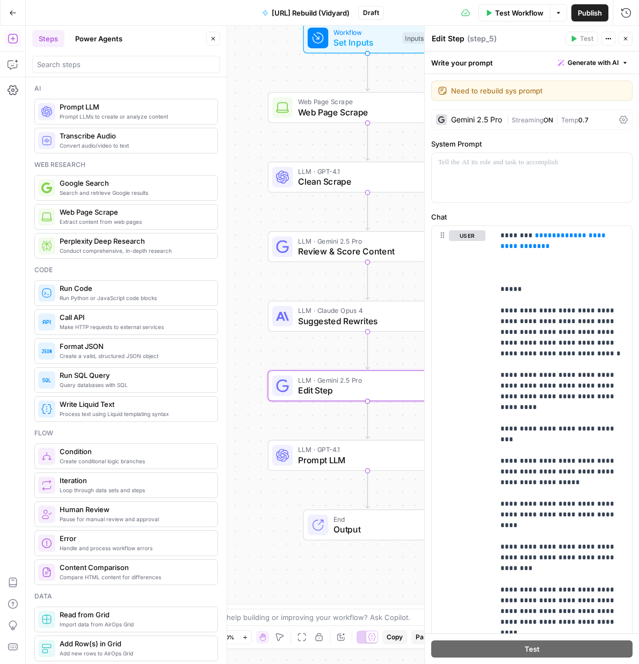
click at [334, 467] on div "LLM · GPT-4.1 Prompt LLM Step 6 Copy step Delete step Add Note Test" at bounding box center [368, 455] width 200 height 31
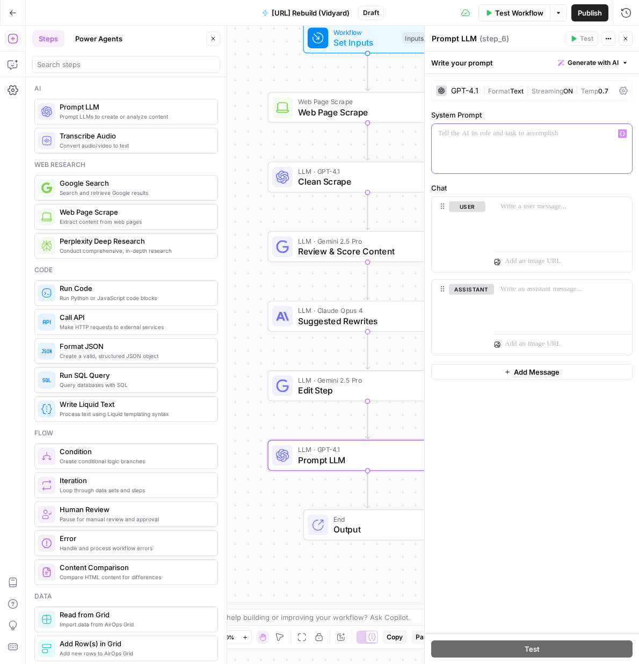
click at [502, 141] on div at bounding box center [532, 148] width 200 height 49
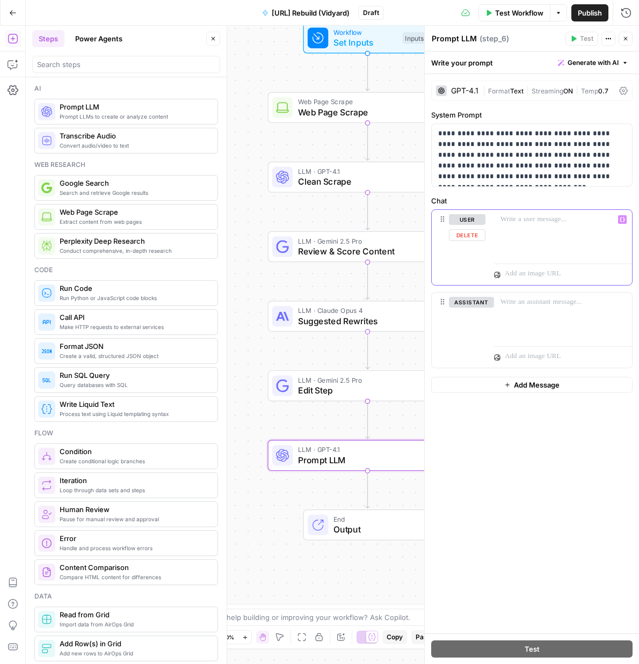
click at [549, 247] on div at bounding box center [563, 234] width 138 height 49
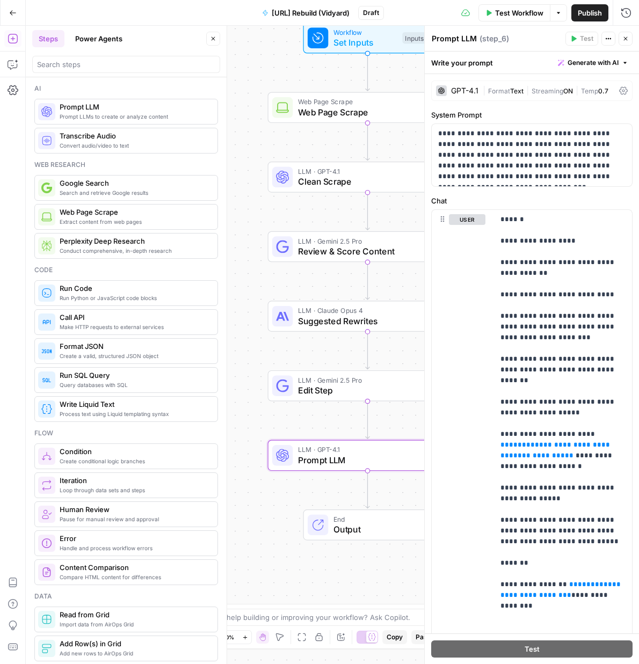
click at [469, 90] on div "GPT-4.1" at bounding box center [464, 91] width 27 height 8
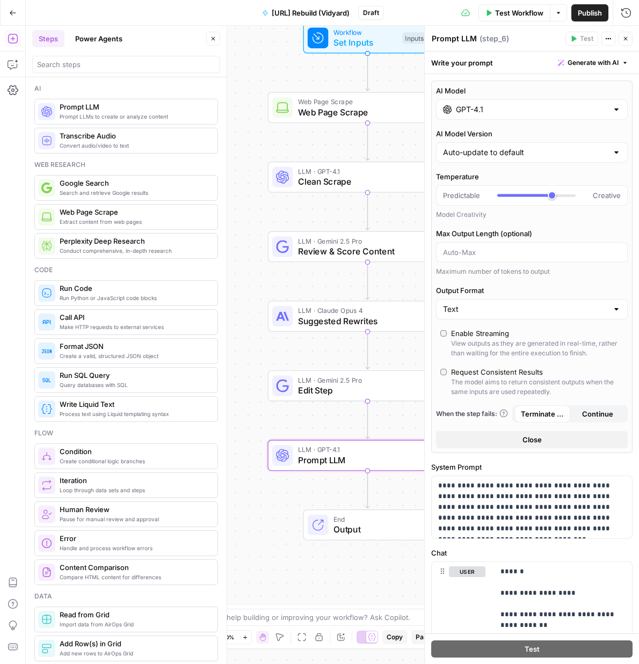
click at [476, 107] on input "GPT-4.1" at bounding box center [532, 109] width 152 height 11
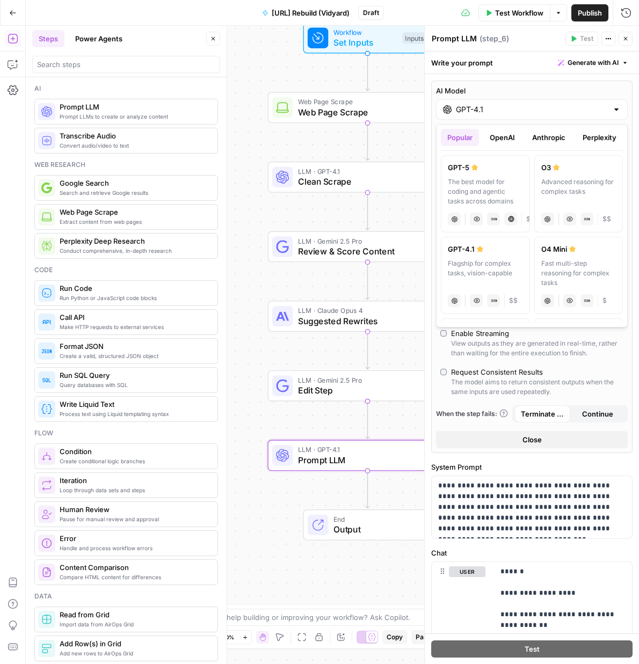
drag, startPoint x: 540, startPoint y: 133, endPoint x: 514, endPoint y: 138, distance: 26.1
click at [539, 134] on button "Anthropic" at bounding box center [549, 137] width 46 height 17
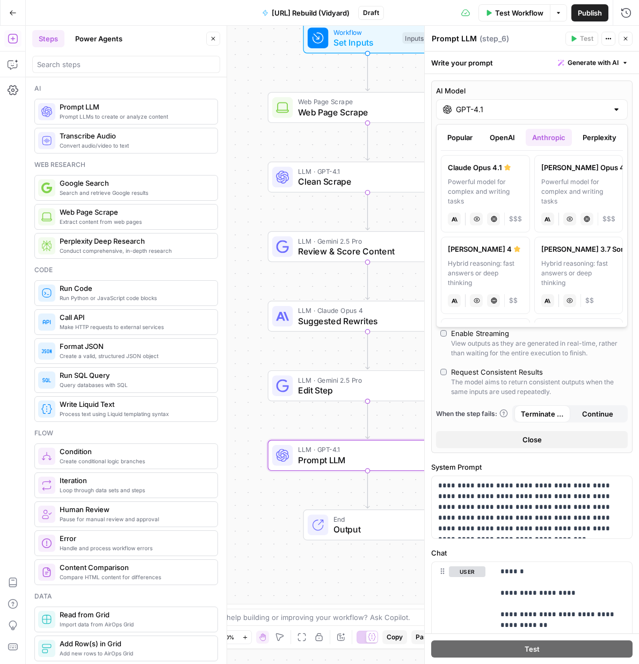
click at [510, 138] on button "OpenAI" at bounding box center [502, 137] width 38 height 17
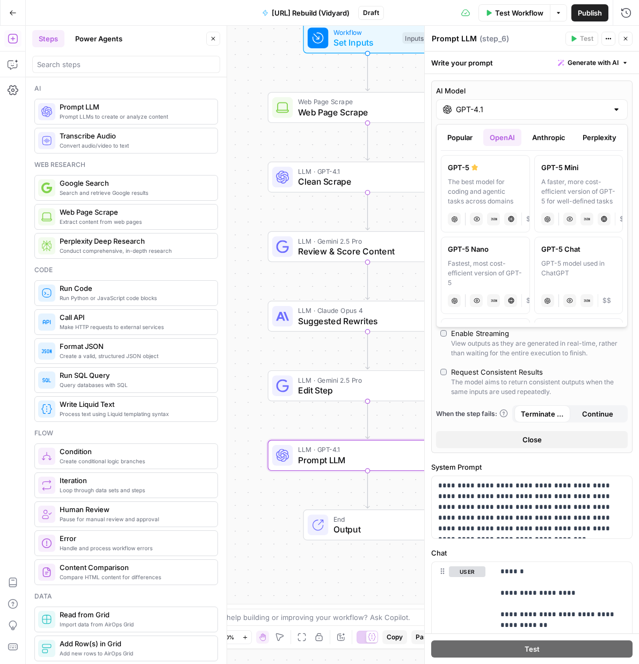
drag, startPoint x: 543, startPoint y: 142, endPoint x: 550, endPoint y: 154, distance: 13.3
click at [543, 142] on button "Anthropic" at bounding box center [549, 137] width 46 height 17
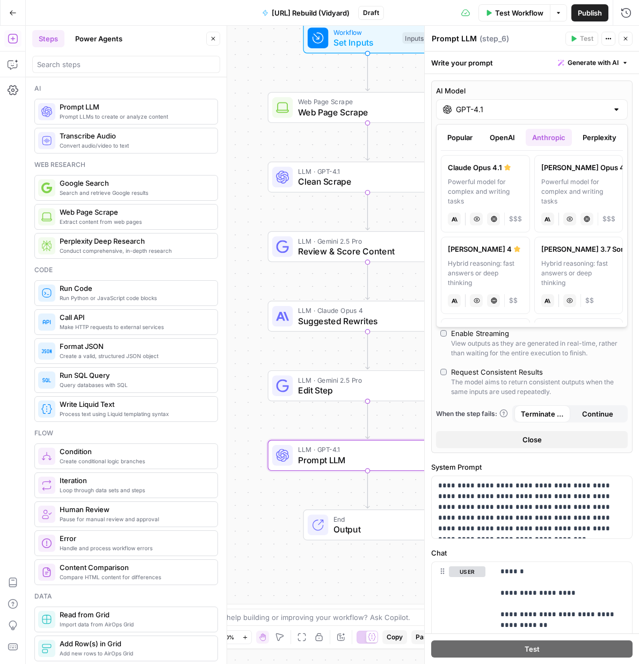
click at [568, 187] on div "Powerful model for complex and writing tasks" at bounding box center [578, 191] width 75 height 29
type input "[PERSON_NAME] Opus 4"
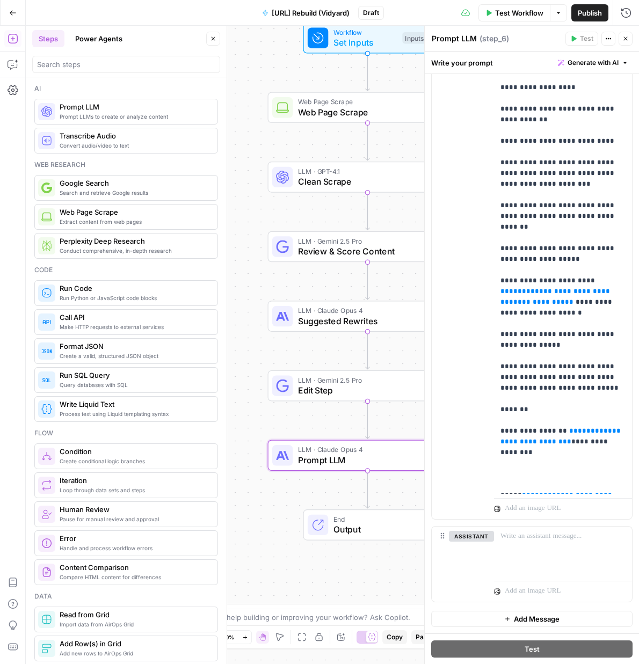
click at [456, 39] on textarea "Prompt LLM" at bounding box center [454, 38] width 45 height 11
type textarea "Create TL;DR"
click at [502, 150] on p "**********" at bounding box center [563, 345] width 125 height 569
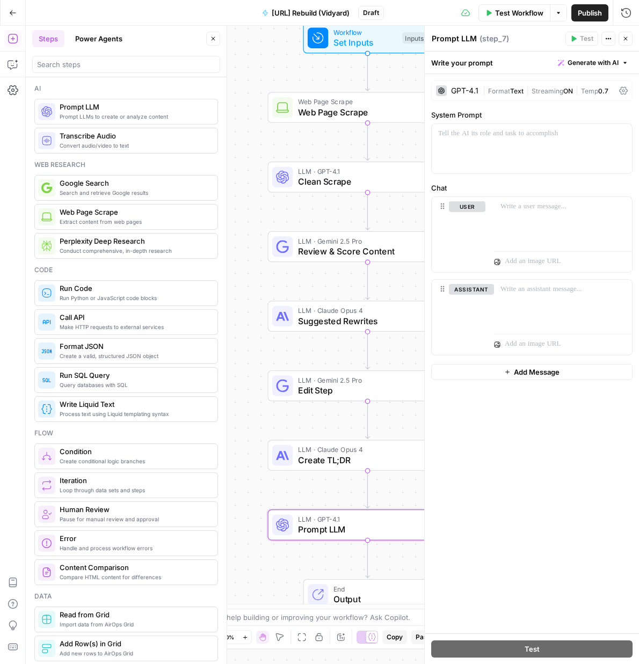
click at [466, 36] on textarea "Prompt LLM" at bounding box center [454, 38] width 45 height 11
type textarea "Reformat Date"
click at [466, 143] on div at bounding box center [532, 148] width 200 height 49
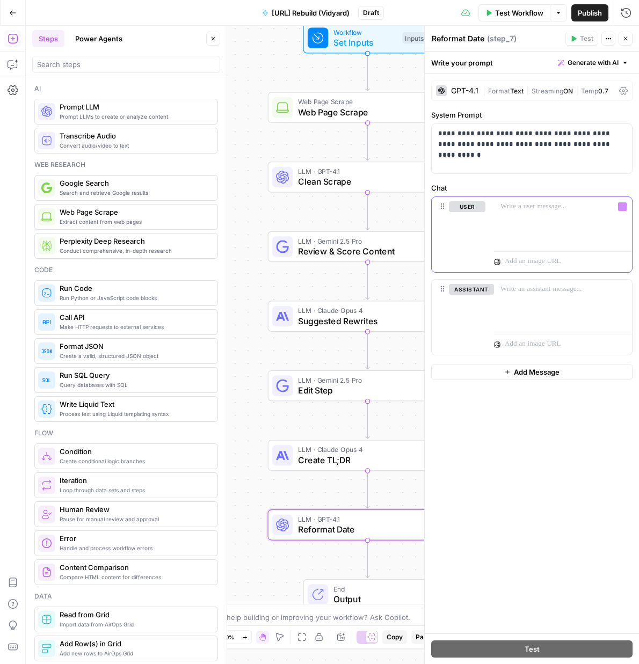
click at [574, 214] on div at bounding box center [563, 221] width 138 height 49
click at [502, 207] on p "**********" at bounding box center [563, 211] width 125 height 21
click at [501, 207] on p "**********" at bounding box center [563, 222] width 125 height 43
drag, startPoint x: 501, startPoint y: 207, endPoint x: 572, endPoint y: 213, distance: 71.7
click at [569, 213] on p "**********" at bounding box center [563, 222] width 125 height 43
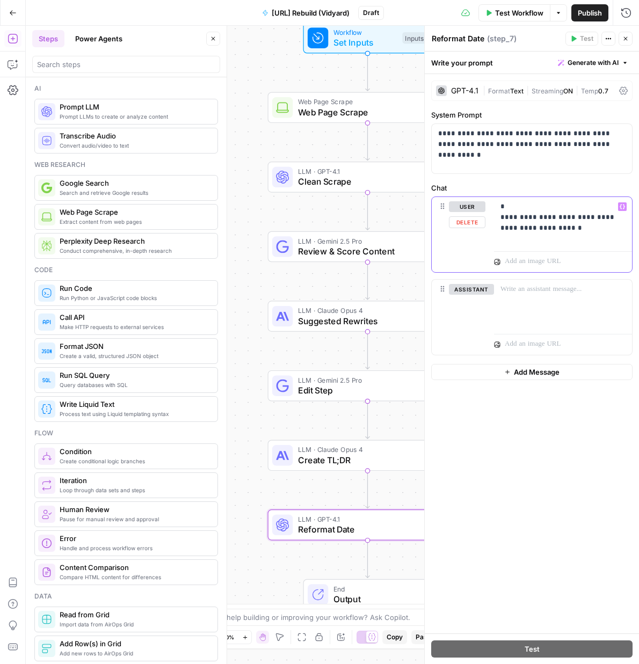
click at [542, 222] on p "**********" at bounding box center [563, 217] width 125 height 32
click at [516, 147] on p "**********" at bounding box center [531, 138] width 187 height 21
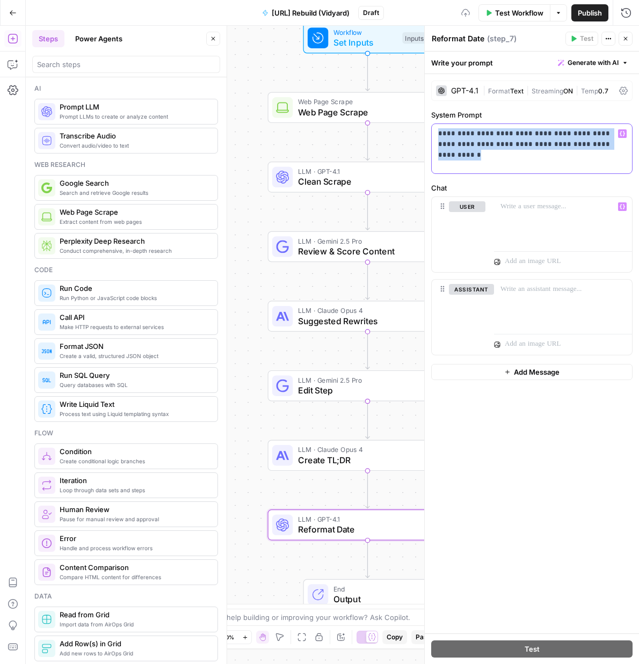
click at [516, 147] on p "**********" at bounding box center [531, 138] width 187 height 21
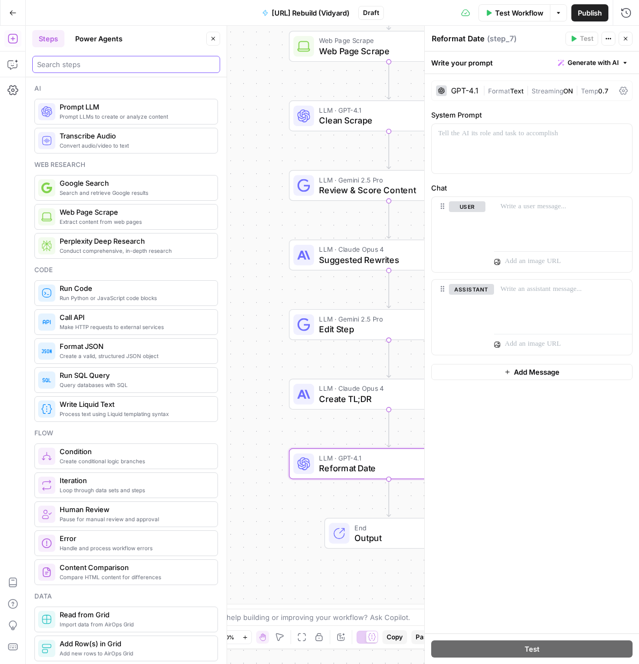
click at [90, 68] on input "search" at bounding box center [126, 64] width 178 height 11
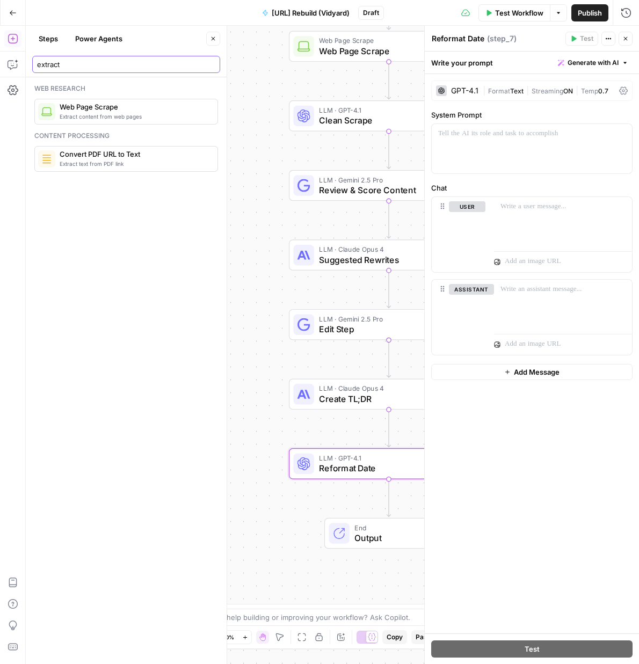
type input "extract"
